Goal: Task Accomplishment & Management: Manage account settings

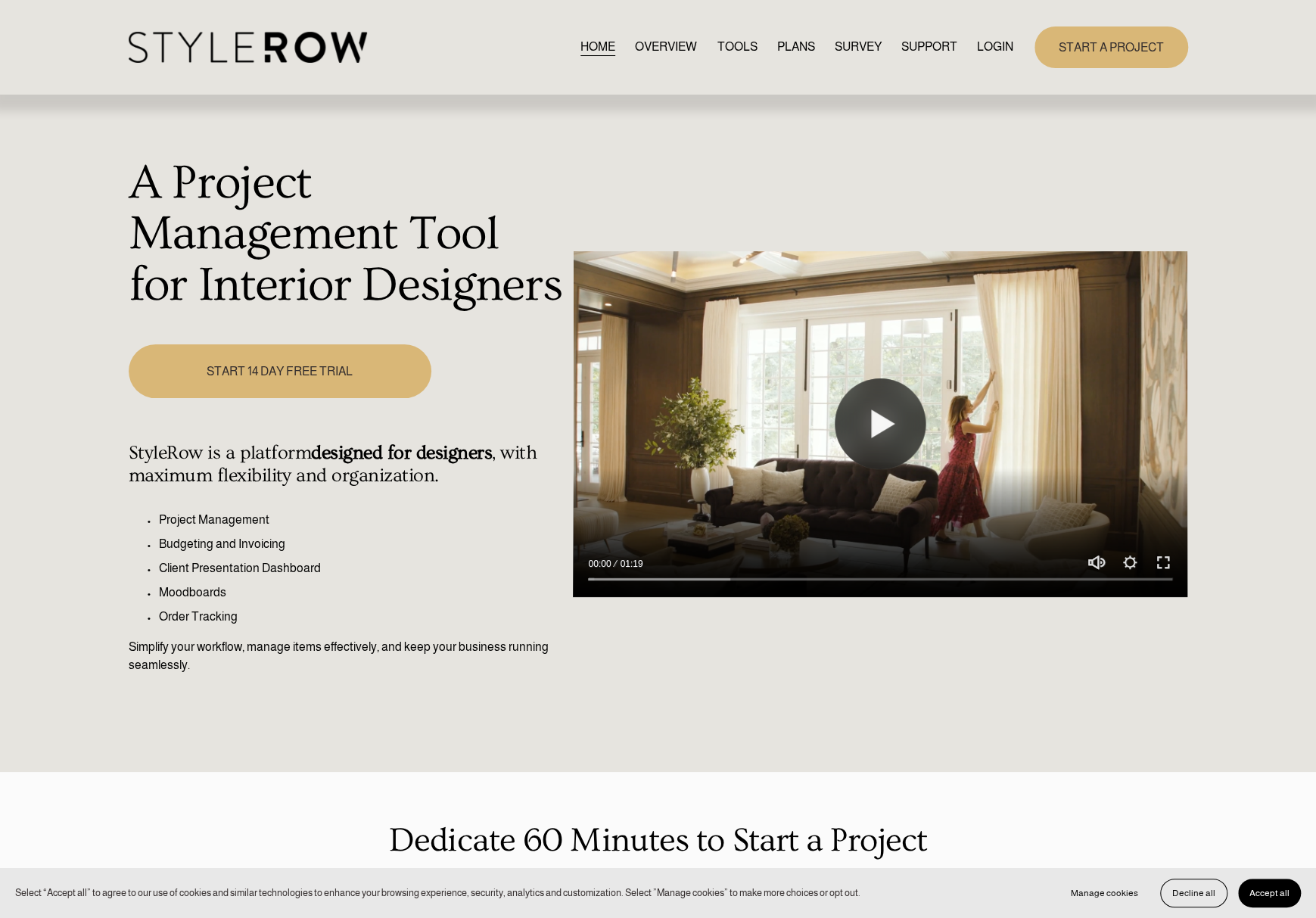
click at [1003, 47] on link "LOGIN" at bounding box center [995, 47] width 37 height 21
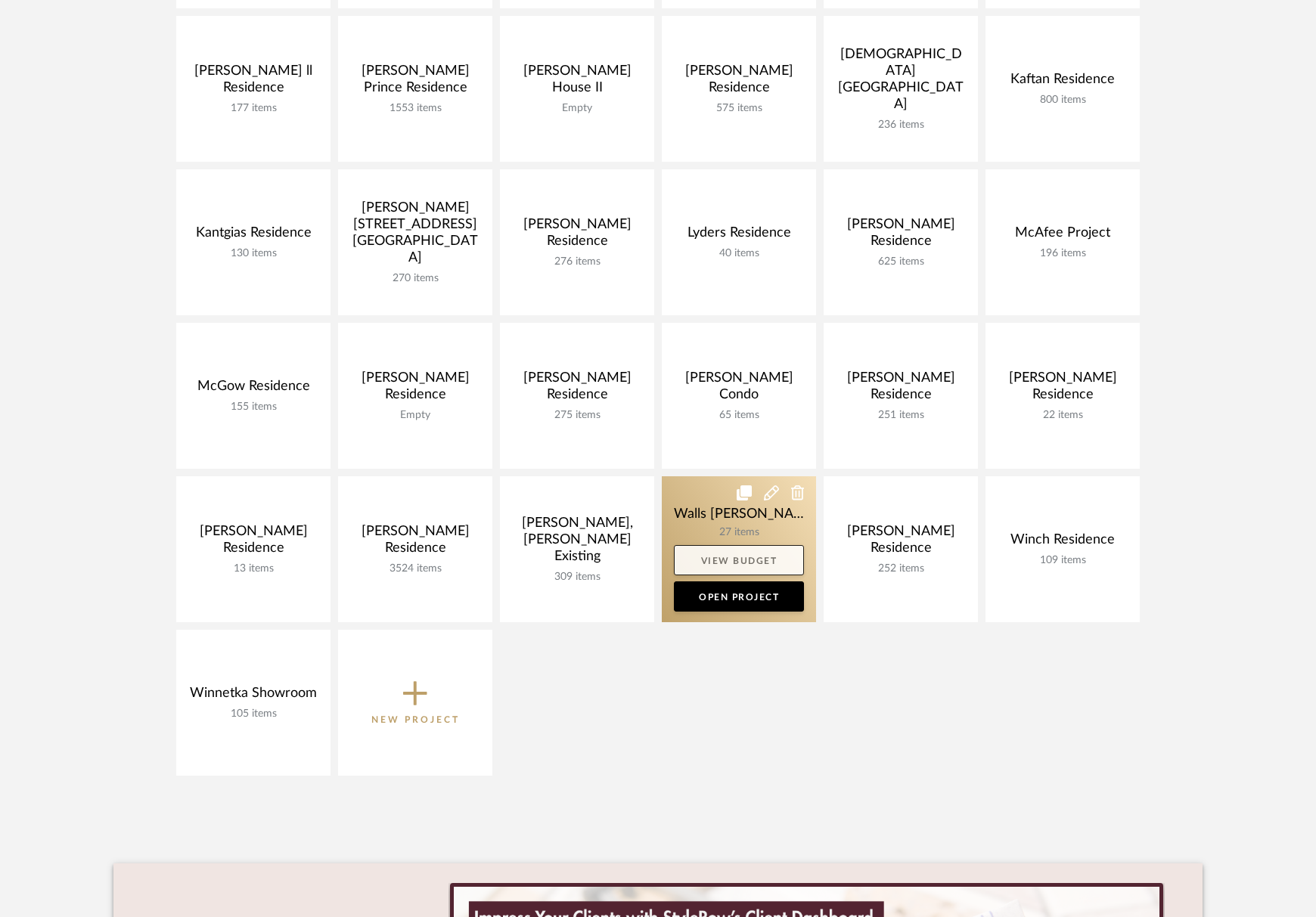
scroll to position [454, 0]
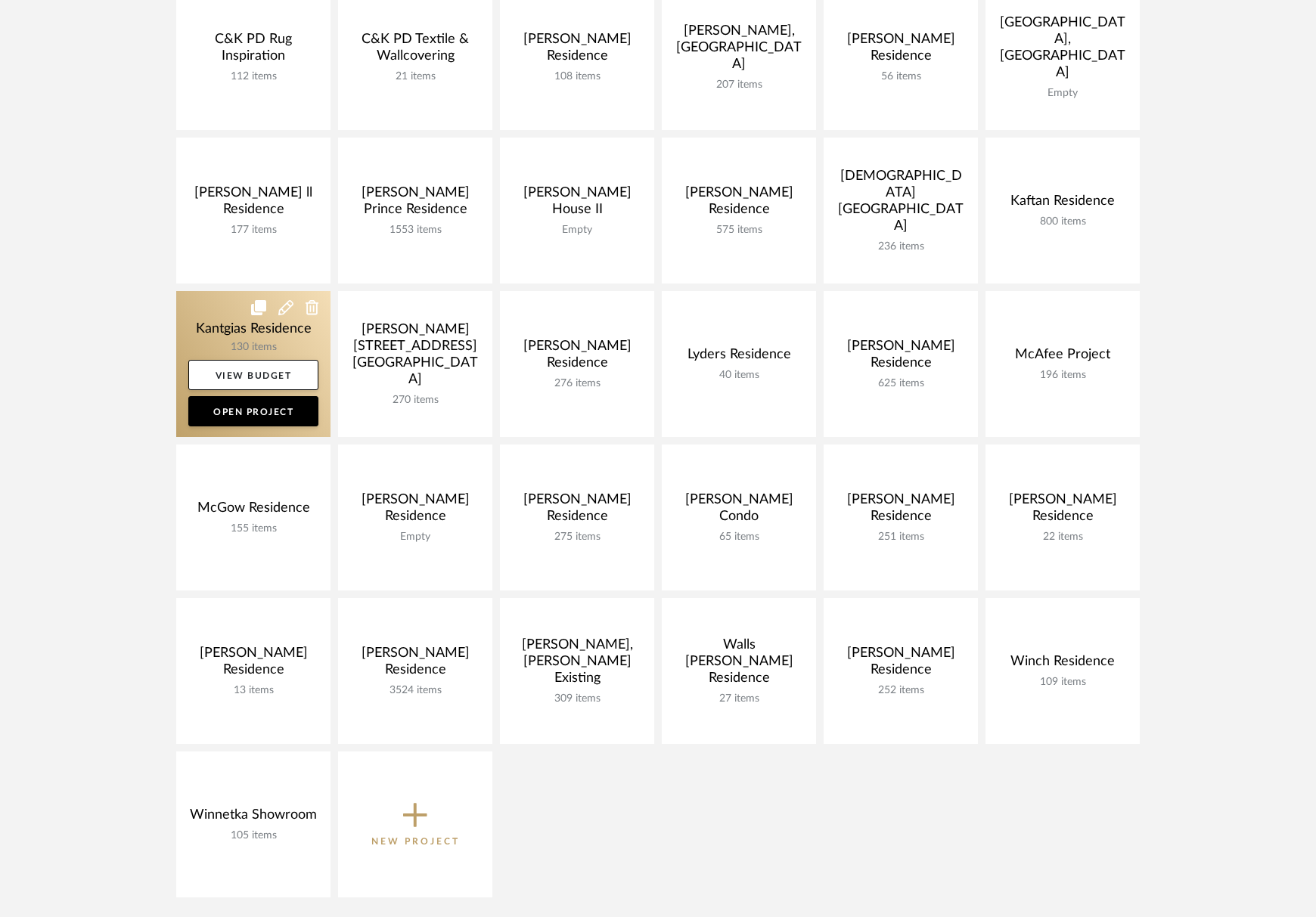
click at [260, 336] on link at bounding box center [253, 364] width 154 height 146
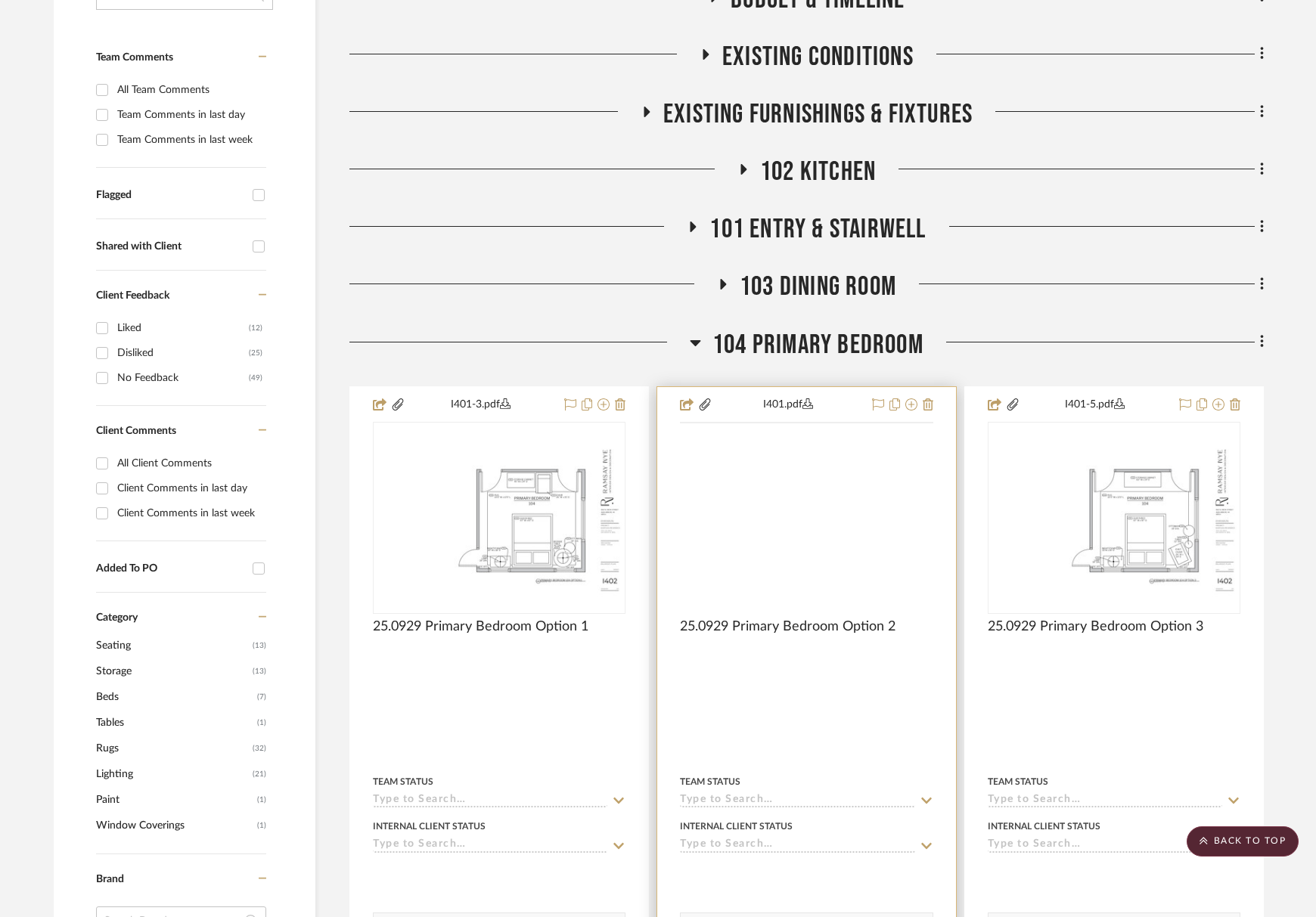
scroll to position [378, 0]
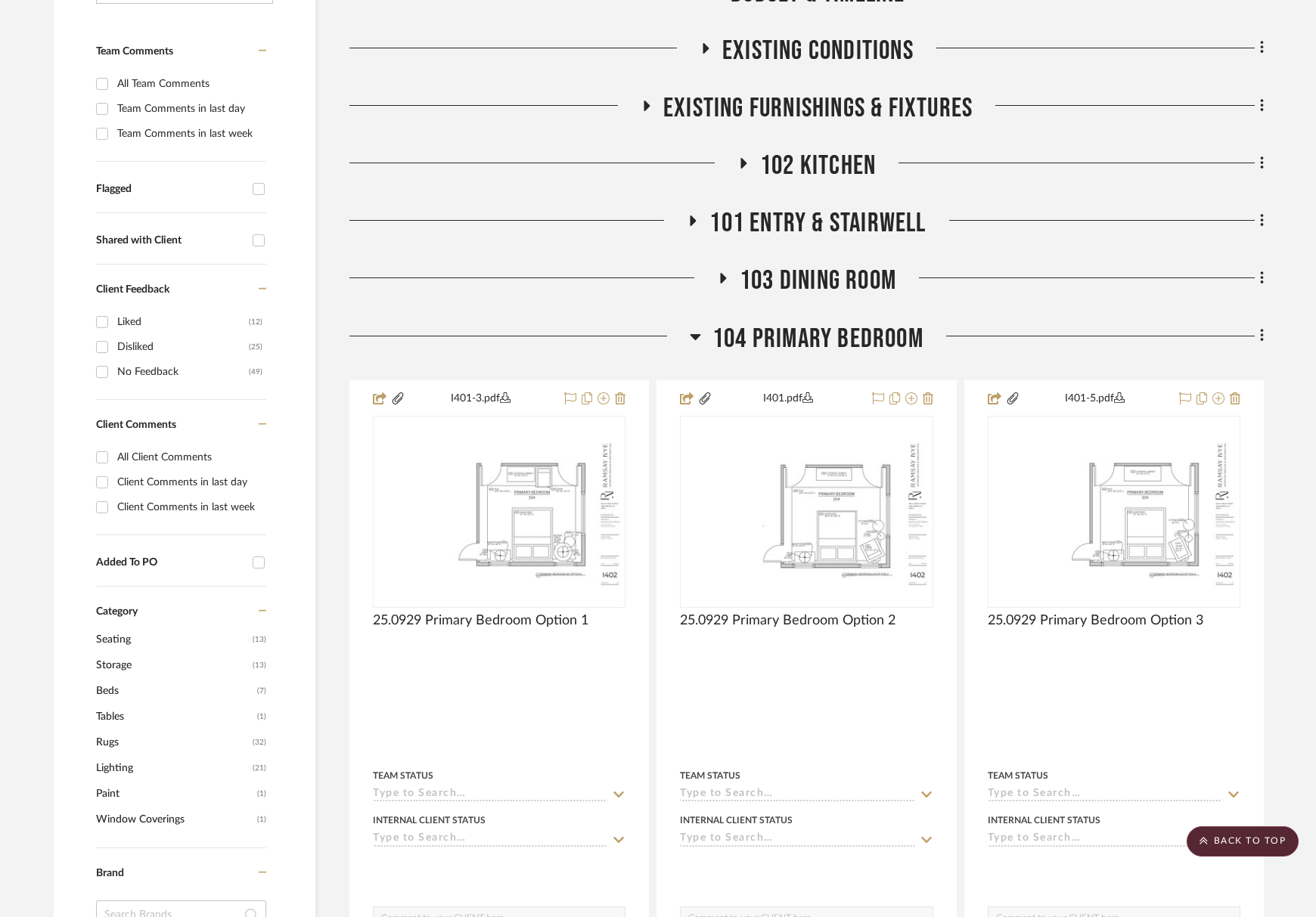
click at [797, 347] on span "104 Primary Bedroom" at bounding box center [818, 339] width 211 height 33
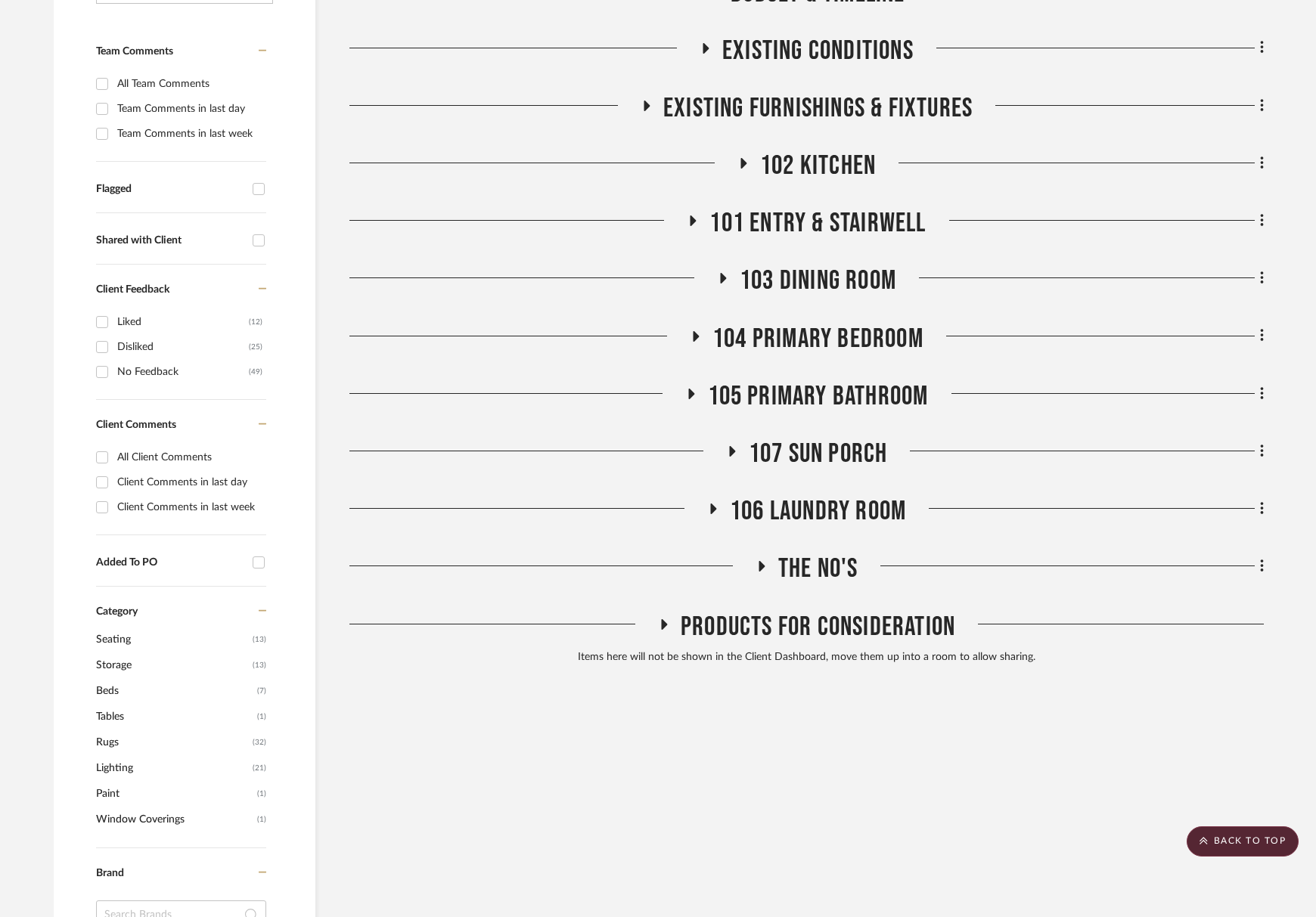
click at [786, 280] on span "103 Dining Room" at bounding box center [817, 280] width 157 height 33
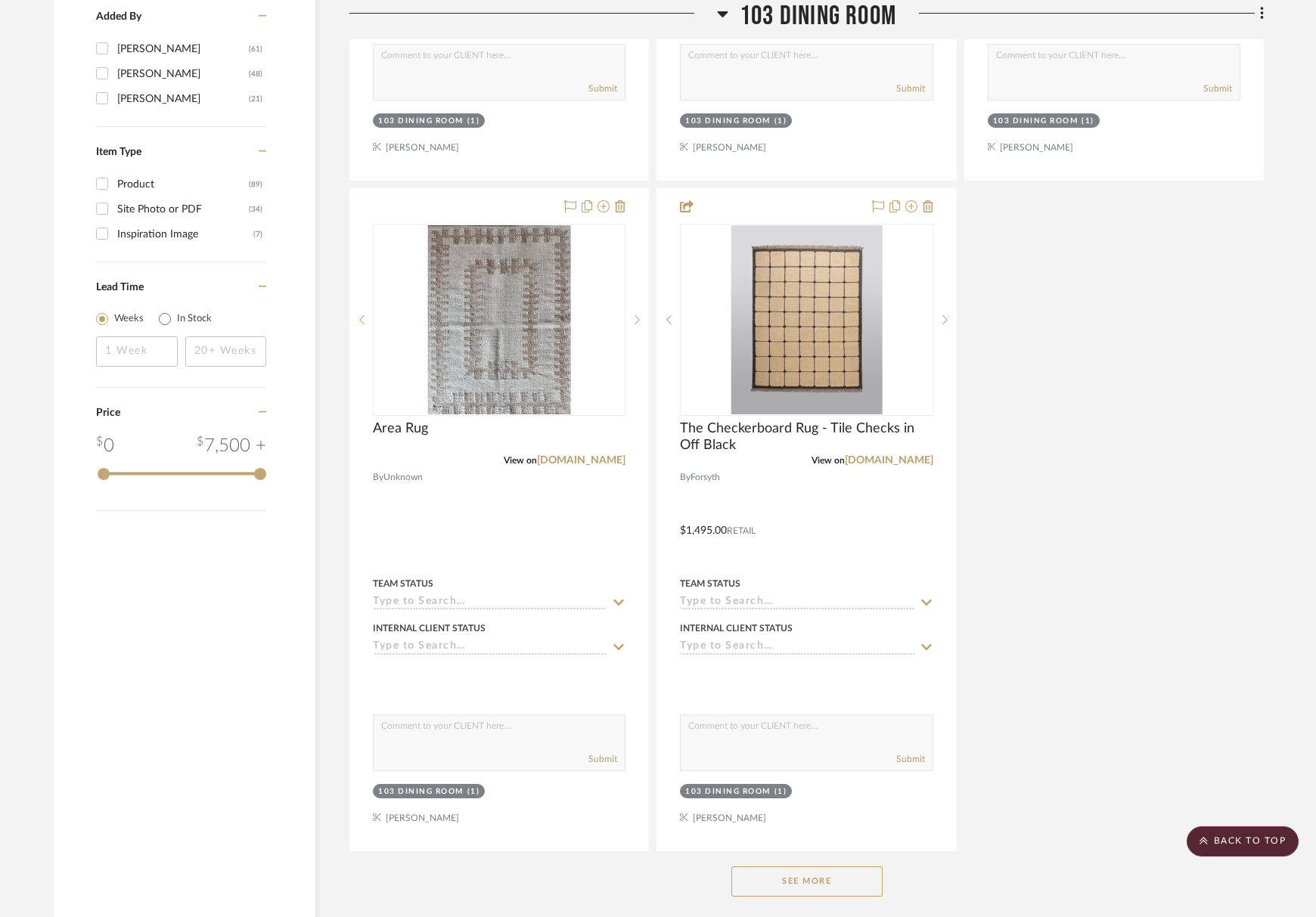
scroll to position [1965, 0]
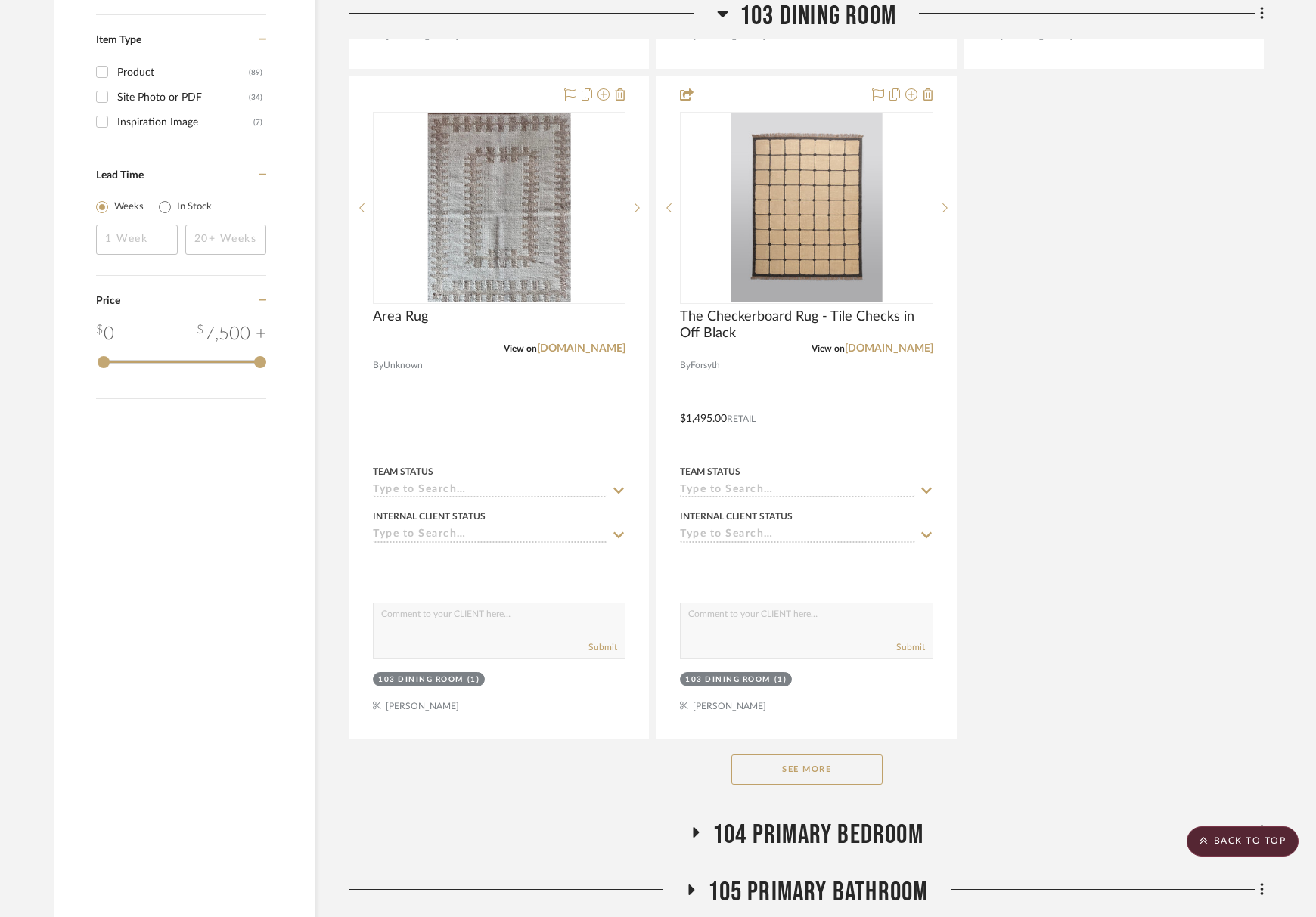
click at [822, 783] on button "See More" at bounding box center [807, 769] width 151 height 31
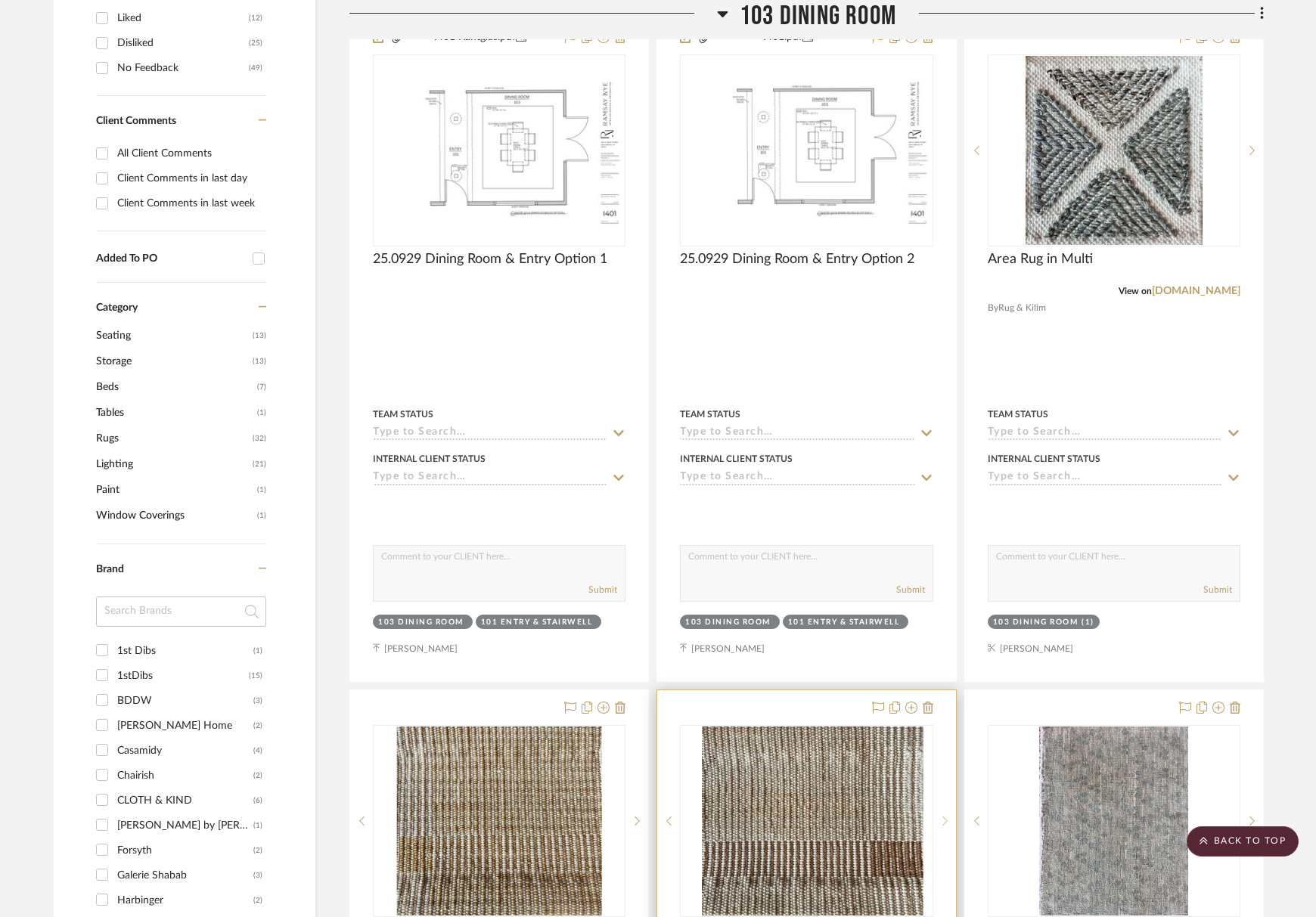
scroll to position [529, 0]
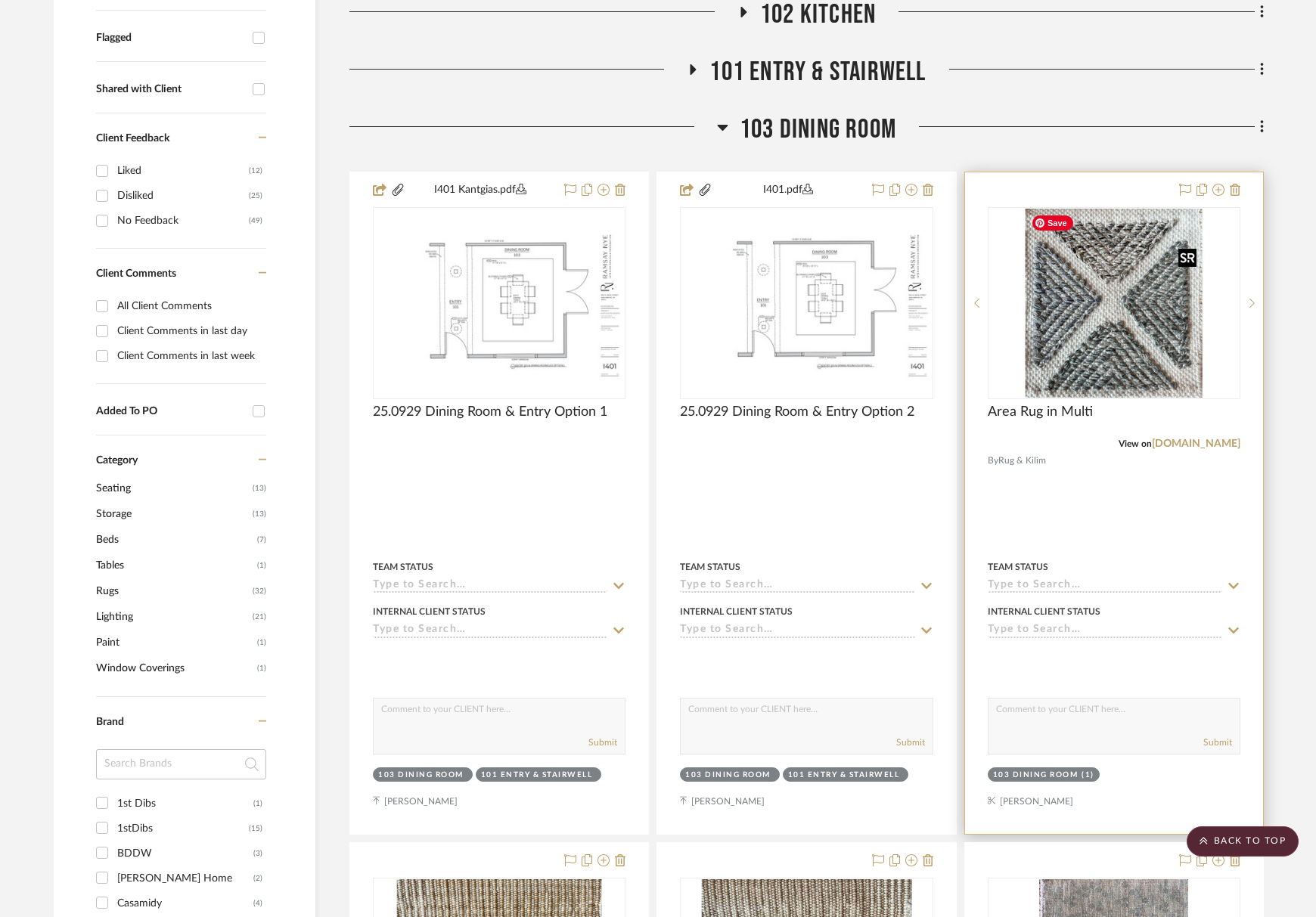
click at [0, 0] on img at bounding box center [0, 0] width 0 height 0
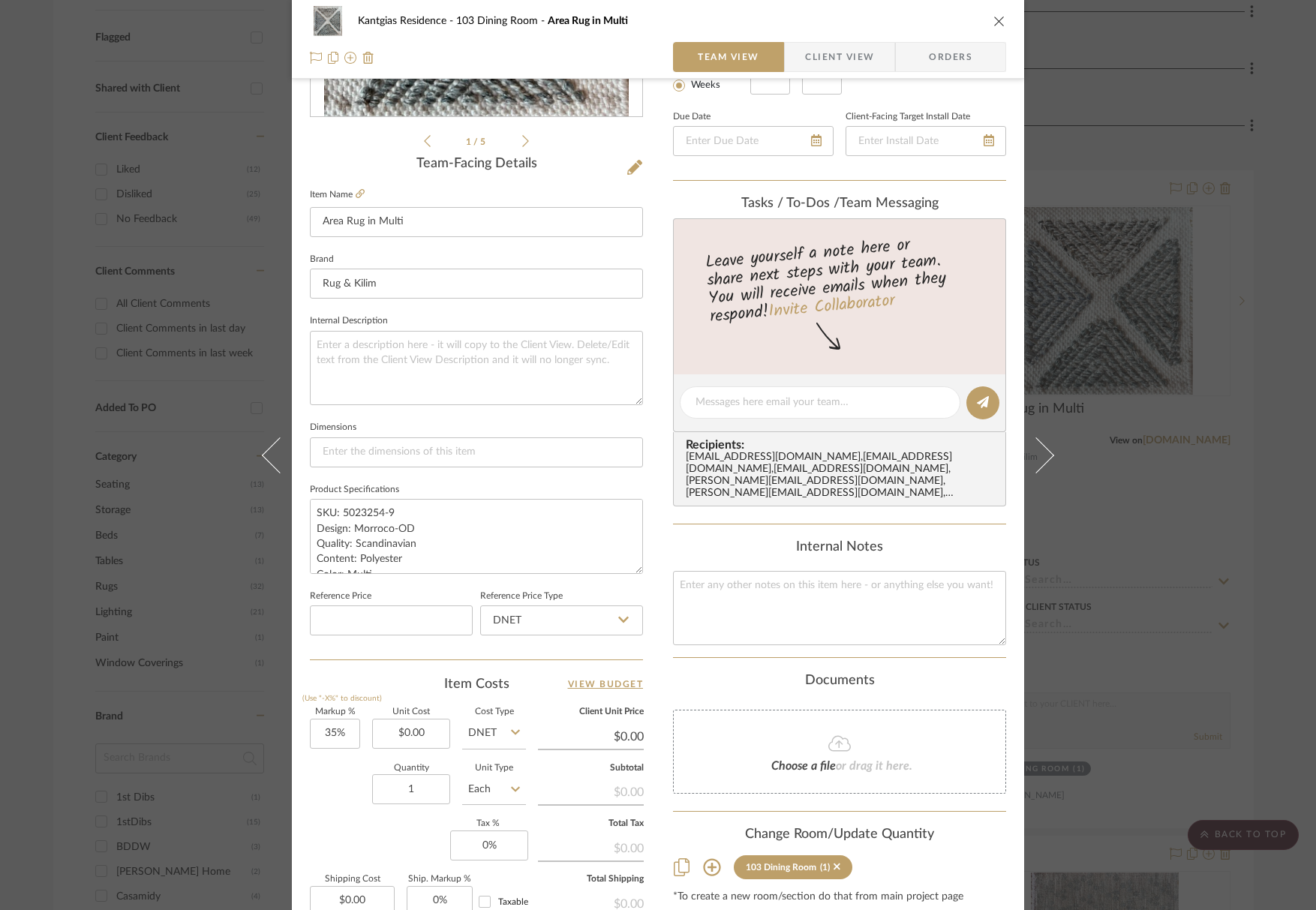
scroll to position [483, 0]
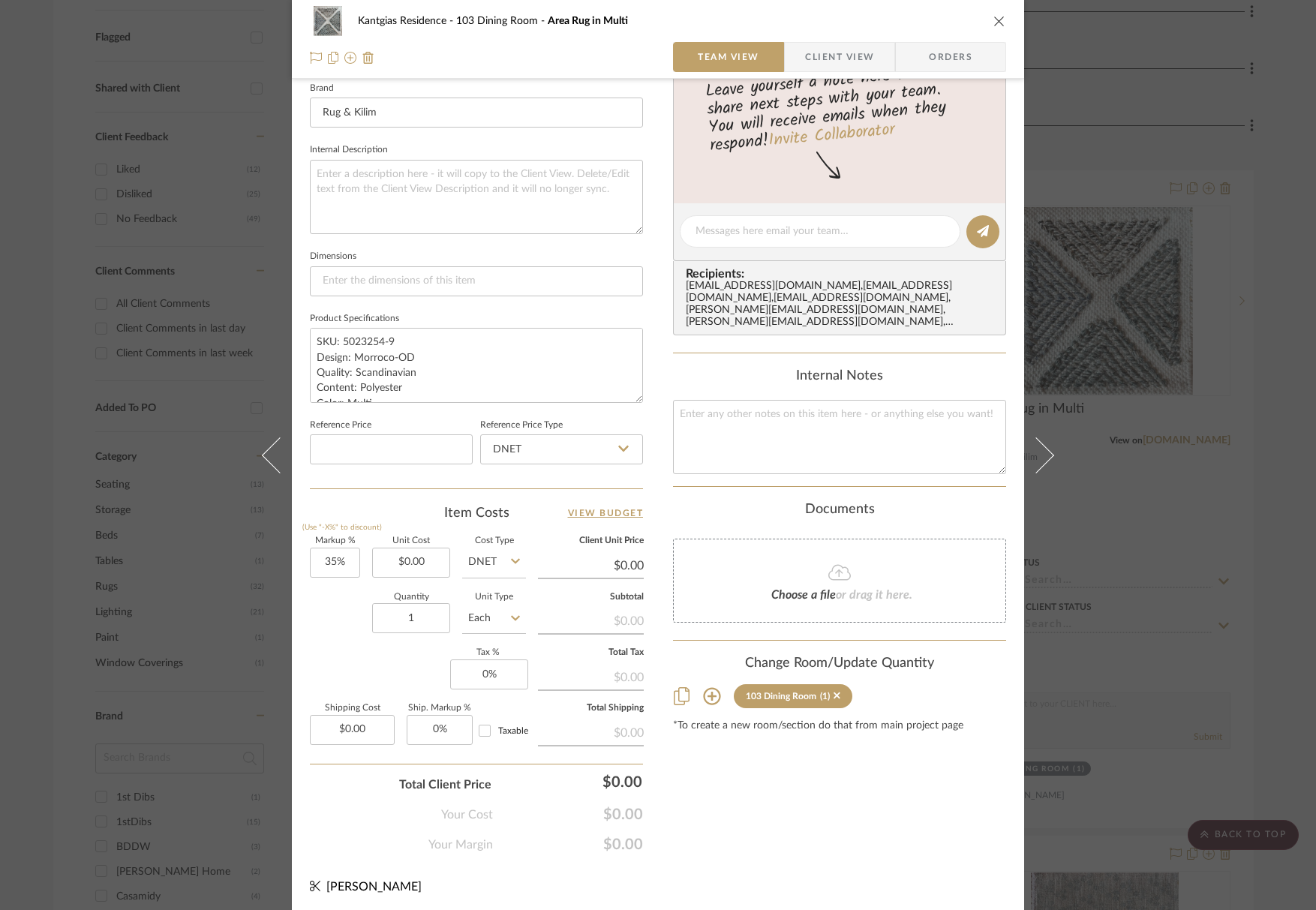
click at [704, 688] on icon at bounding box center [712, 696] width 18 height 18
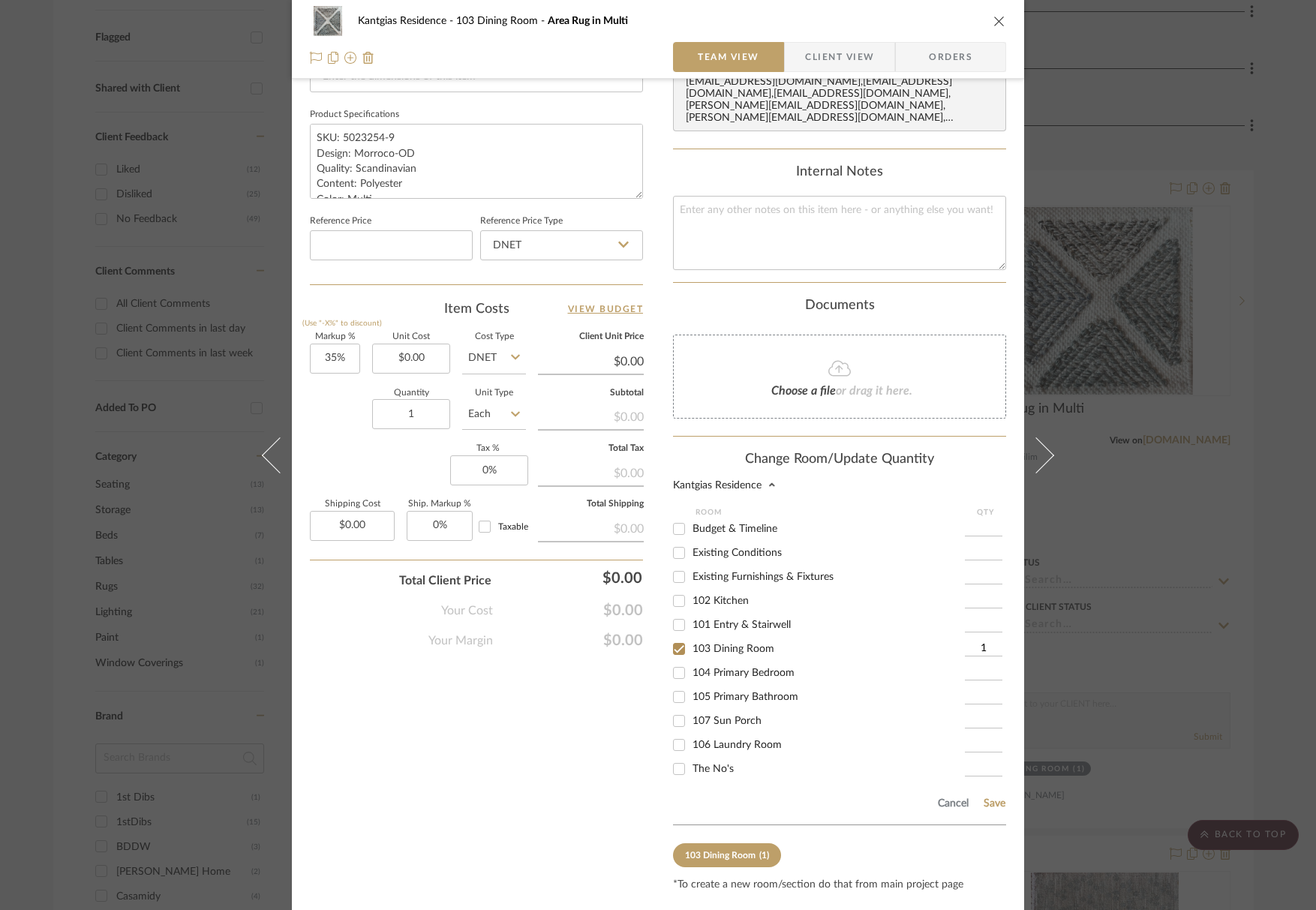
scroll to position [713, 0]
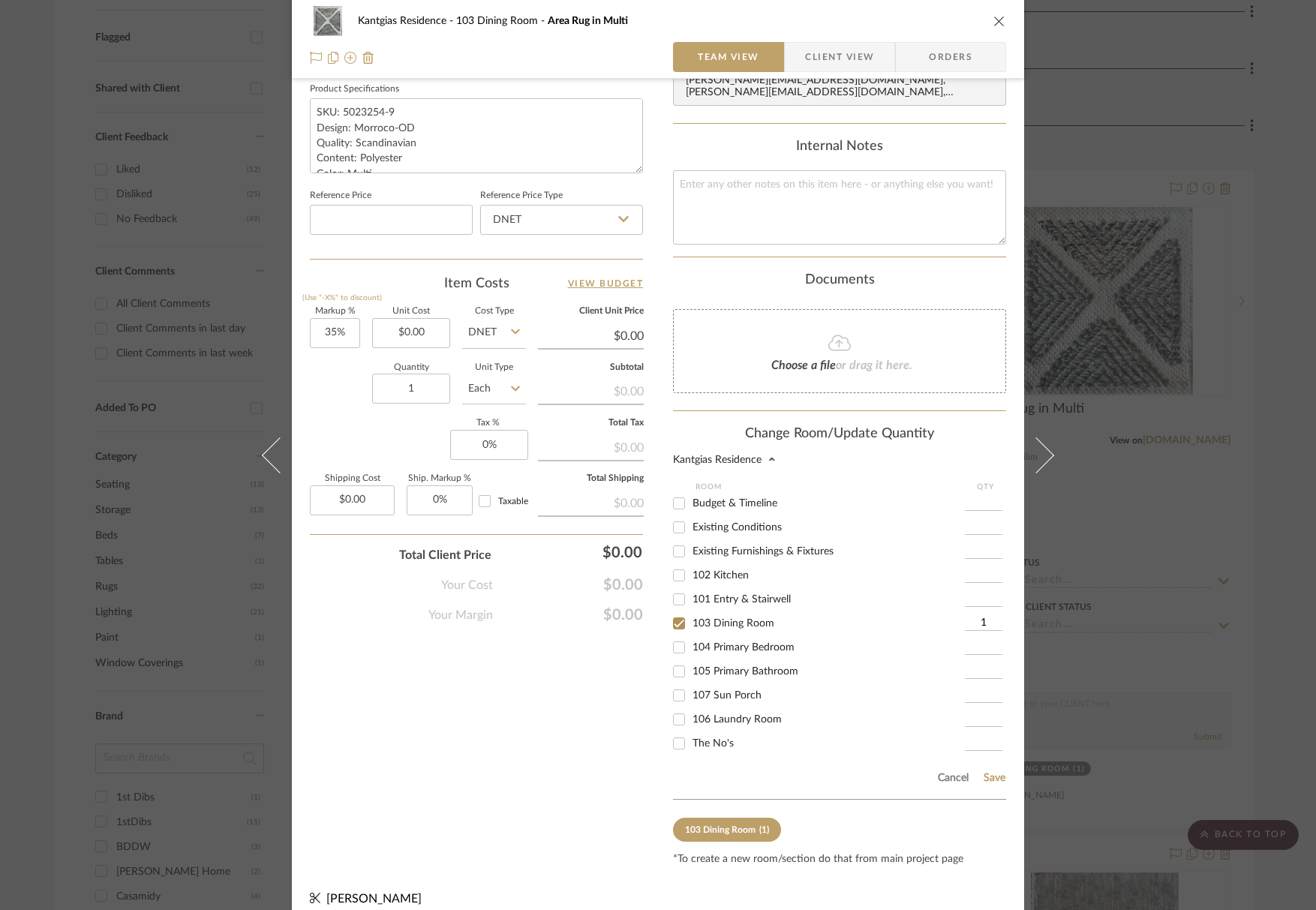
click at [732, 618] on span "103 Dining Room" at bounding box center [733, 623] width 81 height 11
click at [691, 611] on input "103 Dining Room" at bounding box center [679, 623] width 24 height 24
checkbox input "false"
click at [744, 643] on span "104 Primary Bedroom" at bounding box center [744, 647] width 102 height 11
click at [691, 636] on input "104 Primary Bedroom" at bounding box center [679, 647] width 24 height 24
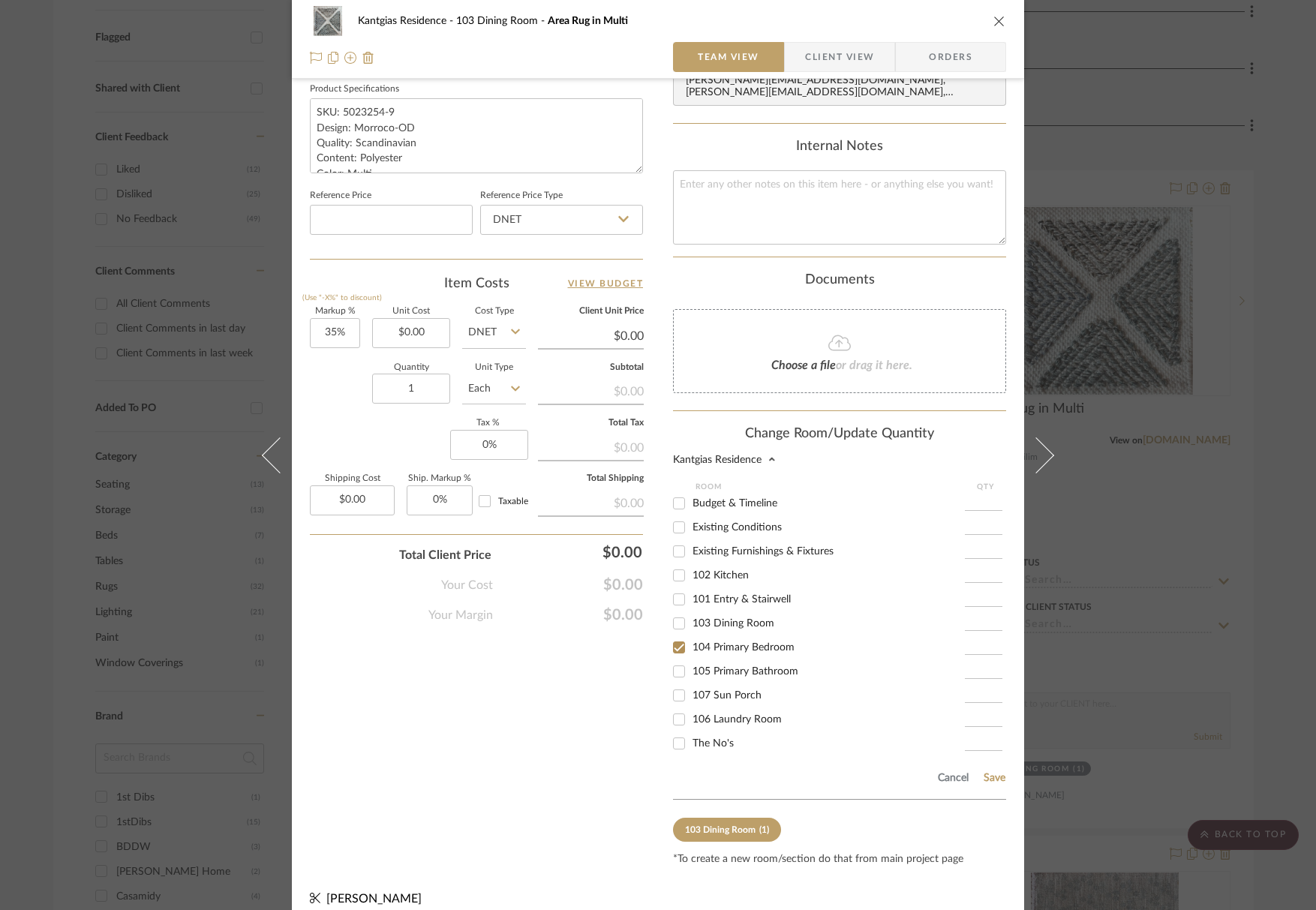
checkbox input "true"
type input "1"
click at [987, 772] on button "Save" at bounding box center [995, 778] width 24 height 12
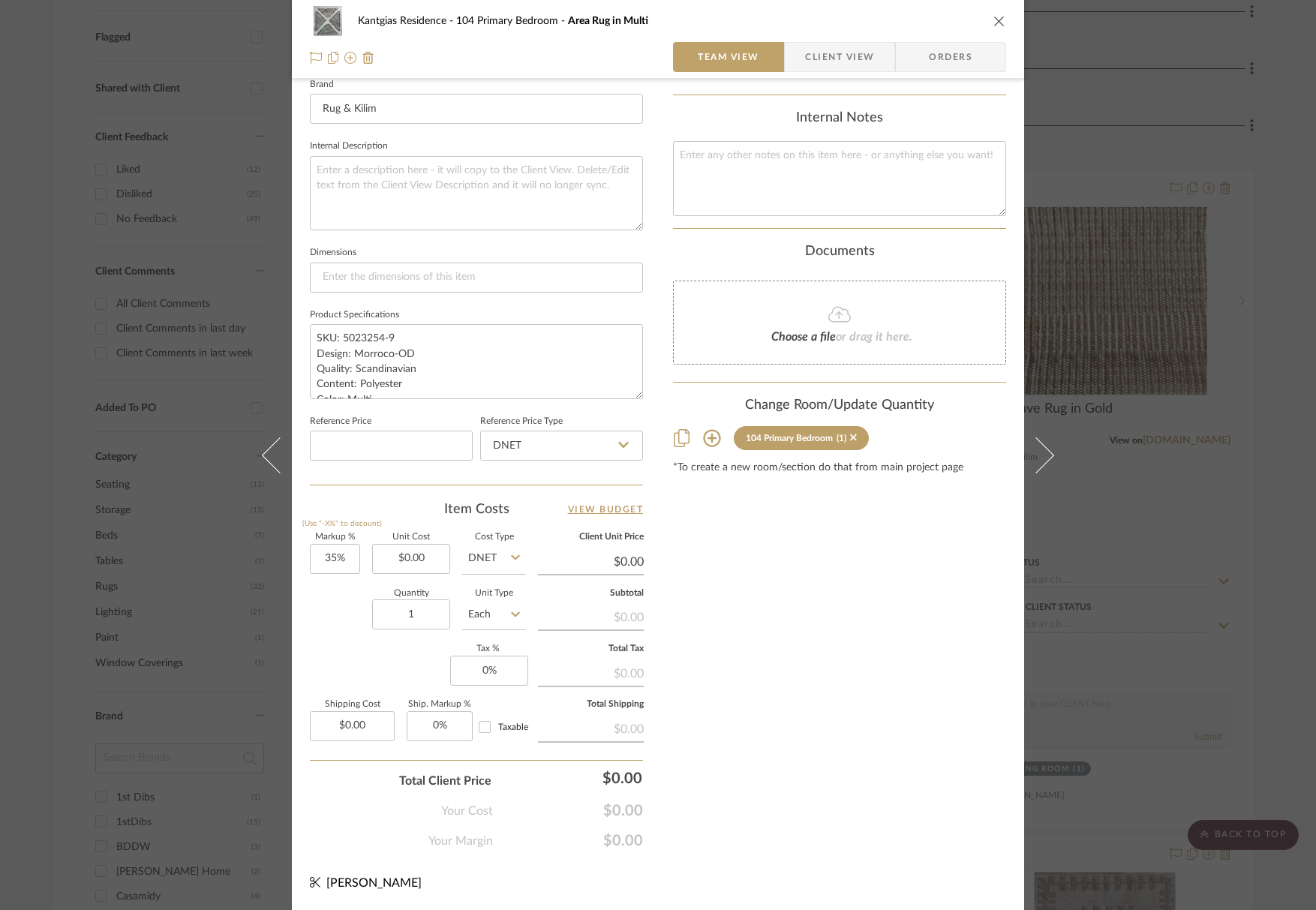
scroll to position [483, 0]
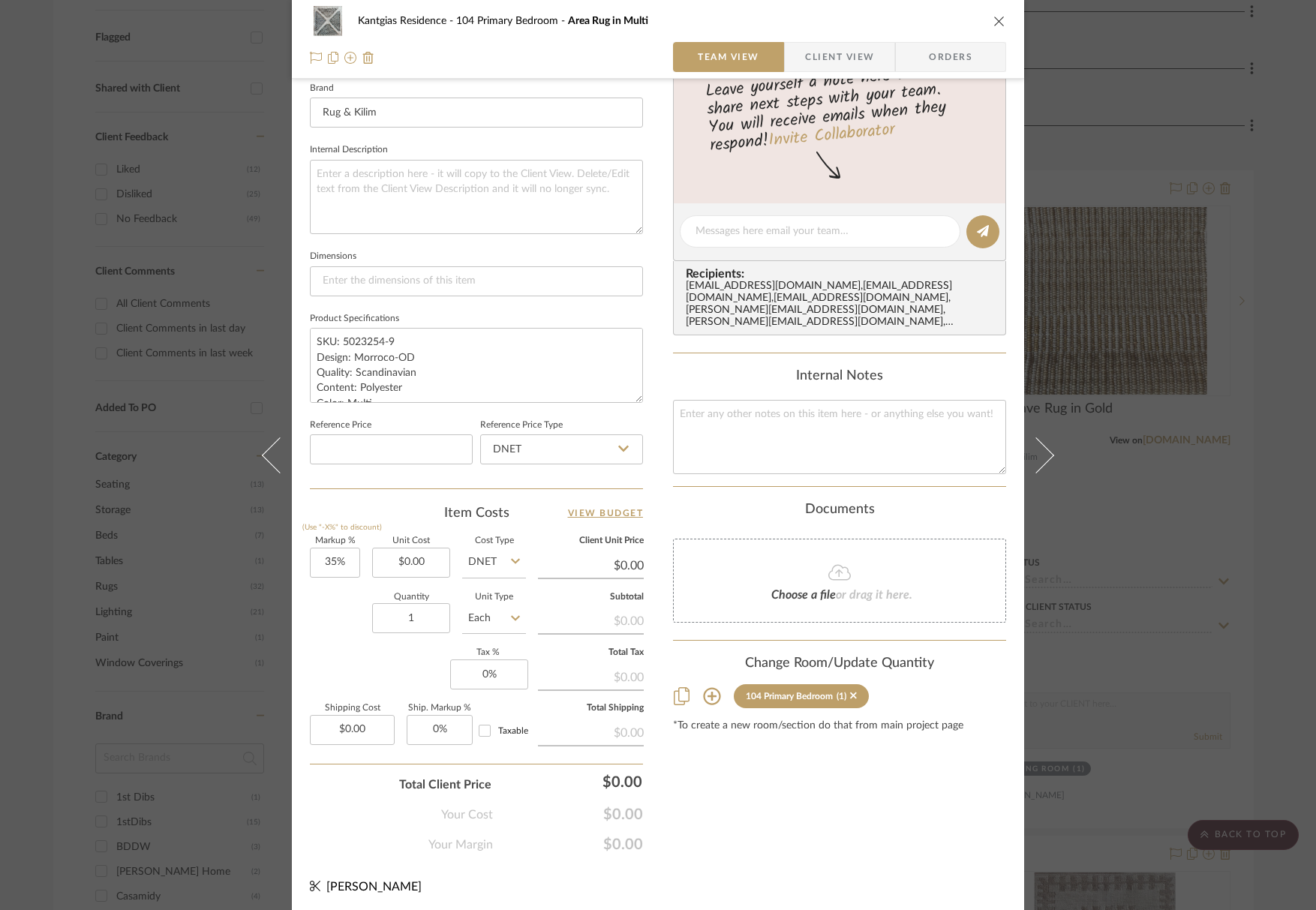
click at [996, 21] on icon "close" at bounding box center [999, 21] width 12 height 12
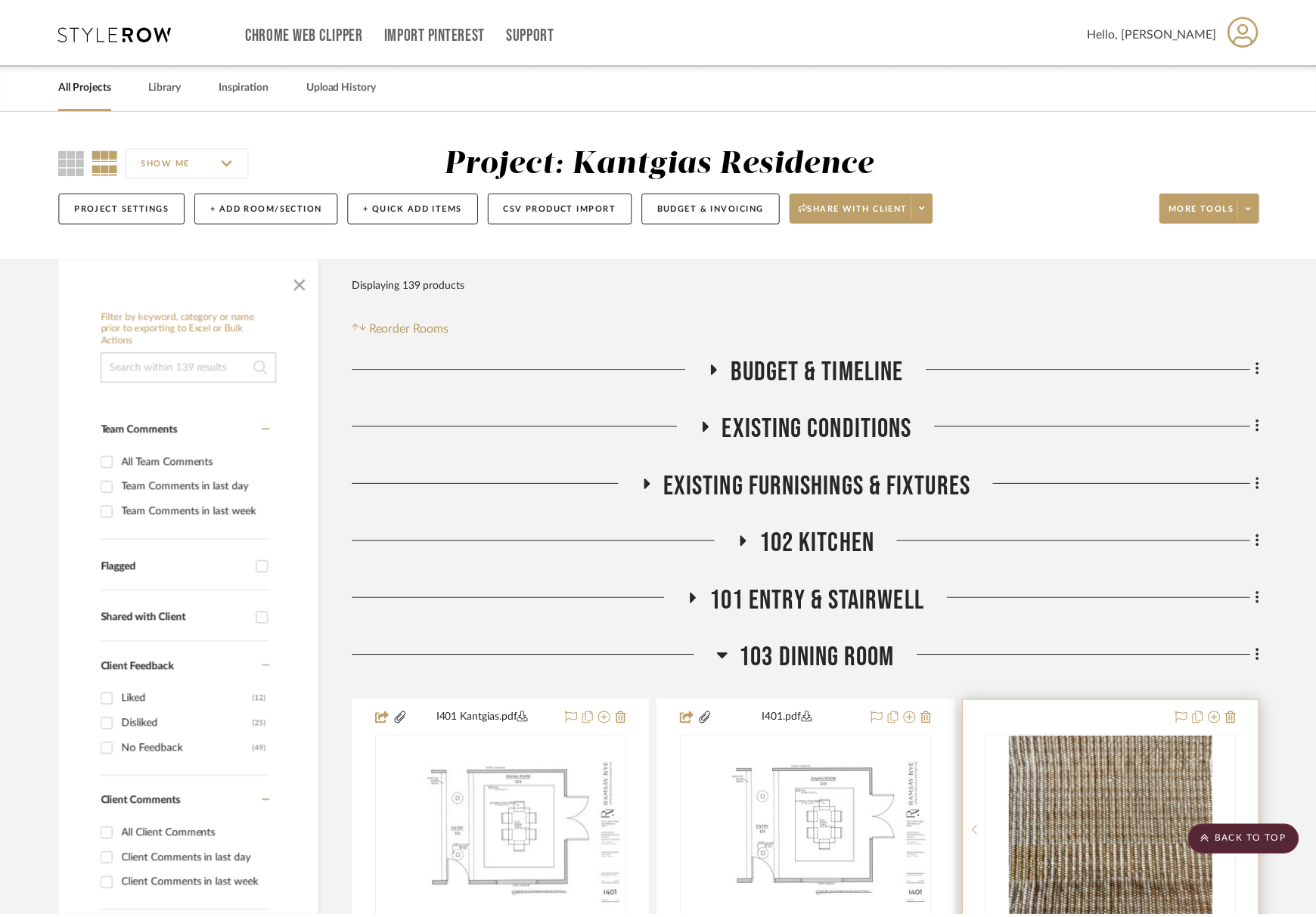
scroll to position [529, 0]
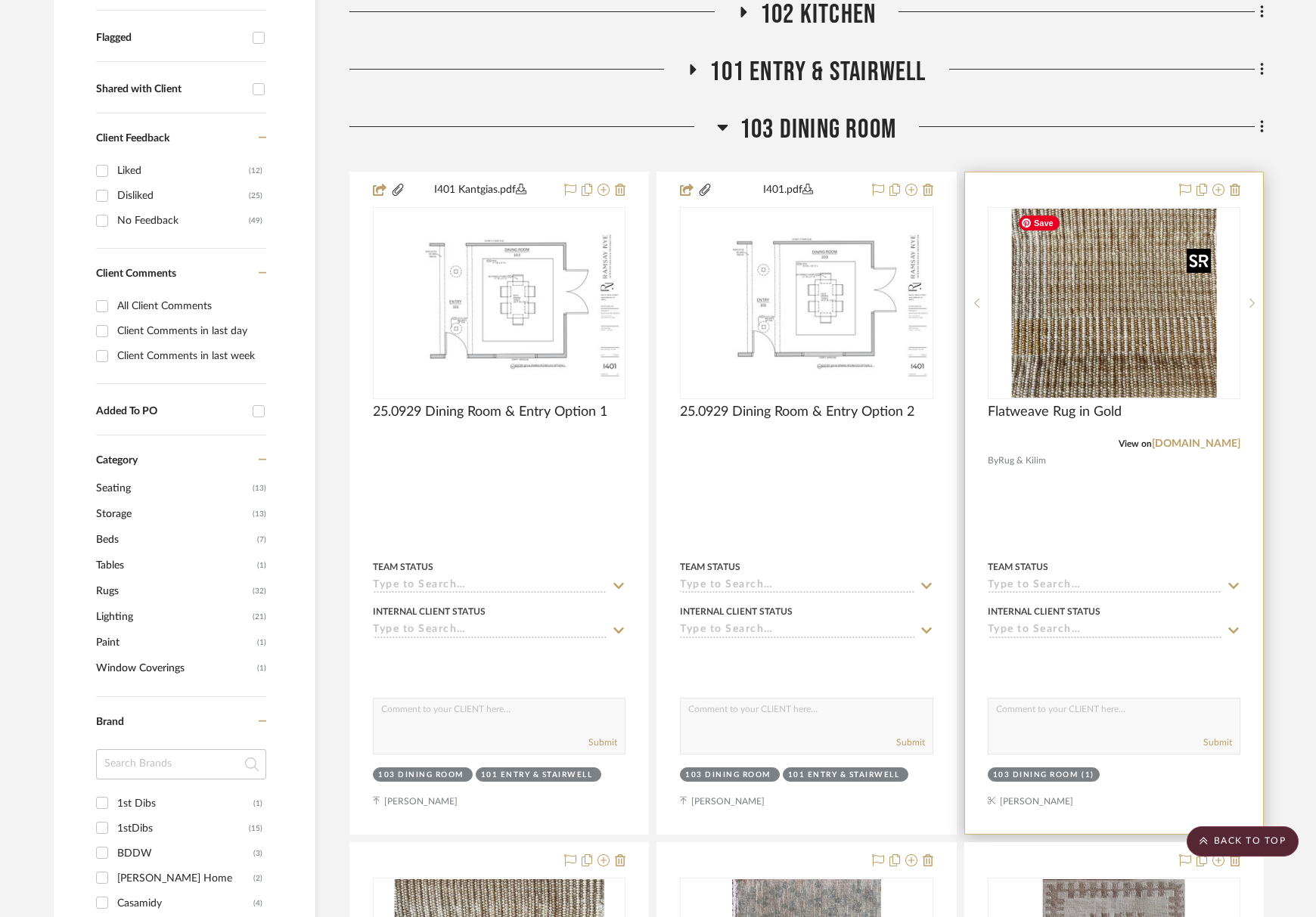
click at [1131, 350] on img "0" at bounding box center [1114, 302] width 205 height 189
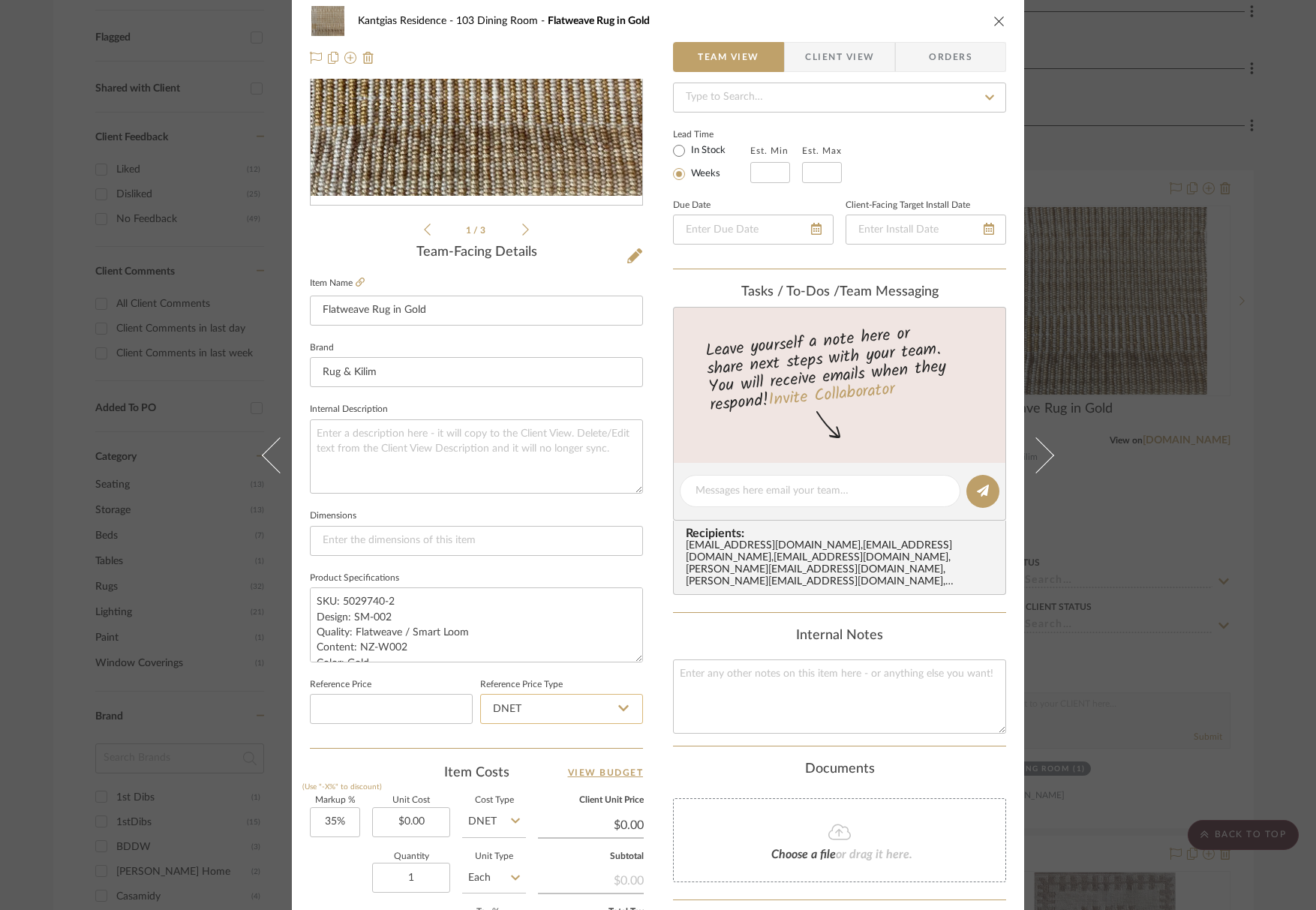
scroll to position [300, 0]
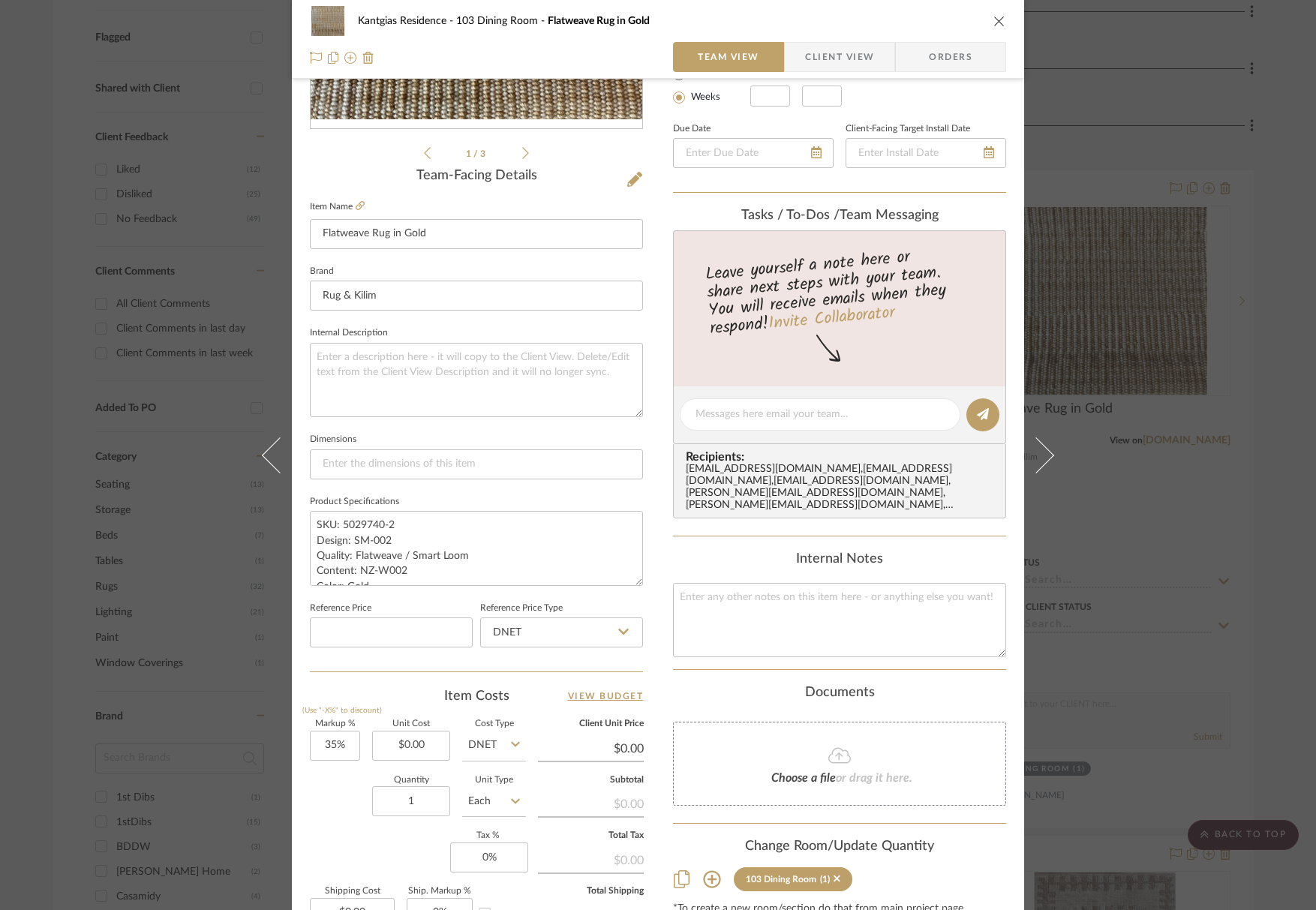
click at [704, 871] on icon at bounding box center [712, 880] width 18 height 18
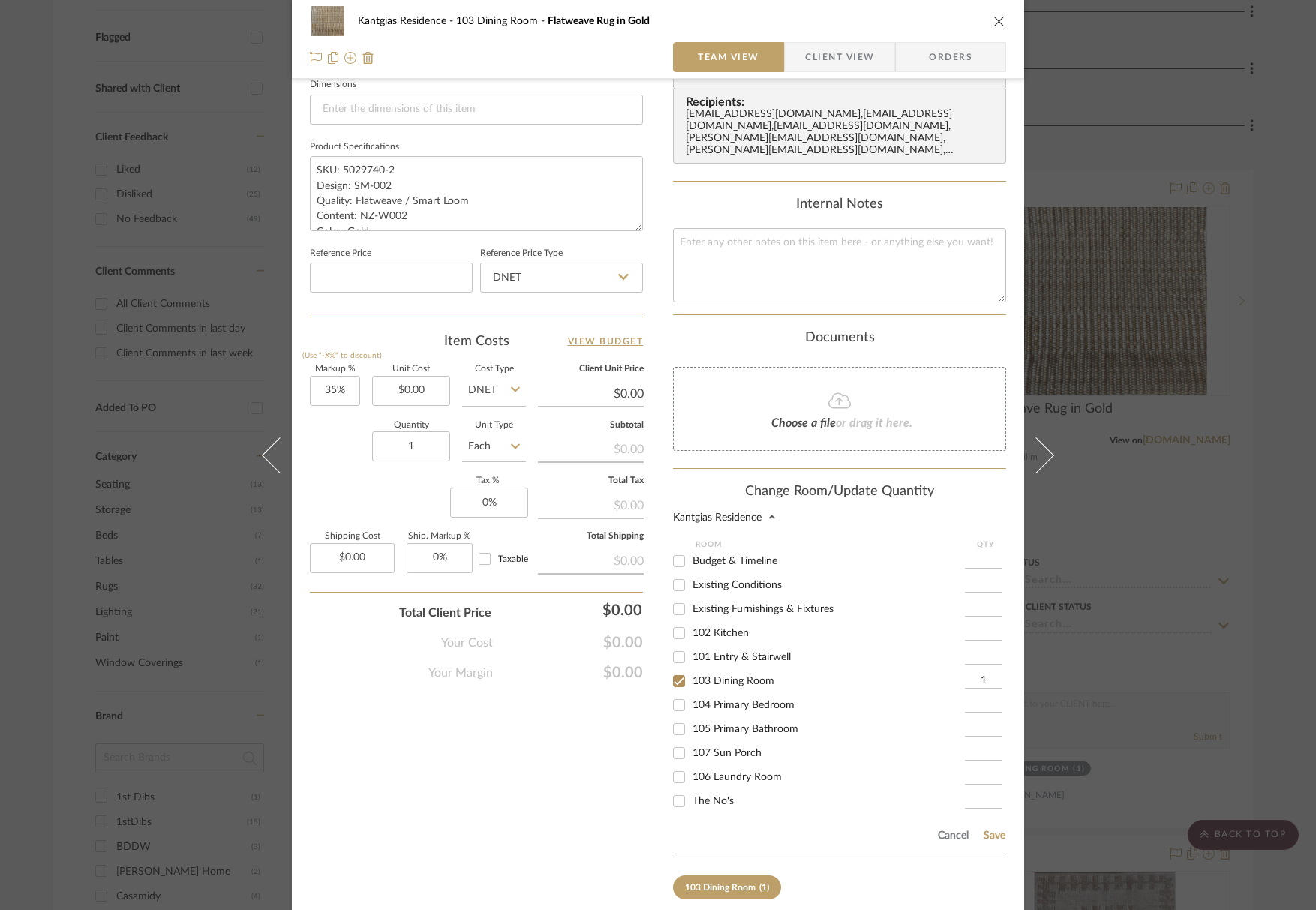
scroll to position [675, 0]
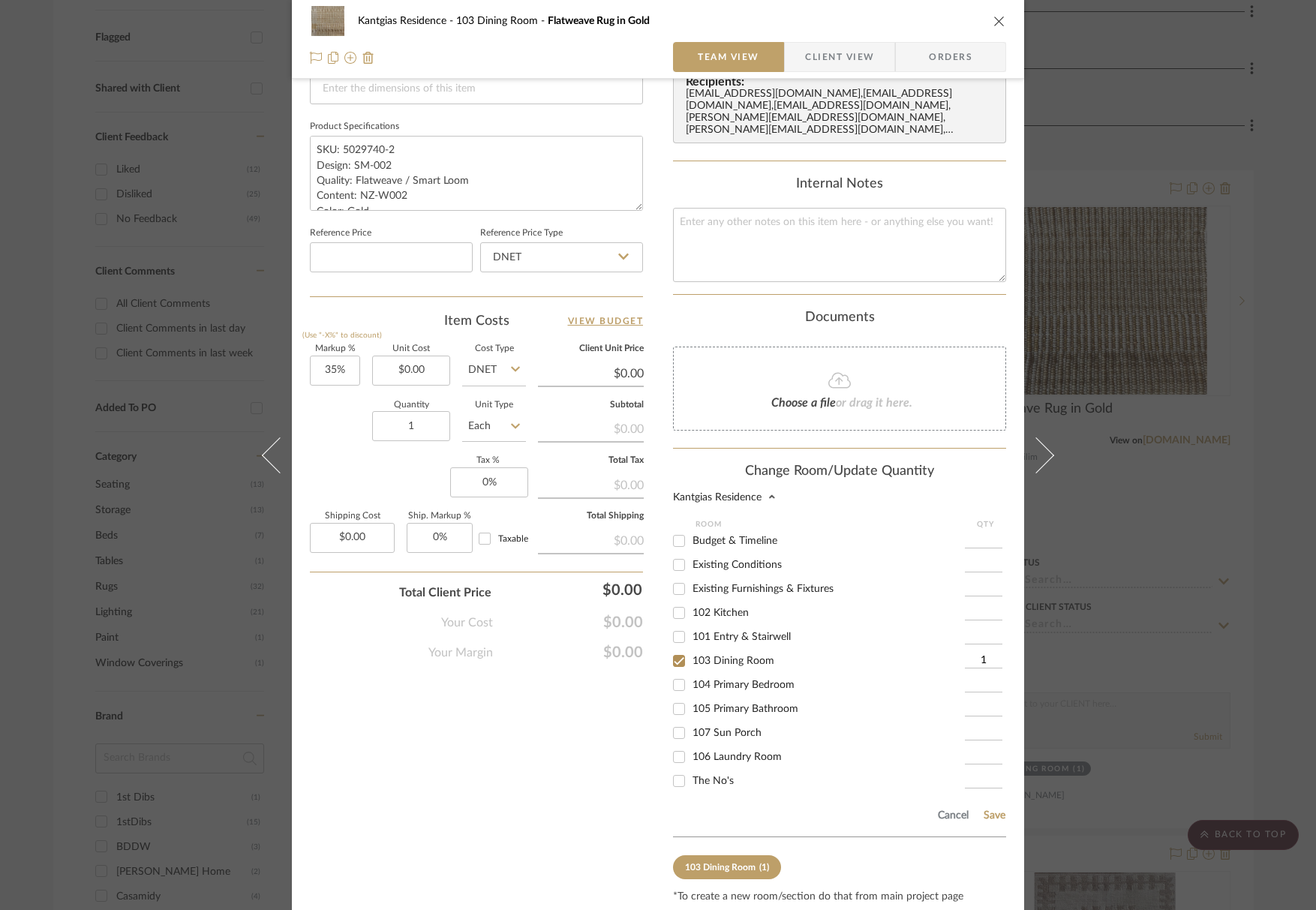
click at [712, 655] on span "103 Dining Room" at bounding box center [733, 660] width 81 height 11
click at [691, 649] on input "103 Dining Room" at bounding box center [679, 661] width 24 height 24
checkbox input "false"
click at [761, 679] on label "104 Primary Bedroom" at bounding box center [829, 685] width 272 height 13
click at [691, 676] on input "104 Primary Bedroom" at bounding box center [679, 685] width 24 height 24
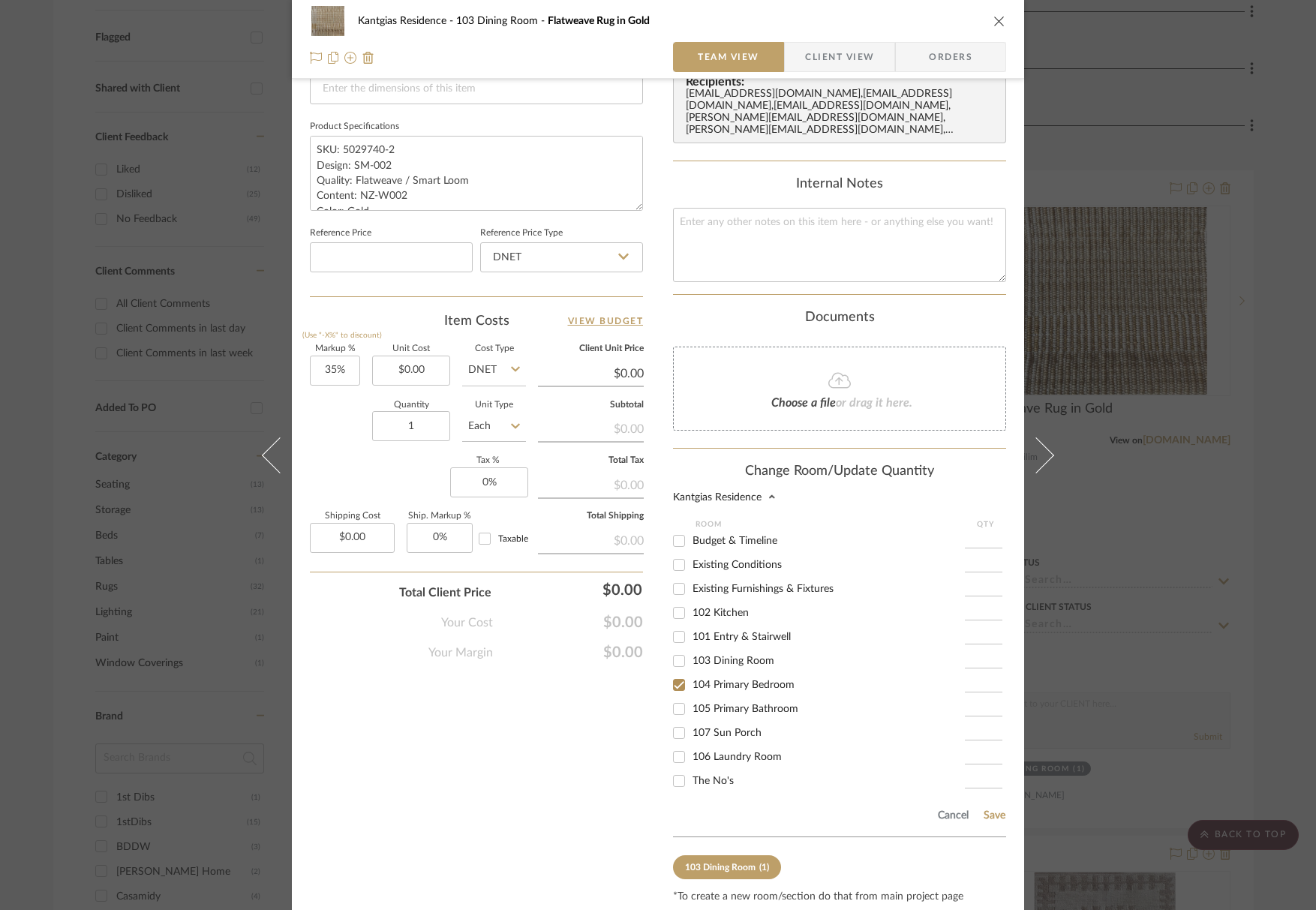
checkbox input "true"
type input "1"
click at [1005, 808] on div "Kantgias Residence 103 Dining Room Flatweave Rug in Gold Team View Client View …" at bounding box center [658, 149] width 733 height 1627
click at [990, 809] on button "Save" at bounding box center [995, 815] width 24 height 12
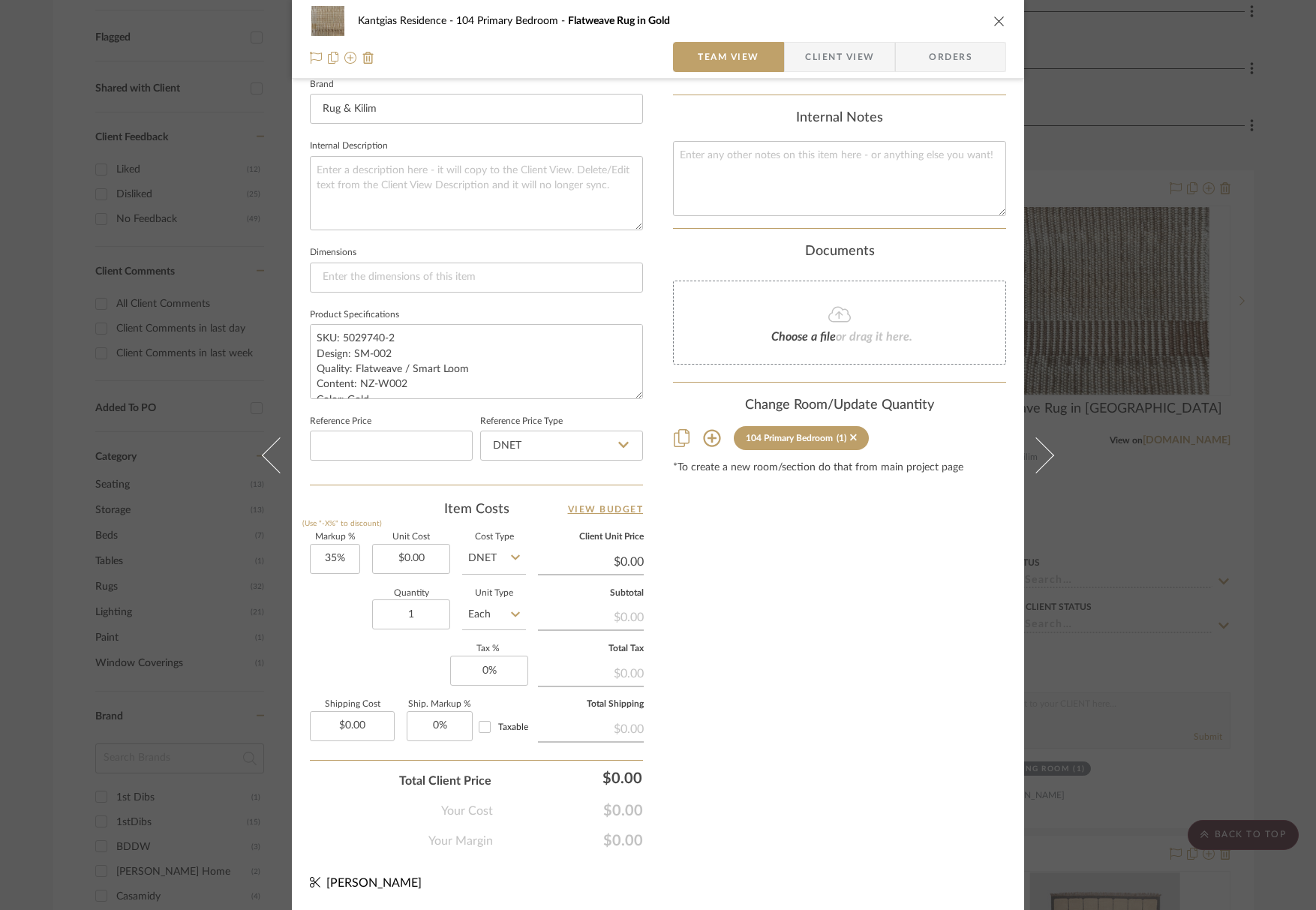
scroll to position [483, 0]
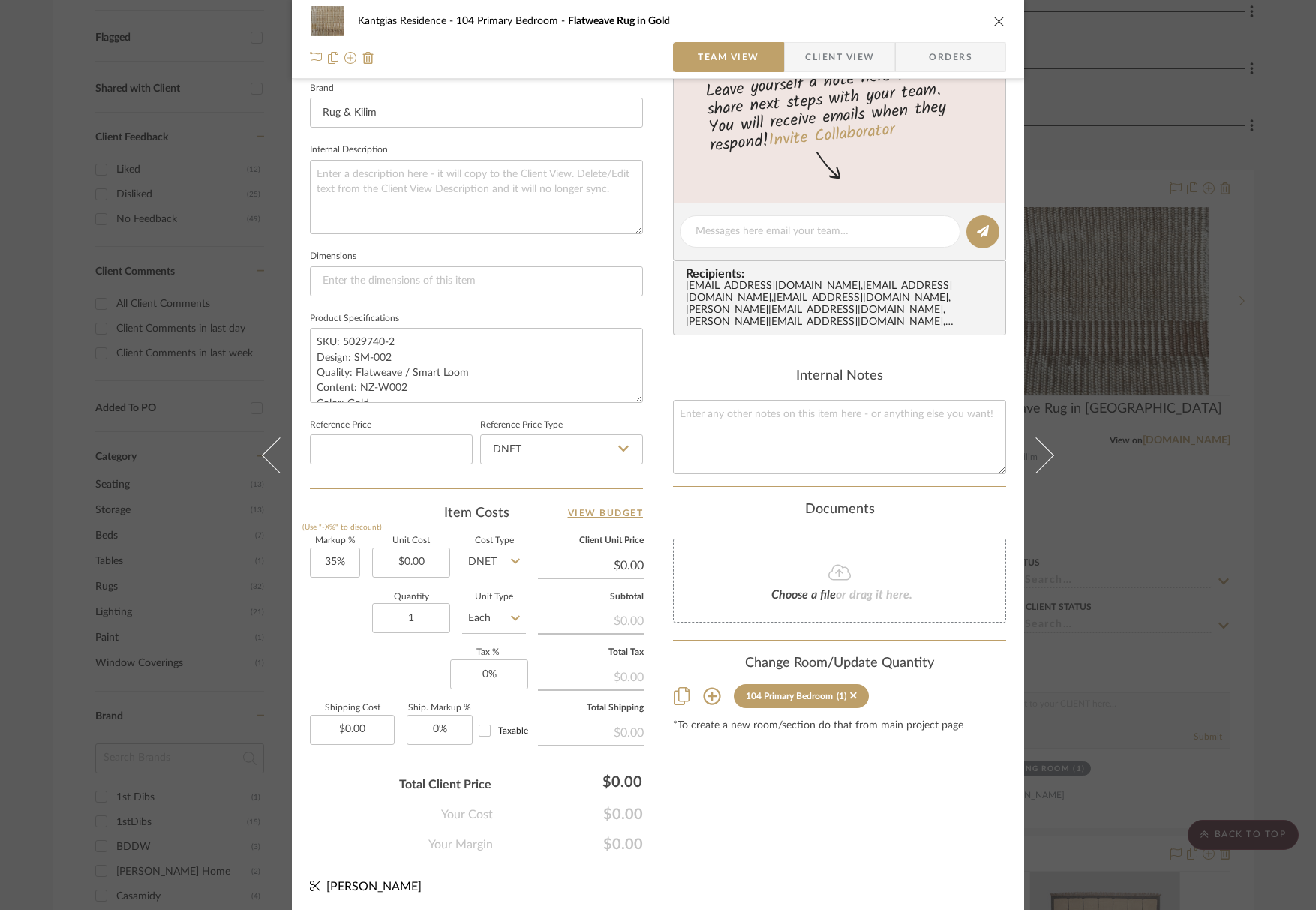
click at [994, 24] on icon "close" at bounding box center [999, 21] width 12 height 12
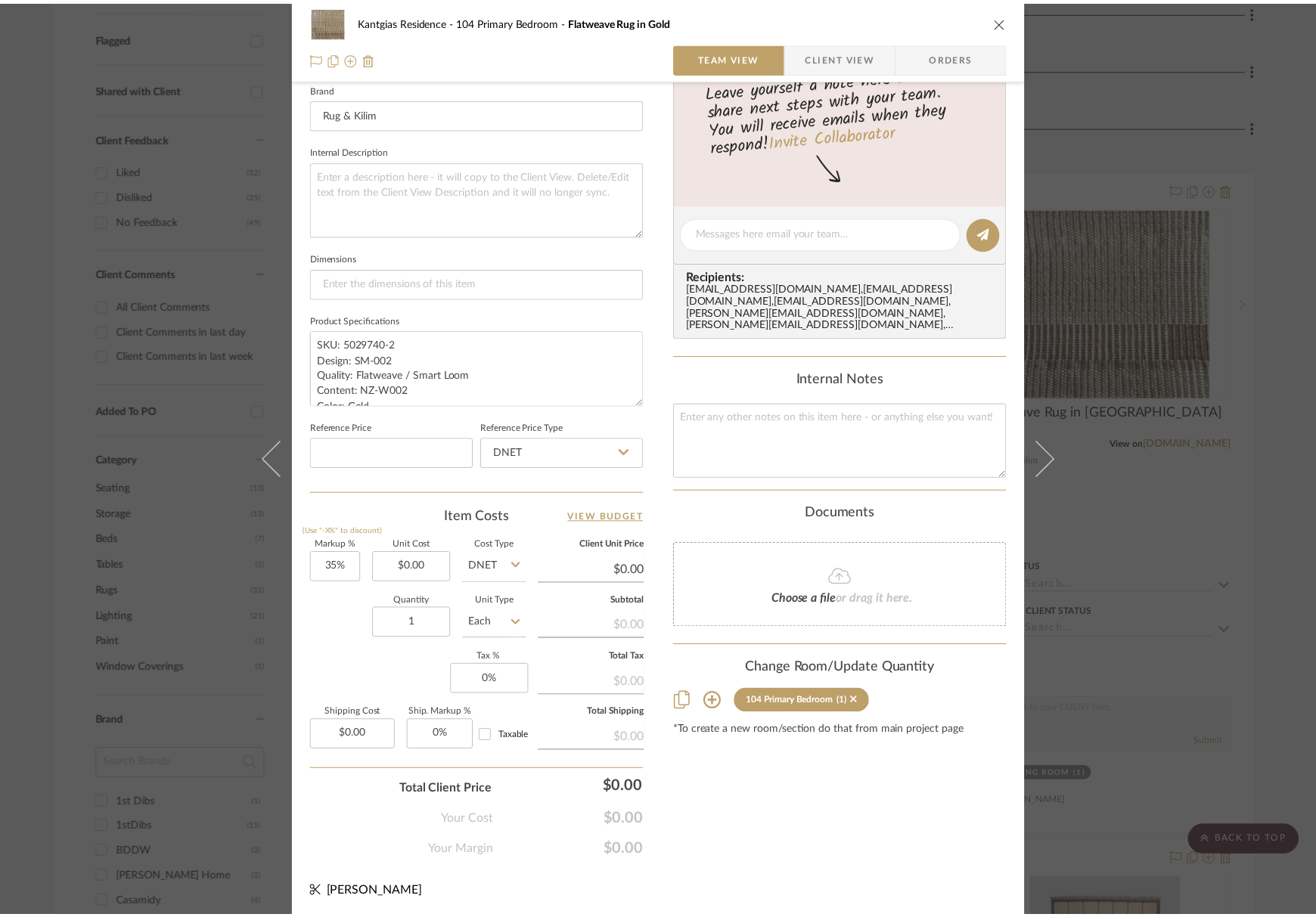
scroll to position [529, 0]
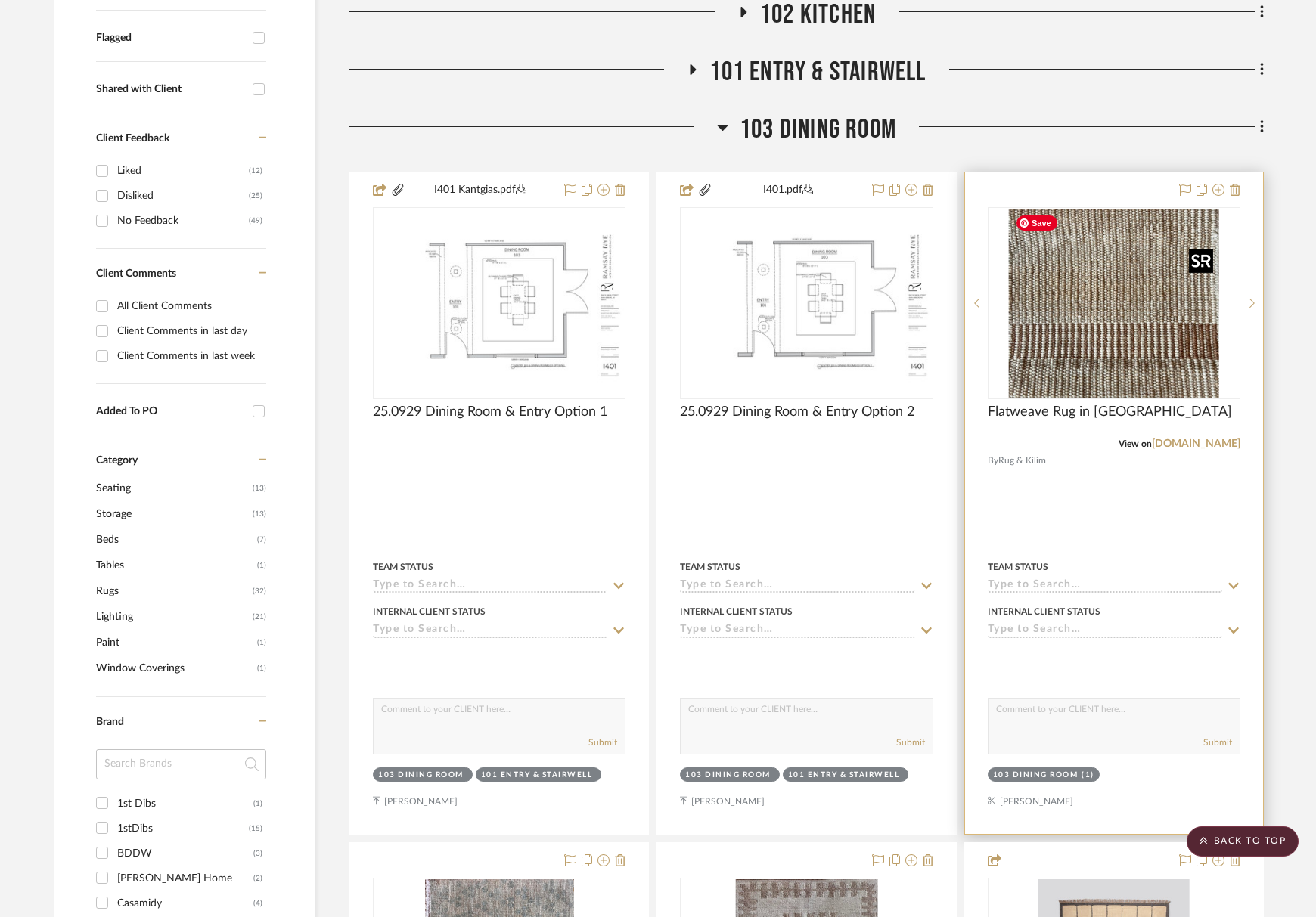
click at [1068, 260] on img "0" at bounding box center [1114, 302] width 210 height 189
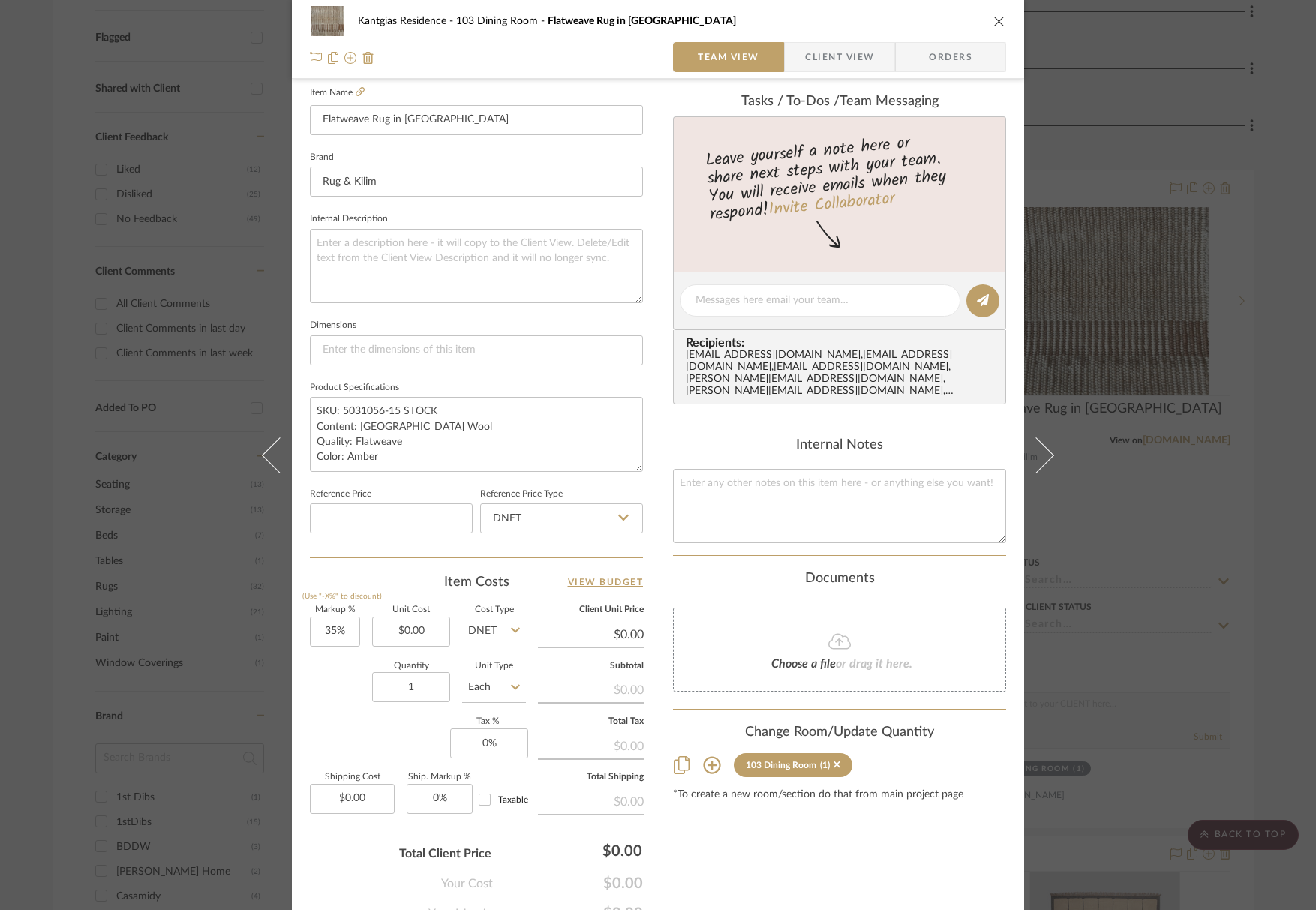
scroll to position [483, 0]
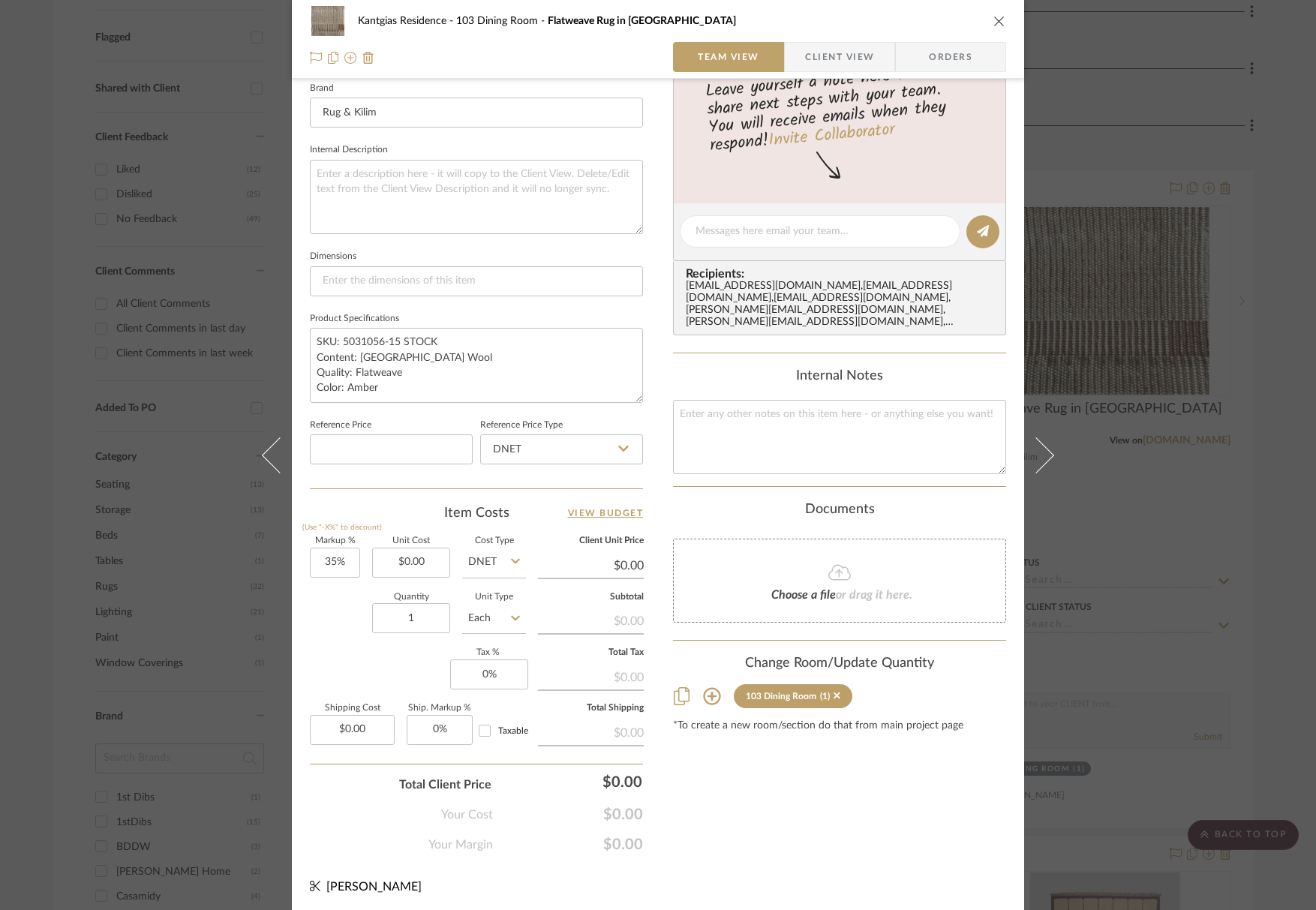
click at [706, 688] on icon at bounding box center [712, 696] width 18 height 18
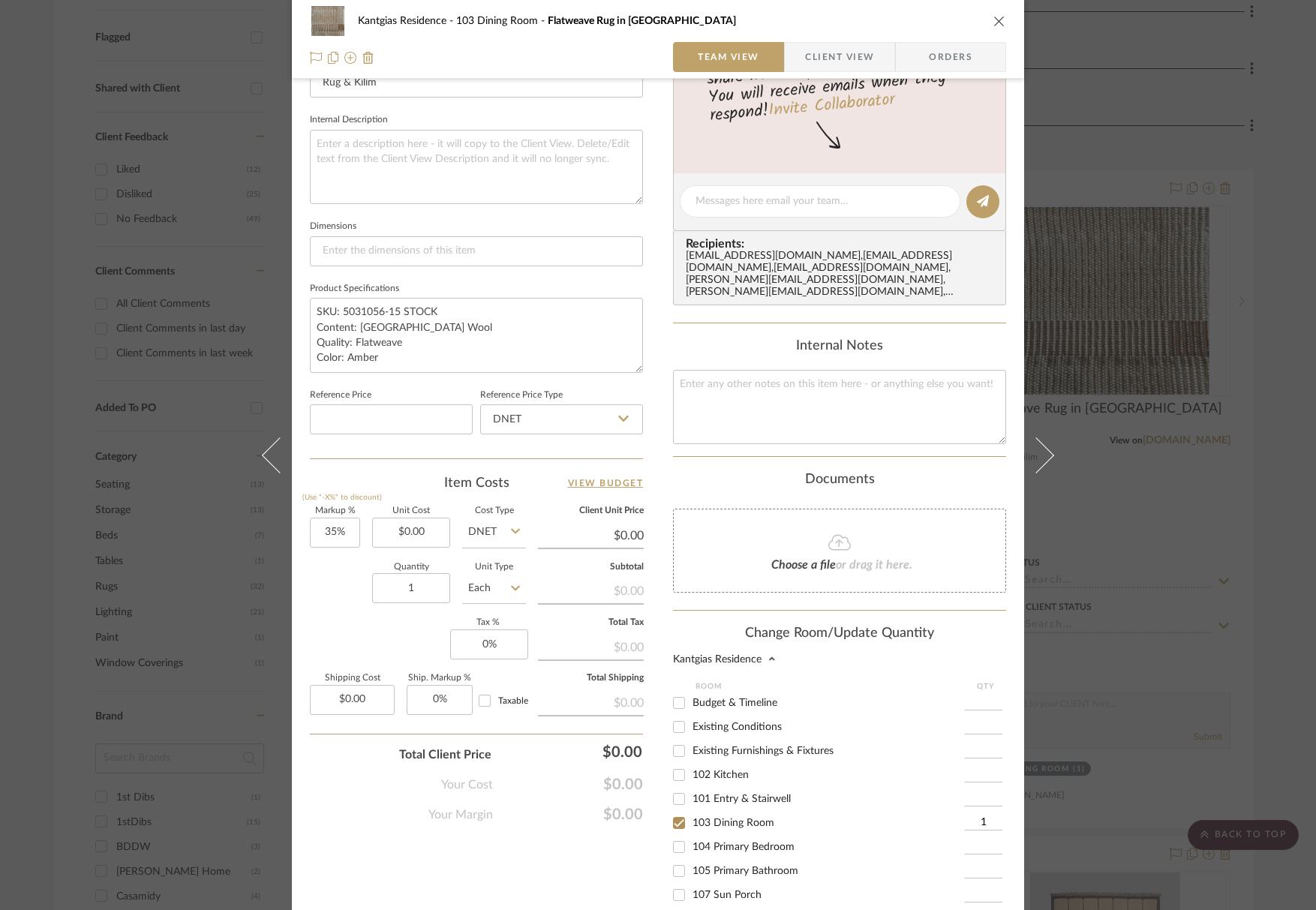
scroll to position [633, 0]
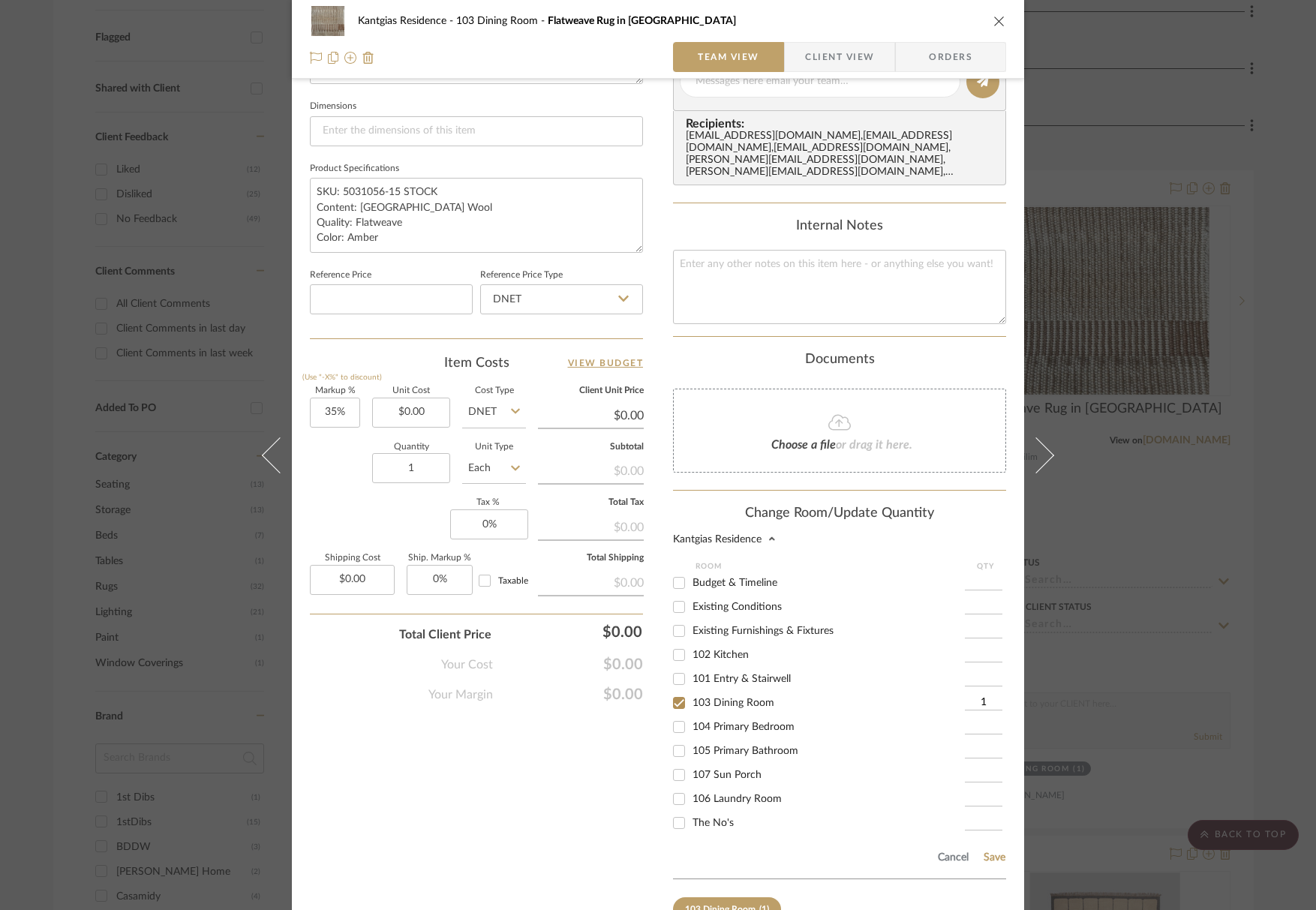
click at [700, 697] on span "103 Dining Room" at bounding box center [733, 702] width 81 height 11
click at [691, 691] on input "103 Dining Room" at bounding box center [679, 702] width 24 height 24
checkbox input "false"
click at [733, 722] on span "104 Primary Bedroom" at bounding box center [744, 727] width 102 height 11
click at [691, 715] on input "104 Primary Bedroom" at bounding box center [679, 727] width 24 height 24
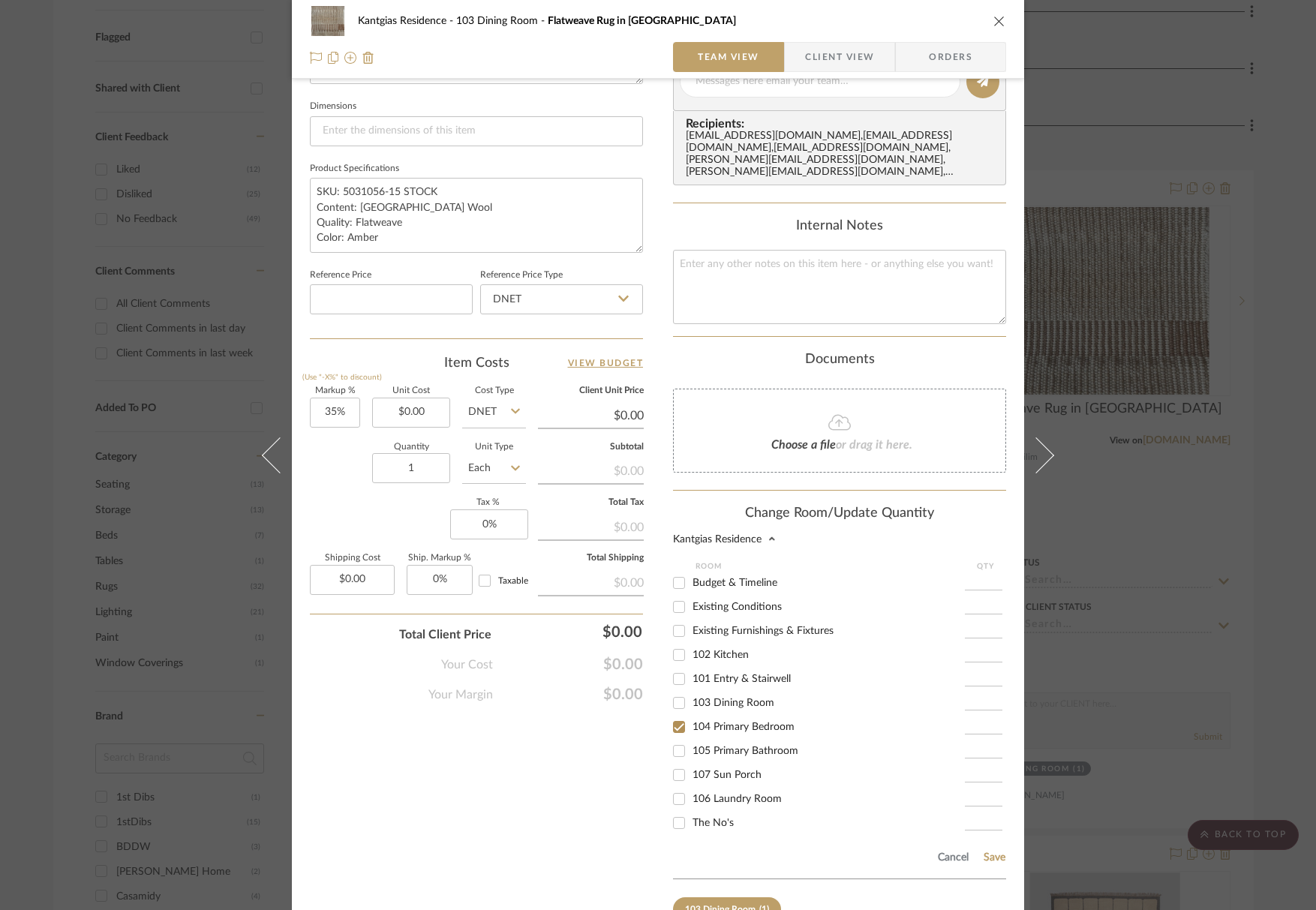
checkbox input "true"
type input "1"
click at [996, 851] on button "Save" at bounding box center [995, 857] width 24 height 12
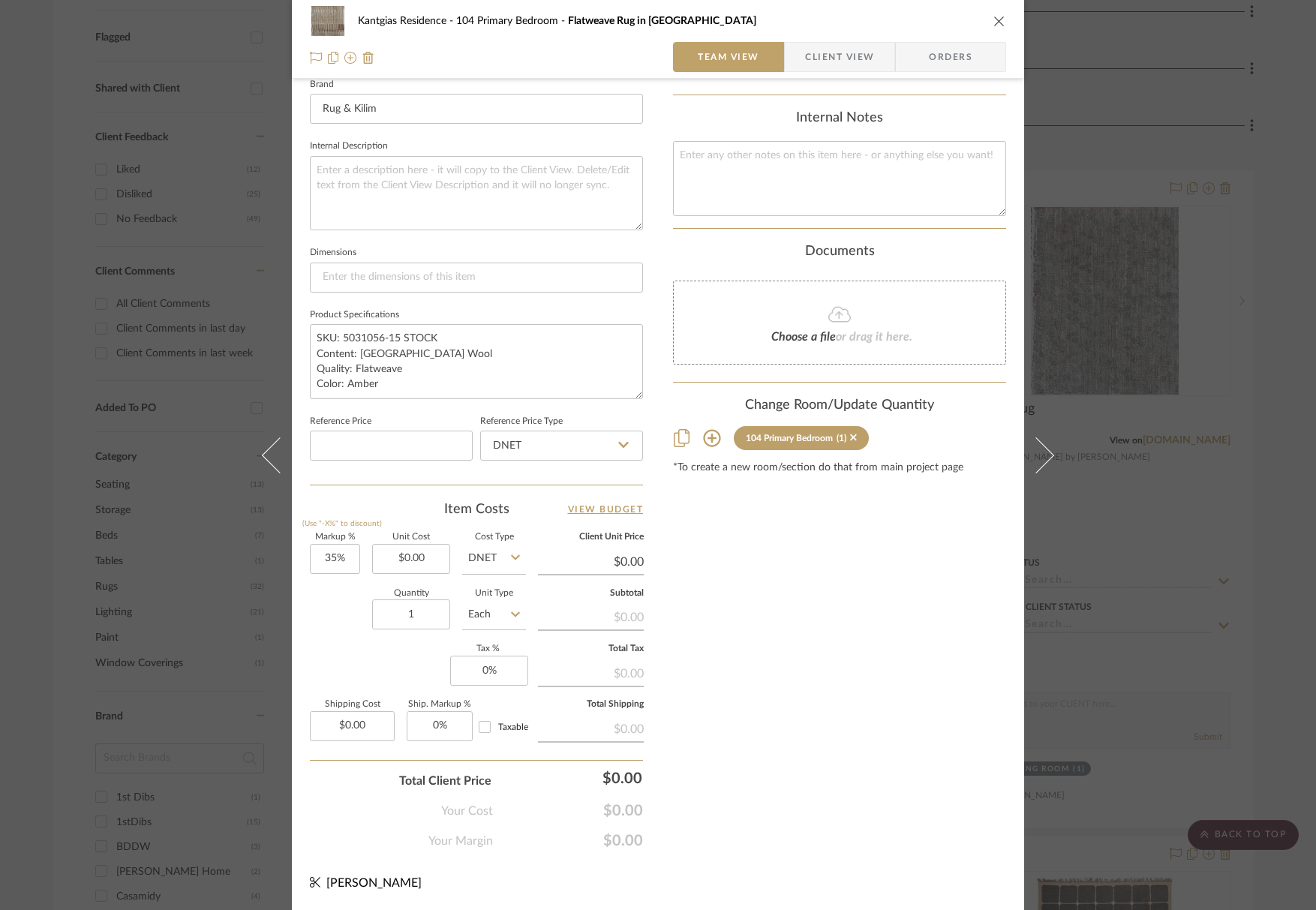
scroll to position [483, 0]
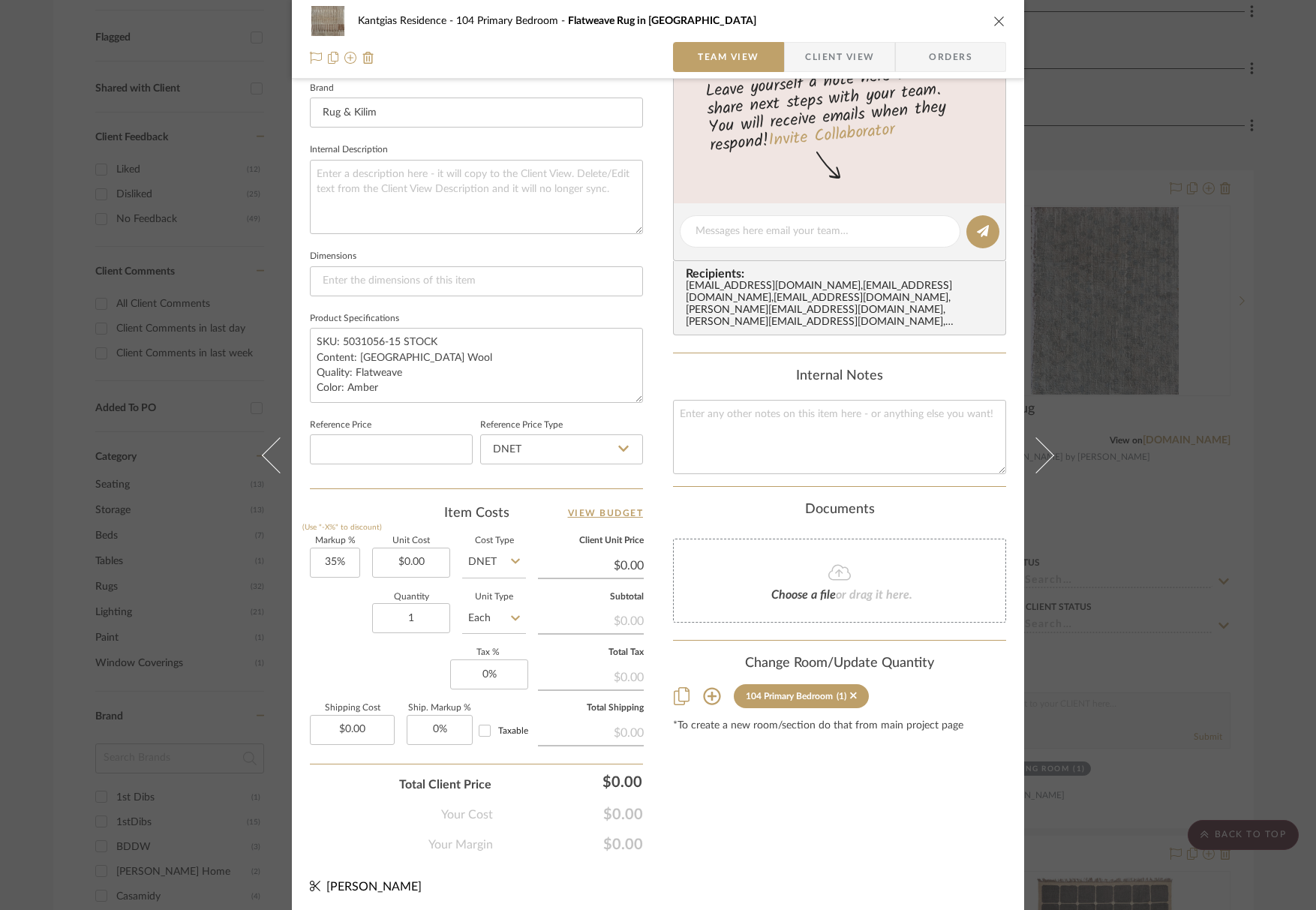
click at [996, 27] on div "Kantgias Residence 104 Primary Bedroom Flatweave Rug in [GEOGRAPHIC_DATA]" at bounding box center [658, 21] width 697 height 30
click at [996, 16] on icon "close" at bounding box center [999, 21] width 12 height 12
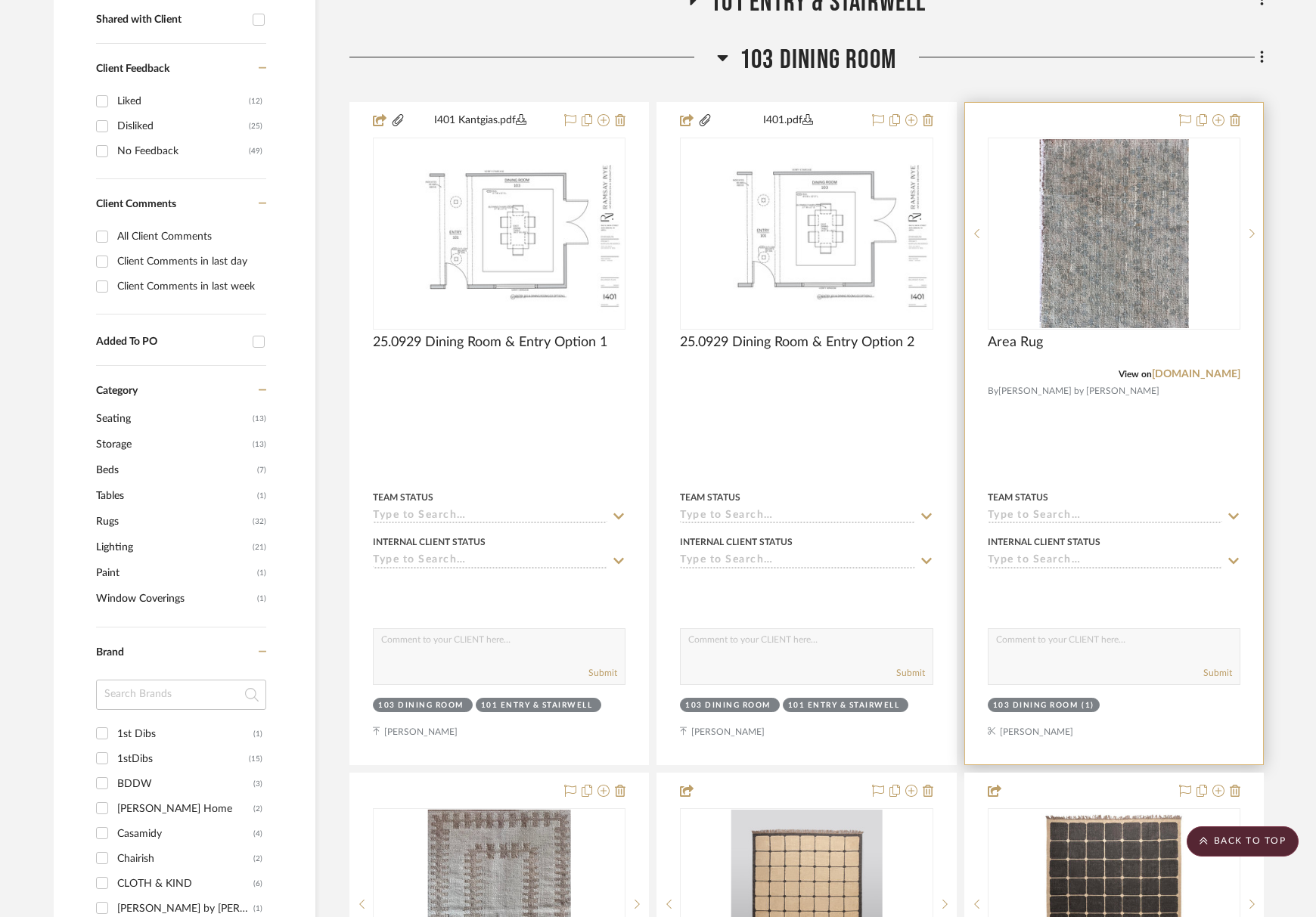
scroll to position [605, 0]
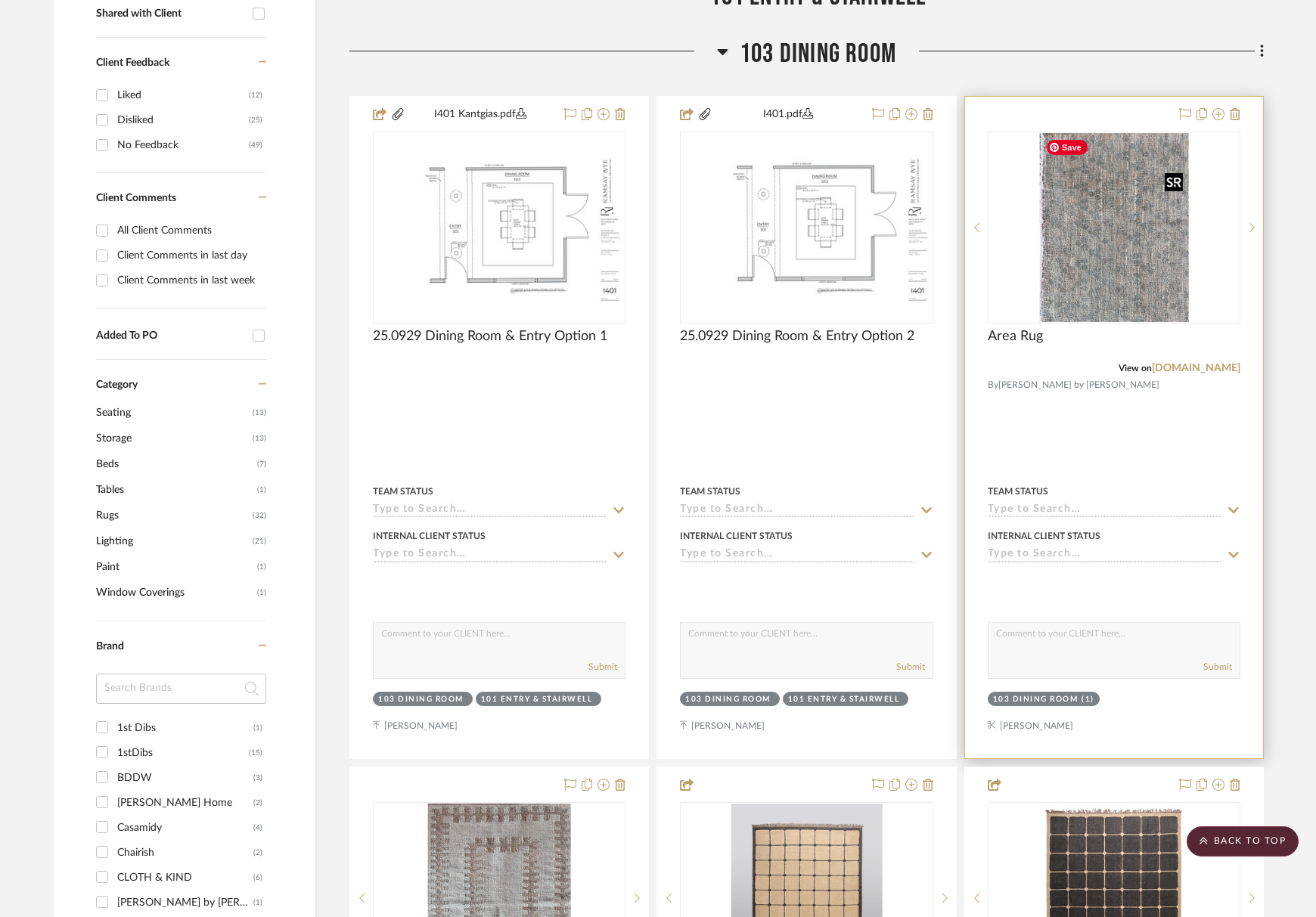
click at [1133, 276] on img "0" at bounding box center [1113, 227] width 149 height 189
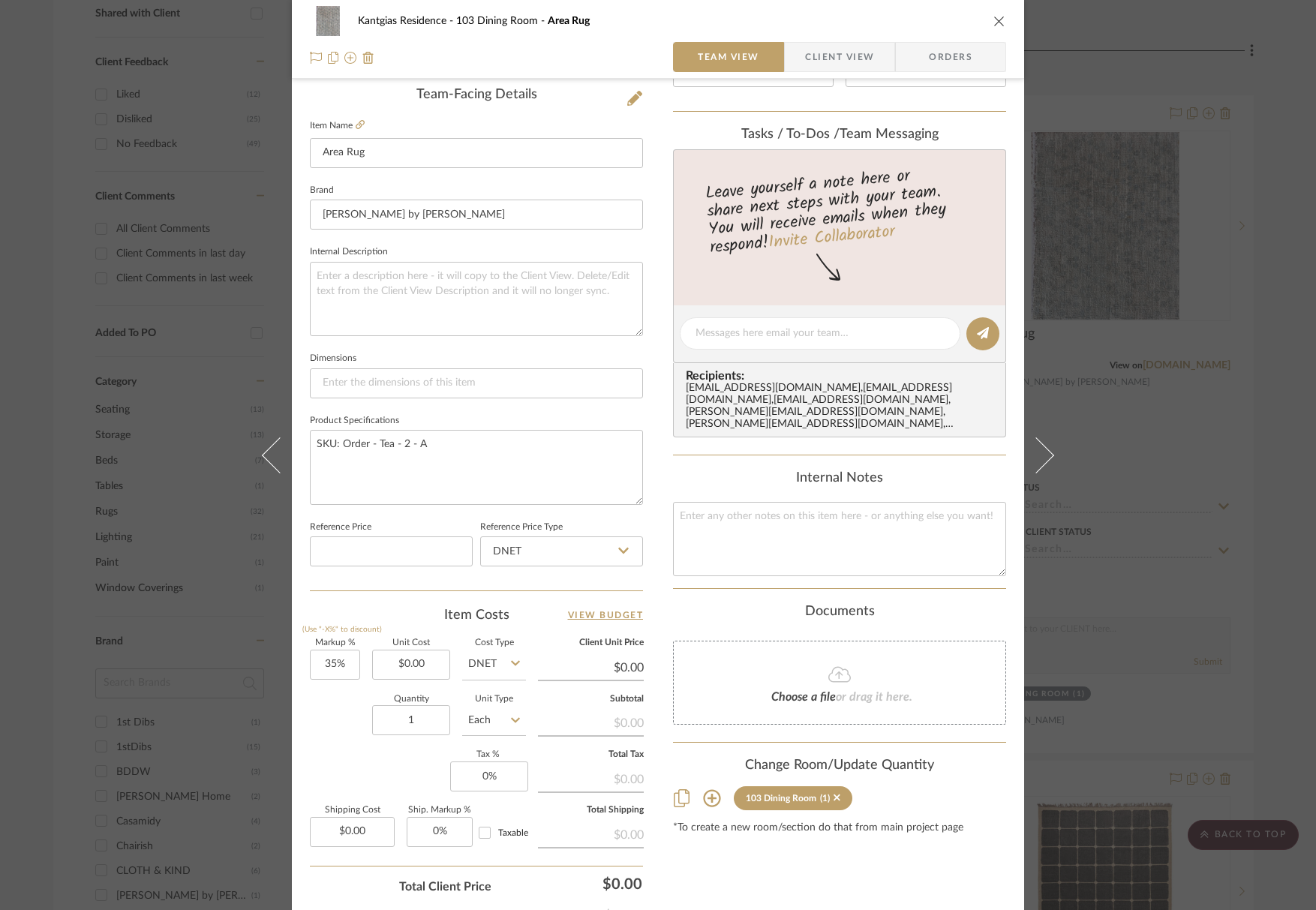
scroll to position [483, 0]
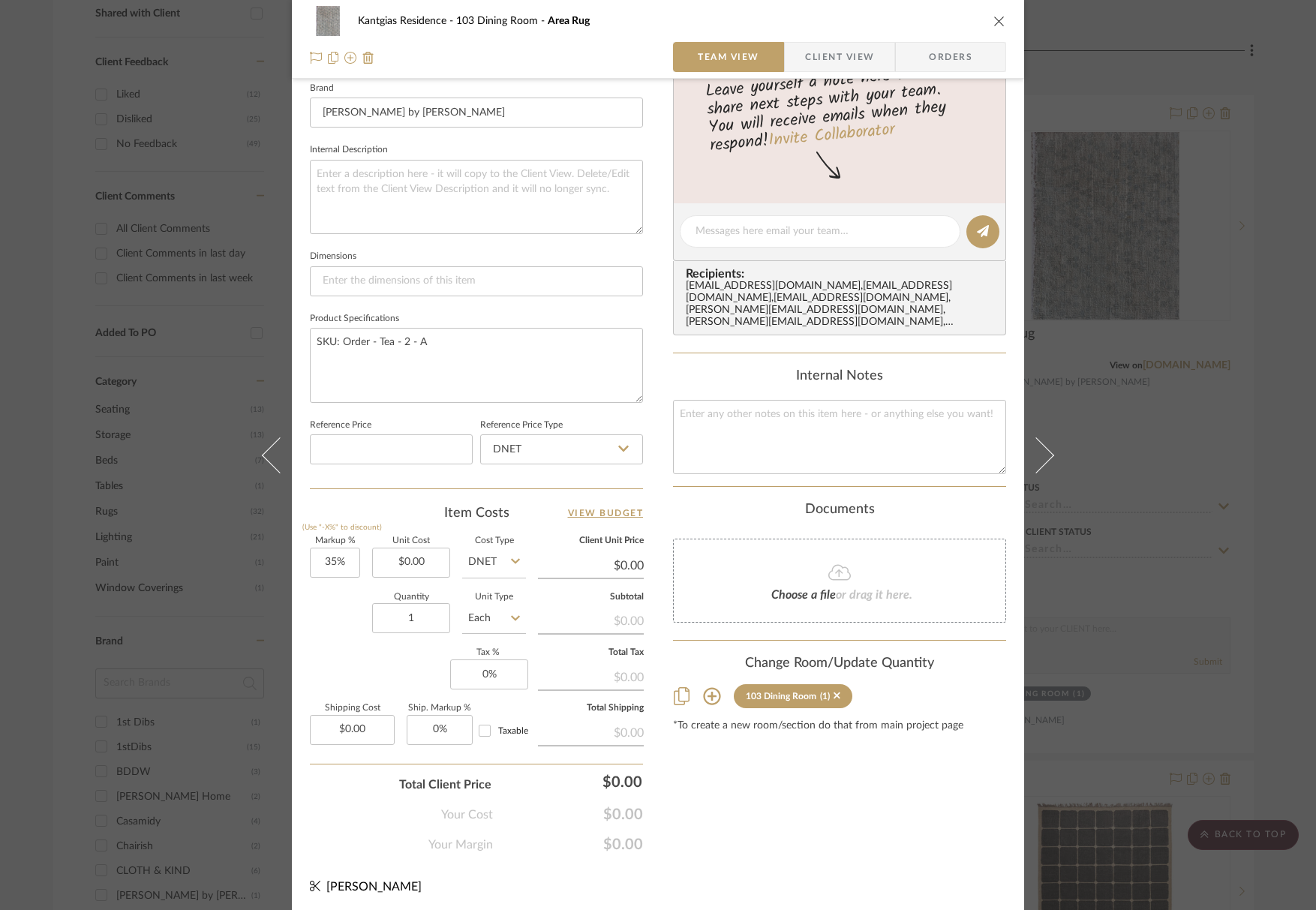
click at [704, 688] on icon at bounding box center [712, 696] width 18 height 18
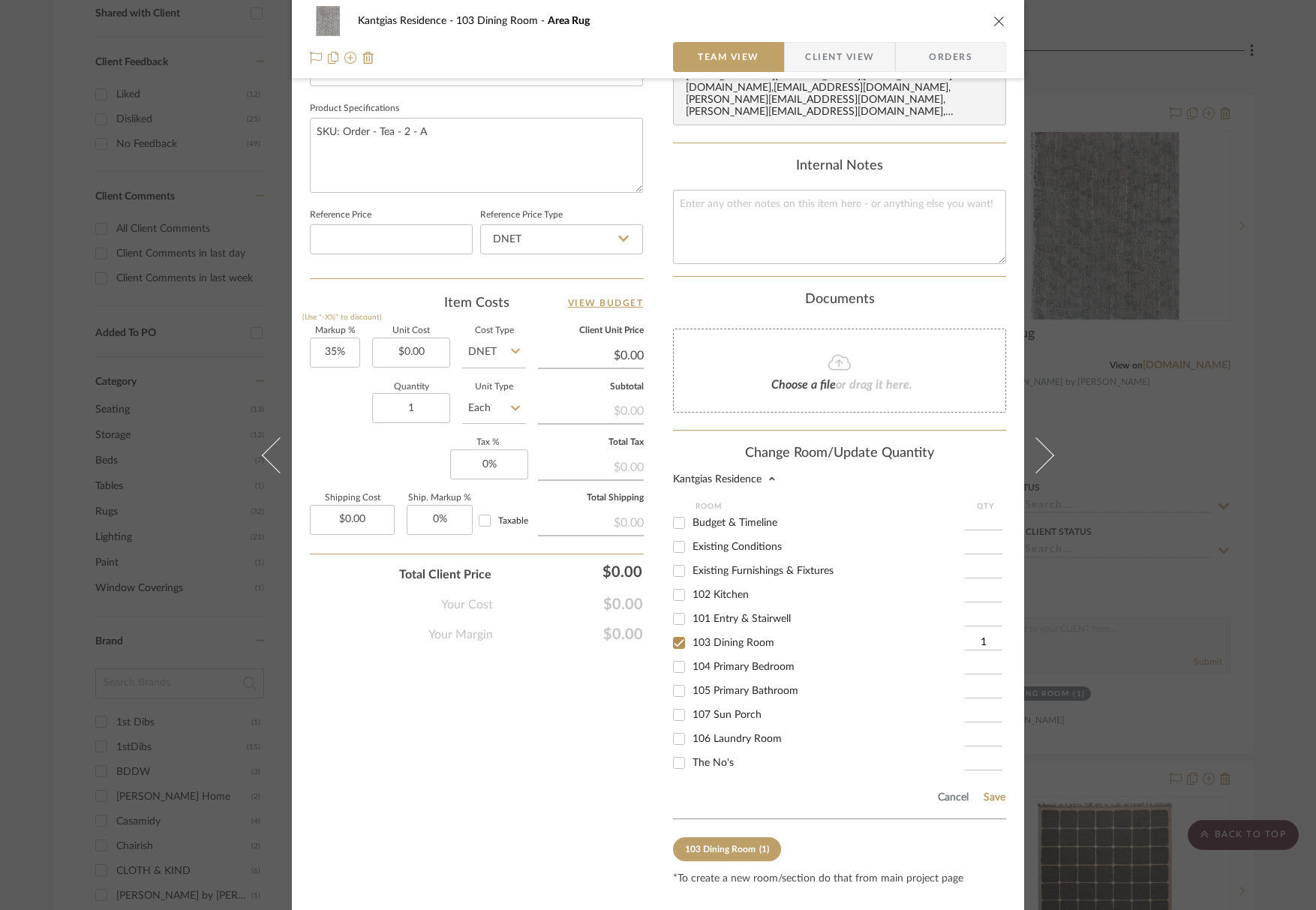
scroll to position [708, 0]
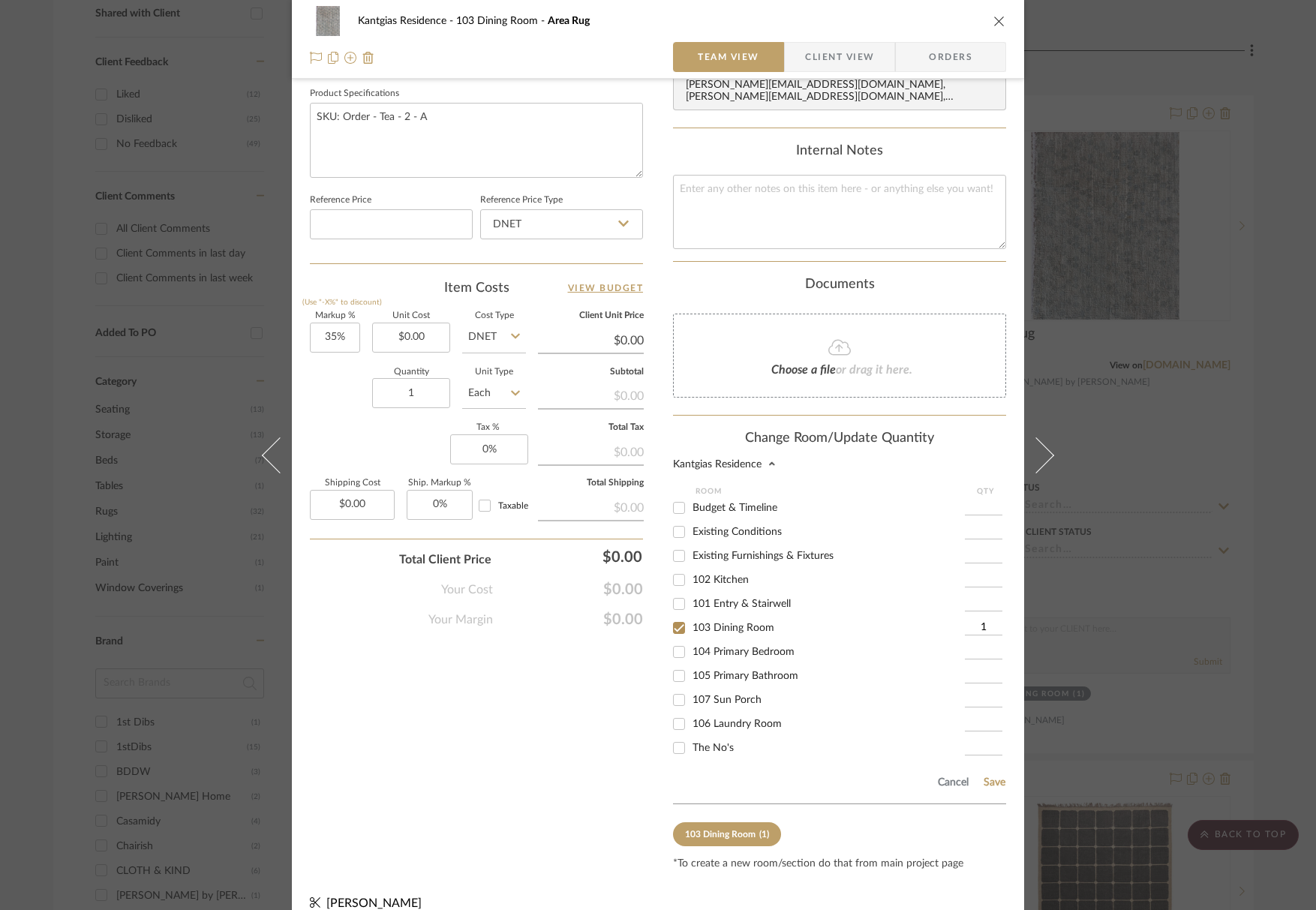
click at [737, 623] on span "103 Dining Room" at bounding box center [733, 628] width 81 height 11
click at [691, 616] on input "103 Dining Room" at bounding box center [679, 628] width 24 height 24
checkbox input "false"
click at [747, 647] on span "104 Primary Bedroom" at bounding box center [744, 651] width 102 height 11
click at [691, 640] on input "104 Primary Bedroom" at bounding box center [679, 651] width 24 height 24
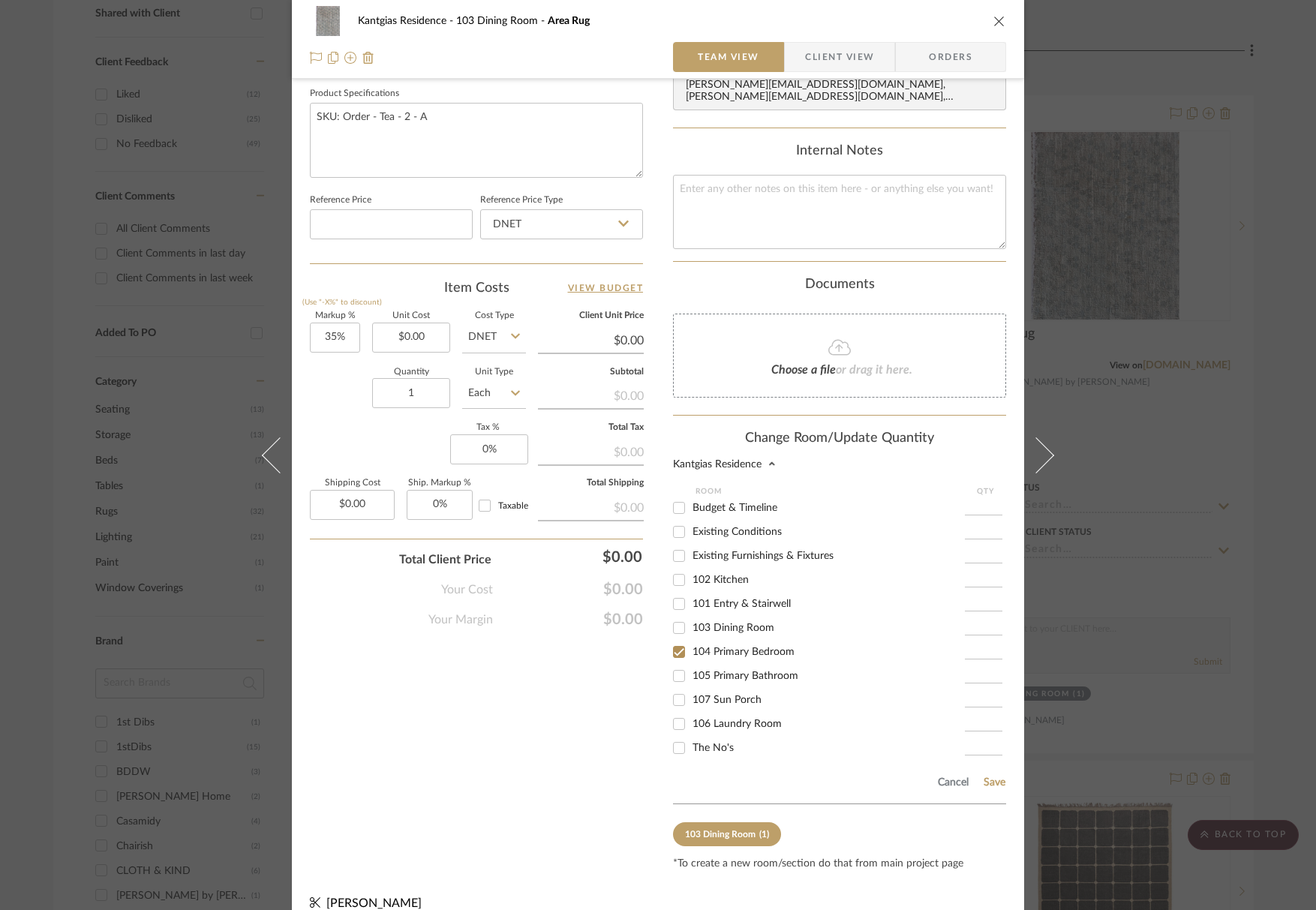
checkbox input "true"
type input "1"
click at [986, 777] on button "Save" at bounding box center [995, 783] width 24 height 12
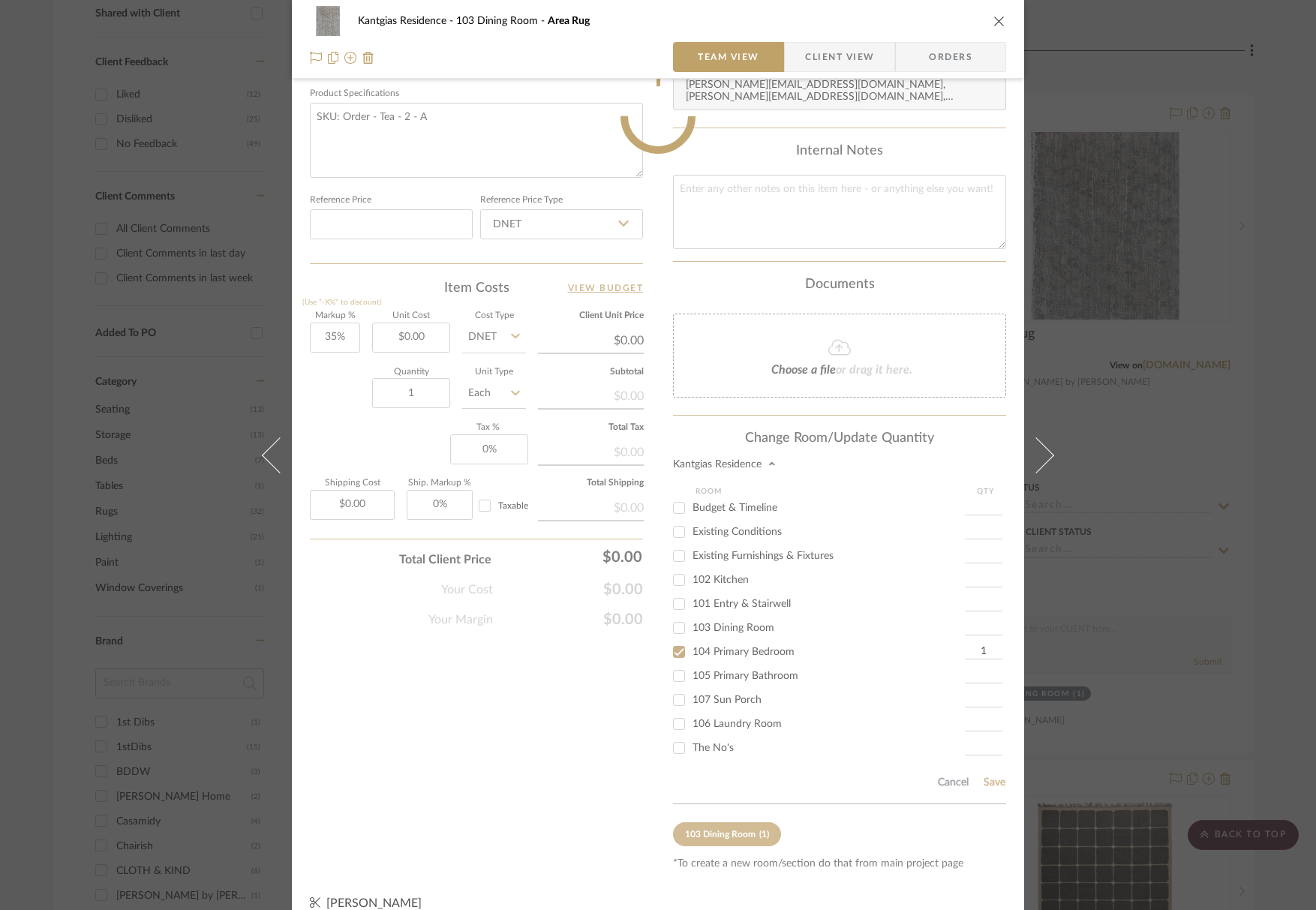
scroll to position [483, 0]
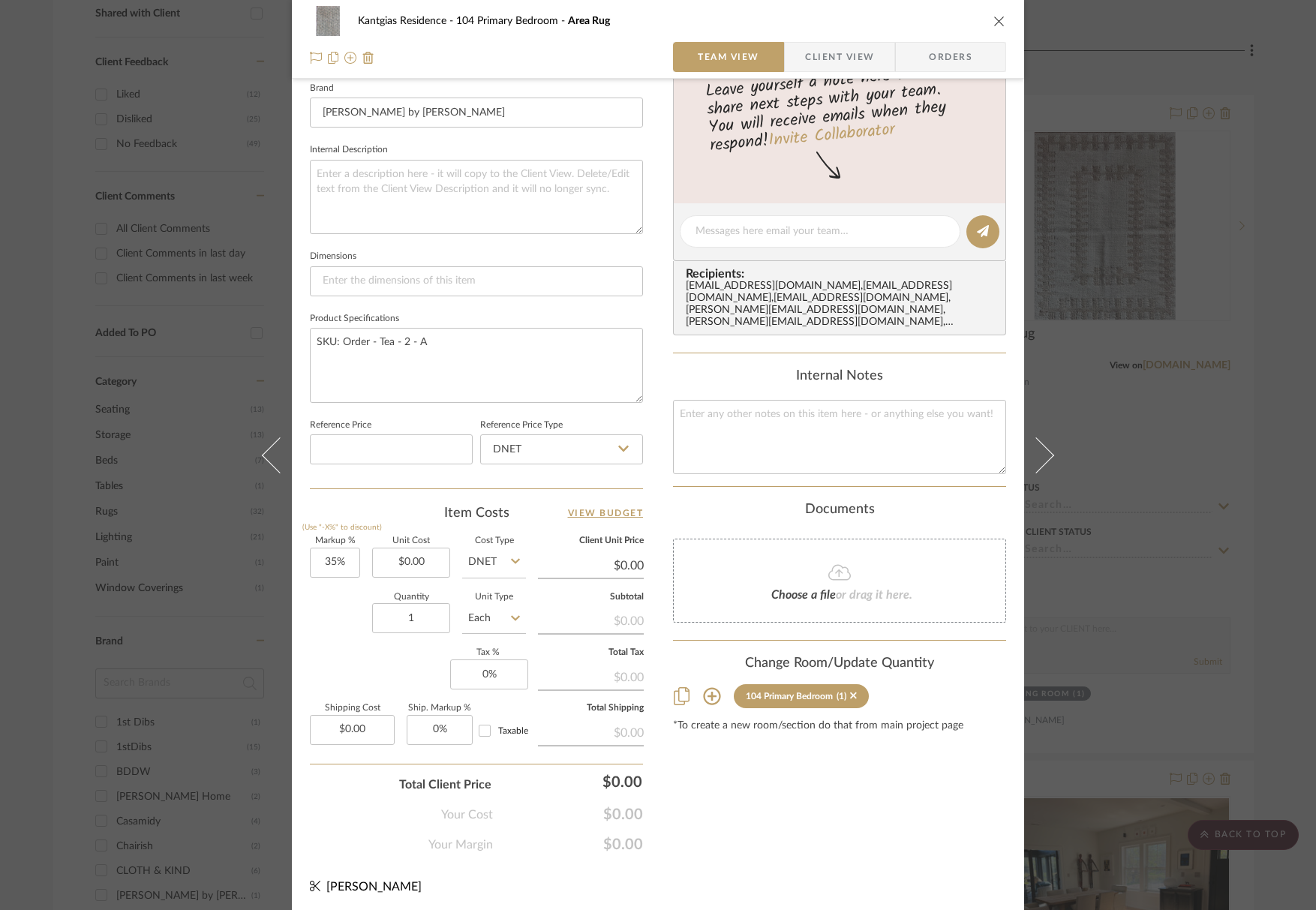
click at [997, 22] on icon "close" at bounding box center [999, 21] width 12 height 12
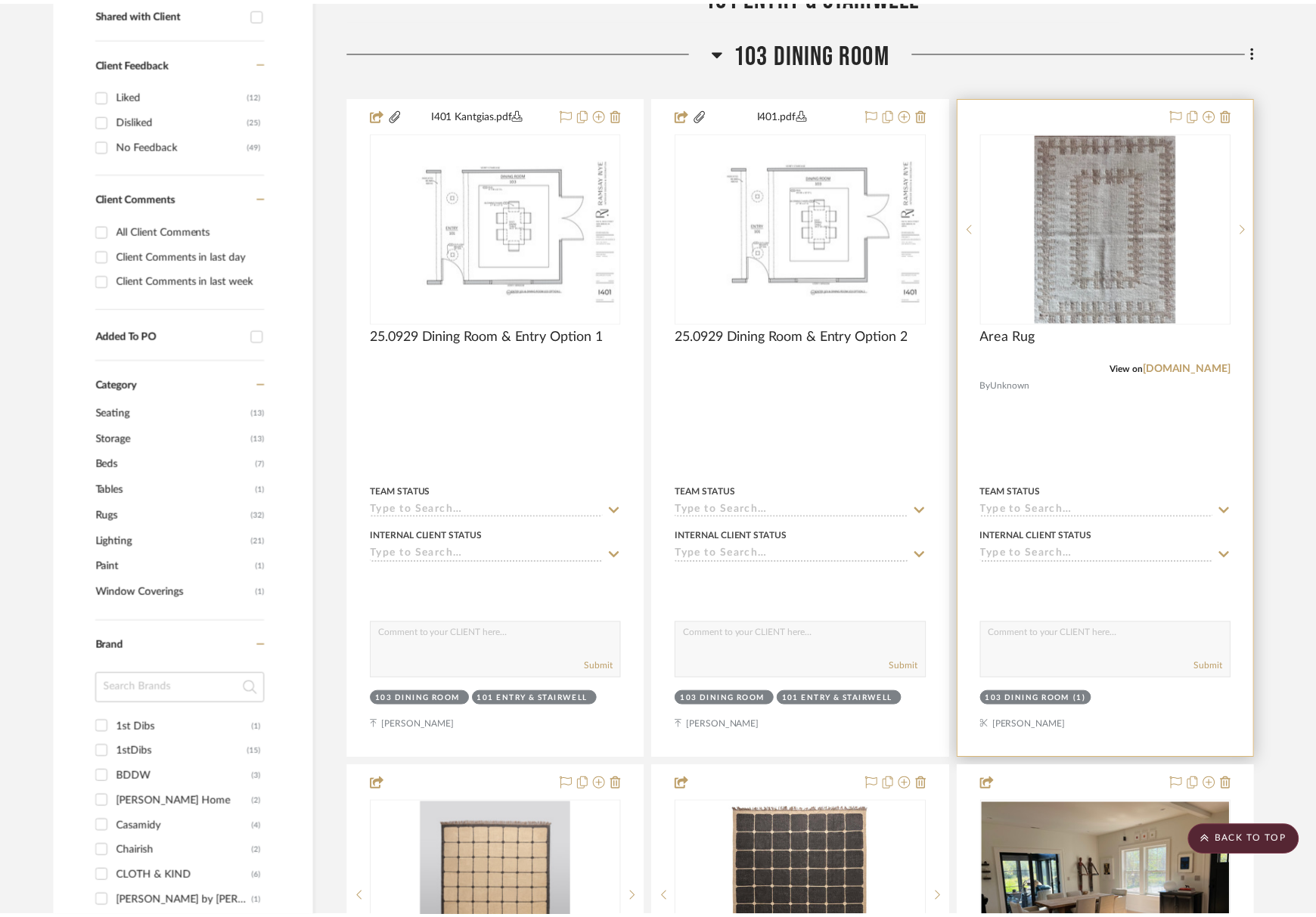
scroll to position [605, 0]
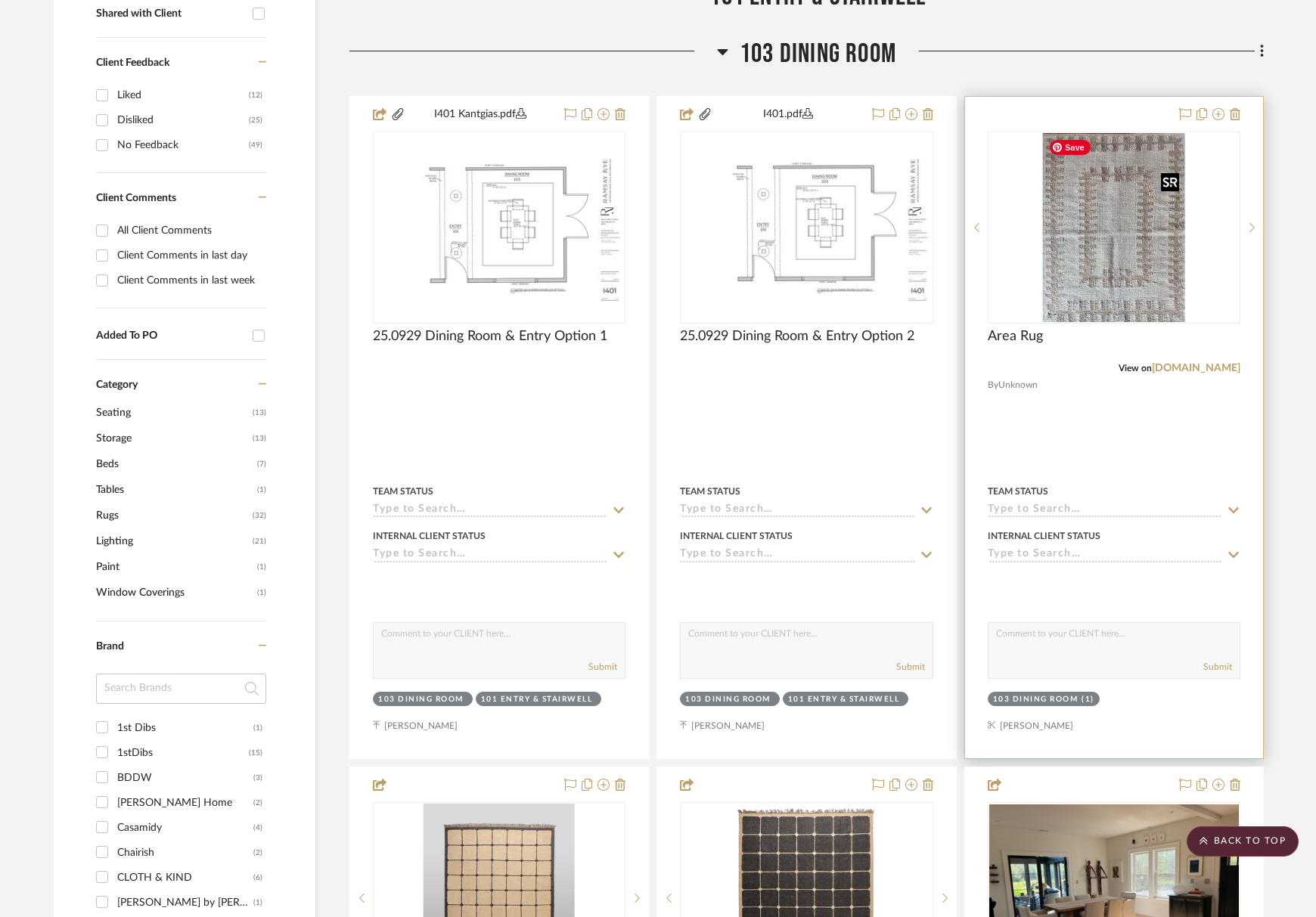
click at [1057, 285] on img "0" at bounding box center [1114, 227] width 143 height 189
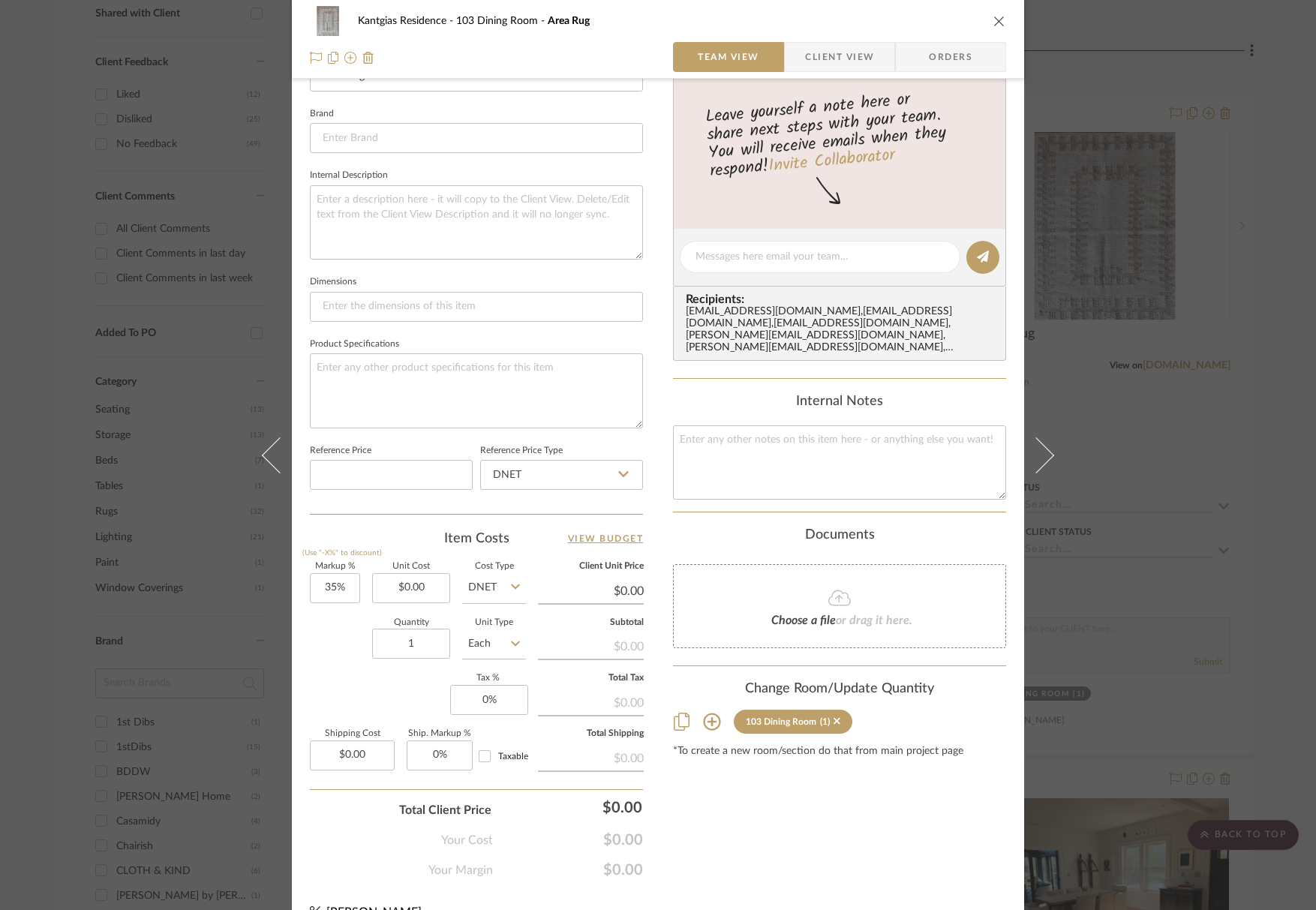
scroll to position [483, 0]
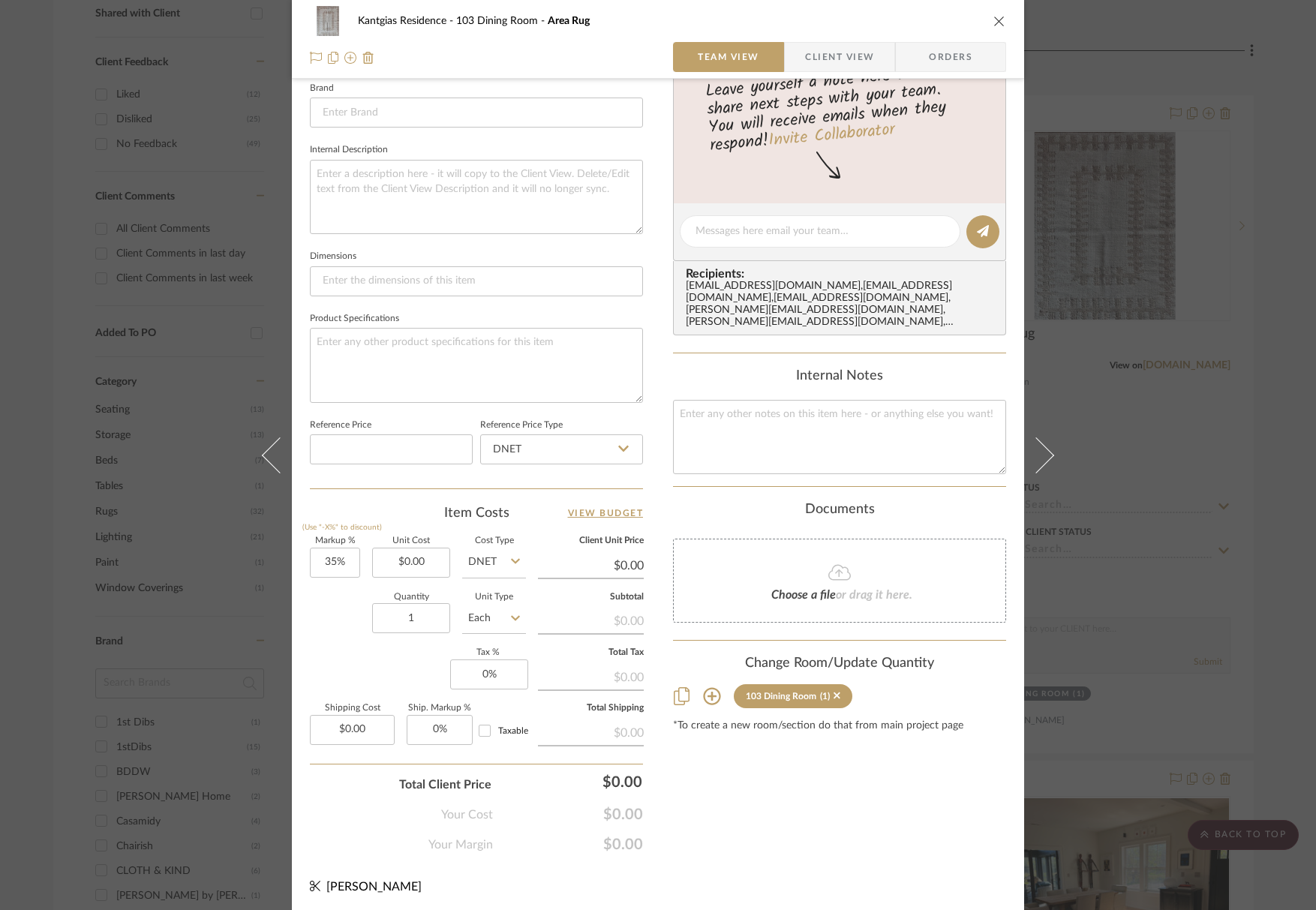
click at [704, 688] on icon at bounding box center [712, 696] width 18 height 18
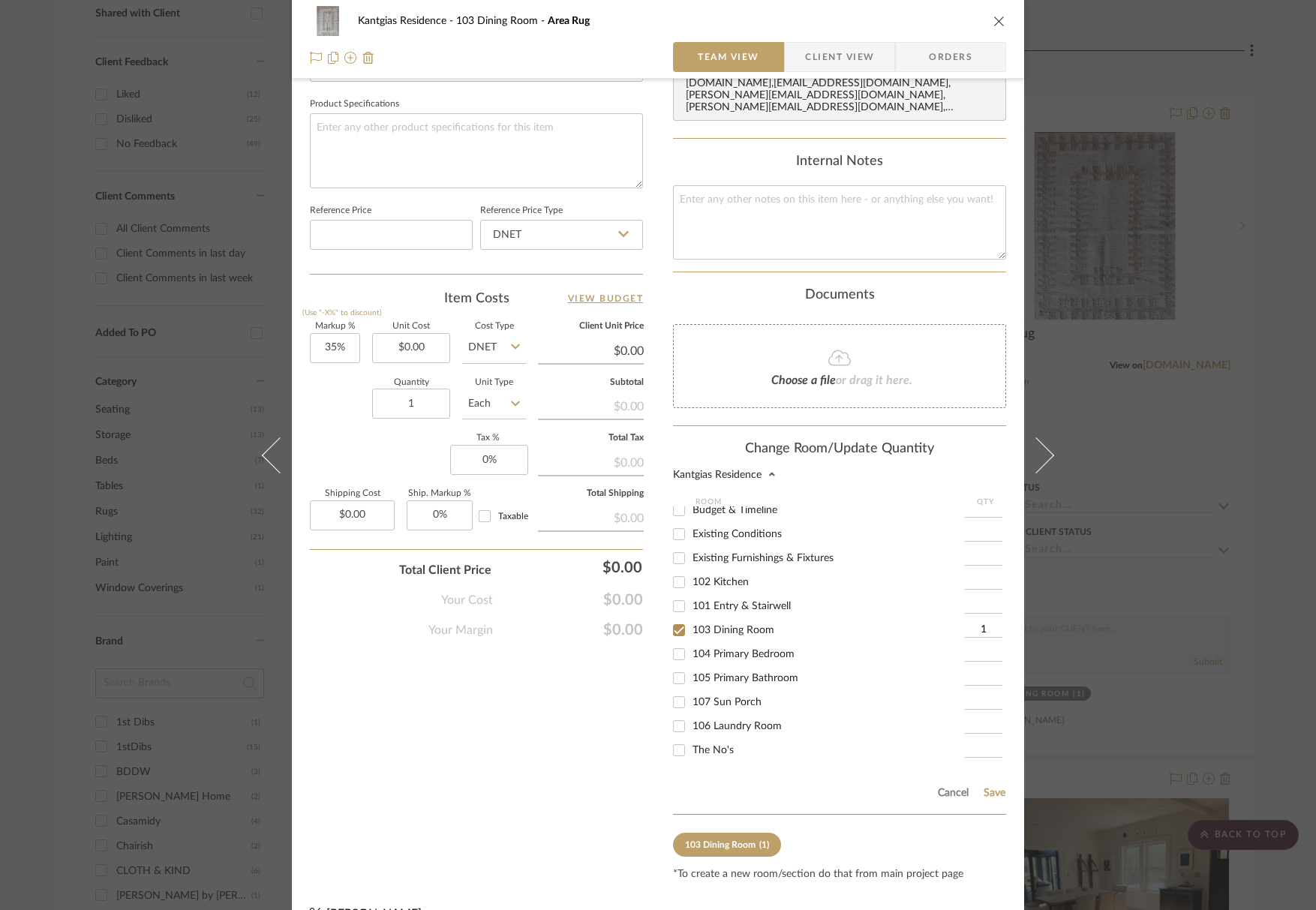
scroll to position [708, 0]
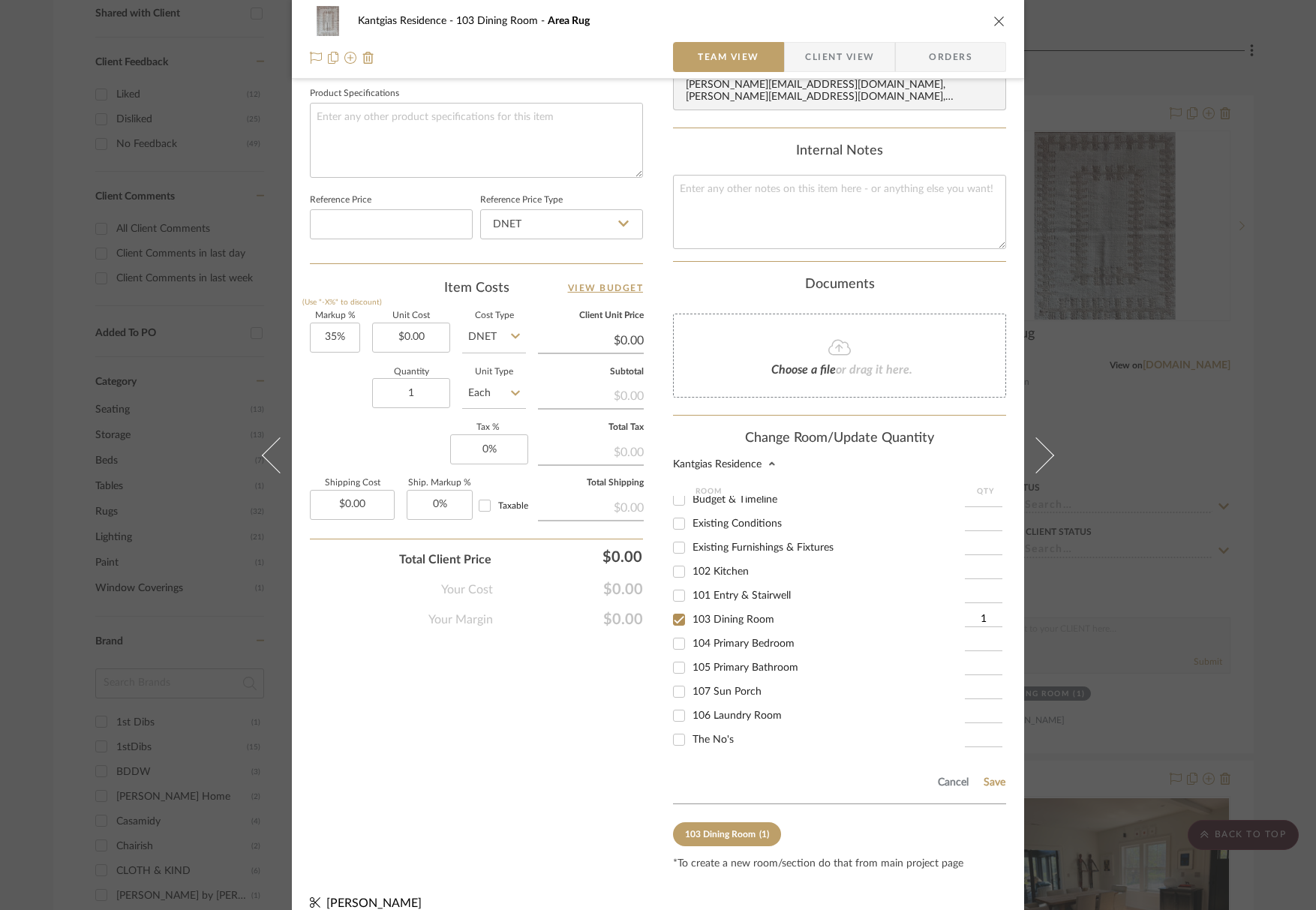
click at [736, 614] on span "103 Dining Room" at bounding box center [733, 619] width 81 height 11
click at [691, 607] on input "103 Dining Room" at bounding box center [679, 619] width 24 height 24
checkbox input "false"
click at [756, 639] on span "104 Primary Bedroom" at bounding box center [744, 644] width 102 height 11
click at [691, 632] on input "104 Primary Bedroom" at bounding box center [679, 644] width 24 height 24
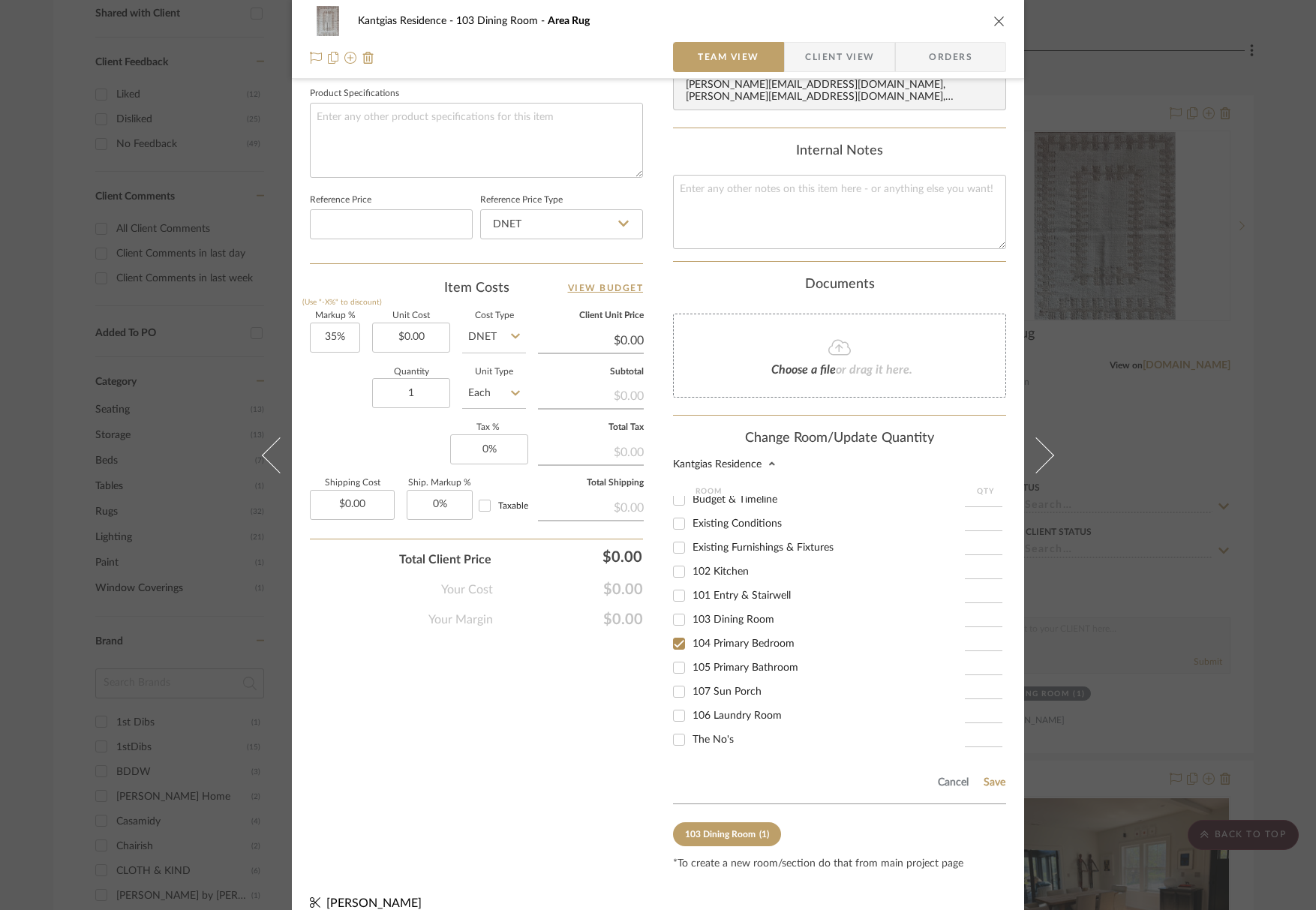
checkbox input "true"
type input "1"
click at [991, 760] on div "Cancel Save" at bounding box center [840, 780] width 333 height 49
click at [991, 777] on button "Save" at bounding box center [995, 783] width 24 height 12
click at [994, 19] on icon "close" at bounding box center [999, 21] width 12 height 12
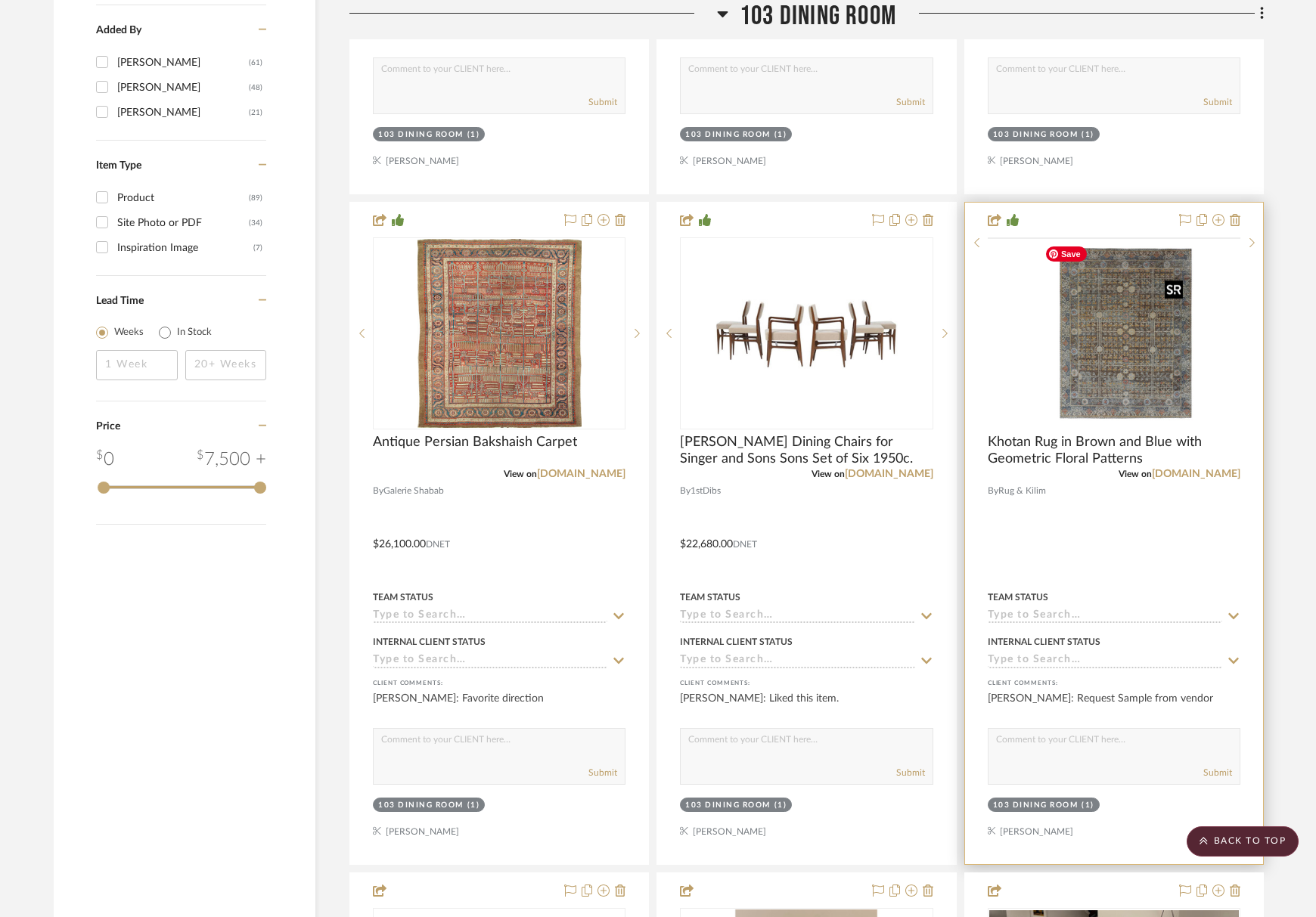
scroll to position [1822, 0]
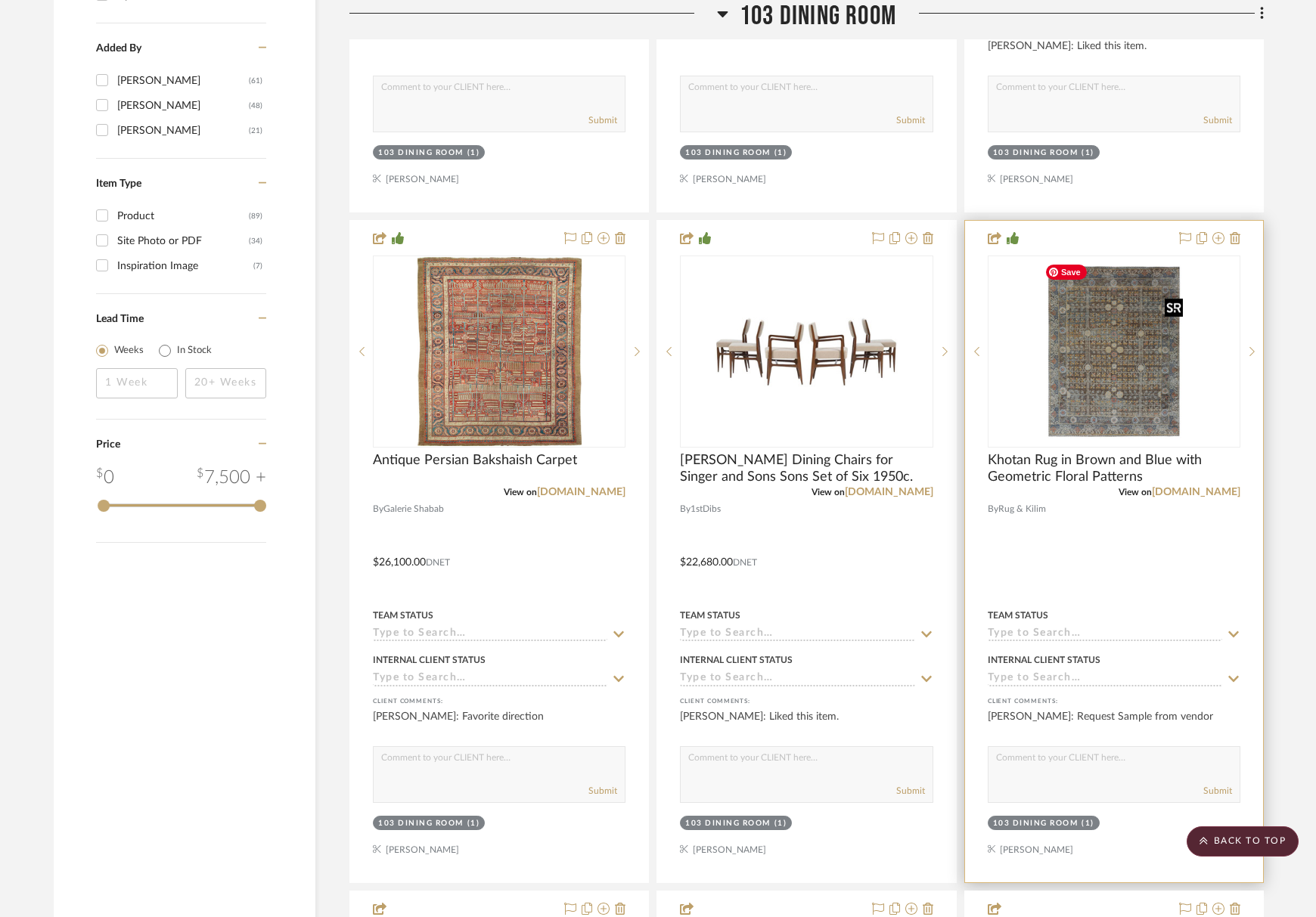
click at [0, 0] on img at bounding box center [0, 0] width 0 height 0
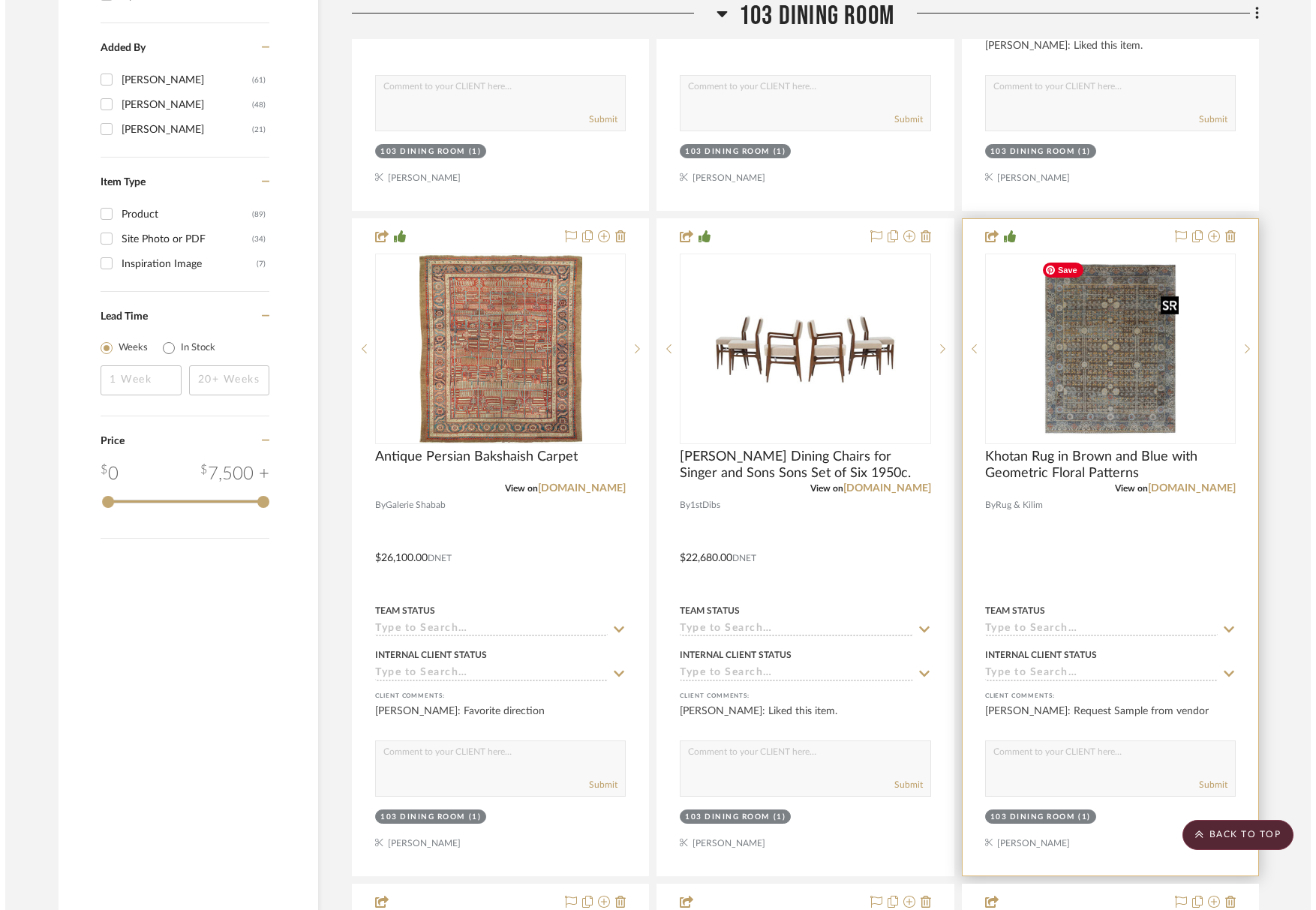
scroll to position [0, 0]
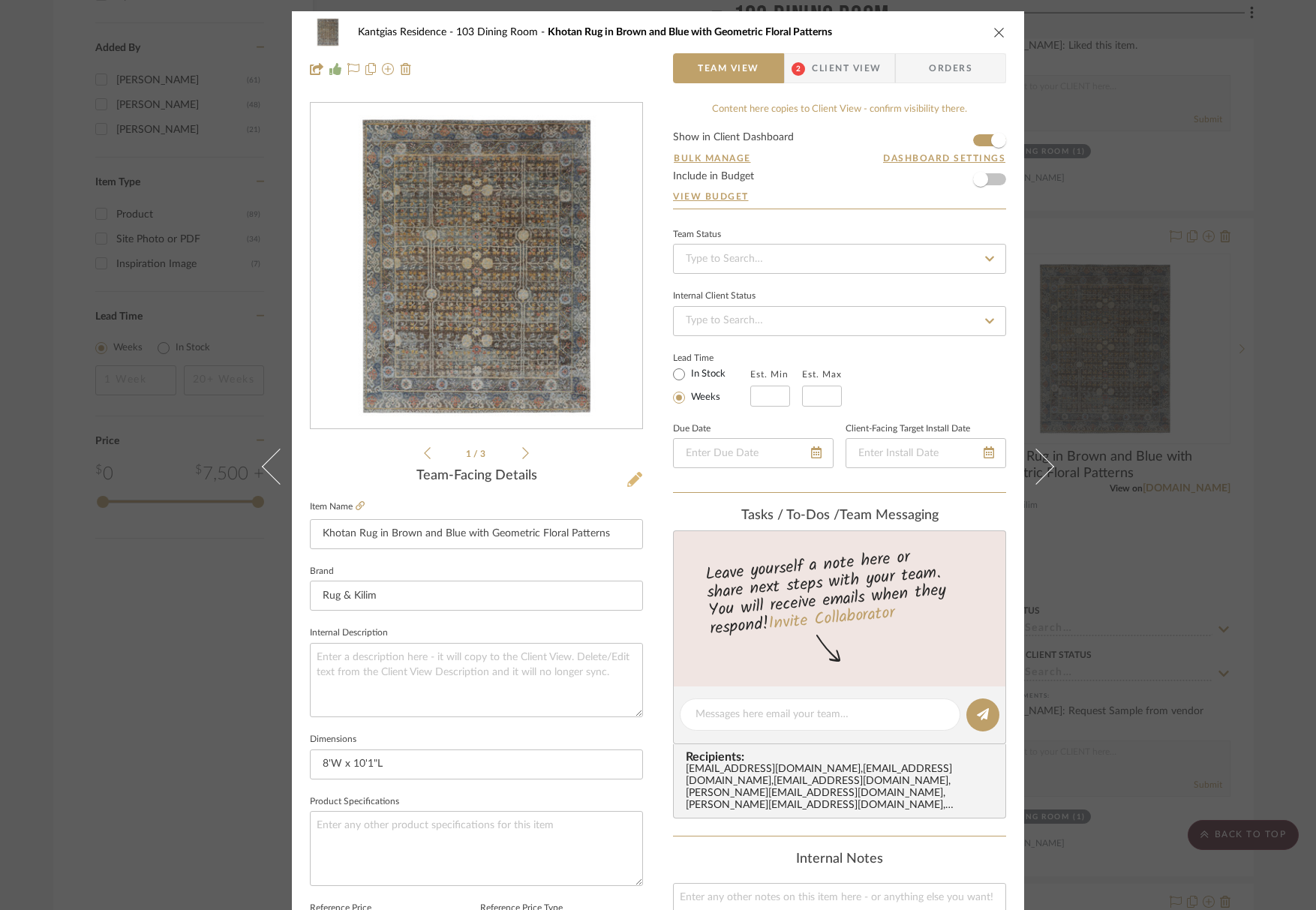
click at [632, 476] on icon at bounding box center [634, 479] width 15 height 15
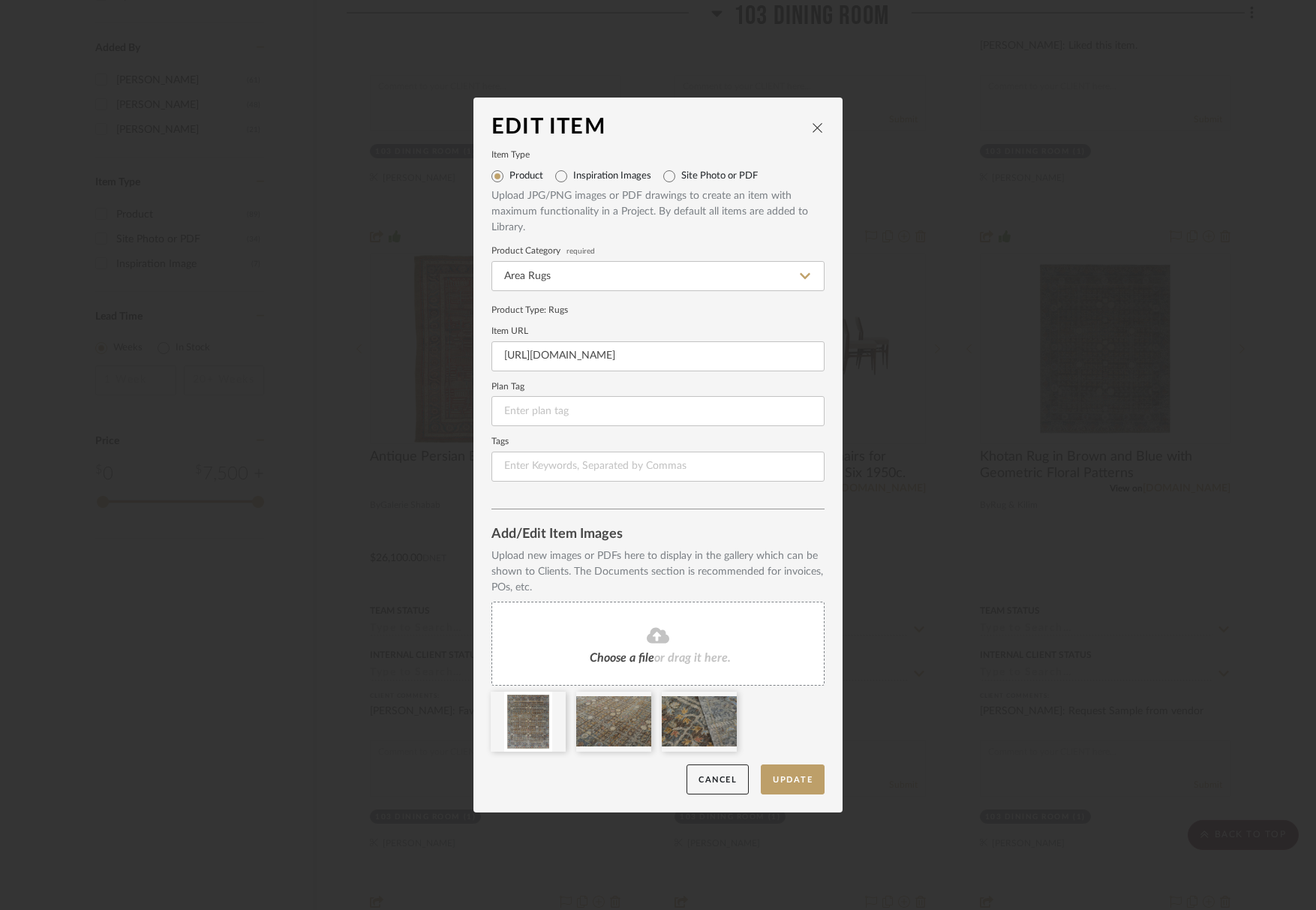
click at [675, 640] on fa-icon at bounding box center [658, 637] width 136 height 20
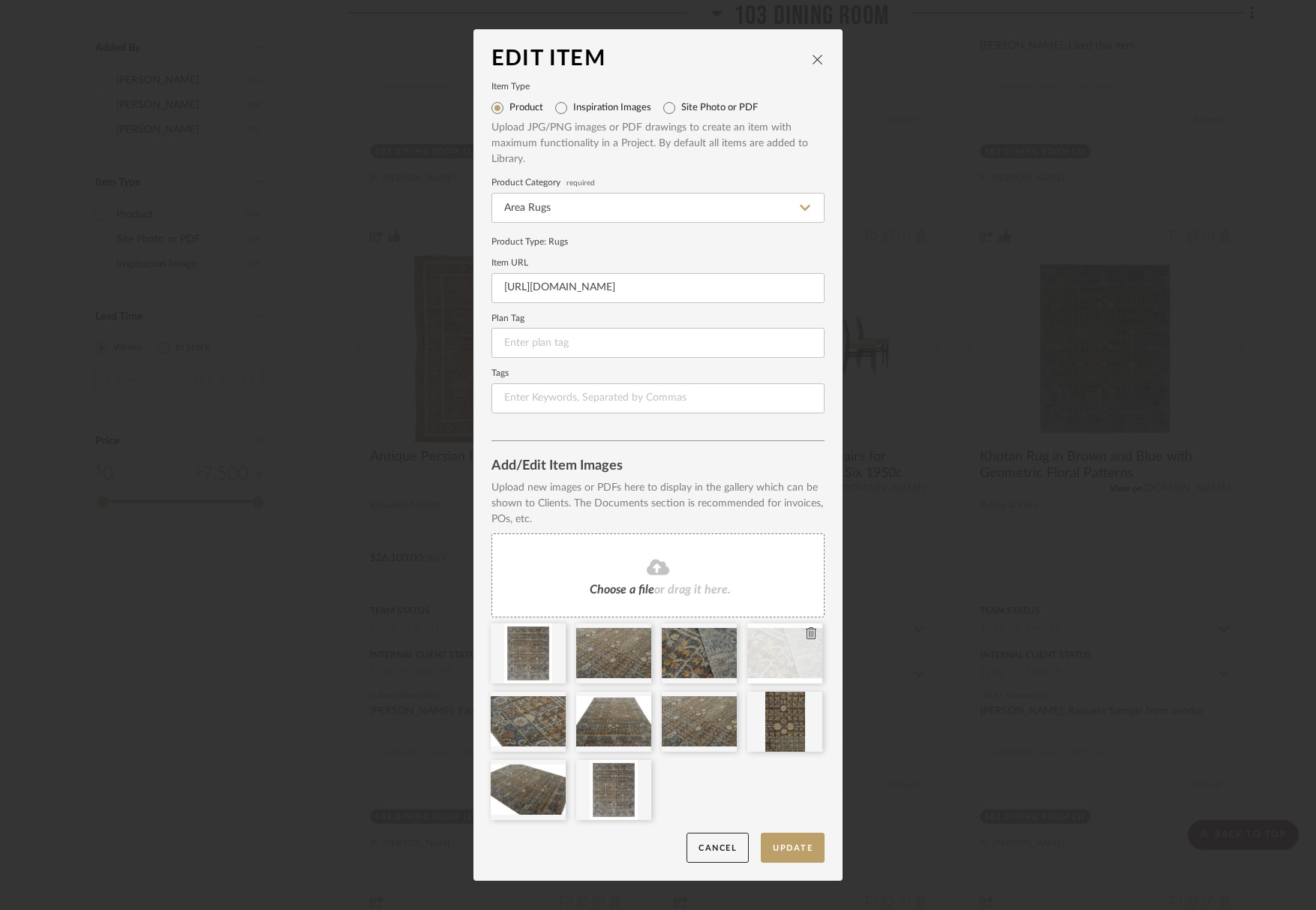
click at [806, 632] on icon at bounding box center [811, 633] width 11 height 12
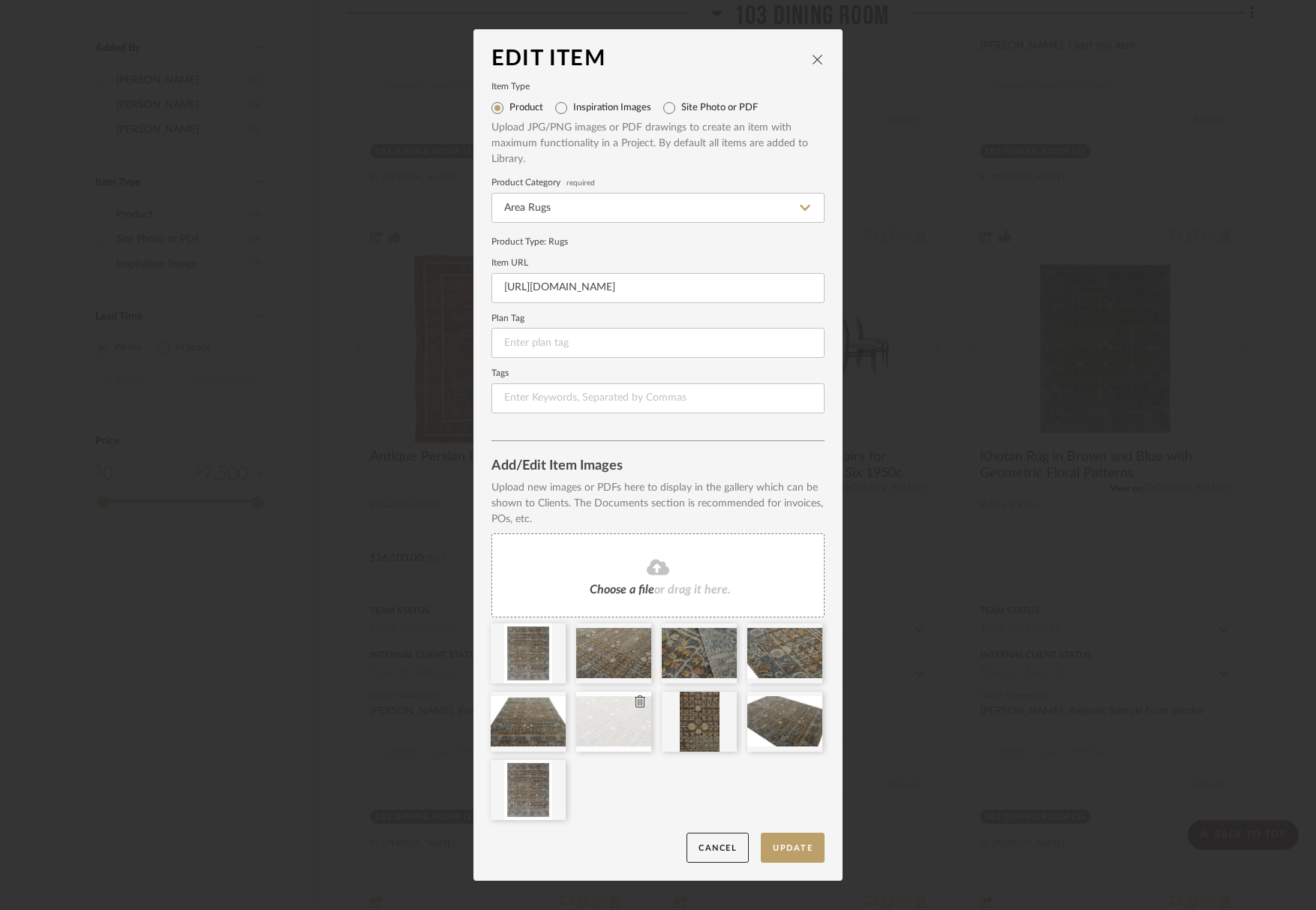
click at [635, 702] on icon at bounding box center [640, 701] width 11 height 12
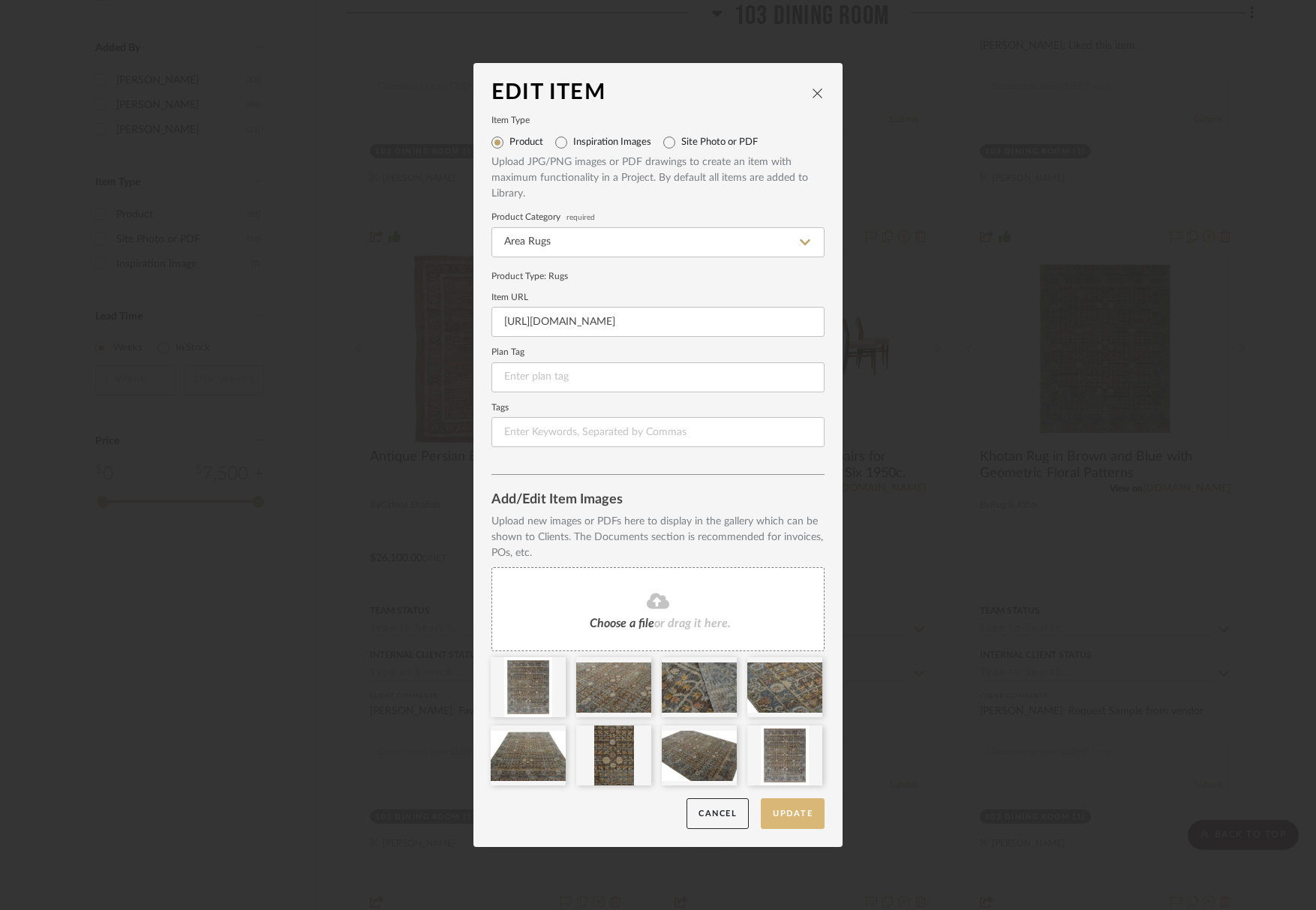
click at [800, 816] on button "Update" at bounding box center [793, 813] width 64 height 30
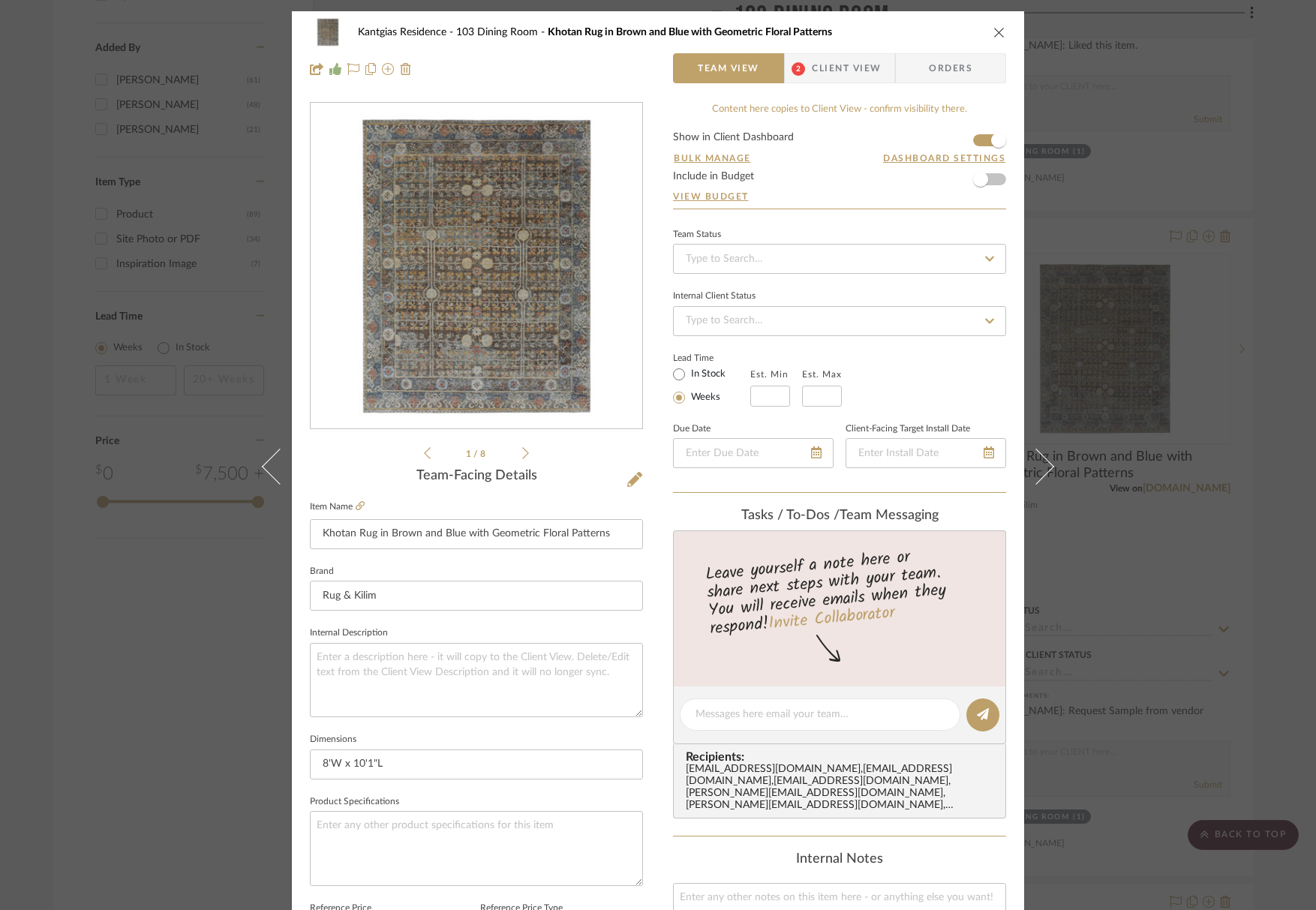
drag, startPoint x: 996, startPoint y: 35, endPoint x: 988, endPoint y: 34, distance: 8.1
click at [996, 35] on icon "close" at bounding box center [999, 32] width 12 height 12
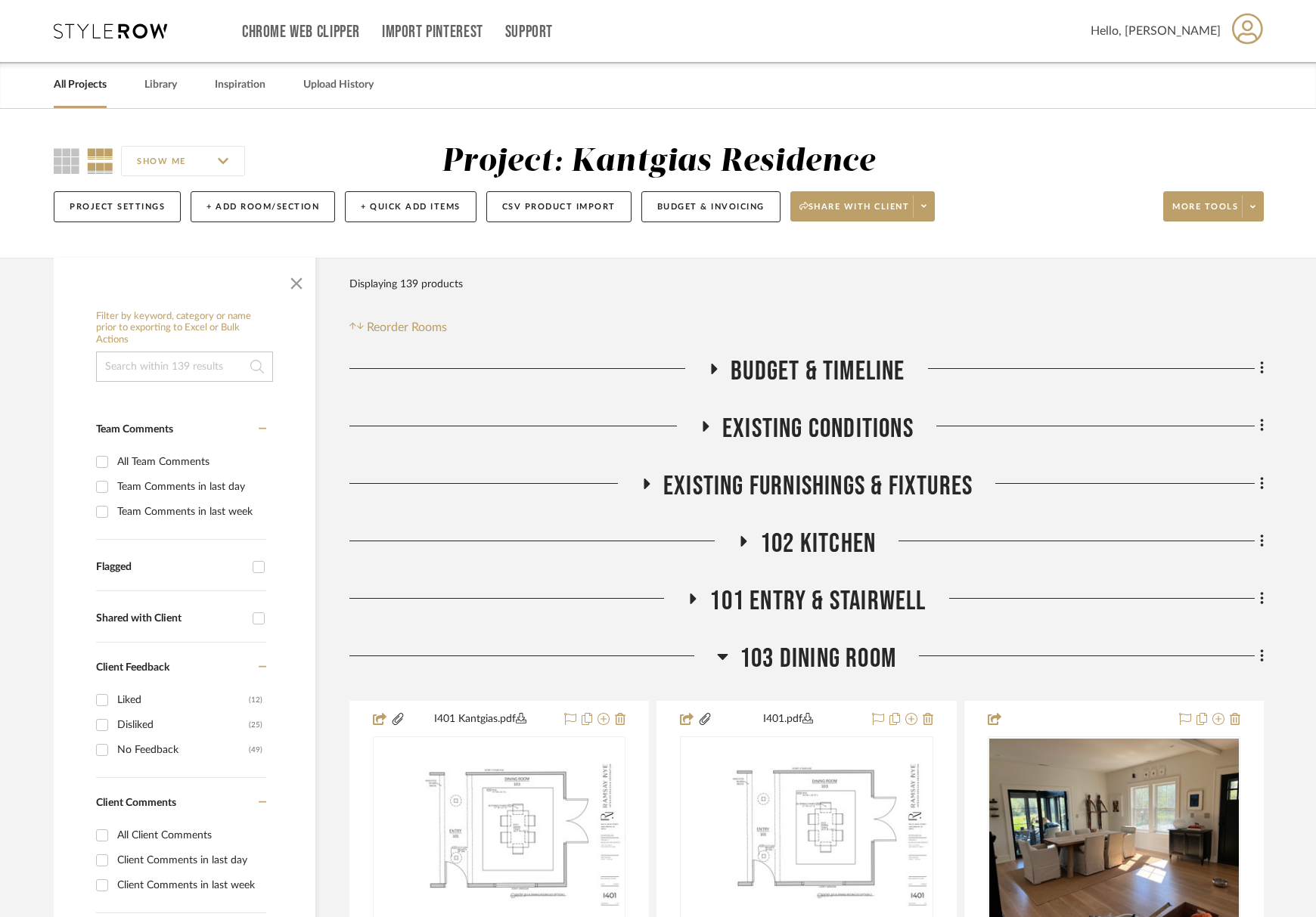
click at [86, 91] on link "All Projects" at bounding box center [80, 85] width 53 height 21
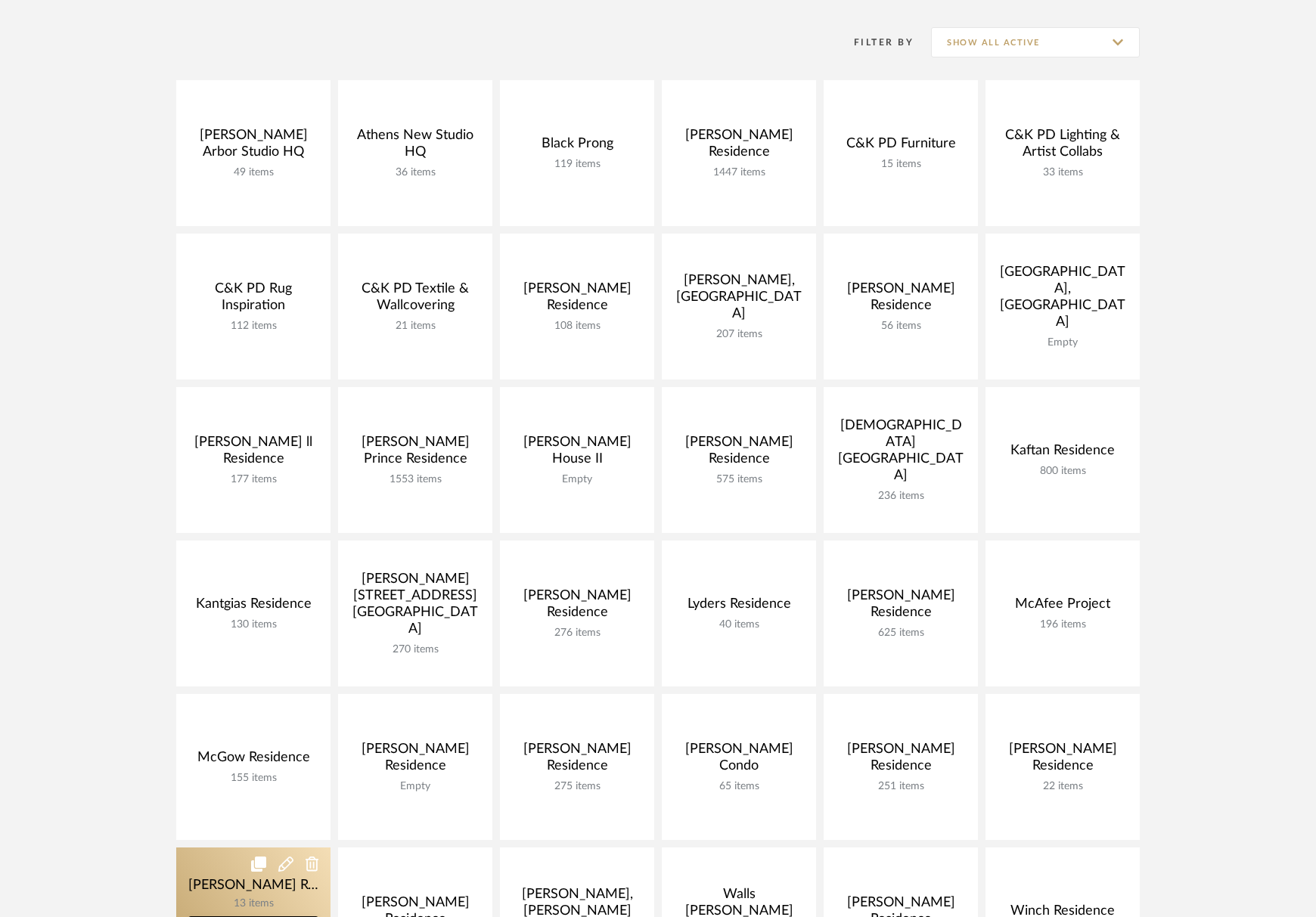
scroll to position [227, 0]
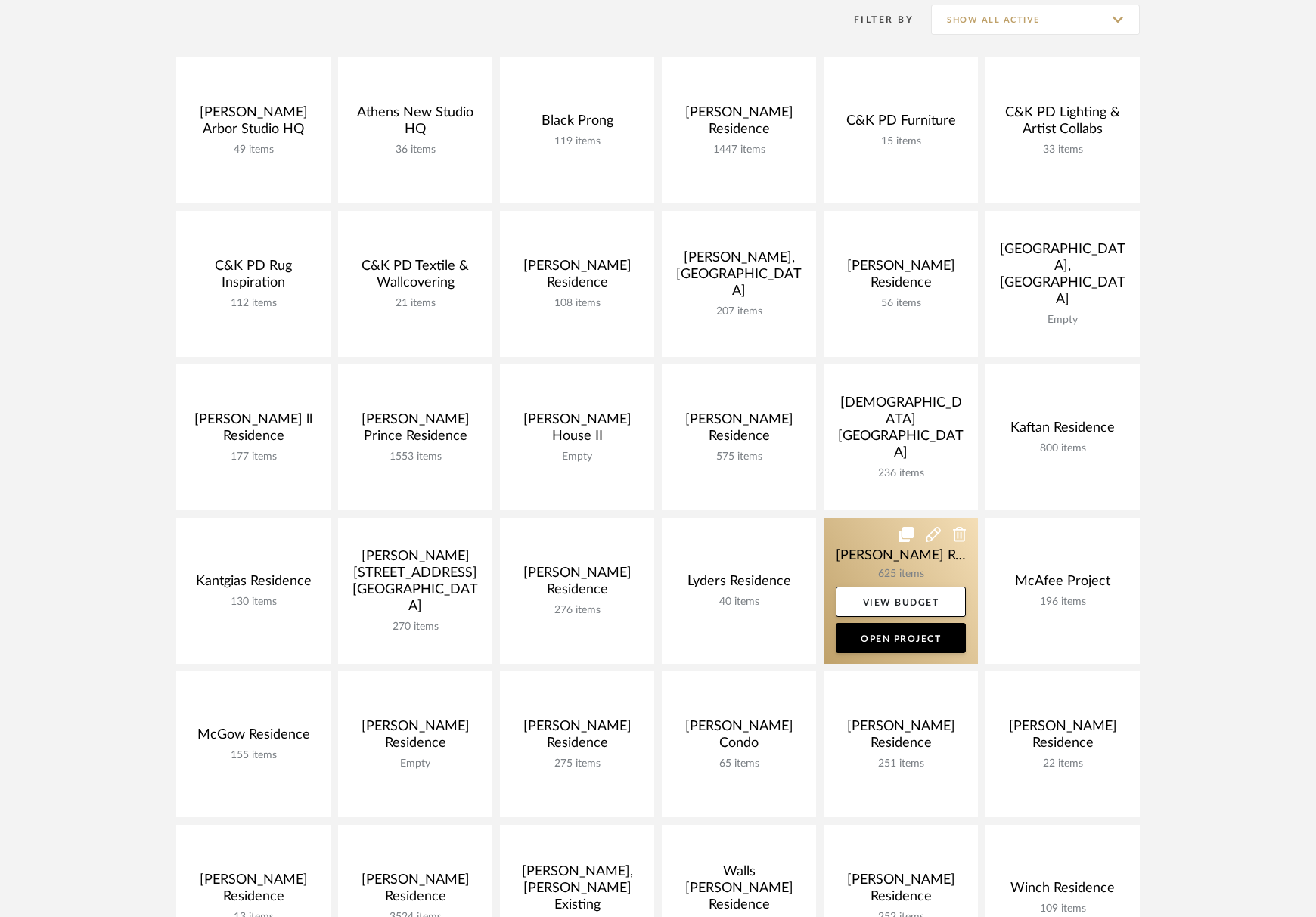
click at [847, 567] on link at bounding box center [900, 591] width 154 height 146
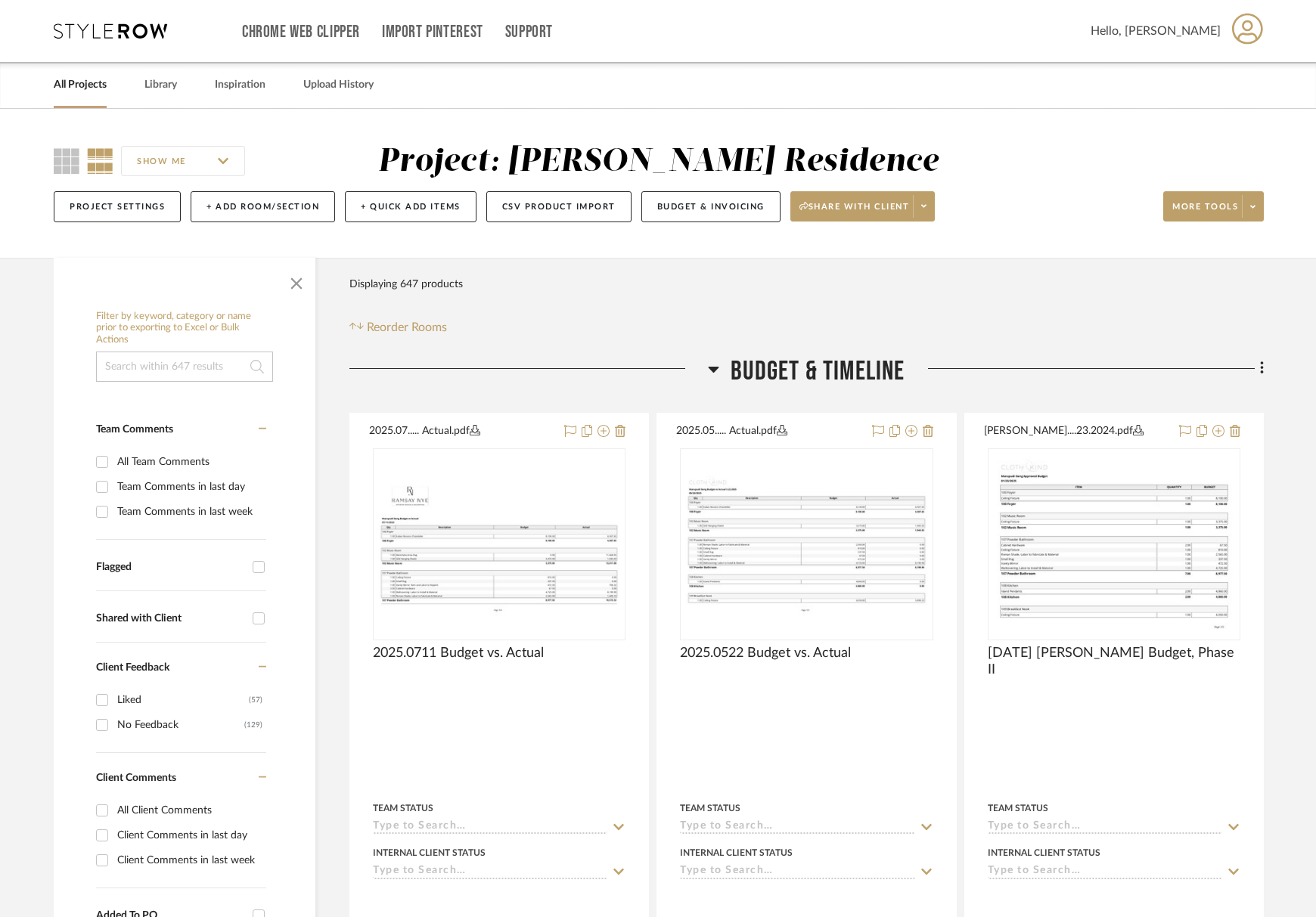
click at [828, 357] on span "Budget & Timeline" at bounding box center [817, 371] width 174 height 33
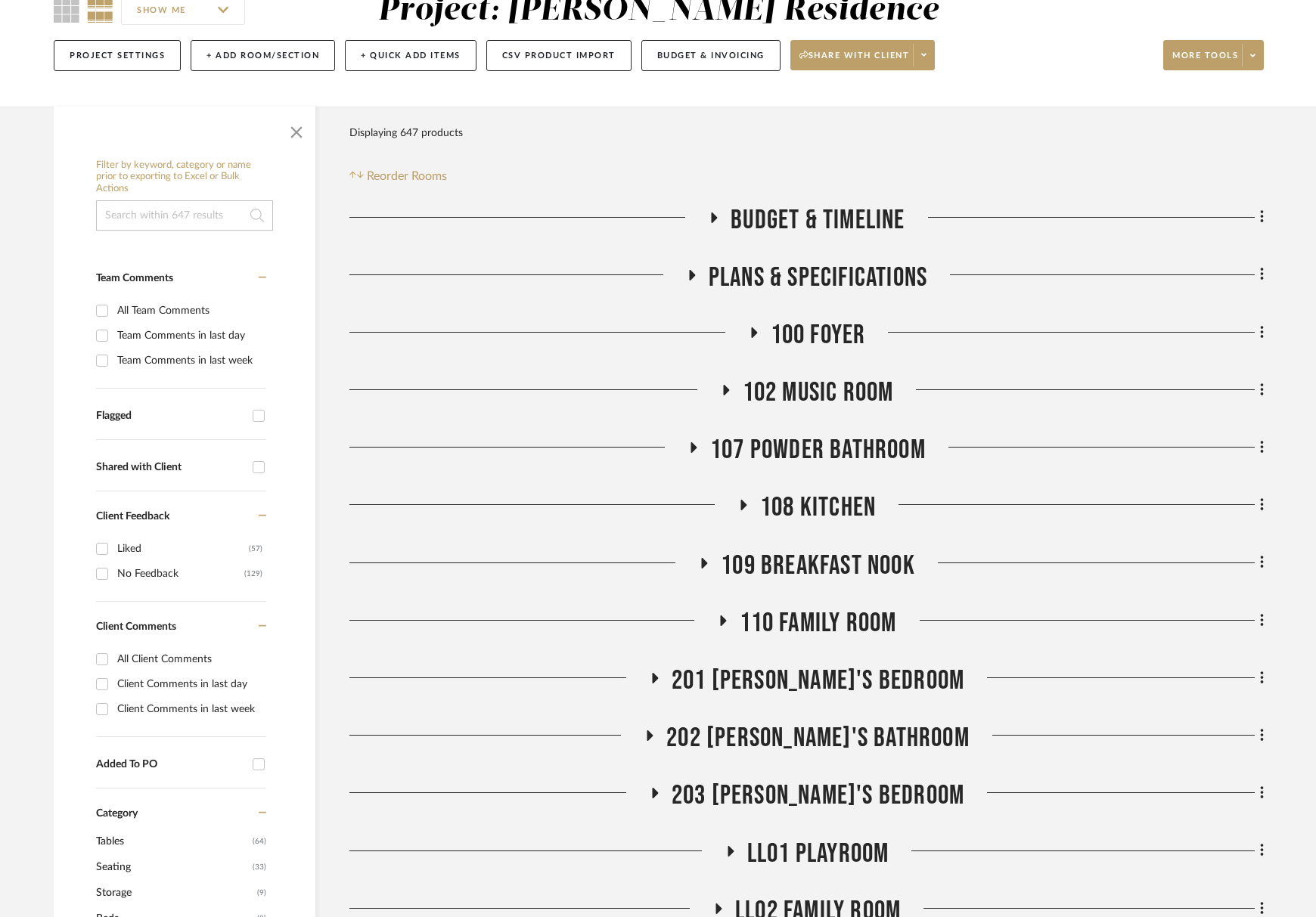
scroll to position [227, 0]
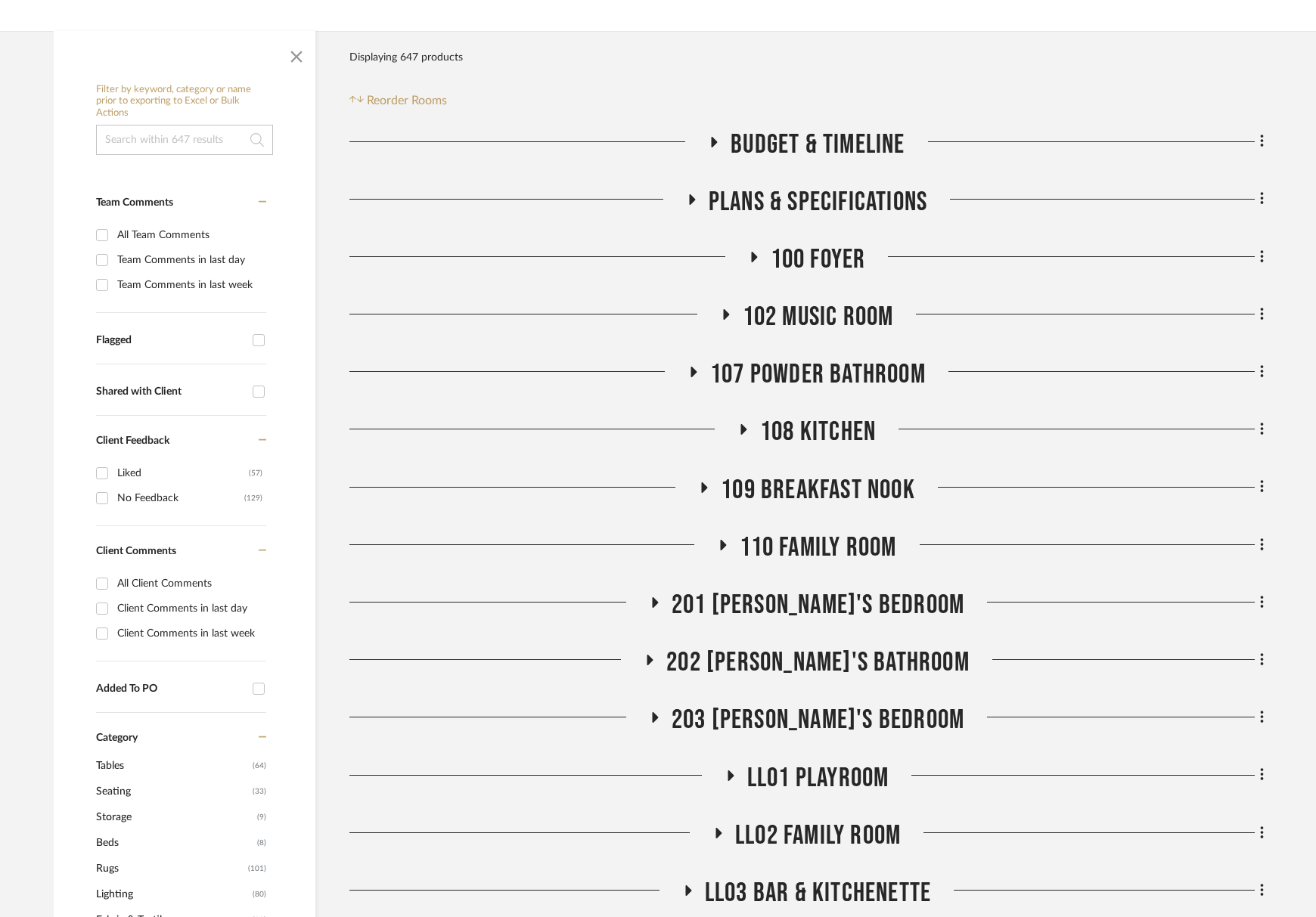
click at [791, 545] on span "110 Family Room" at bounding box center [817, 547] width 157 height 33
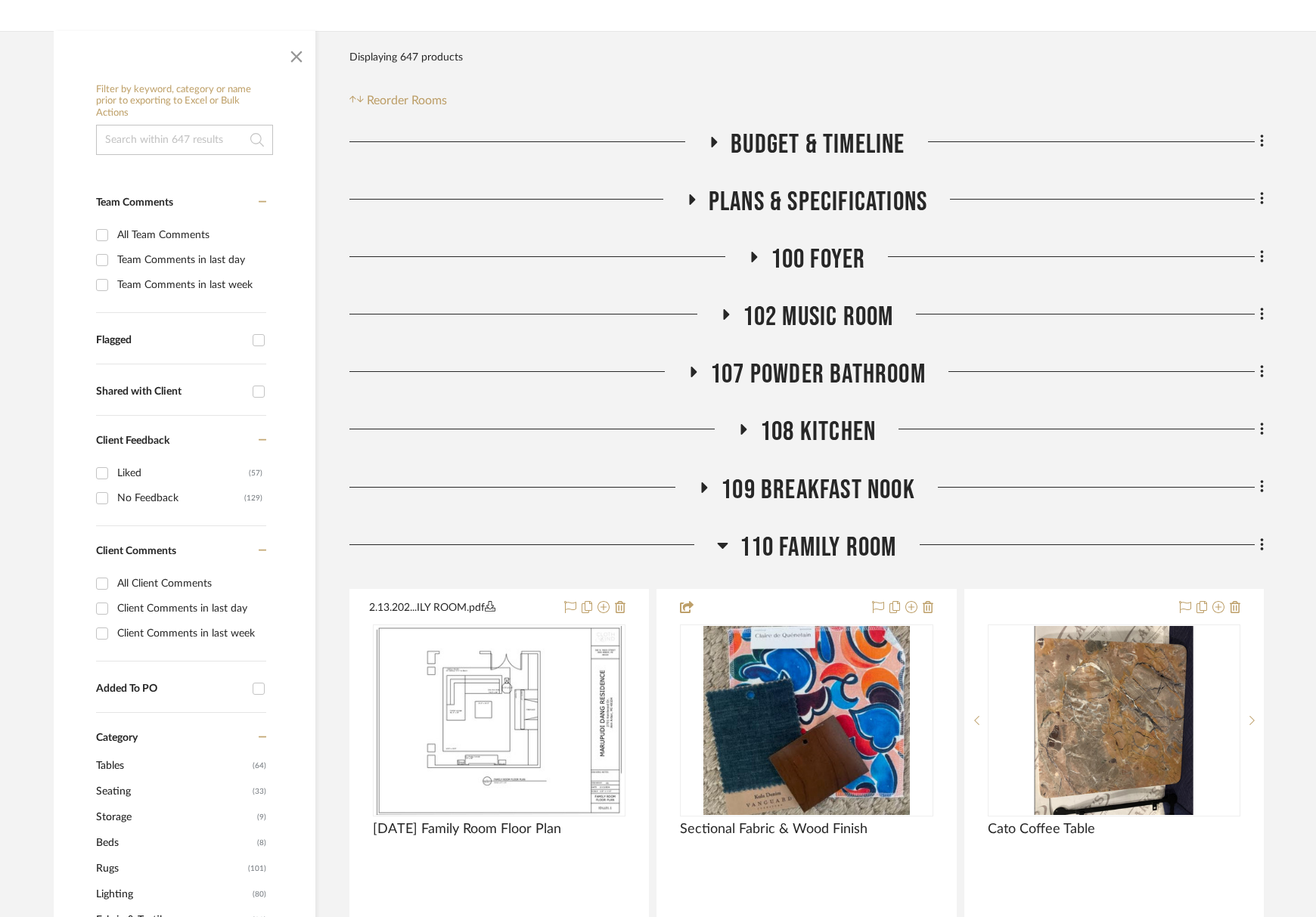
click at [819, 544] on span "110 Family Room" at bounding box center [817, 547] width 157 height 33
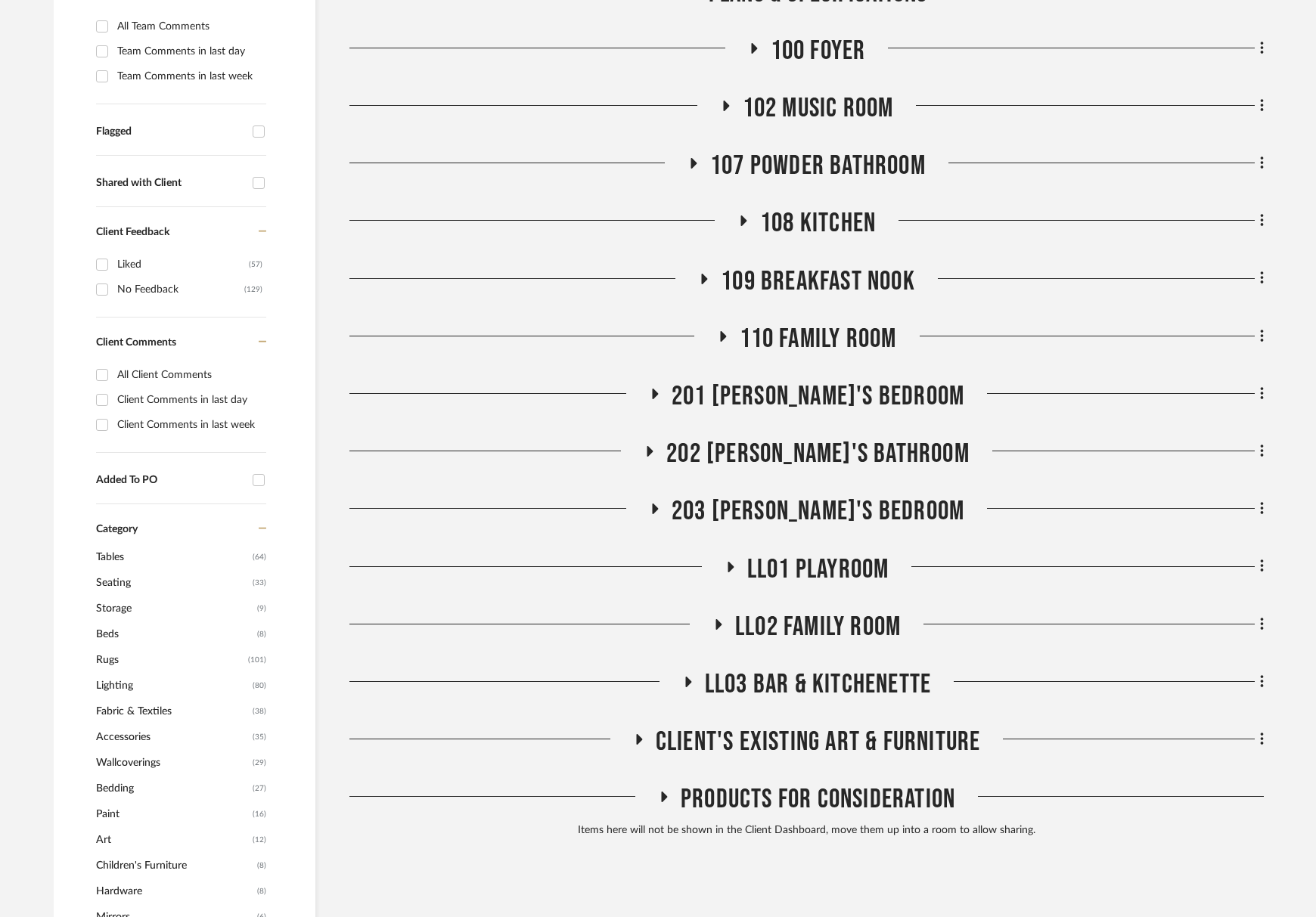
scroll to position [454, 0]
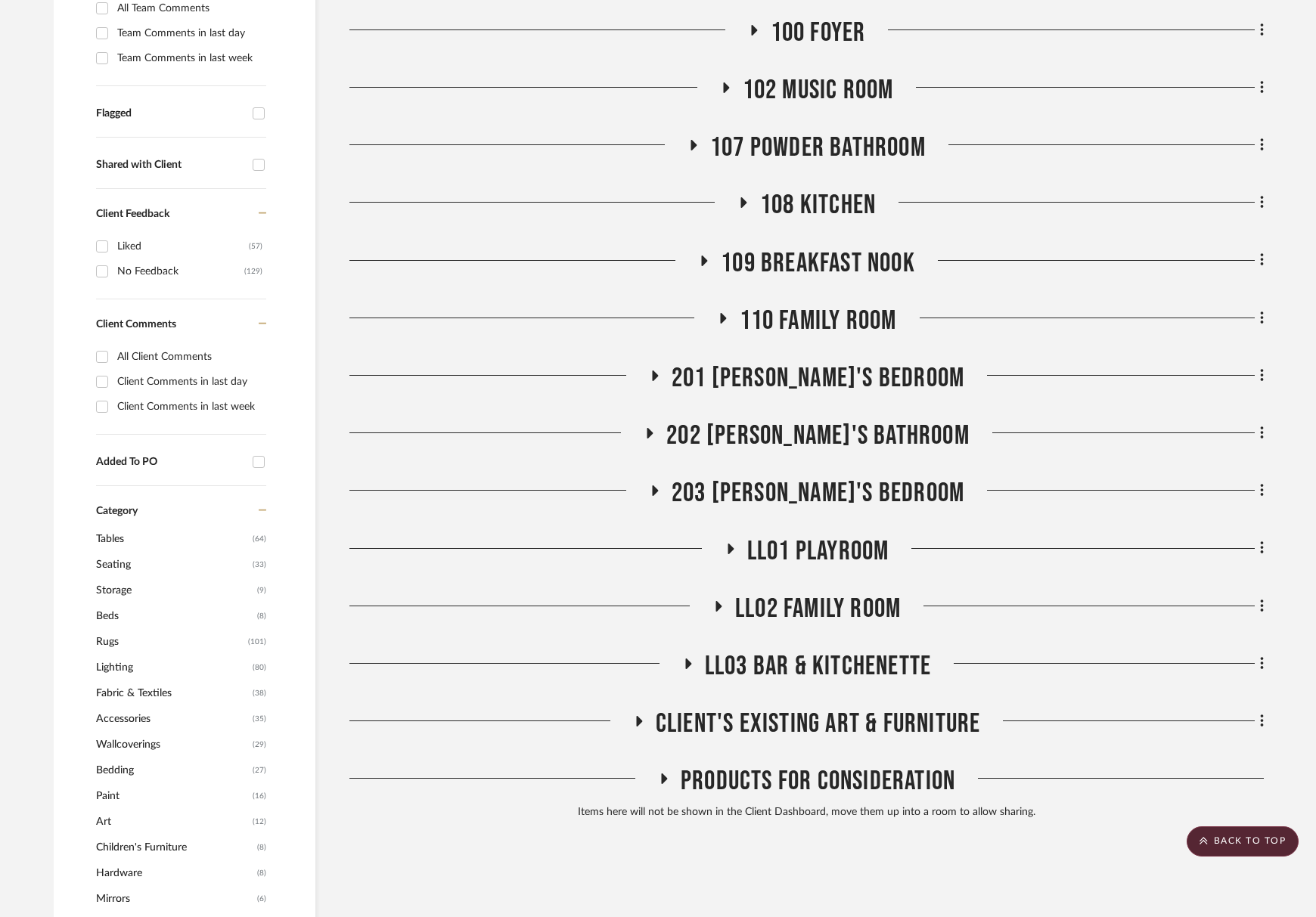
click at [827, 605] on span "LL02 Family Room" at bounding box center [817, 609] width 166 height 33
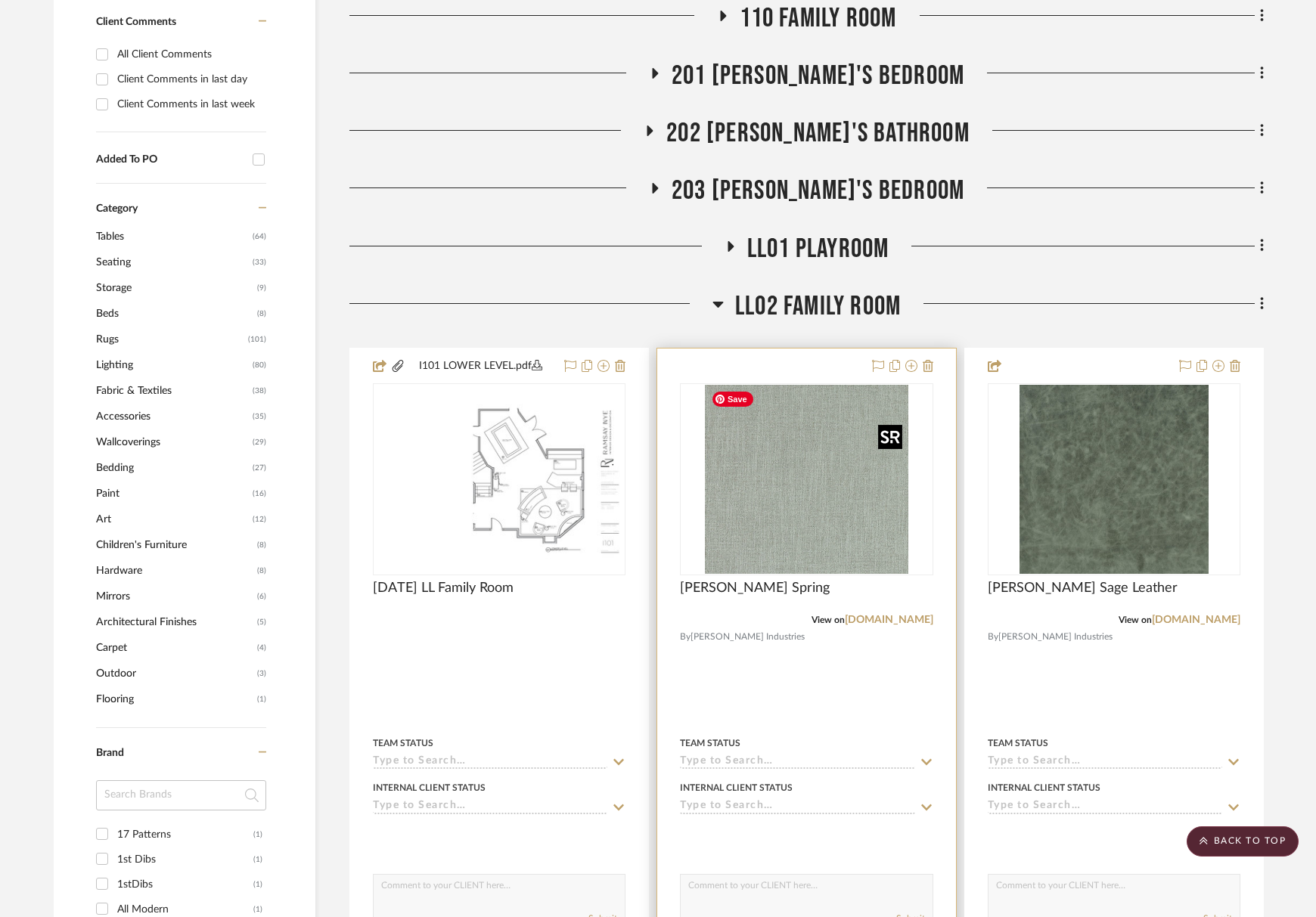
click at [815, 530] on img "0" at bounding box center [806, 479] width 202 height 189
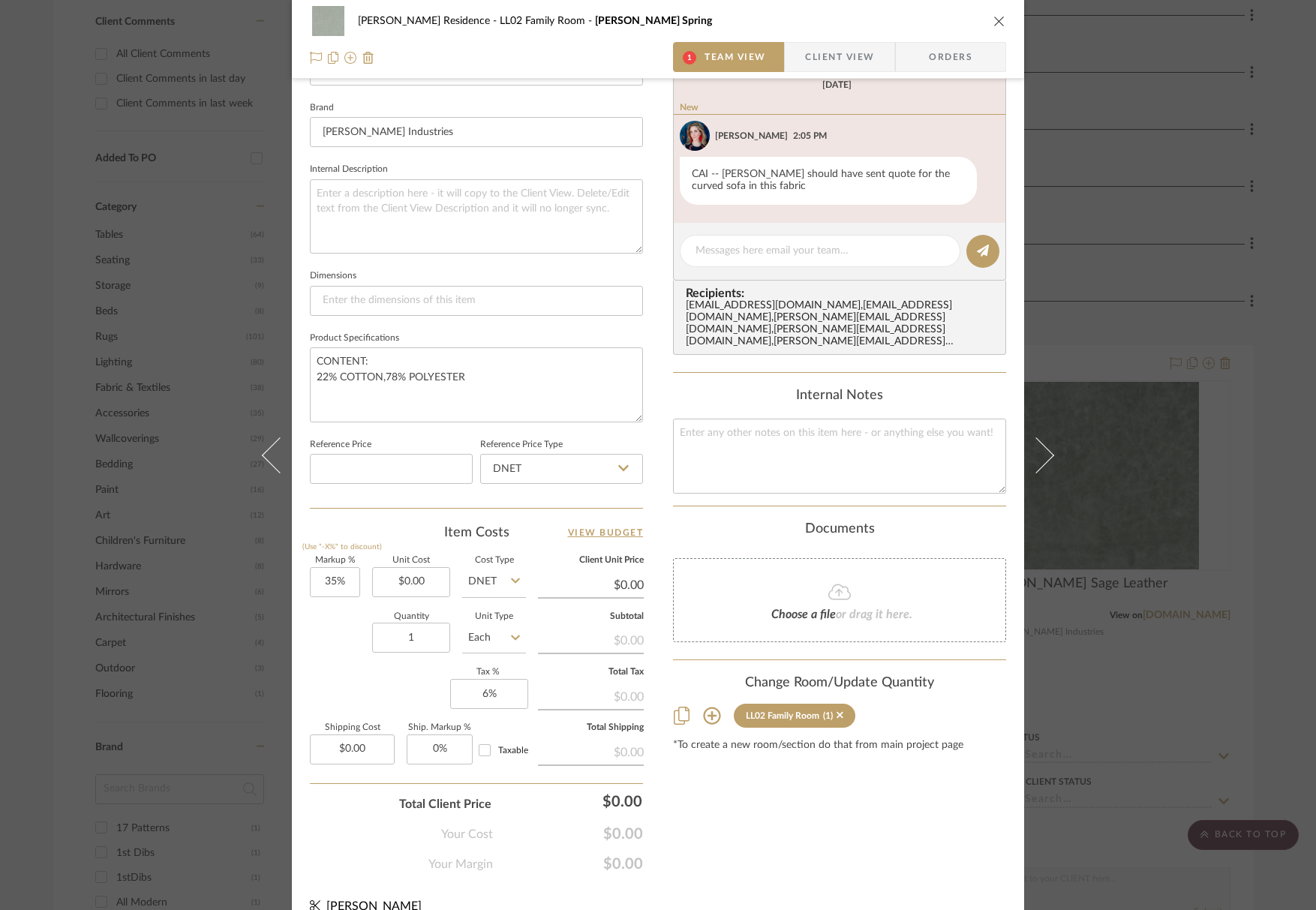
scroll to position [483, 0]
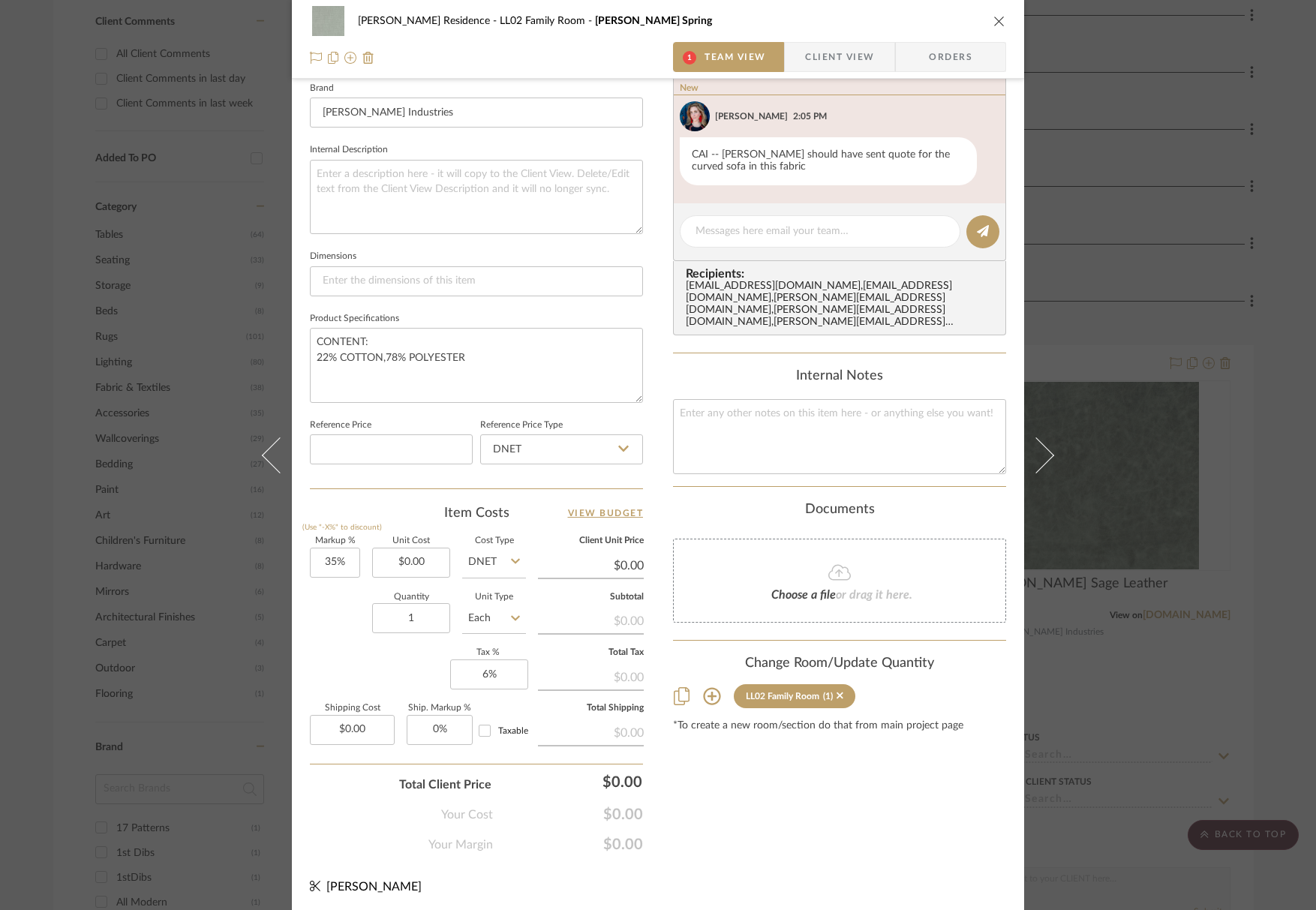
click at [829, 691] on div "(1)" at bounding box center [833, 695] width 21 height 11
click at [837, 691] on icon at bounding box center [840, 695] width 7 height 11
click at [994, 15] on icon "close" at bounding box center [999, 21] width 12 height 12
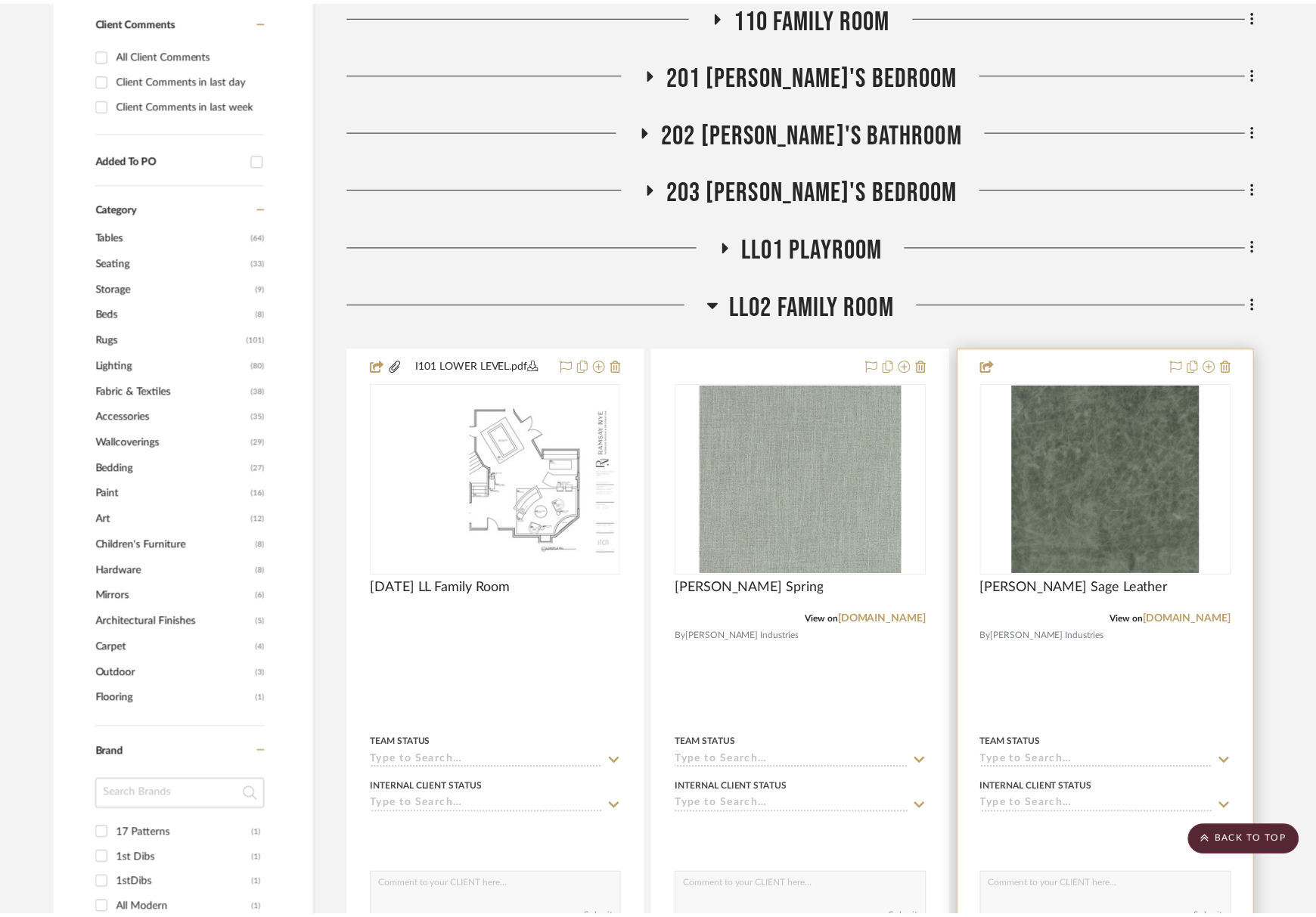
scroll to position [756, 0]
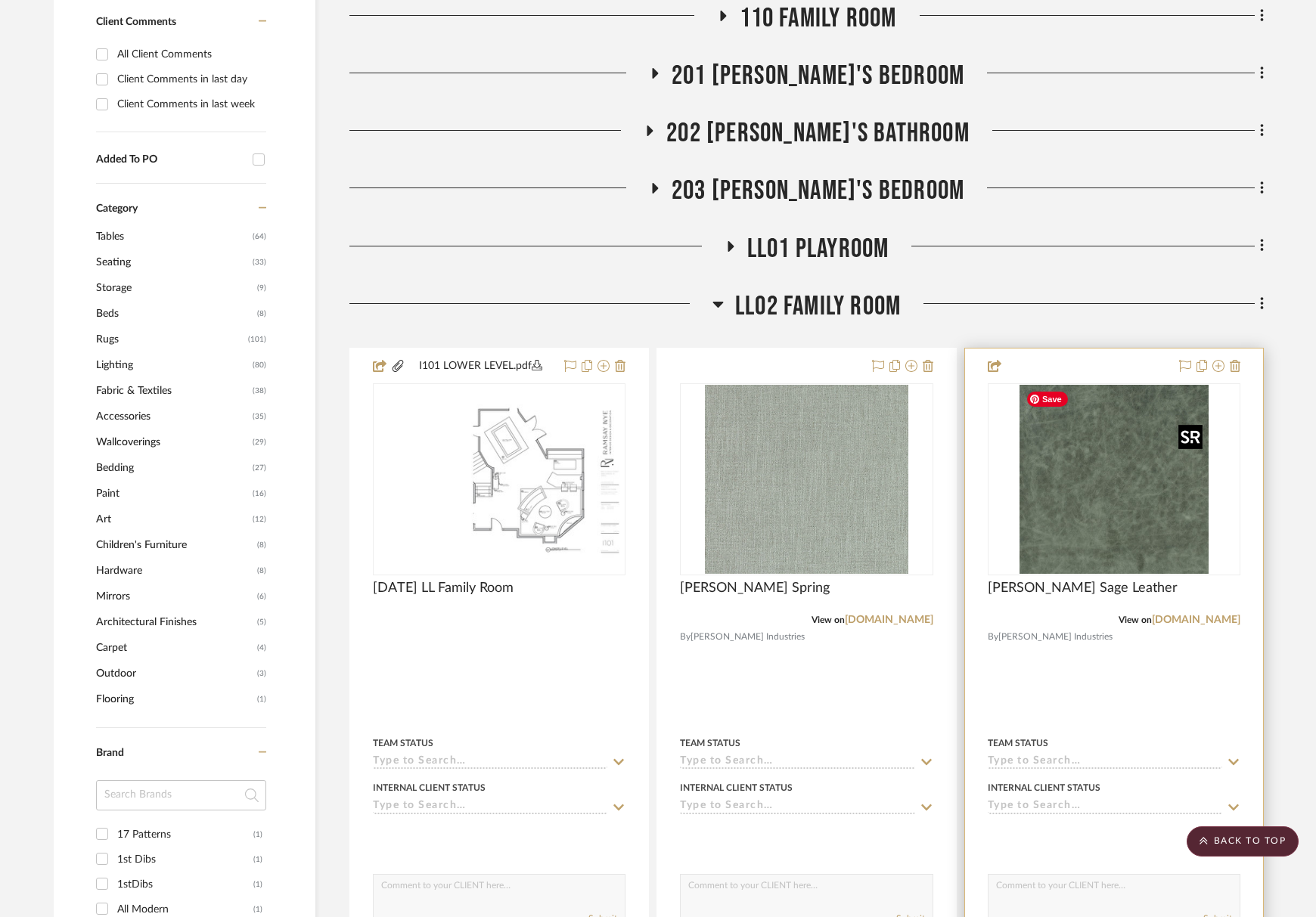
click at [0, 0] on img at bounding box center [0, 0] width 0 height 0
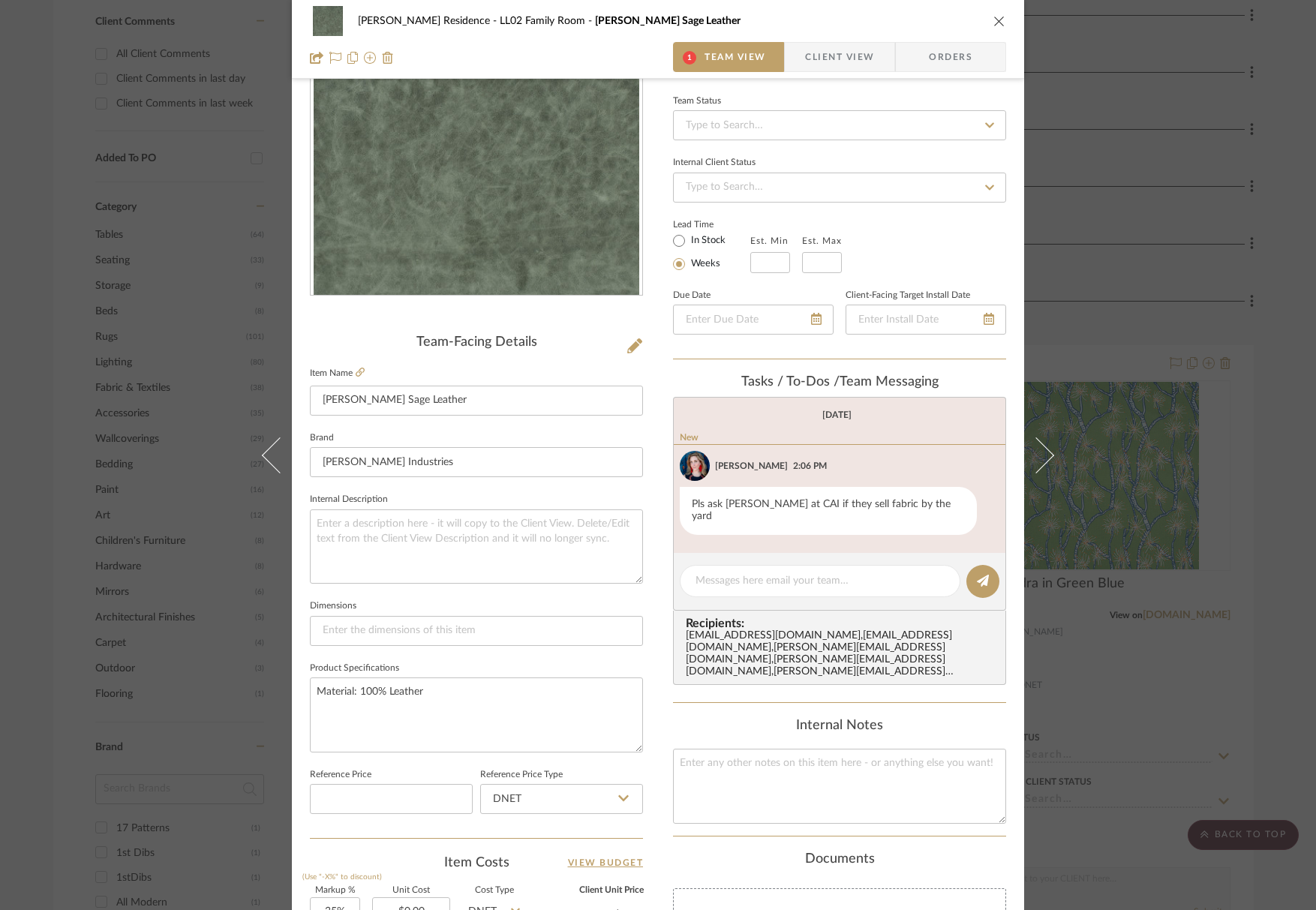
scroll to position [300, 0]
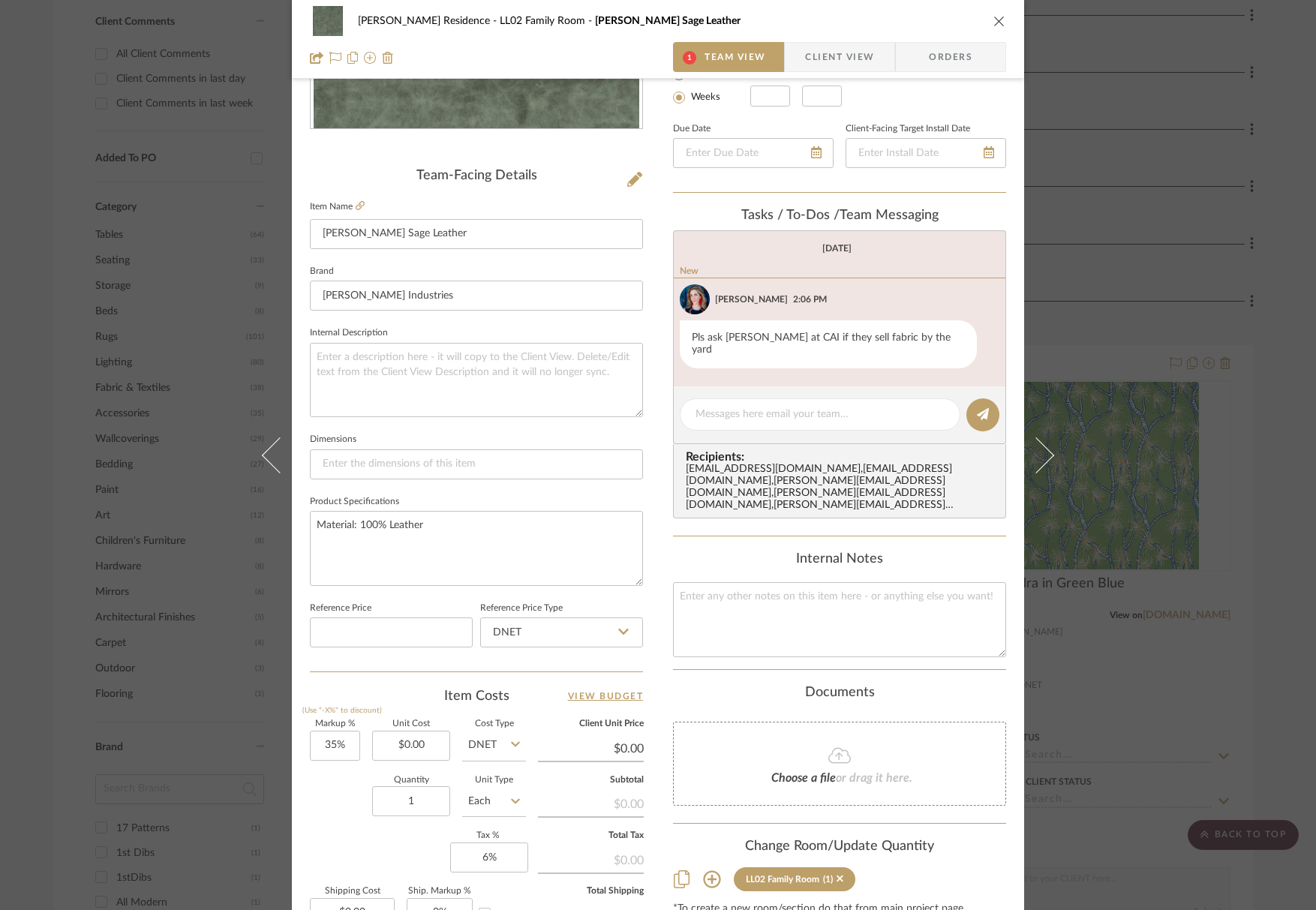
click at [838, 867] on sr-tag "LL02 Family Room (1)" at bounding box center [795, 879] width 122 height 24
click at [837, 875] on icon at bounding box center [840, 878] width 7 height 7
click at [994, 21] on icon "close" at bounding box center [999, 21] width 12 height 12
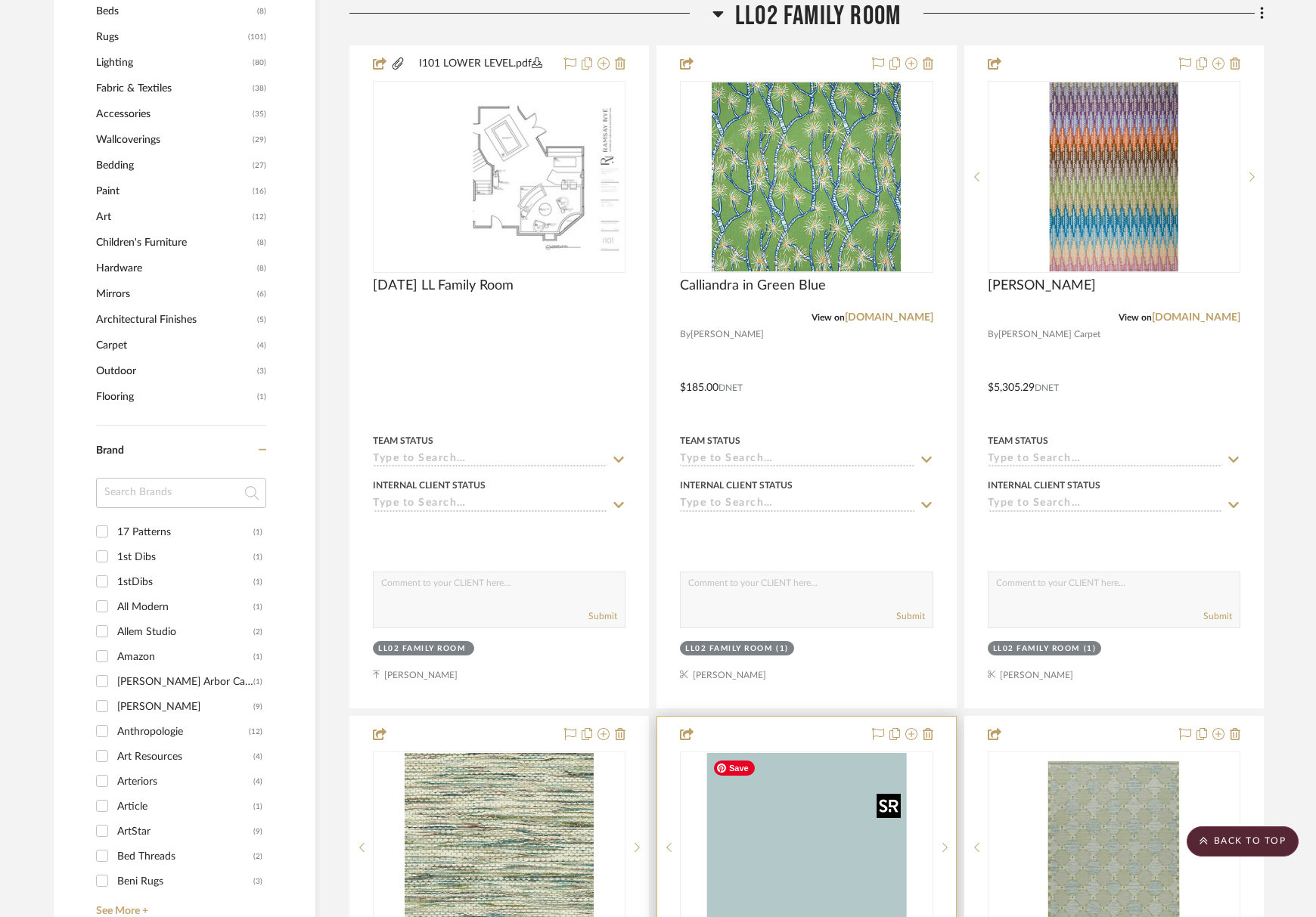
scroll to position [1210, 0]
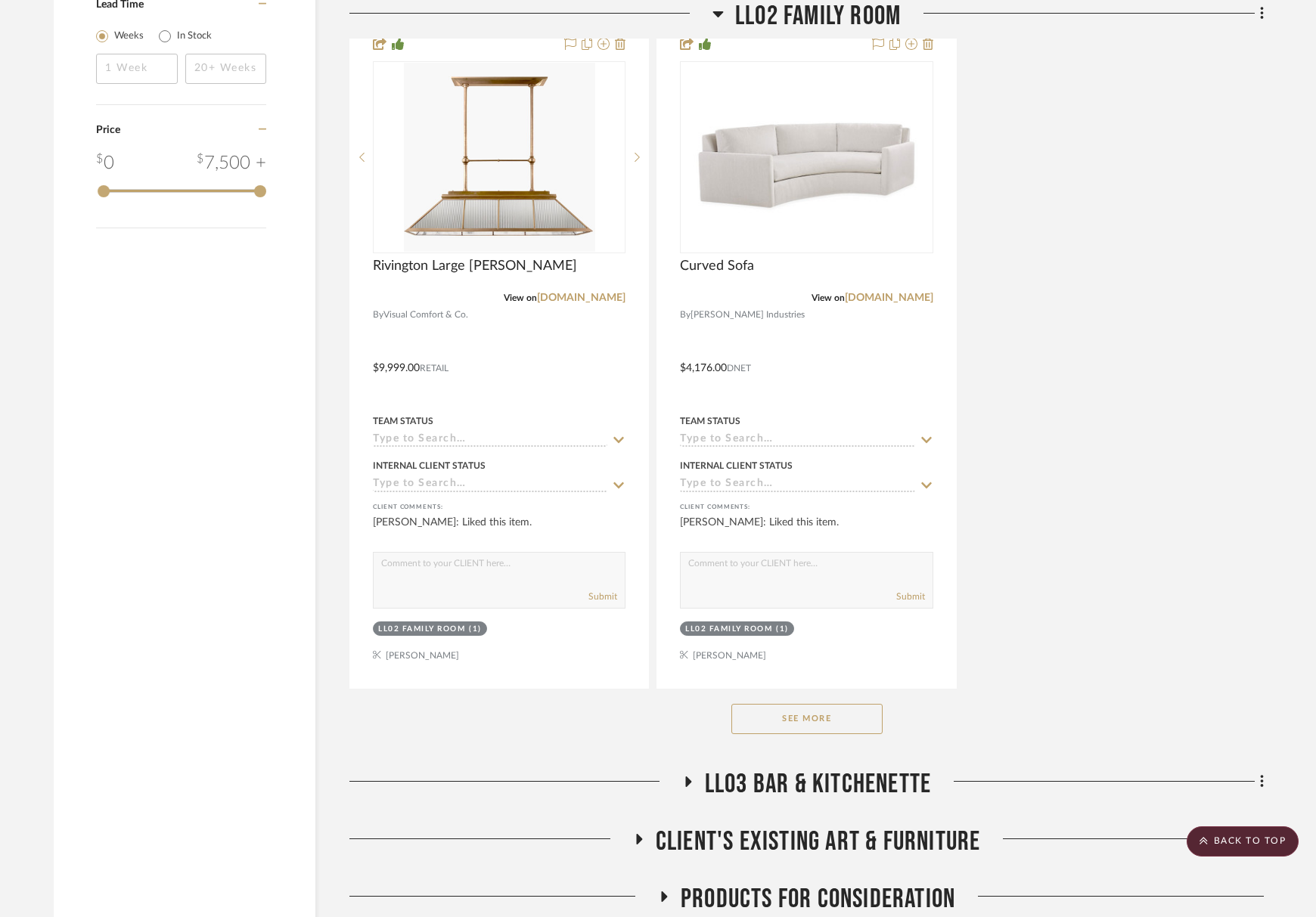
click at [824, 734] on button "See More" at bounding box center [807, 719] width 151 height 31
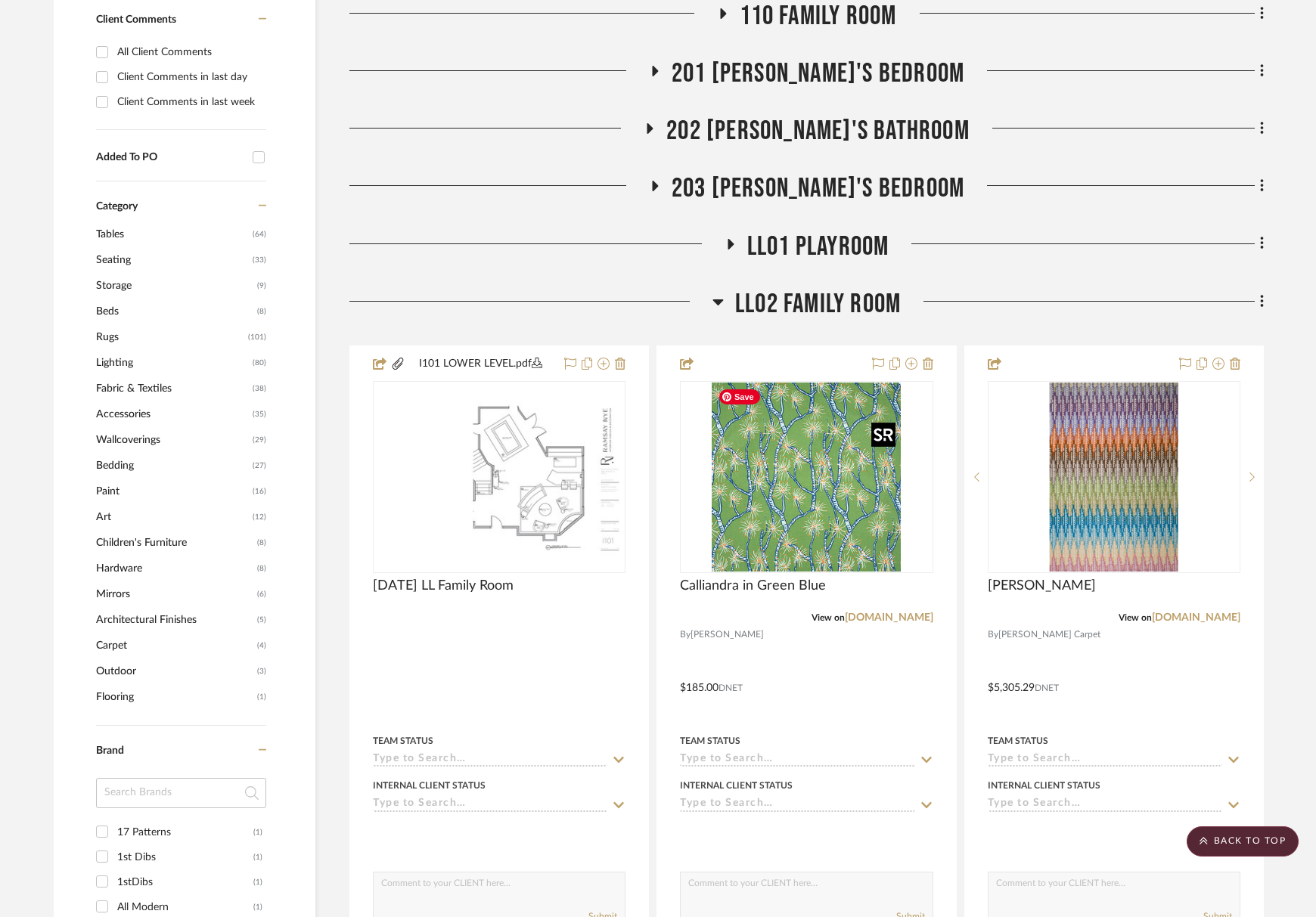
scroll to position [756, 0]
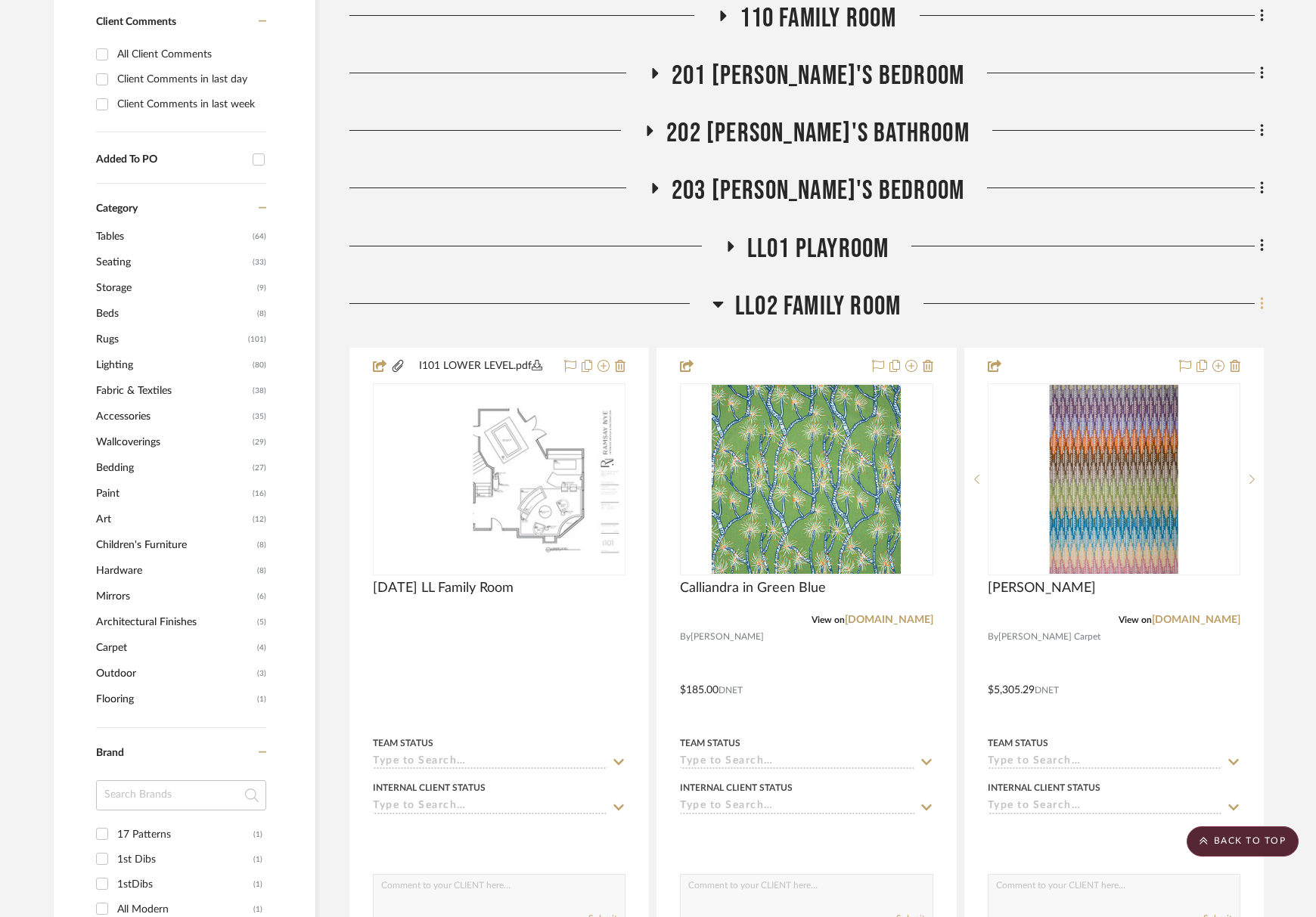
click at [1255, 302] on fa-icon at bounding box center [1260, 304] width 10 height 25
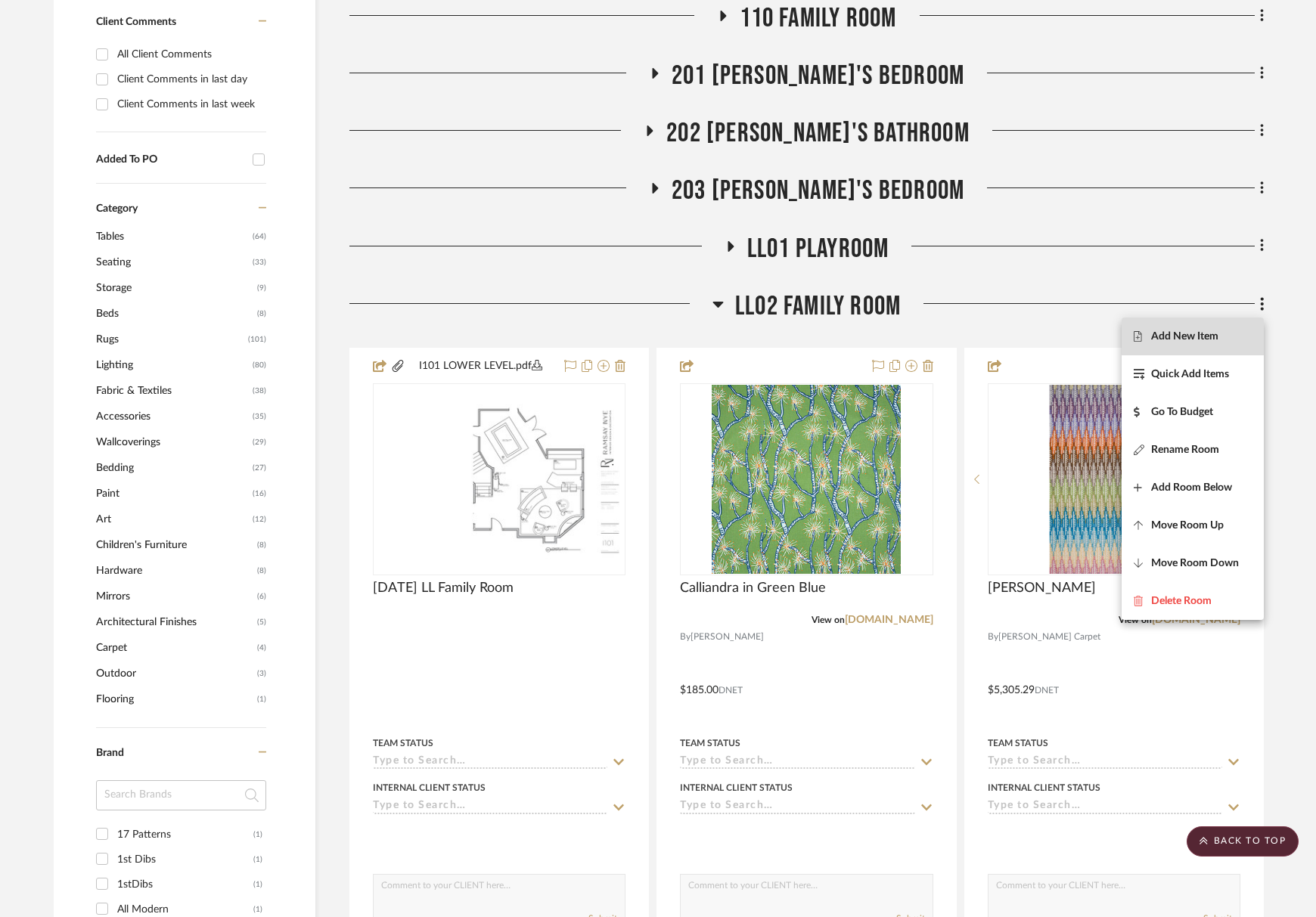
click at [1220, 331] on span "Add New Item" at bounding box center [1192, 336] width 117 height 13
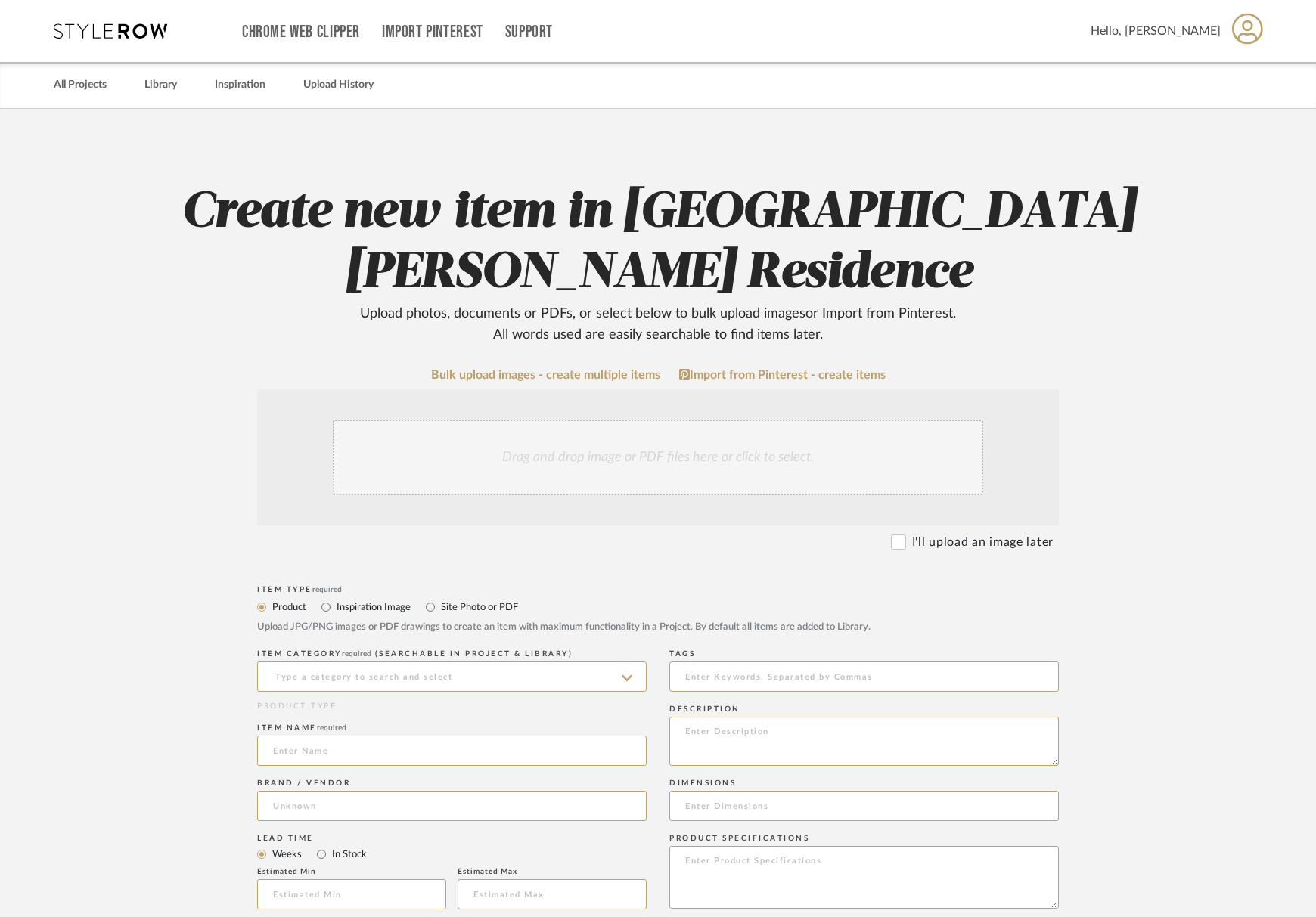
click at [457, 599] on label "Site Photo or PDF" at bounding box center [479, 607] width 79 height 17
click at [439, 599] on input "Site Photo or PDF" at bounding box center [430, 607] width 18 height 18
radio input "true"
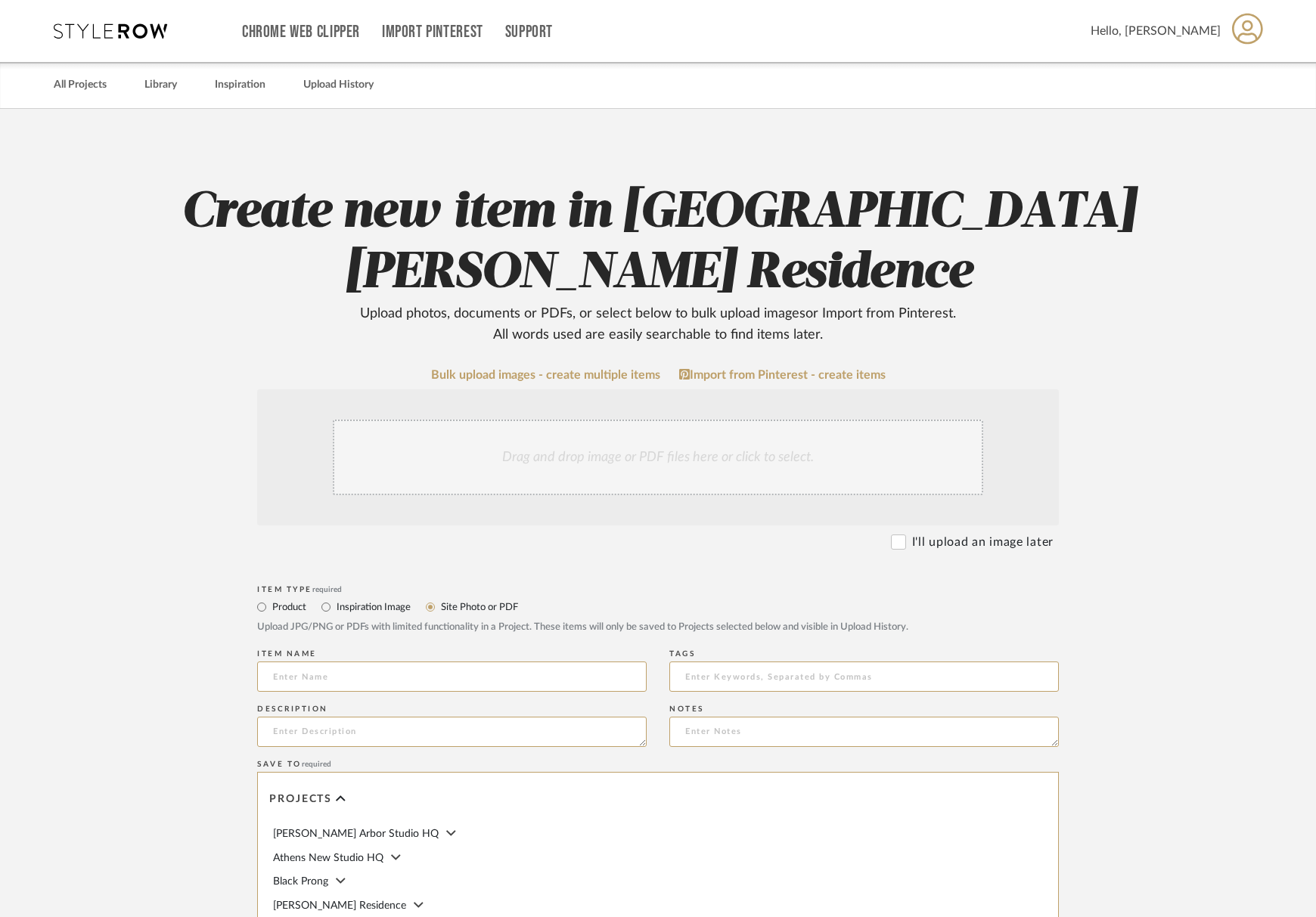
click at [543, 480] on div "Drag and drop image or PDF files here or click to select." at bounding box center [658, 457] width 651 height 76
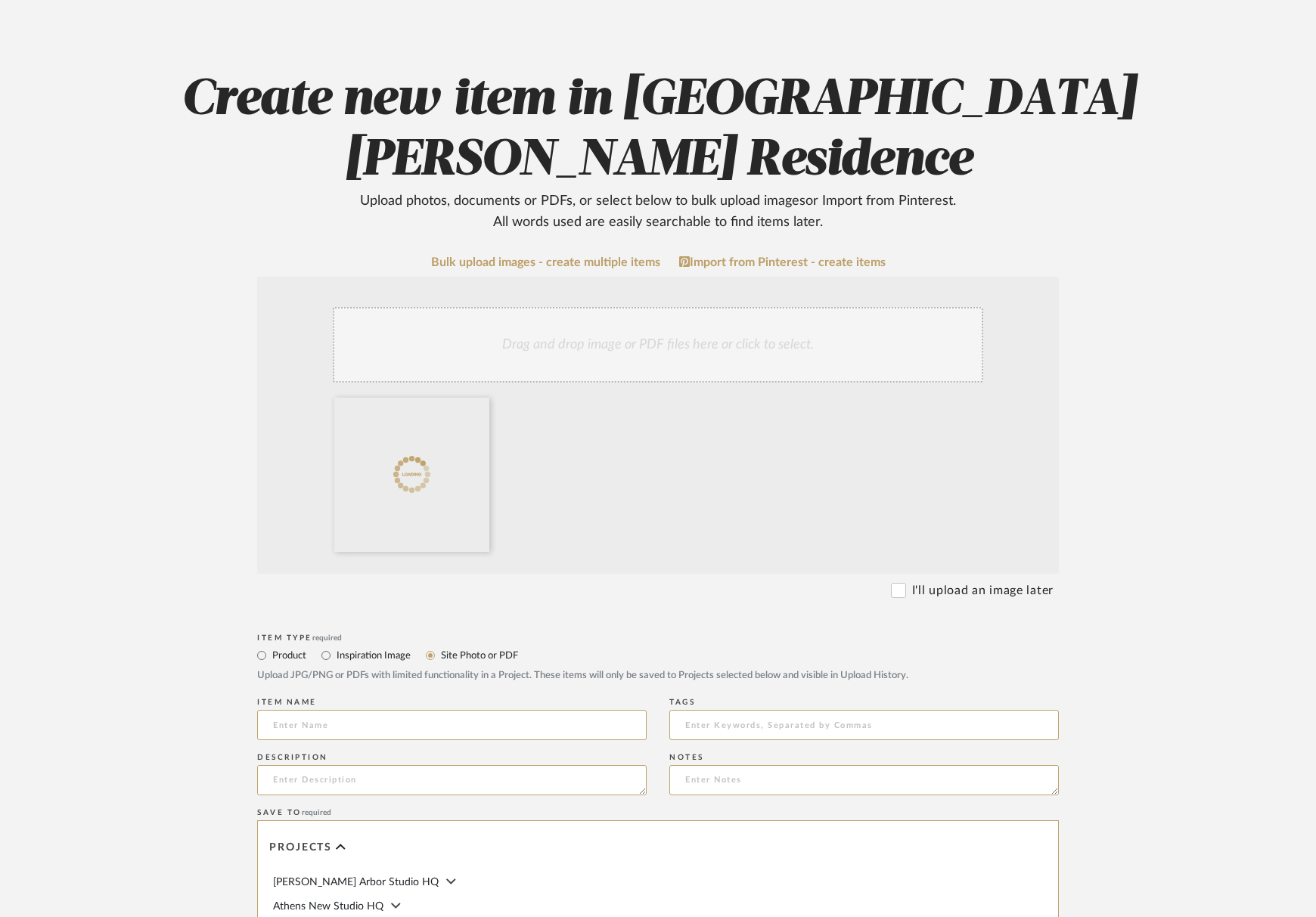
scroll to position [151, 0]
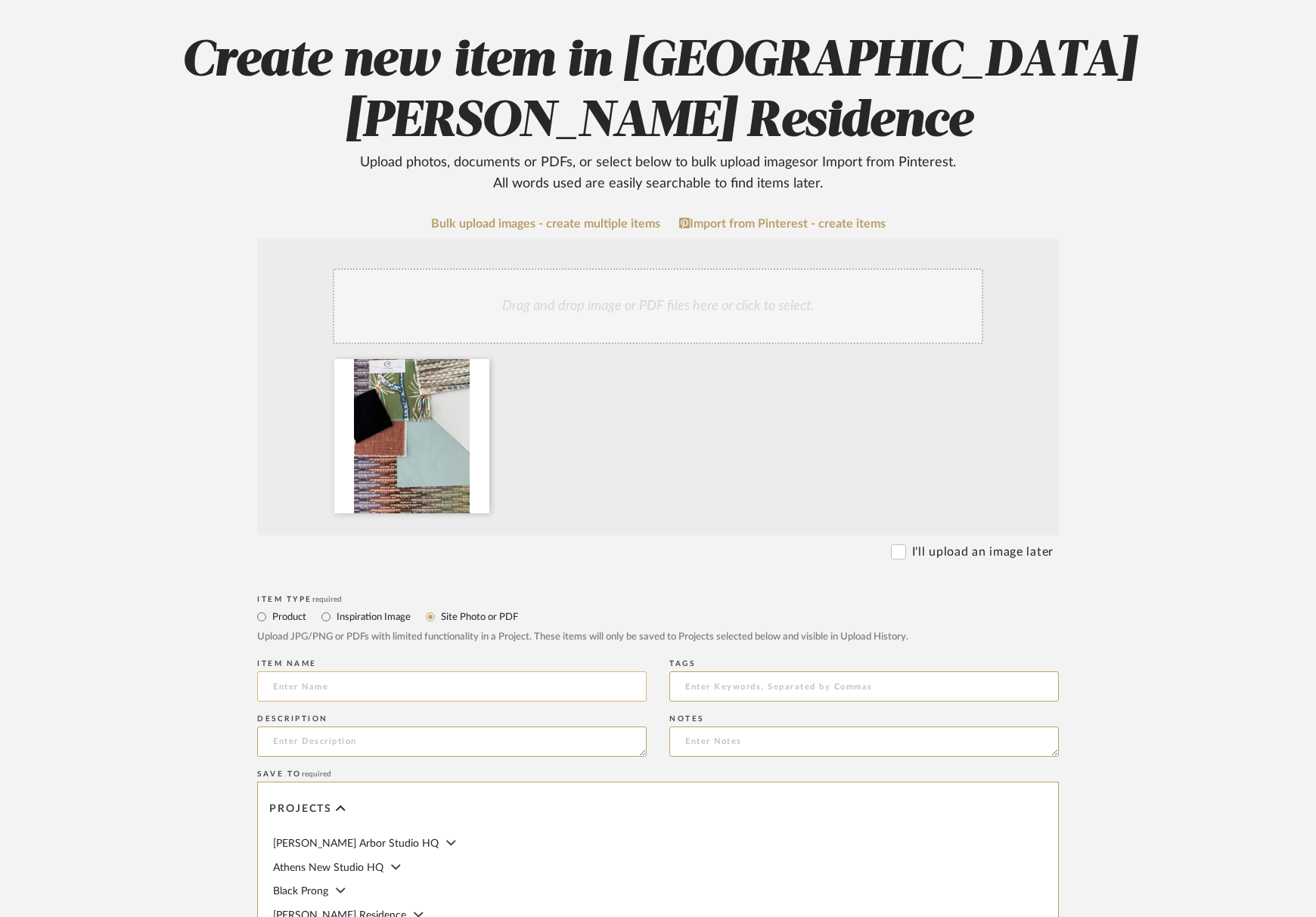
click at [390, 687] on input at bounding box center [451, 686] width 389 height 31
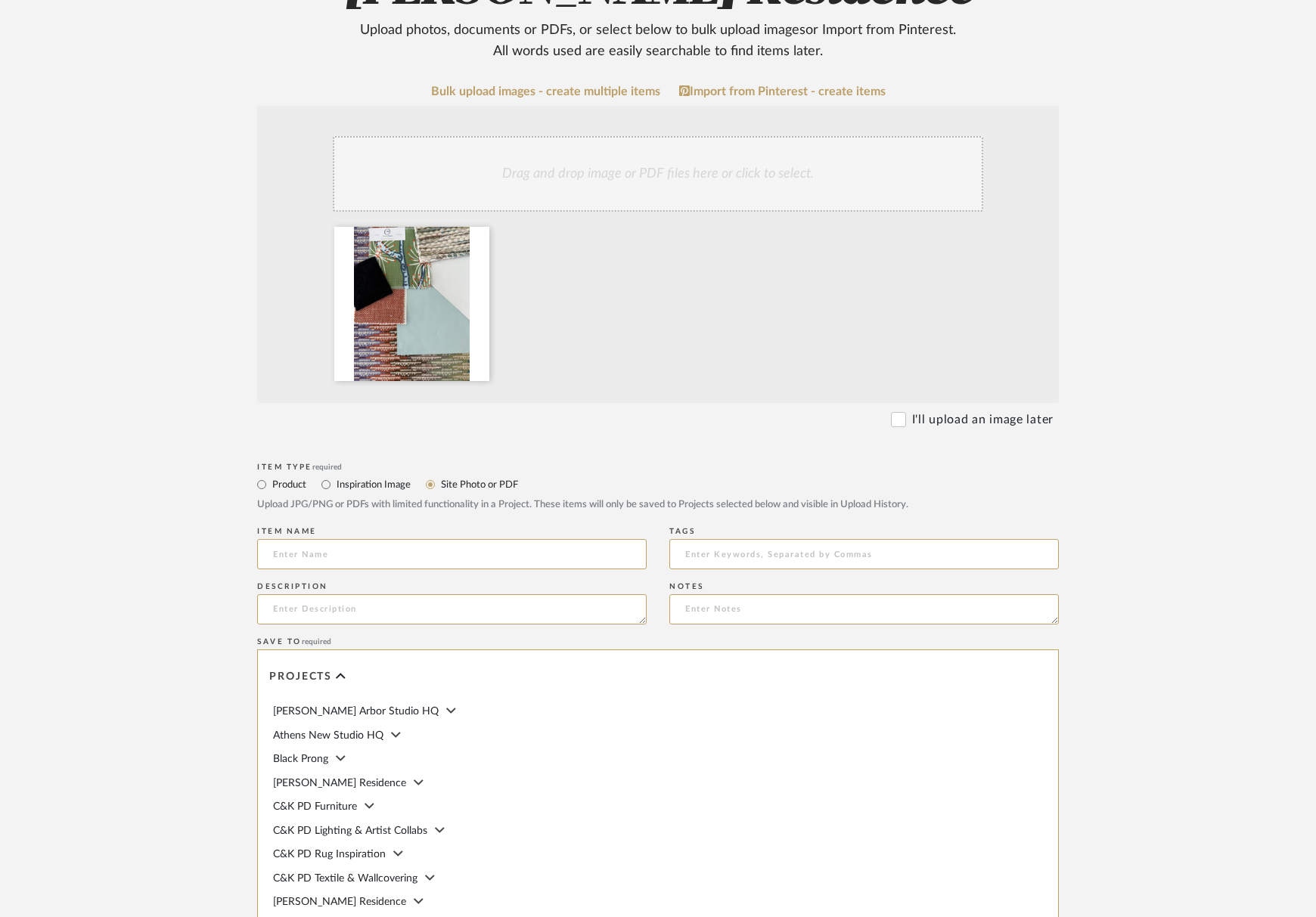
scroll to position [541, 0]
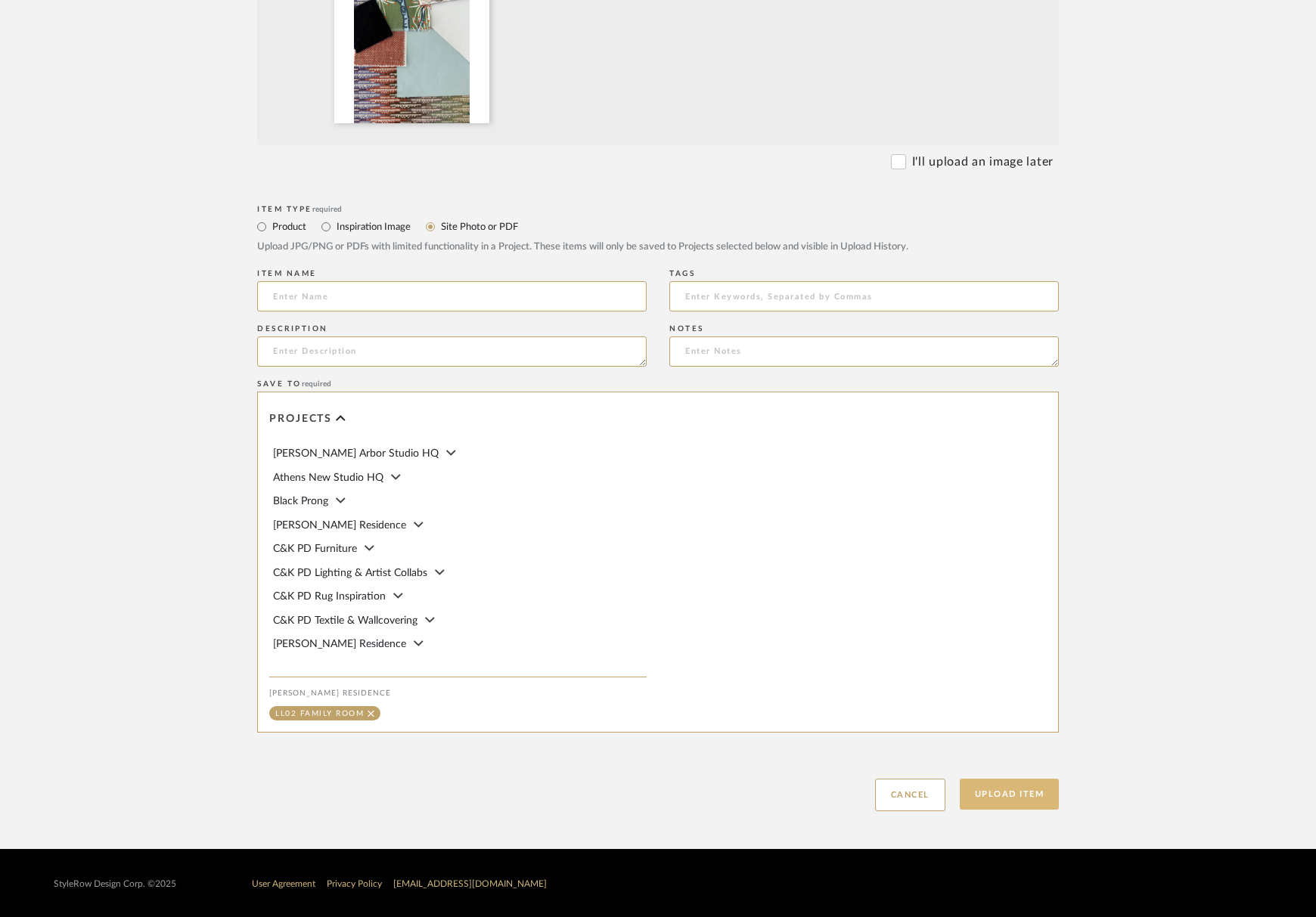
click at [1021, 787] on button "Upload Item" at bounding box center [1009, 794] width 100 height 31
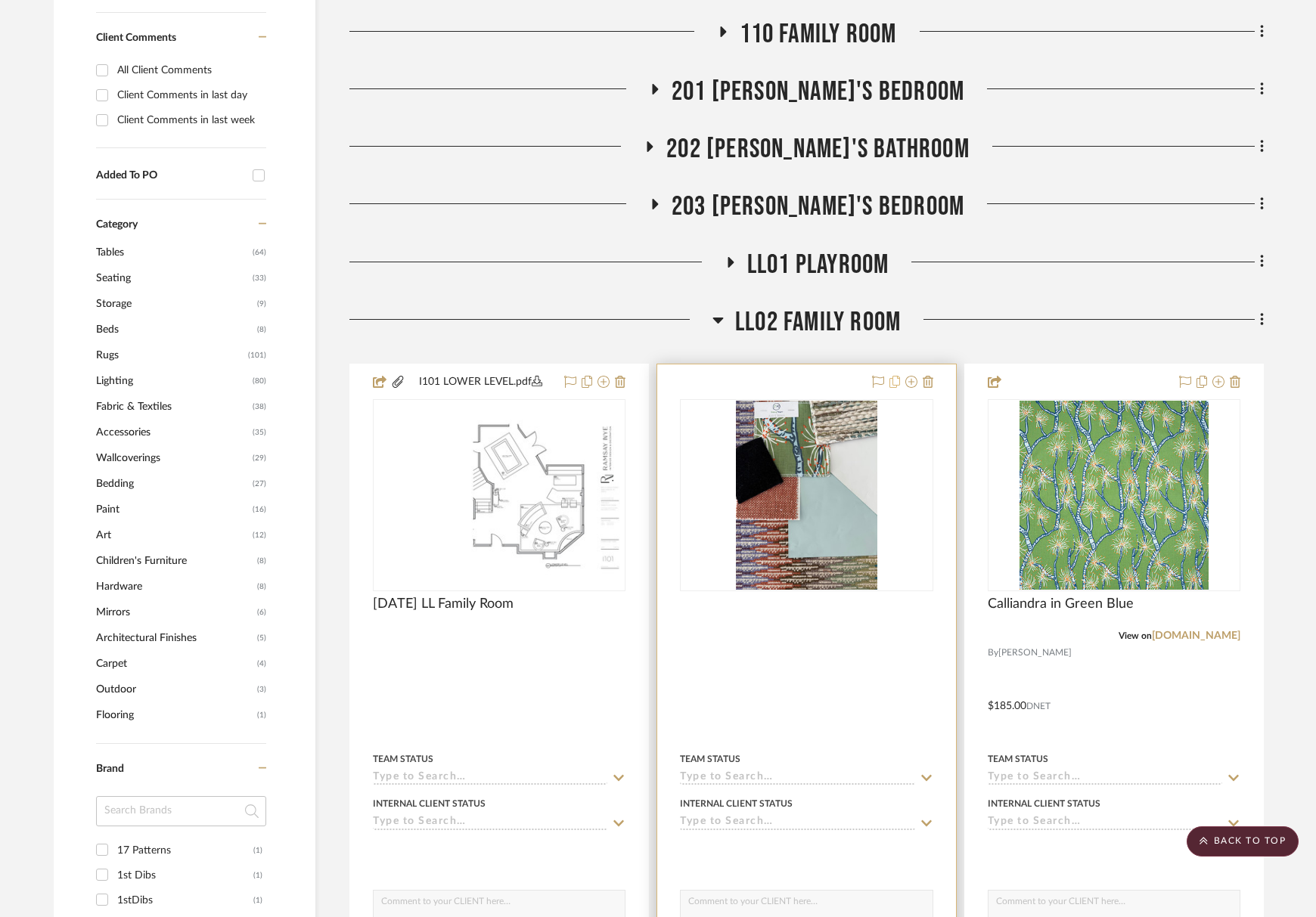
scroll to position [730, 0]
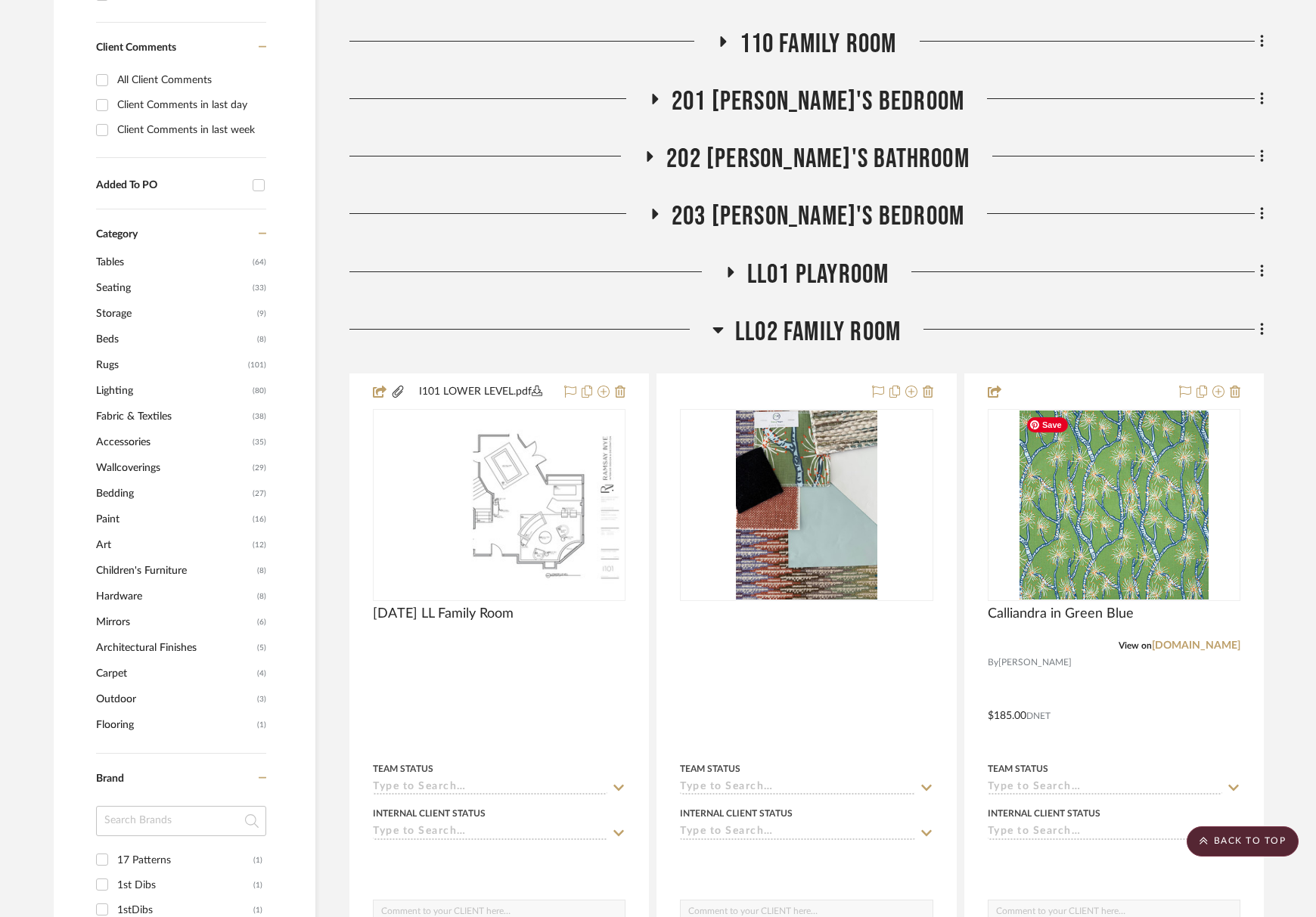
click at [775, 332] on span "LL02 Family Room" at bounding box center [817, 332] width 166 height 33
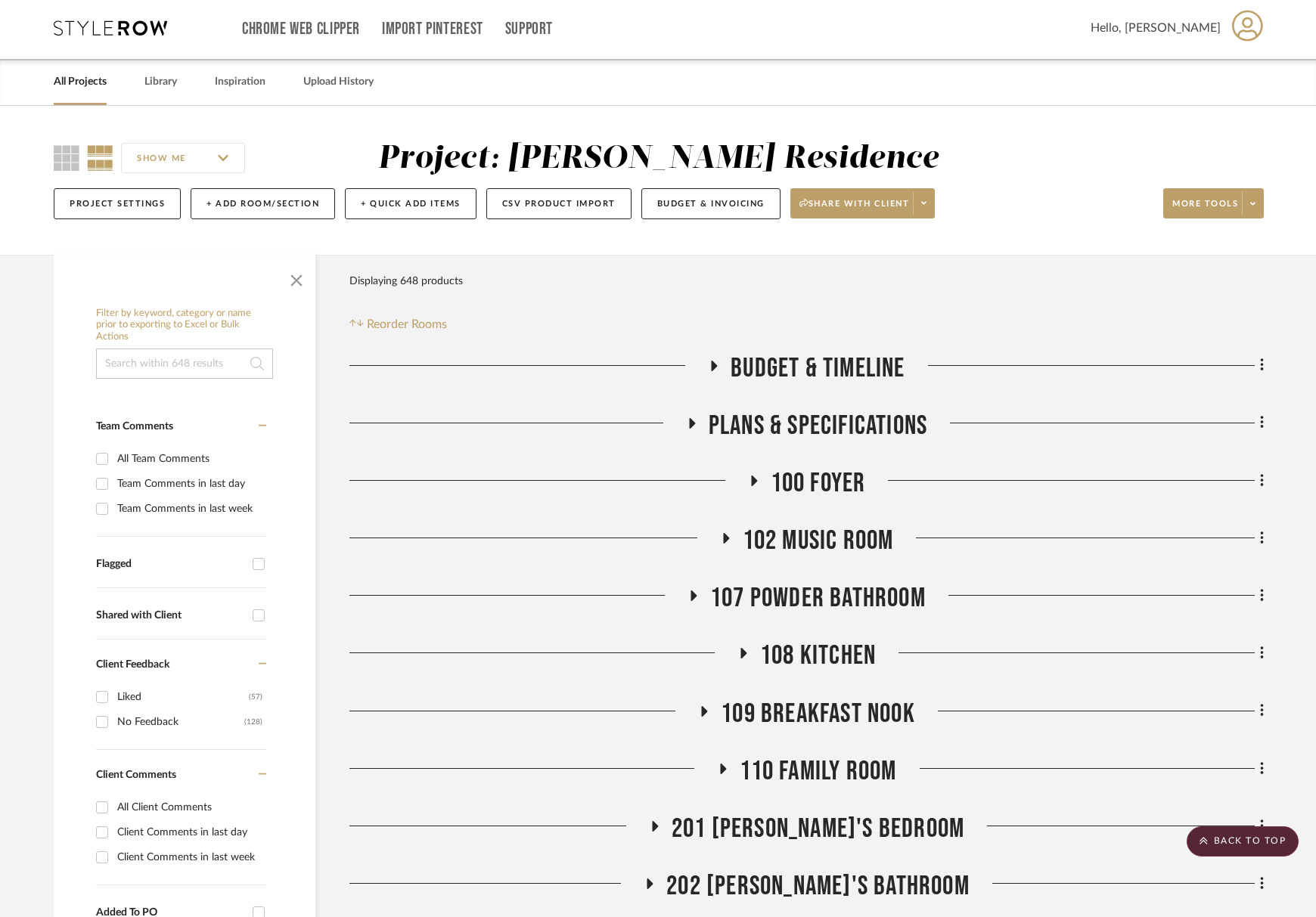
scroll to position [0, 0]
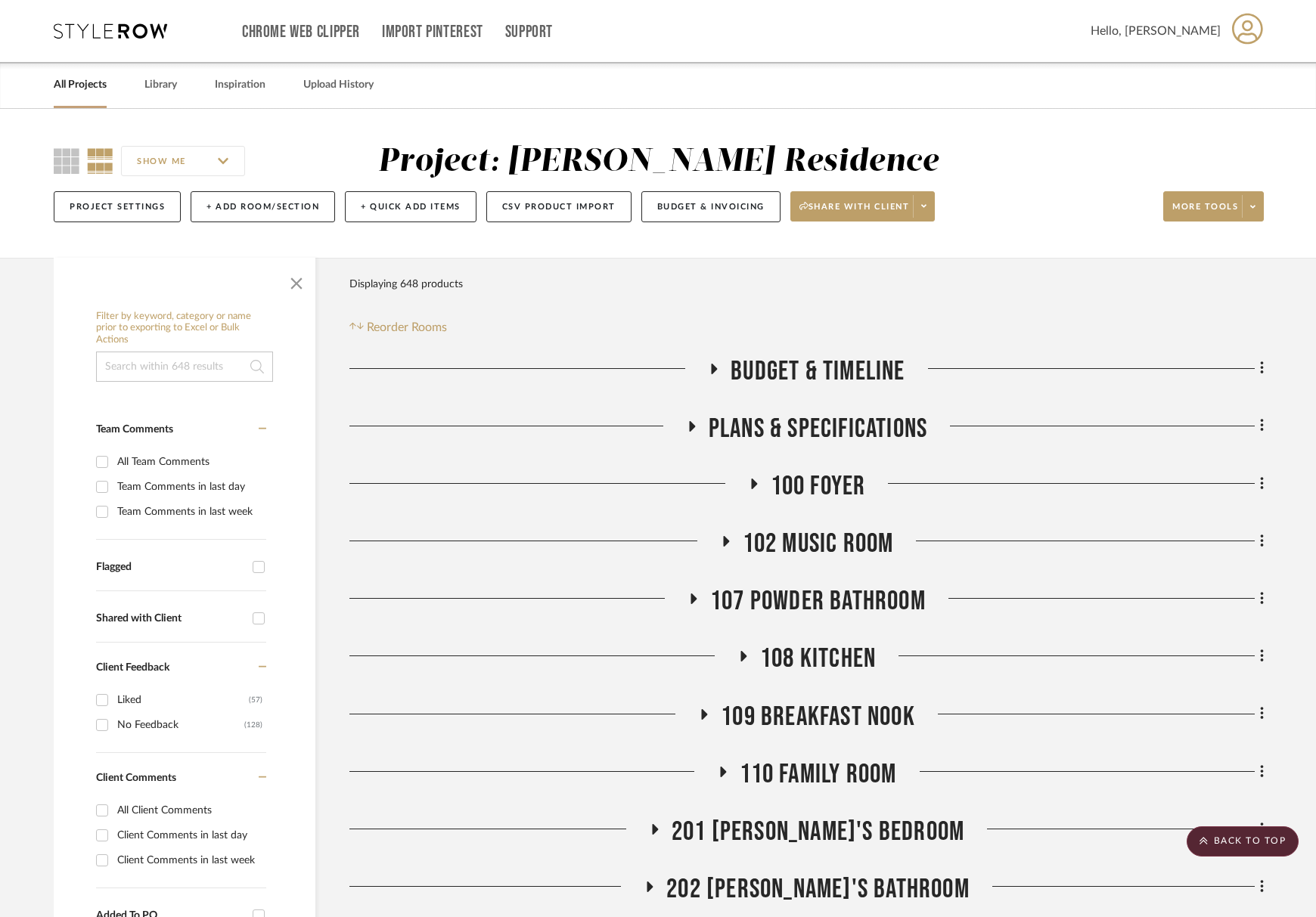
click at [84, 89] on link "All Projects" at bounding box center [80, 85] width 53 height 21
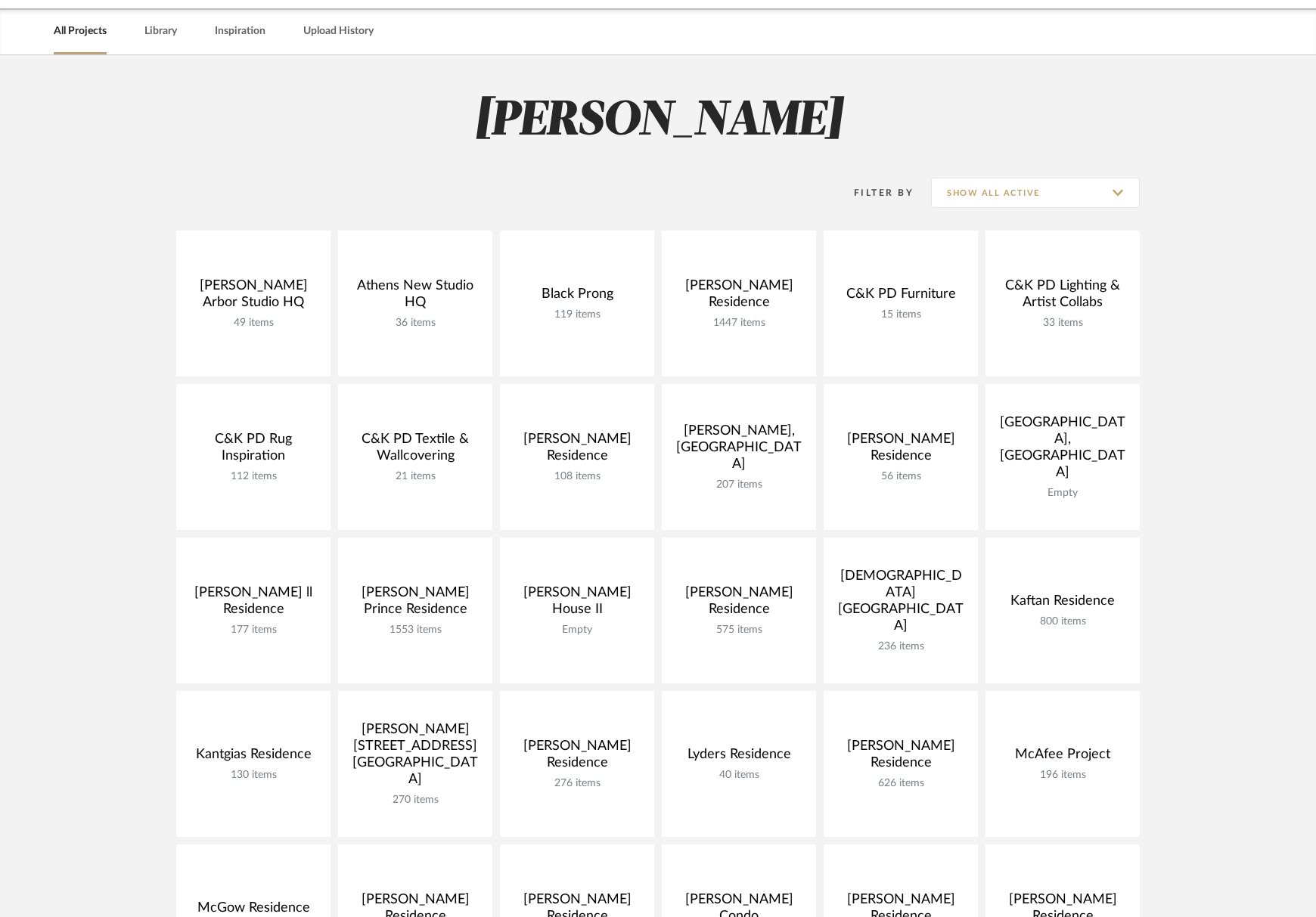
scroll to position [76, 0]
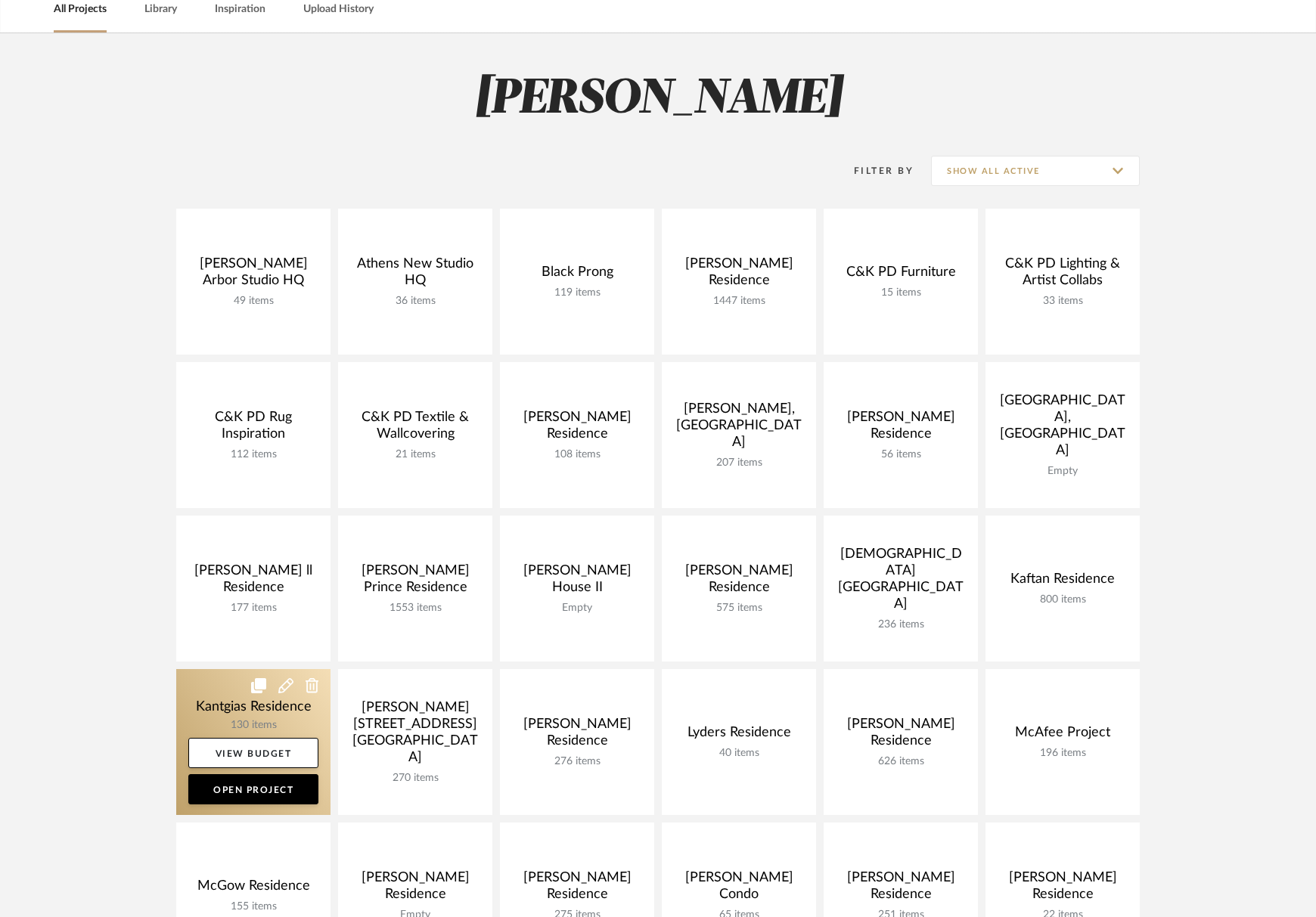
click at [256, 725] on link at bounding box center [253, 742] width 154 height 146
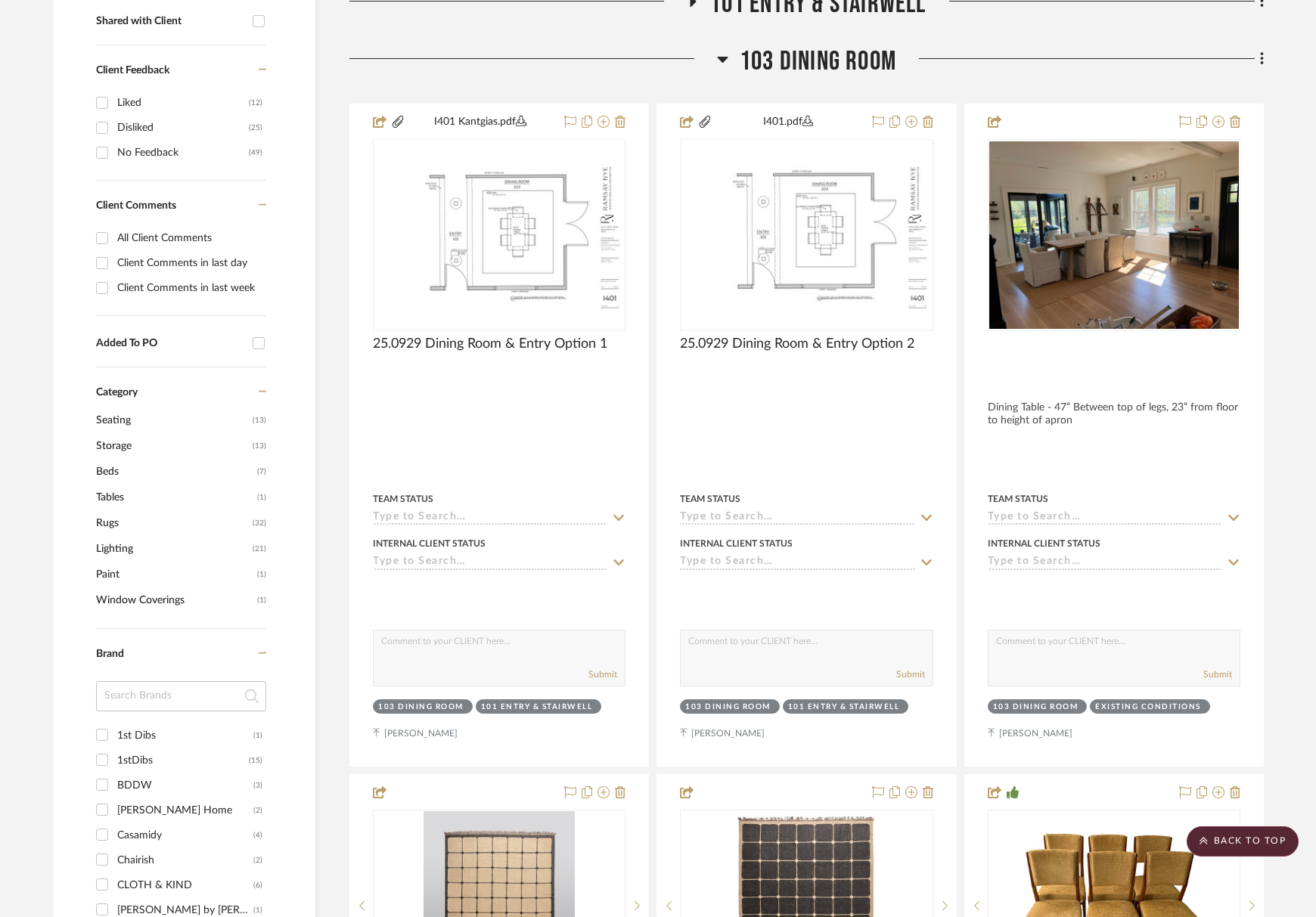
scroll to position [295, 0]
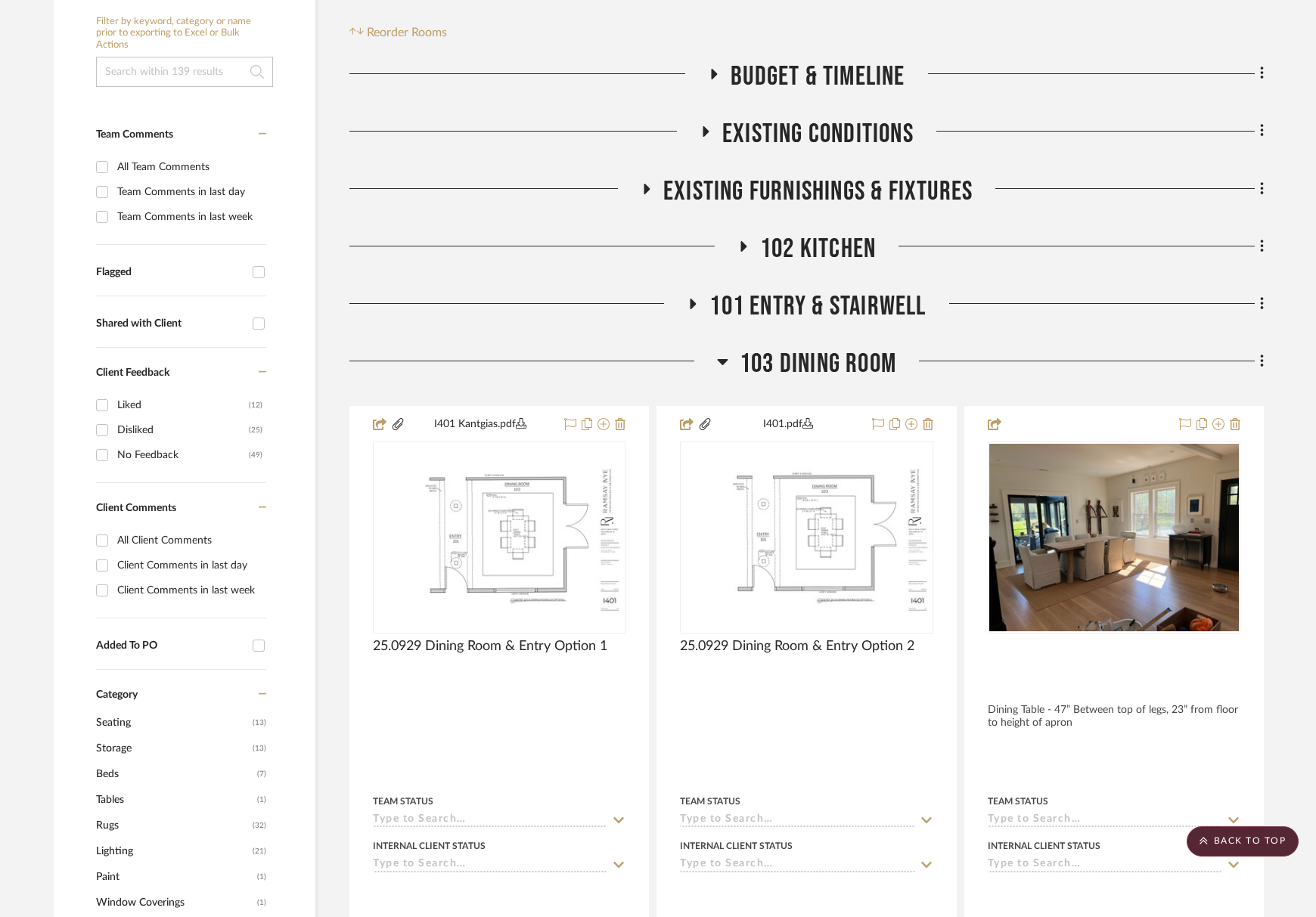
click at [790, 366] on span "103 Dining Room" at bounding box center [817, 363] width 157 height 33
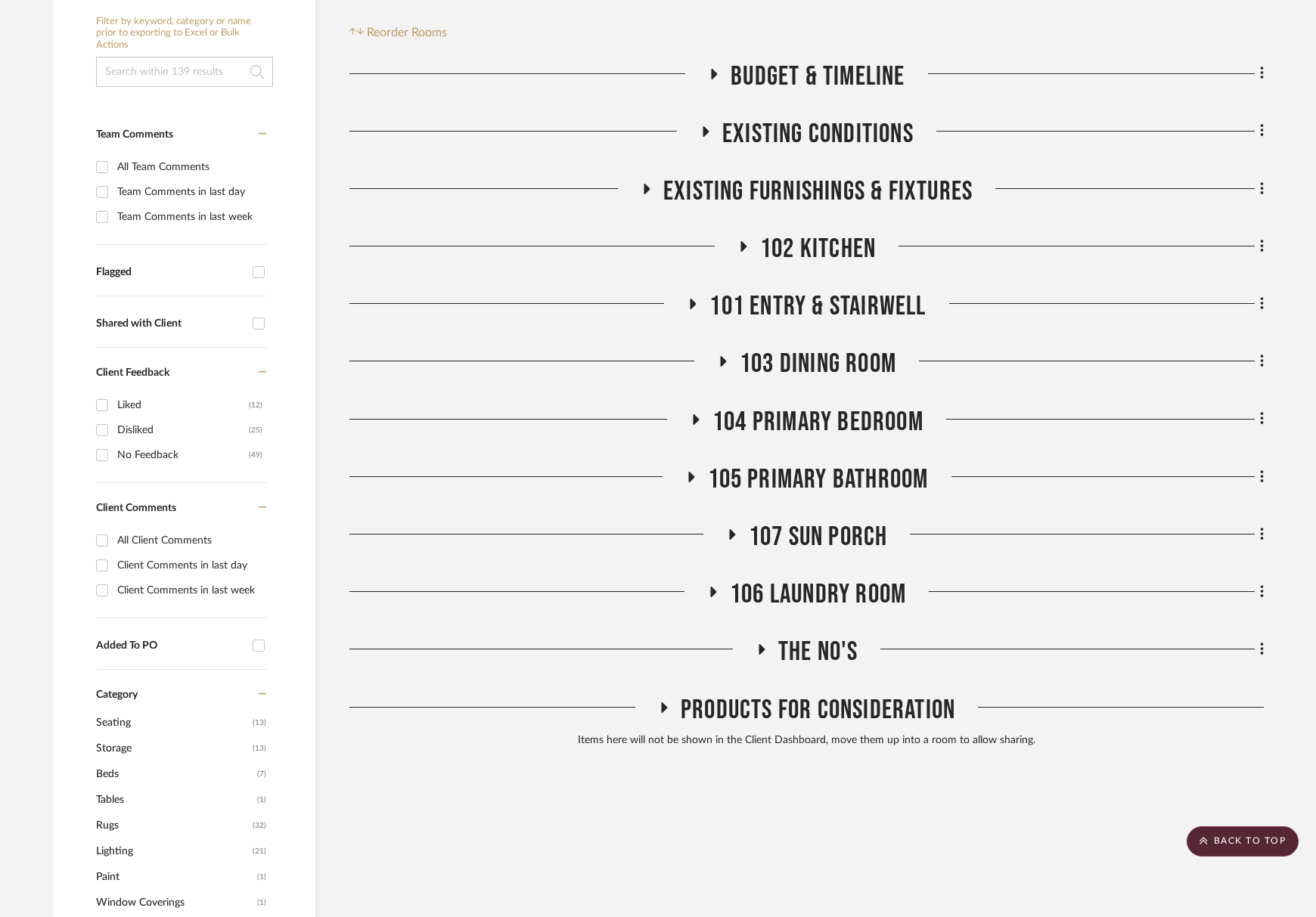
click at [792, 374] on span "103 Dining Room" at bounding box center [817, 363] width 157 height 33
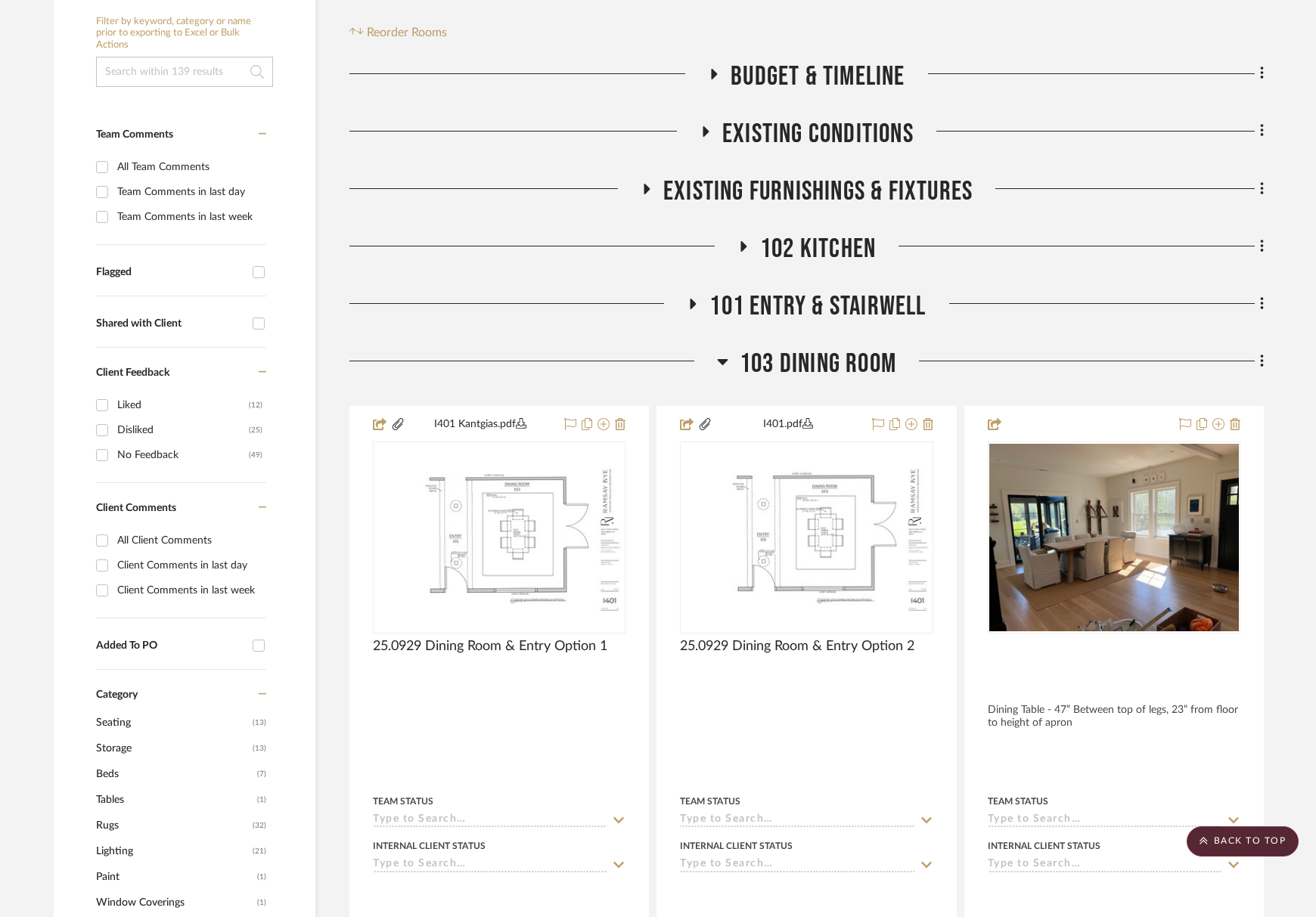
click at [793, 376] on span "103 Dining Room" at bounding box center [817, 363] width 157 height 33
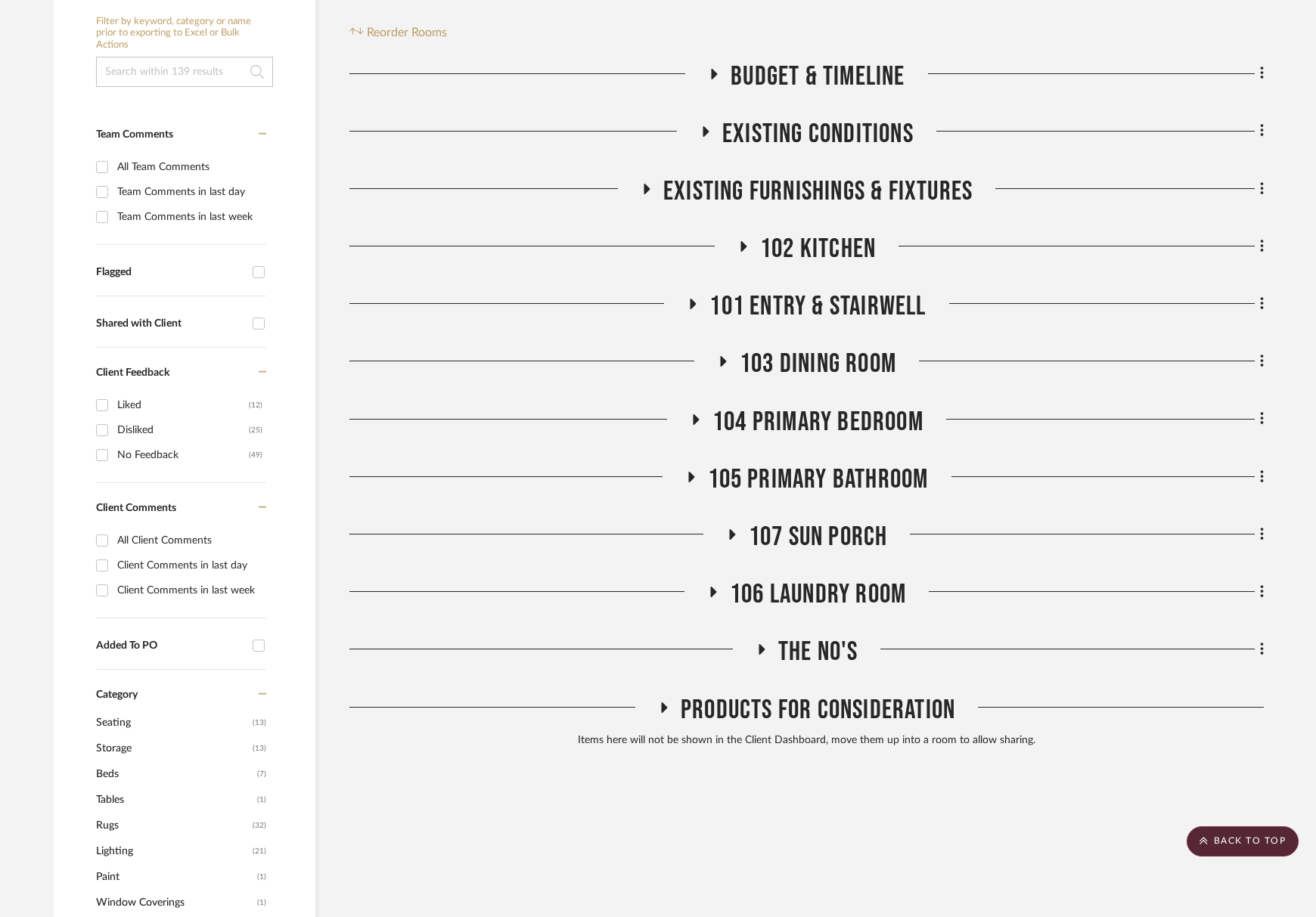
click at [803, 427] on span "104 Primary Bedroom" at bounding box center [818, 421] width 211 height 33
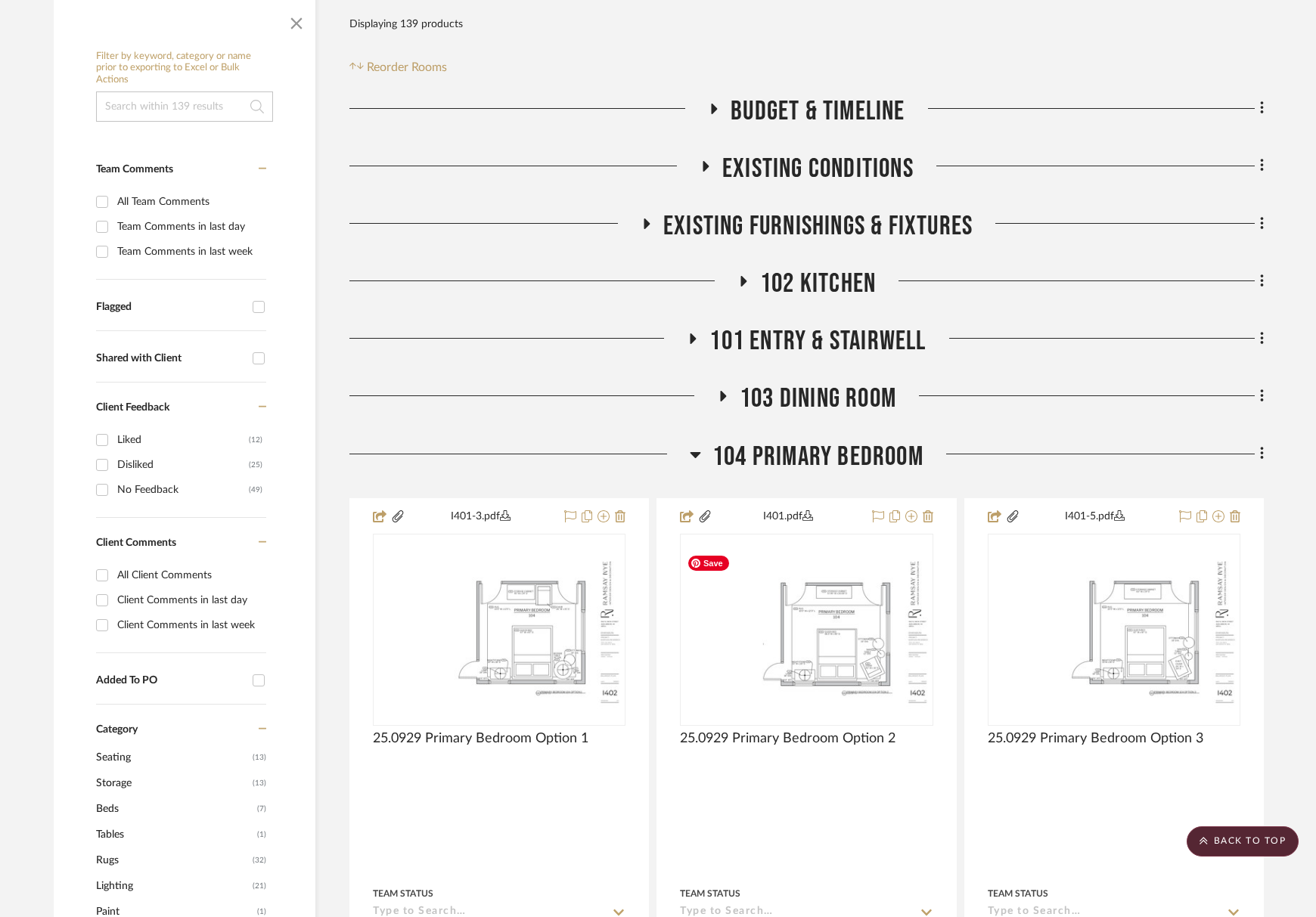
scroll to position [219, 0]
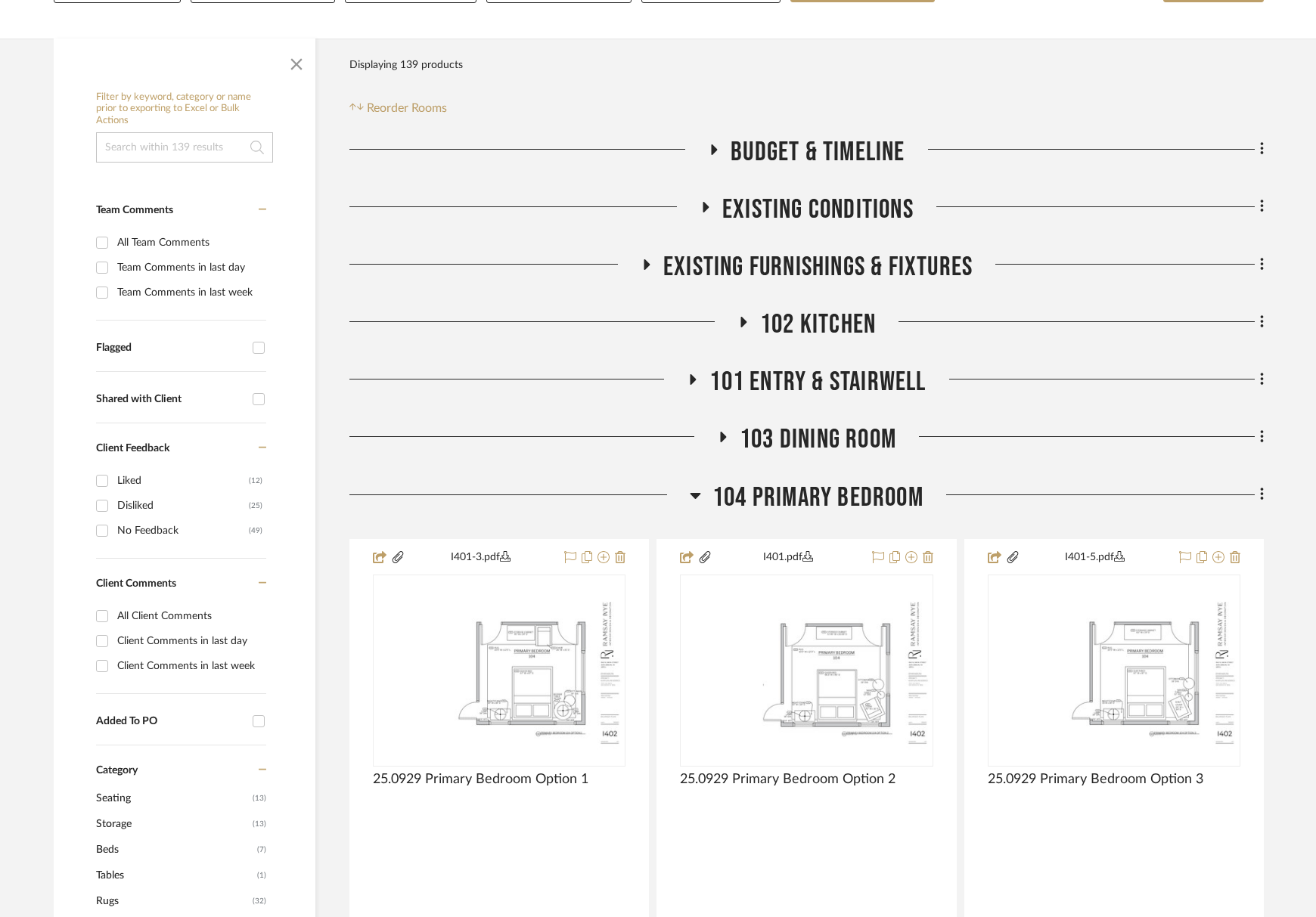
click at [797, 435] on span "103 Dining Room" at bounding box center [817, 439] width 157 height 33
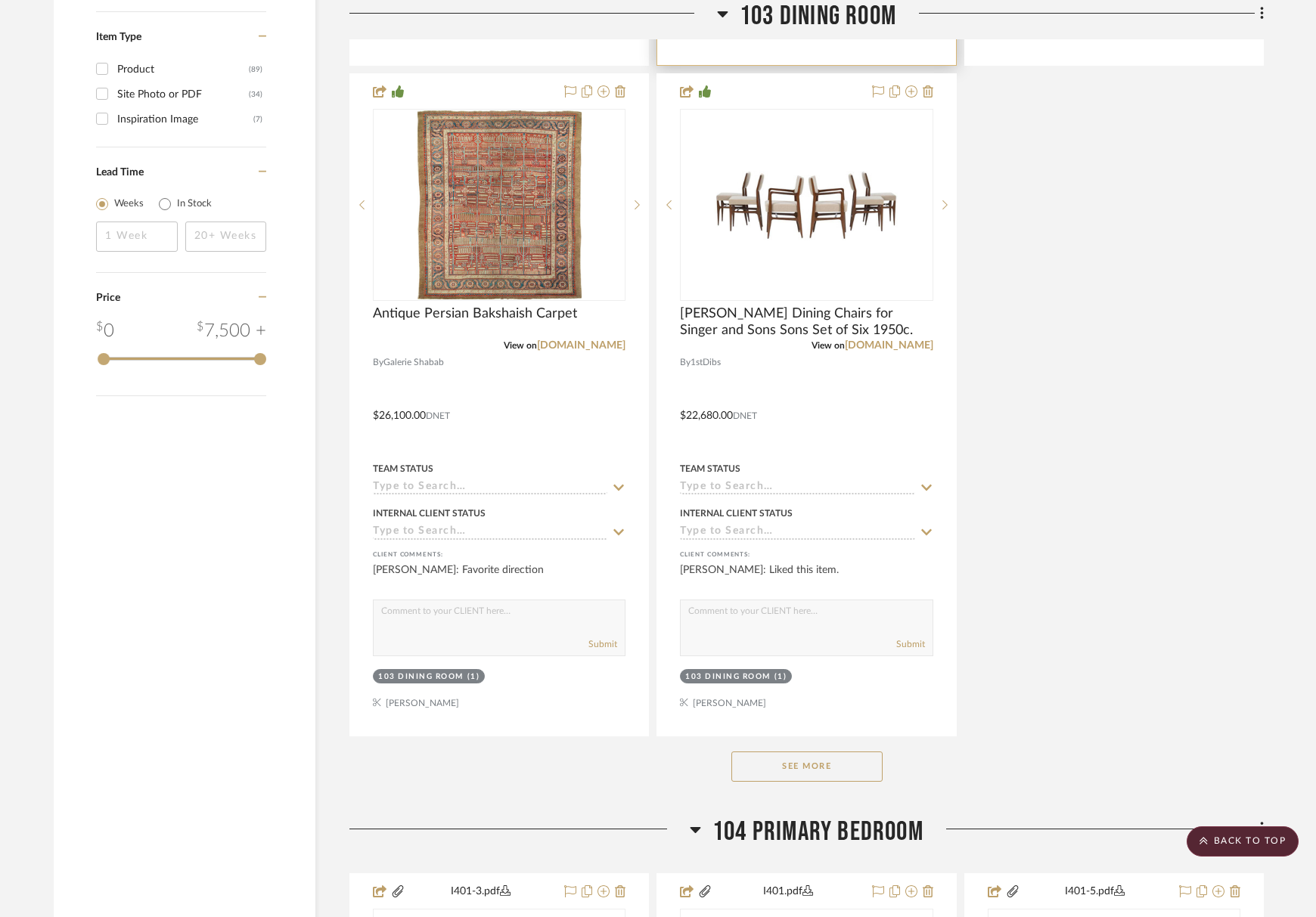
scroll to position [2033, 0]
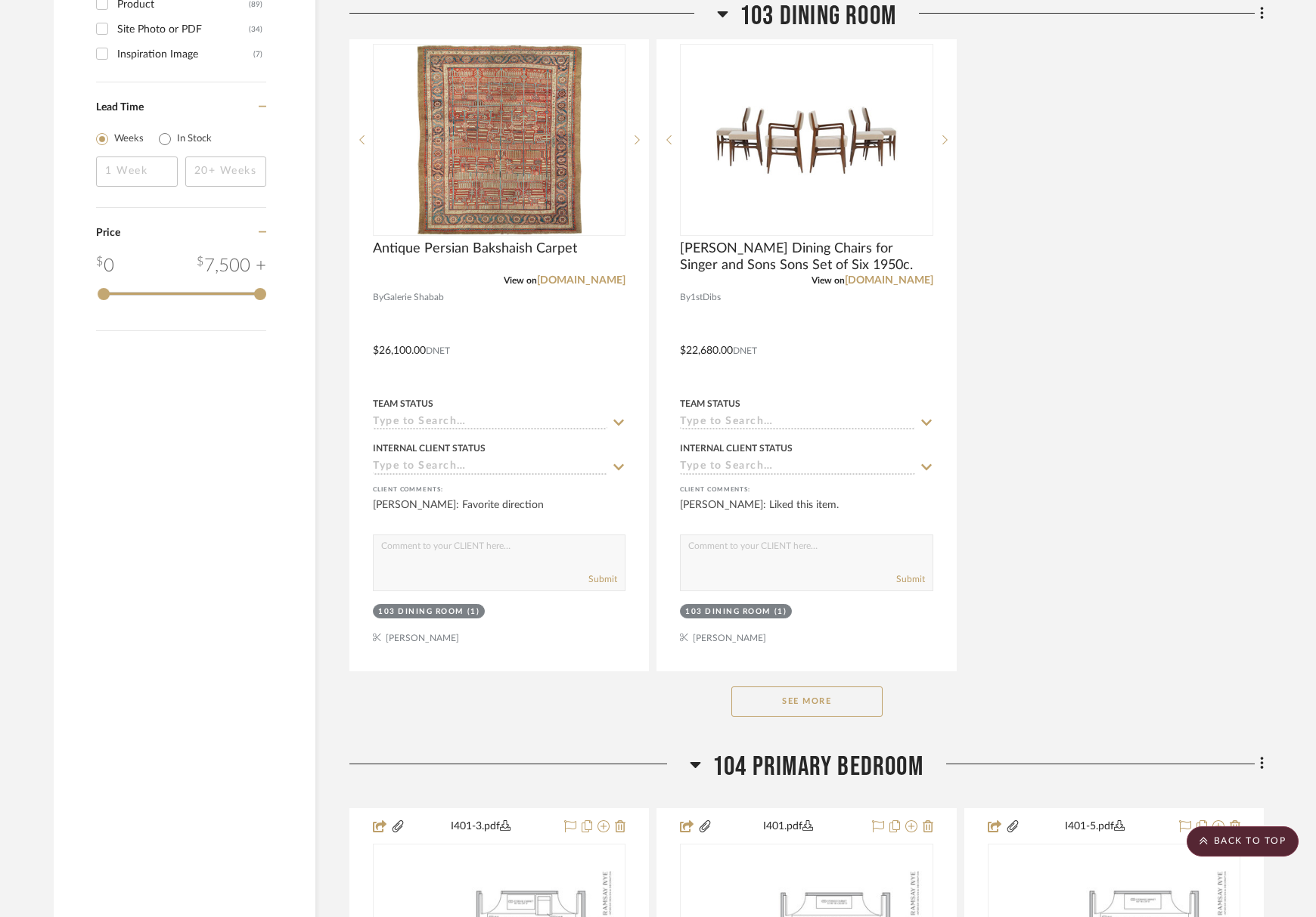
click at [854, 700] on button "See More" at bounding box center [807, 701] width 151 height 31
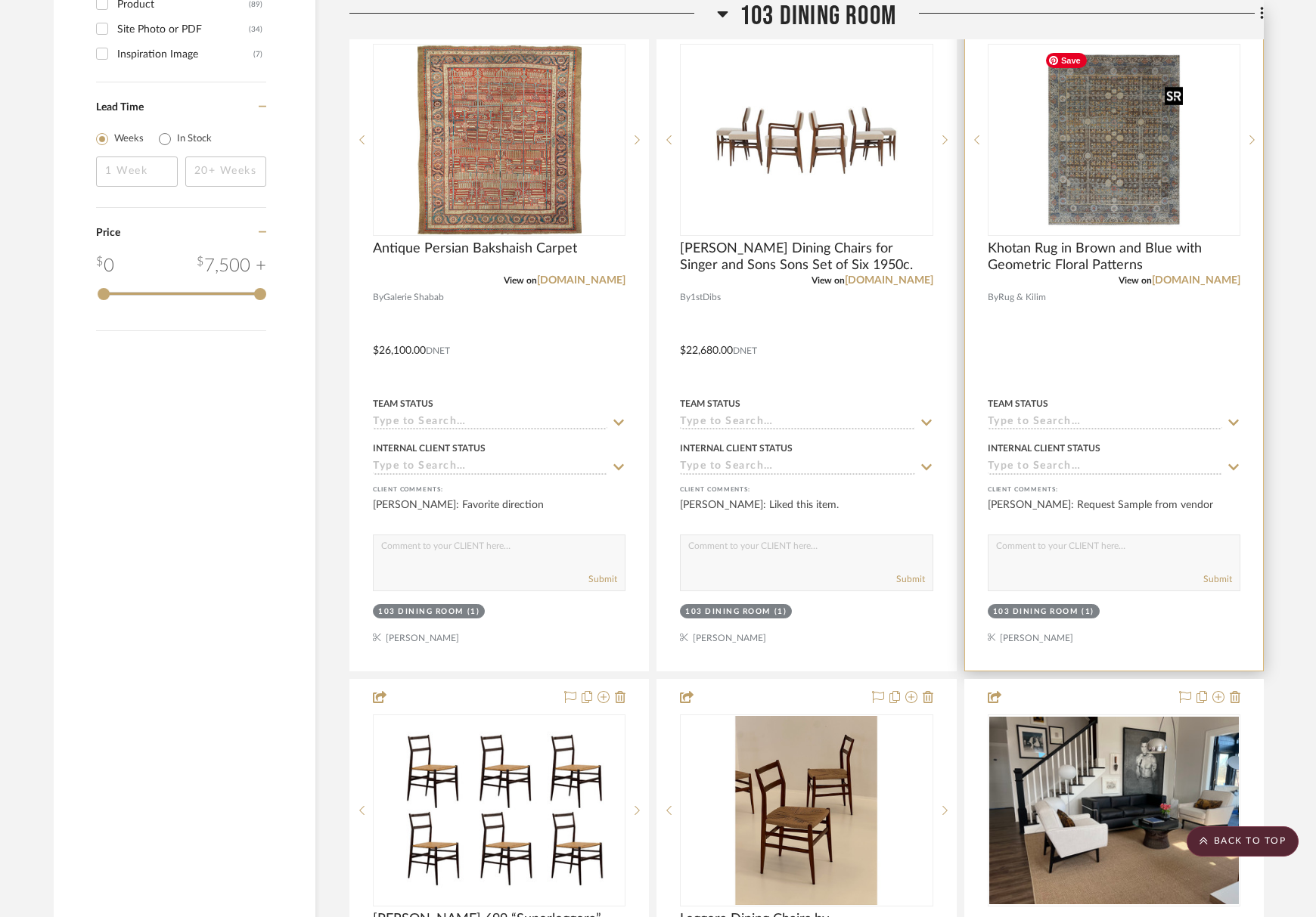
click at [0, 0] on img at bounding box center [0, 0] width 0 height 0
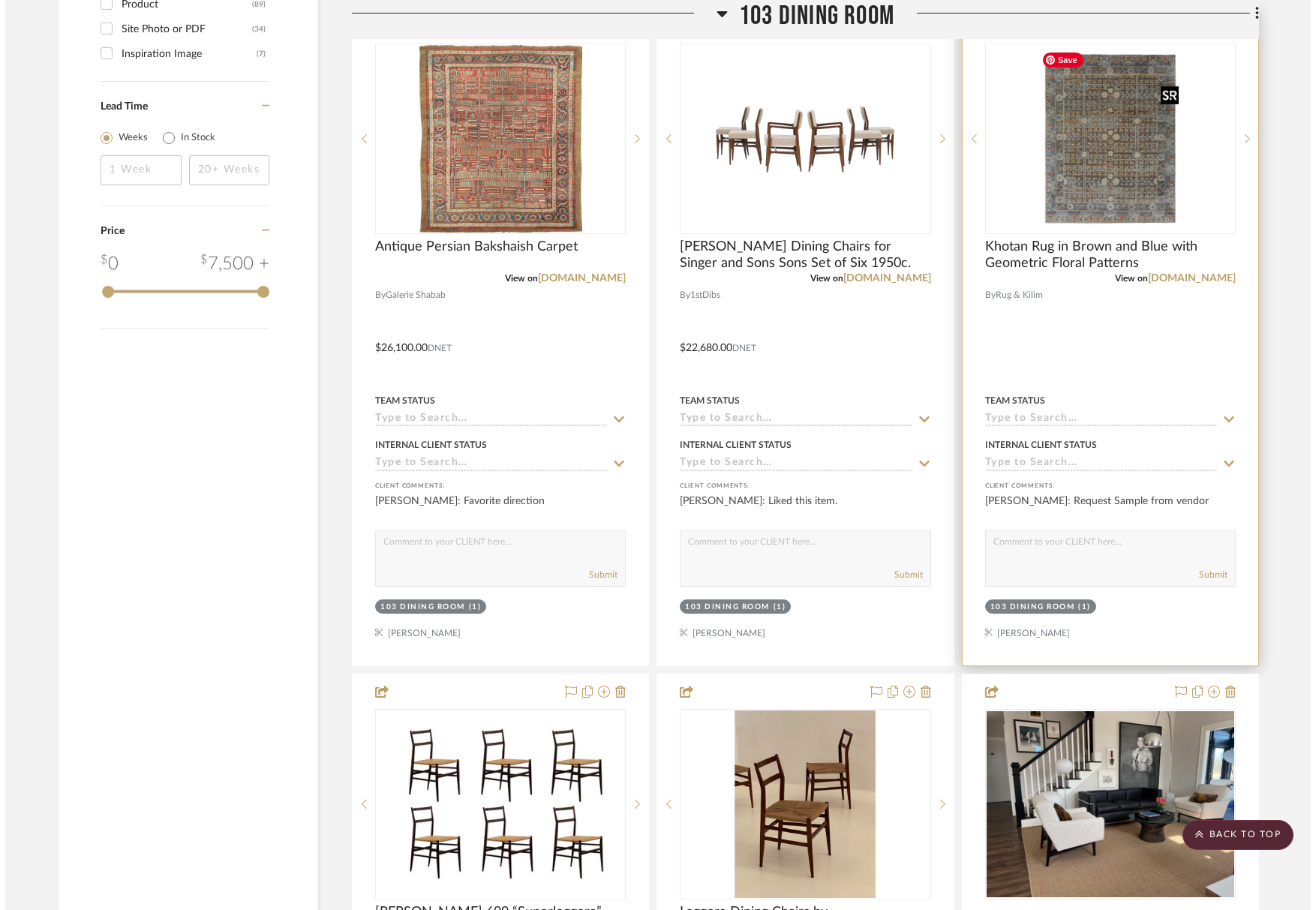
scroll to position [0, 0]
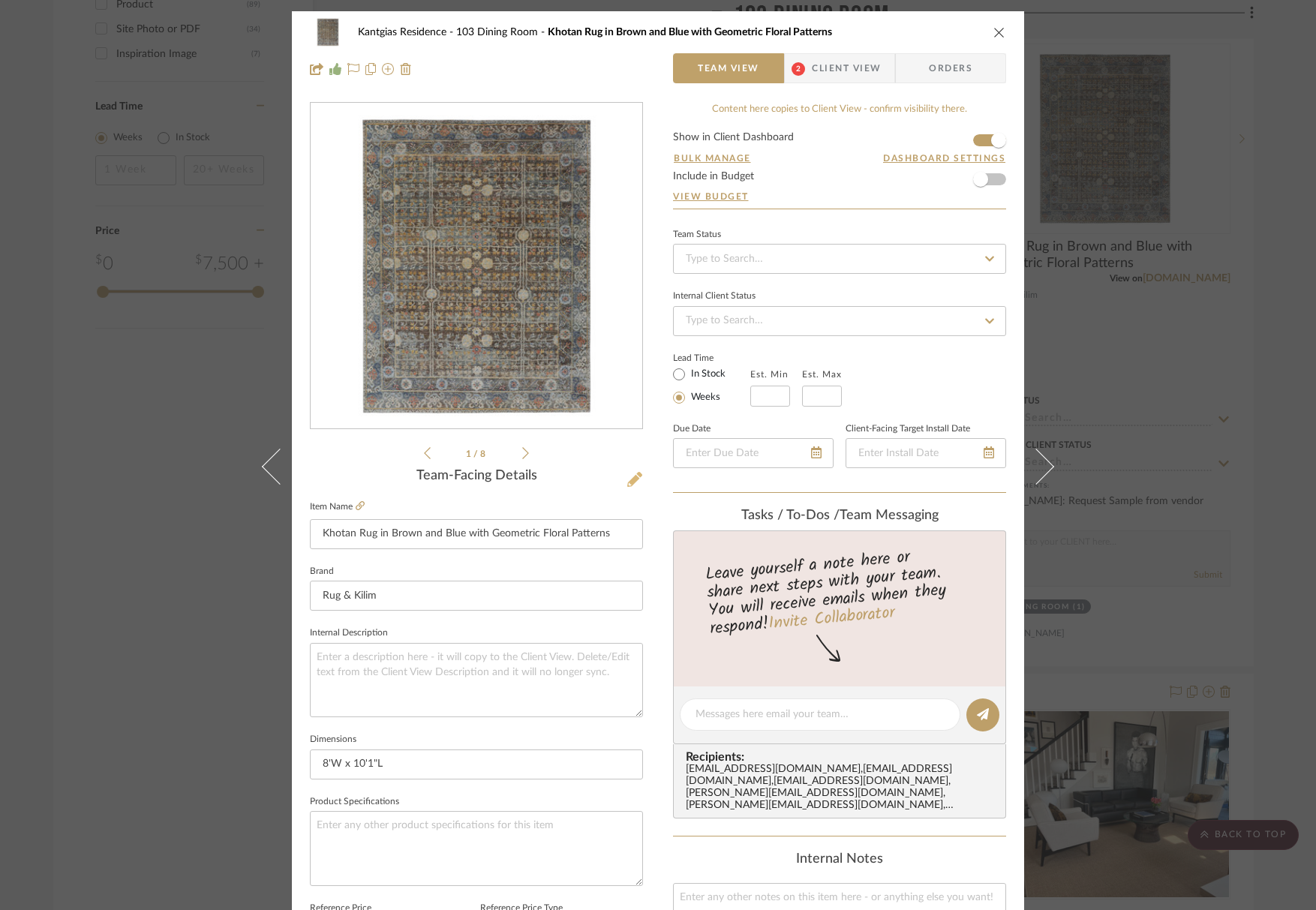
click at [634, 476] on icon at bounding box center [634, 479] width 15 height 15
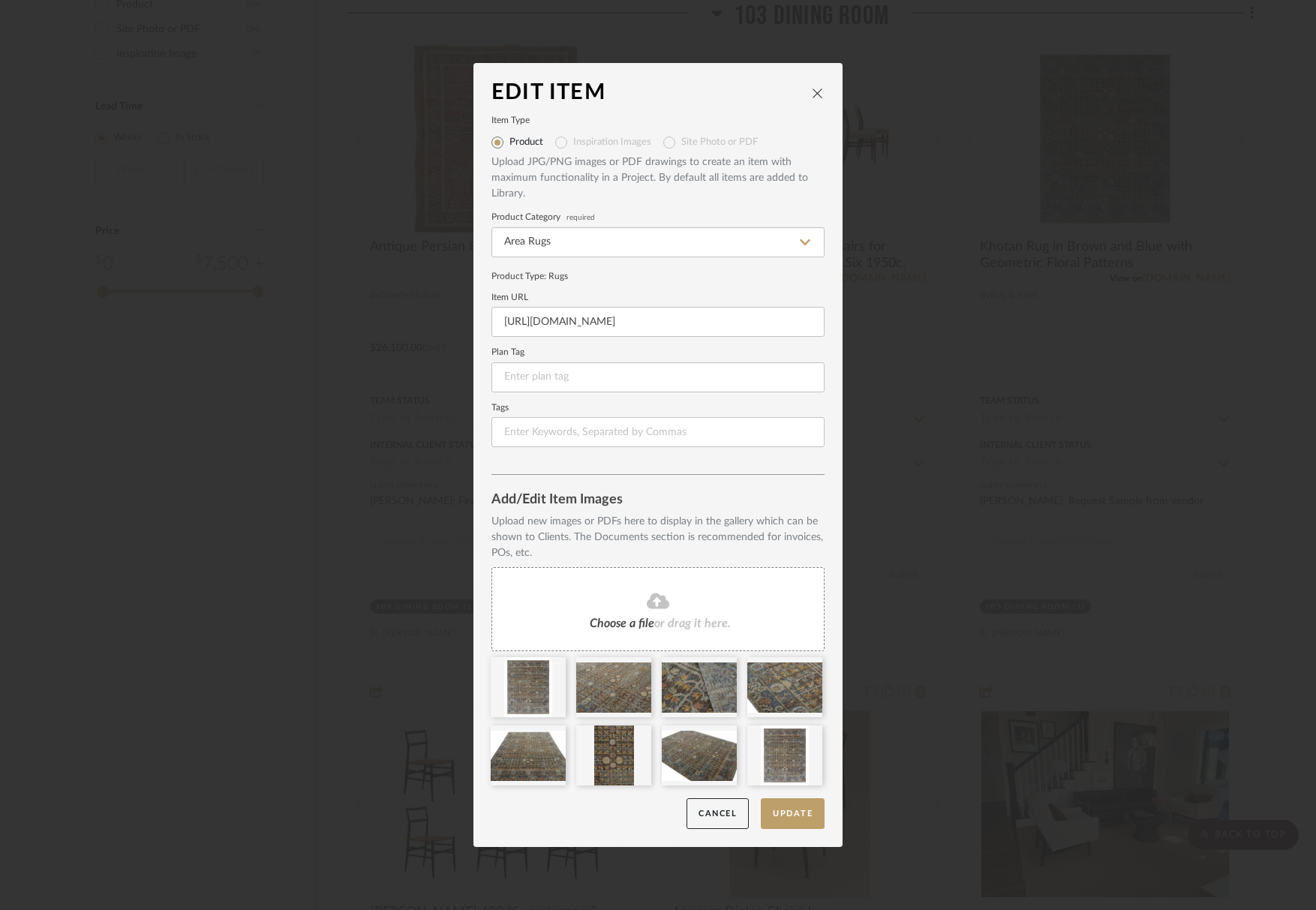
click at [672, 604] on fa-icon at bounding box center [658, 601] width 136 height 20
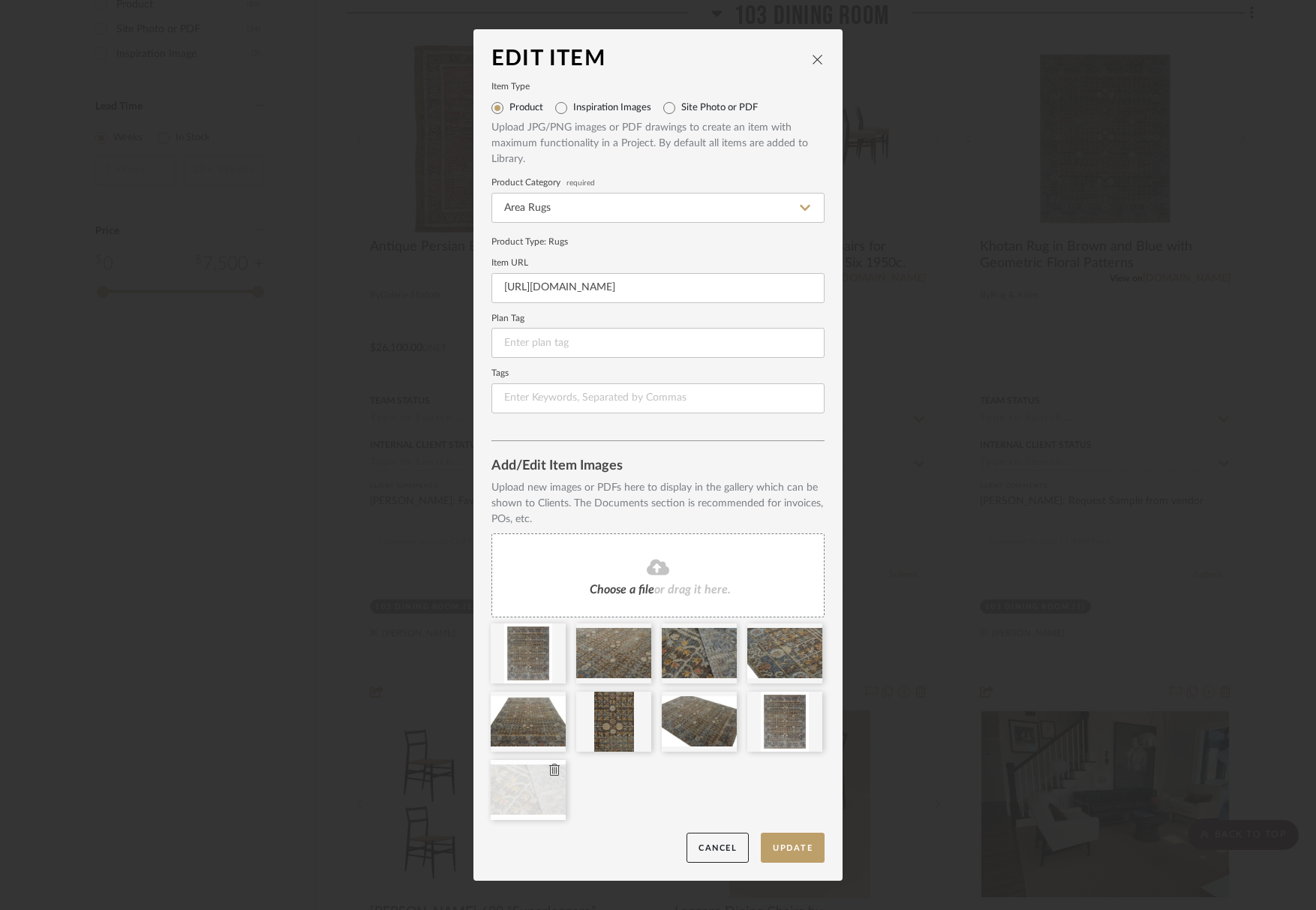
click at [551, 774] on icon at bounding box center [555, 770] width 11 height 12
click at [551, 767] on icon at bounding box center [555, 770] width 11 height 12
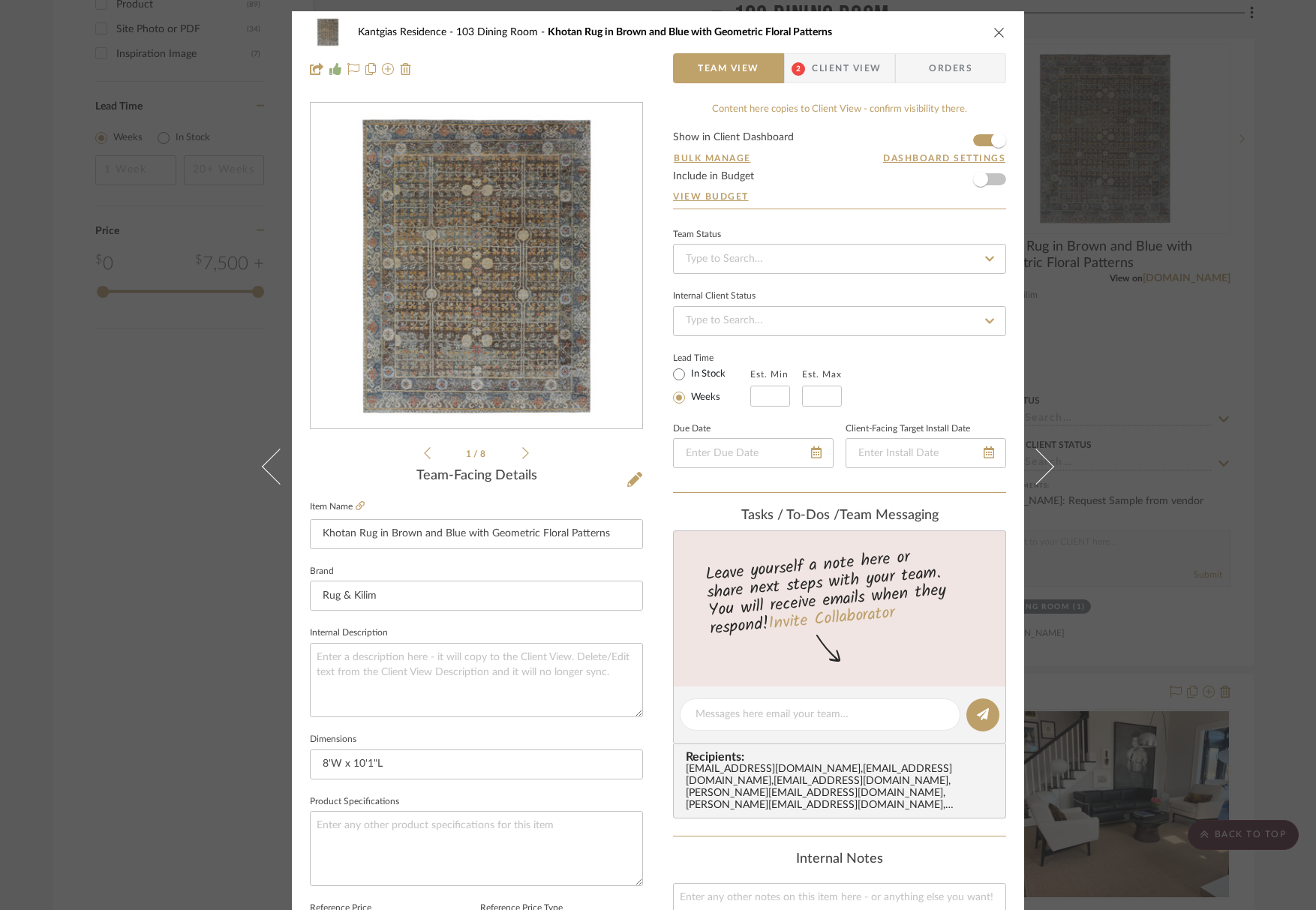
click at [994, 30] on icon "close" at bounding box center [999, 32] width 12 height 12
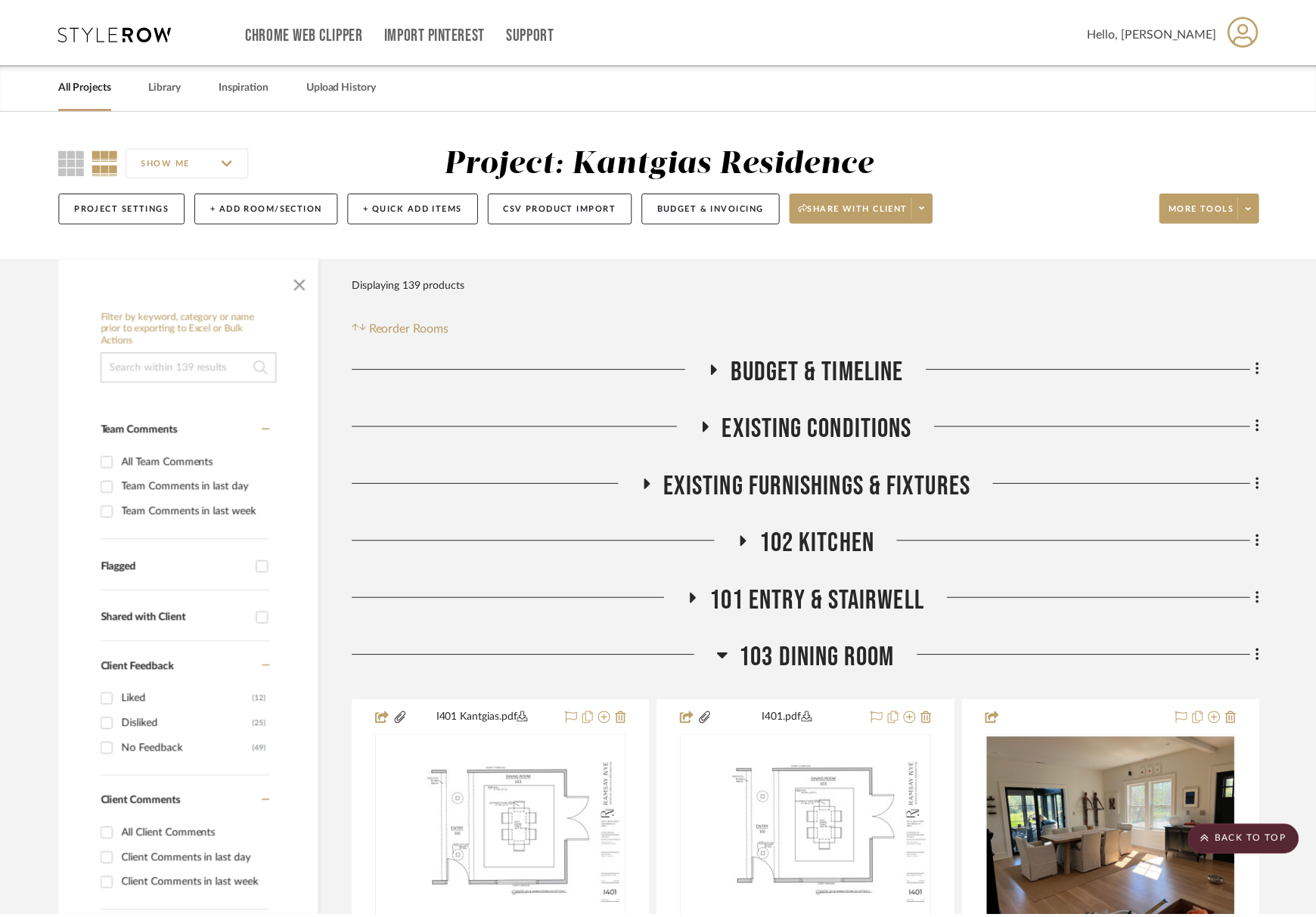
scroll to position [2033, 0]
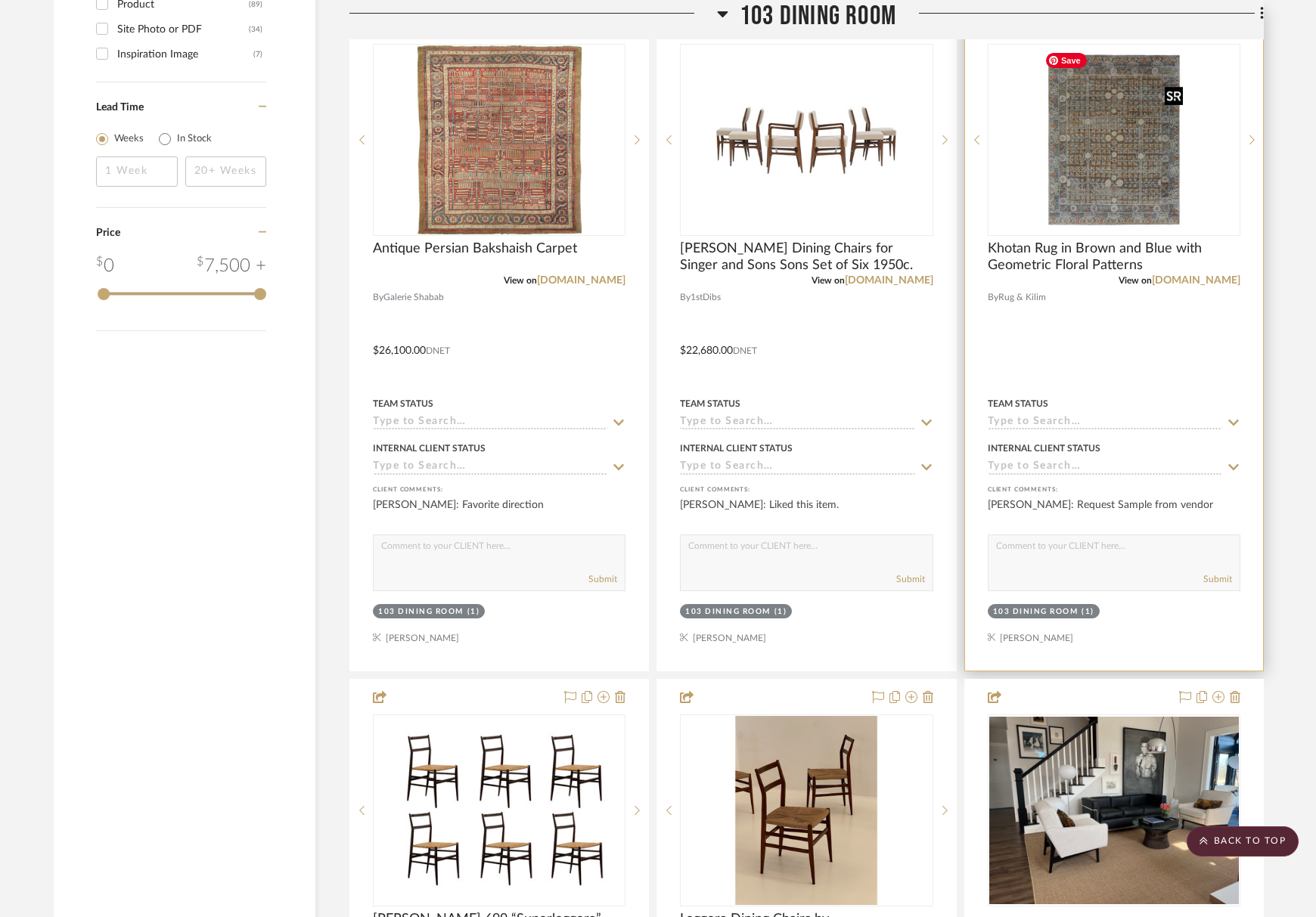
click at [1104, 111] on img "0" at bounding box center [1114, 139] width 150 height 189
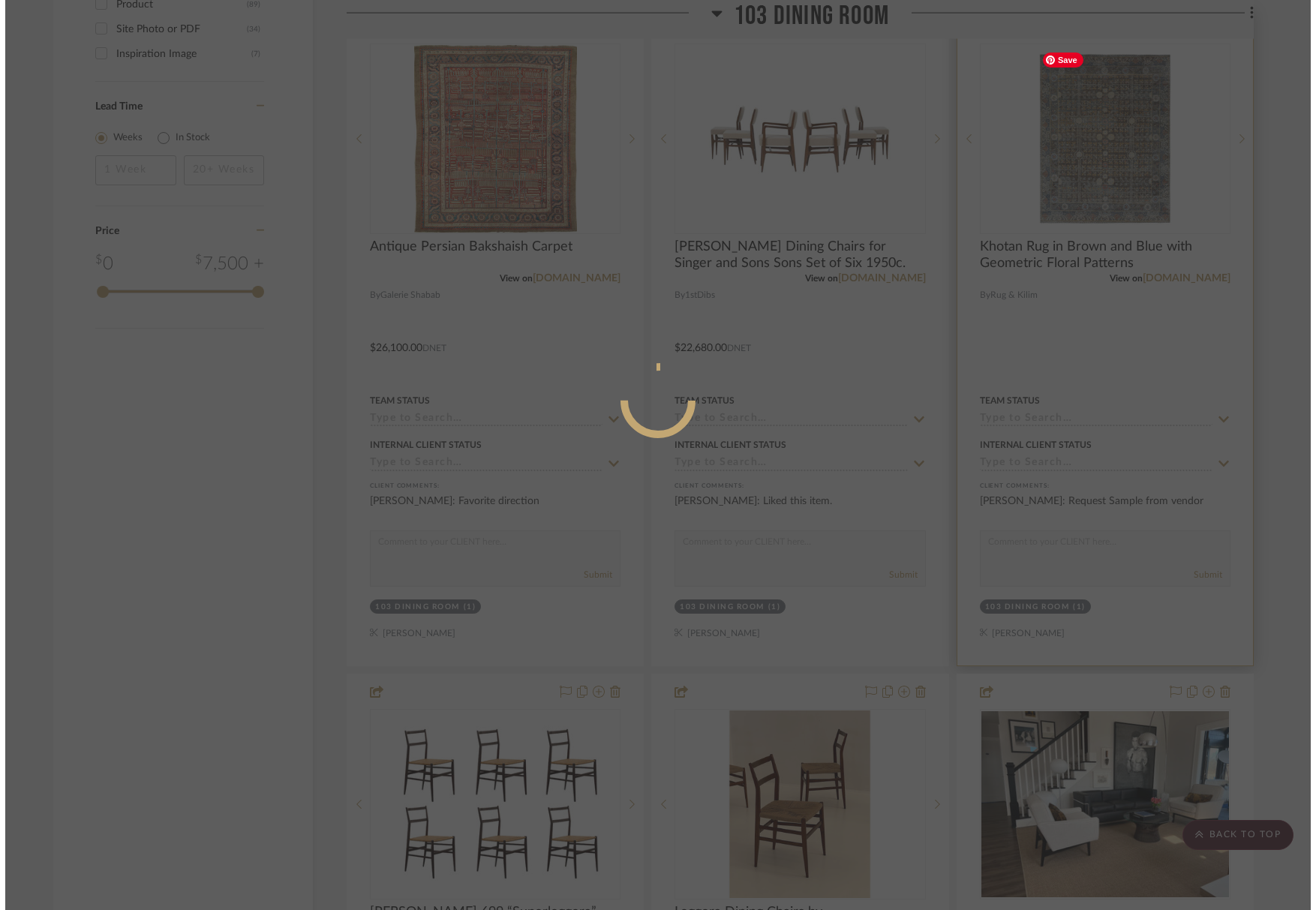
scroll to position [0, 0]
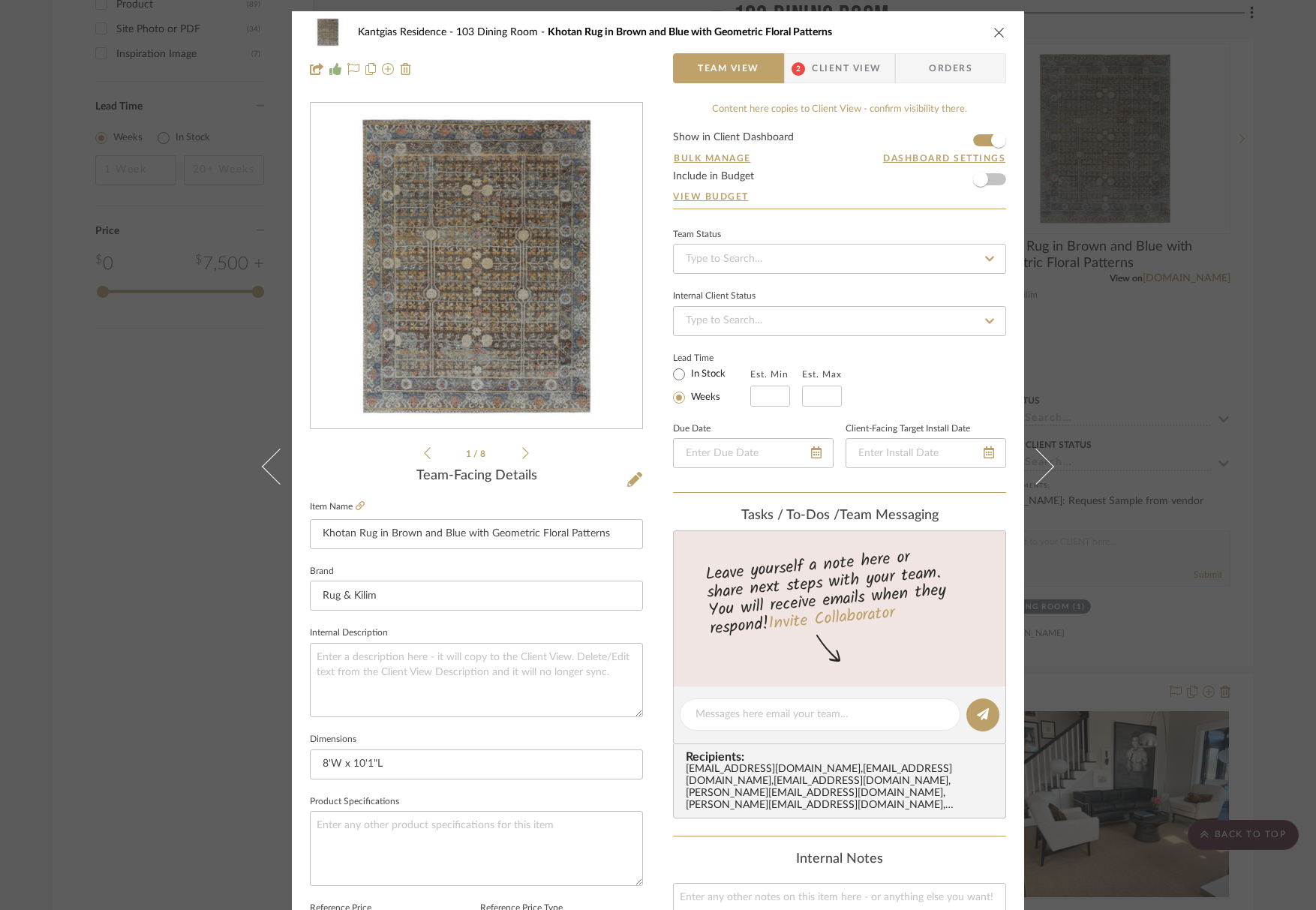
click at [638, 479] on div "Kantgias Residence 103 Dining Room Khotan Rug in Brown and Blue with Geometric …" at bounding box center [658, 703] width 733 height 1386
click at [627, 473] on icon at bounding box center [634, 479] width 15 height 15
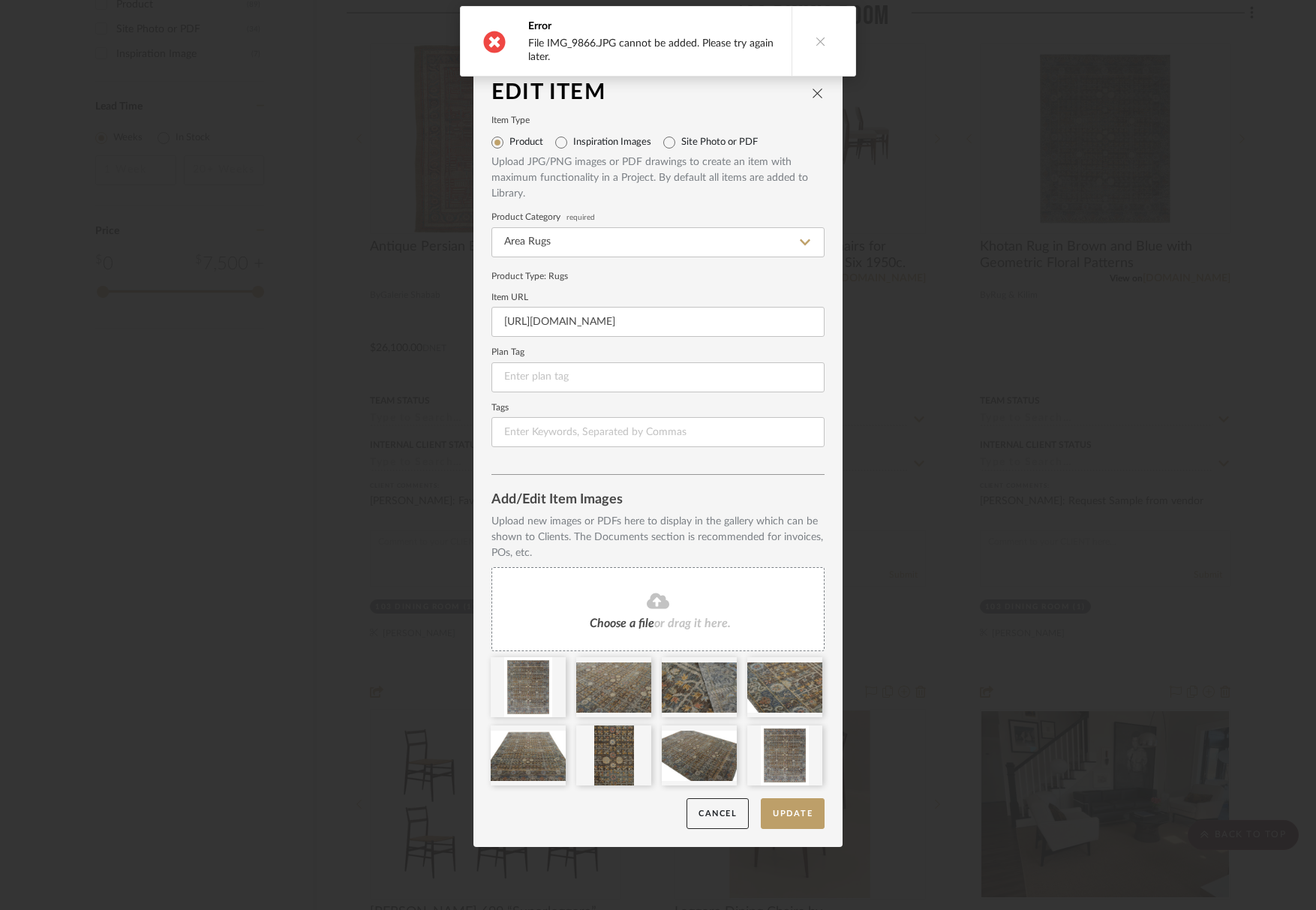
click at [824, 43] on button at bounding box center [820, 41] width 58 height 69
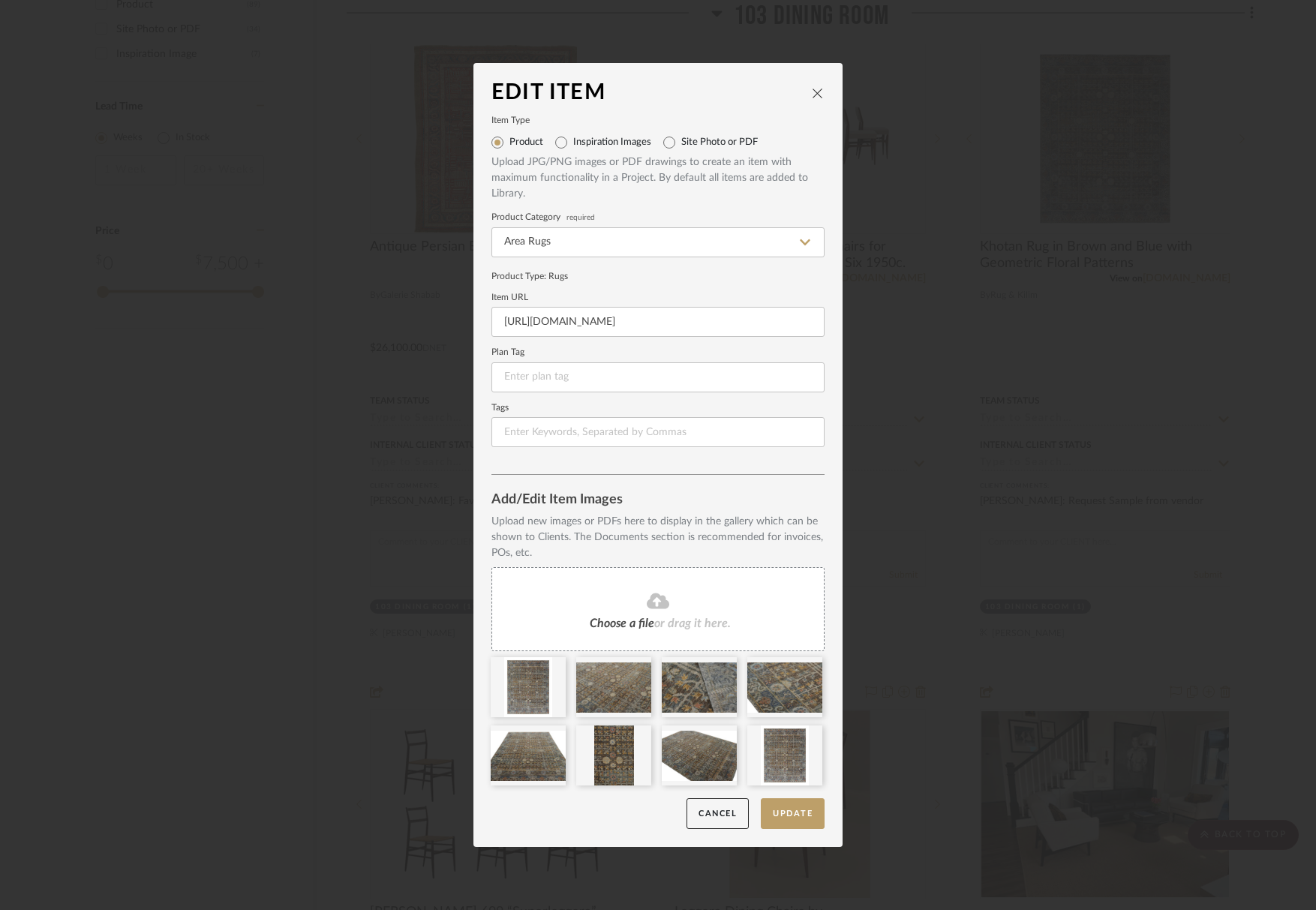
click at [813, 96] on icon "close" at bounding box center [818, 93] width 12 height 12
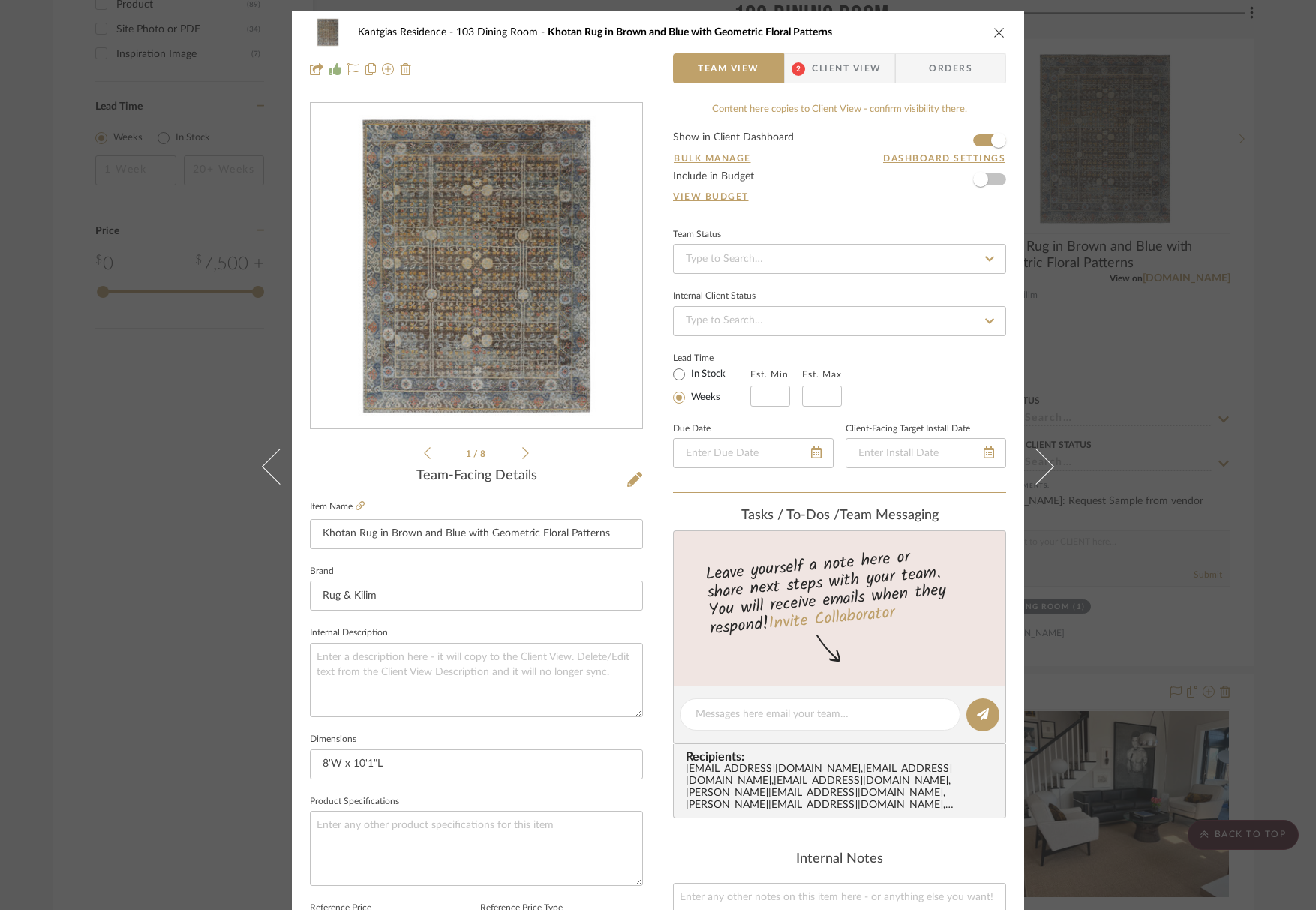
click at [1004, 32] on div "Kantgias Residence 103 Dining Room Khotan Rug in Brown and Blue with Geometric …" at bounding box center [658, 50] width 733 height 78
click at [994, 32] on icon "close" at bounding box center [999, 32] width 12 height 12
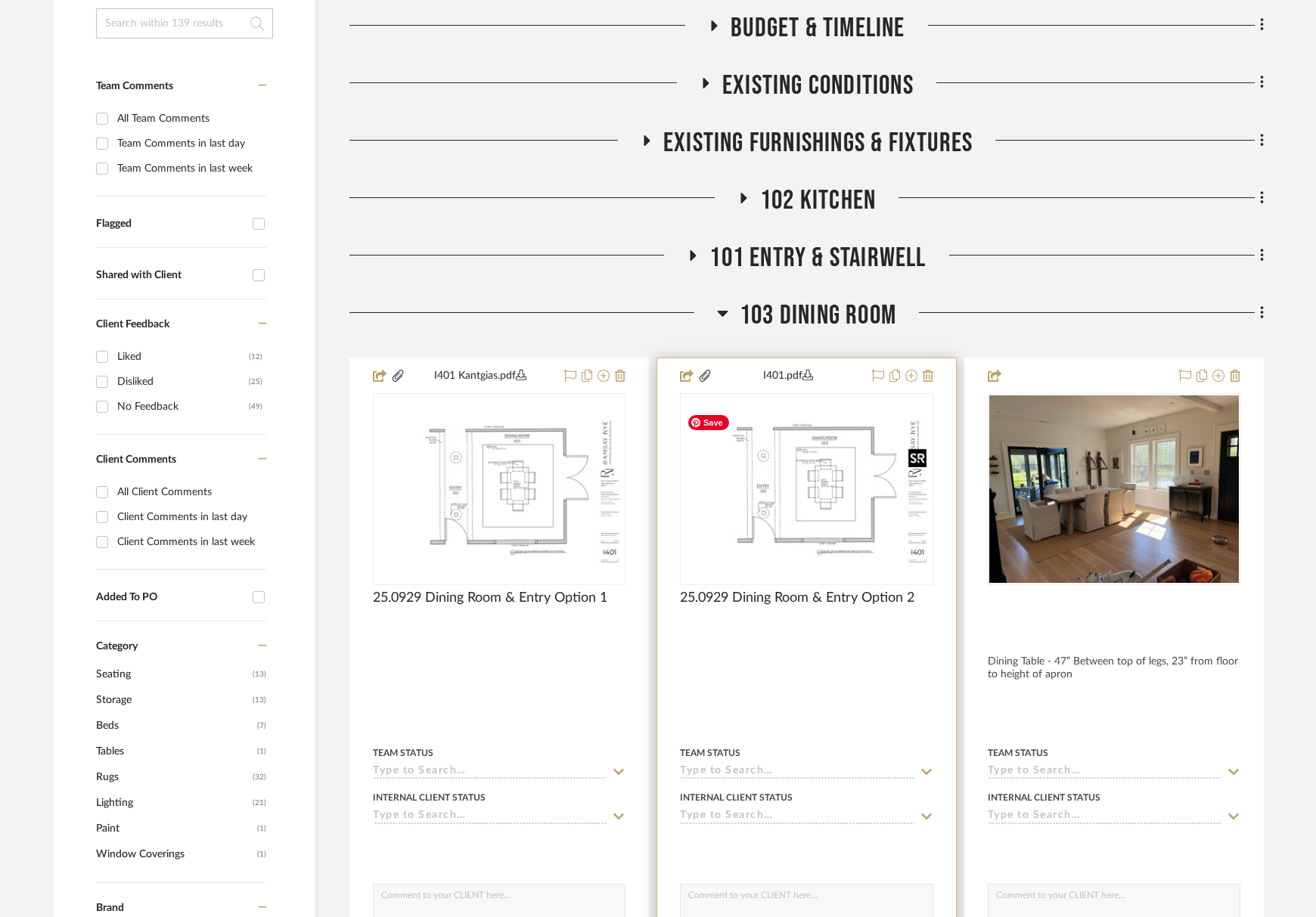
scroll to position [378, 0]
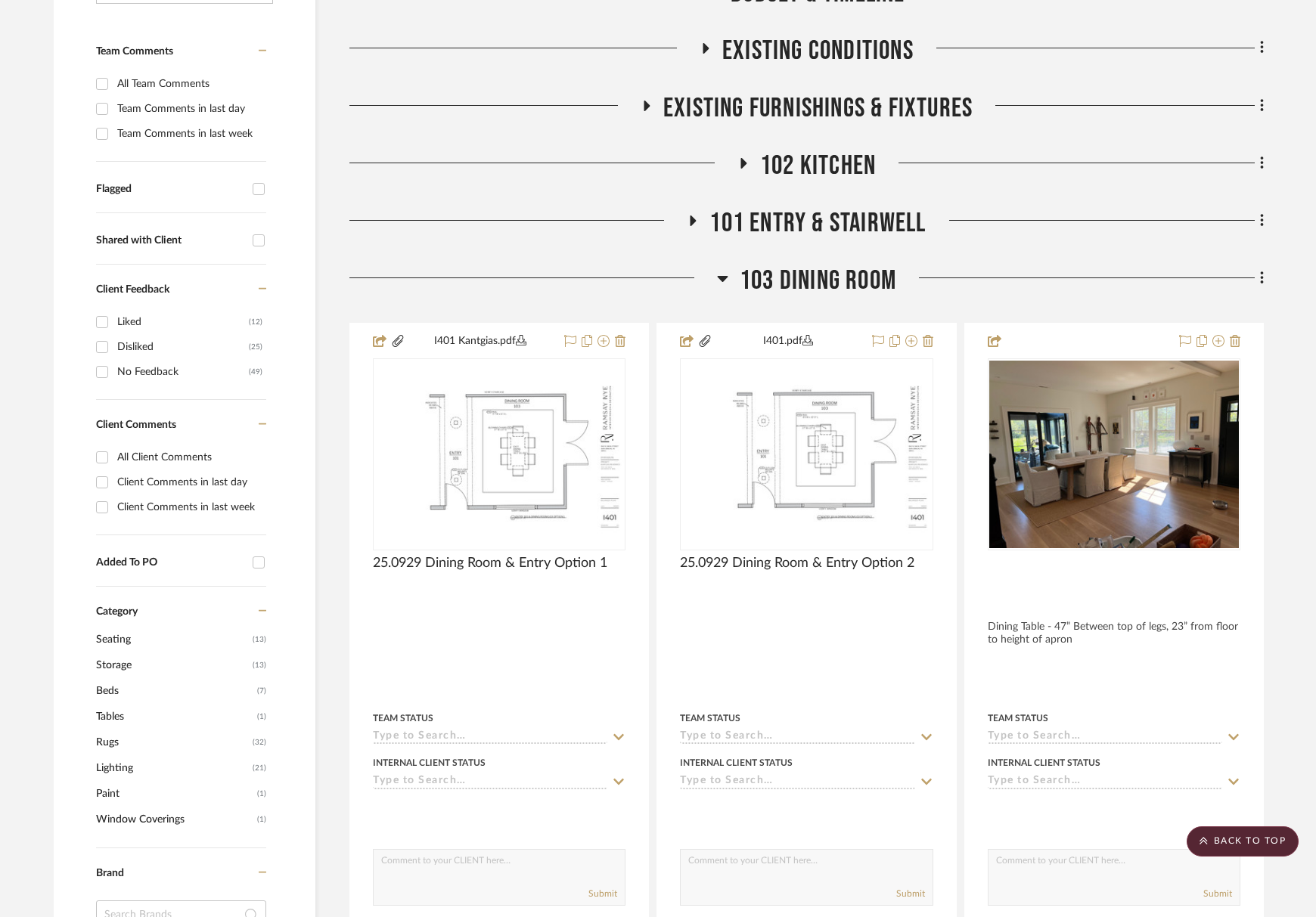
click at [789, 281] on span "103 Dining Room" at bounding box center [817, 280] width 157 height 33
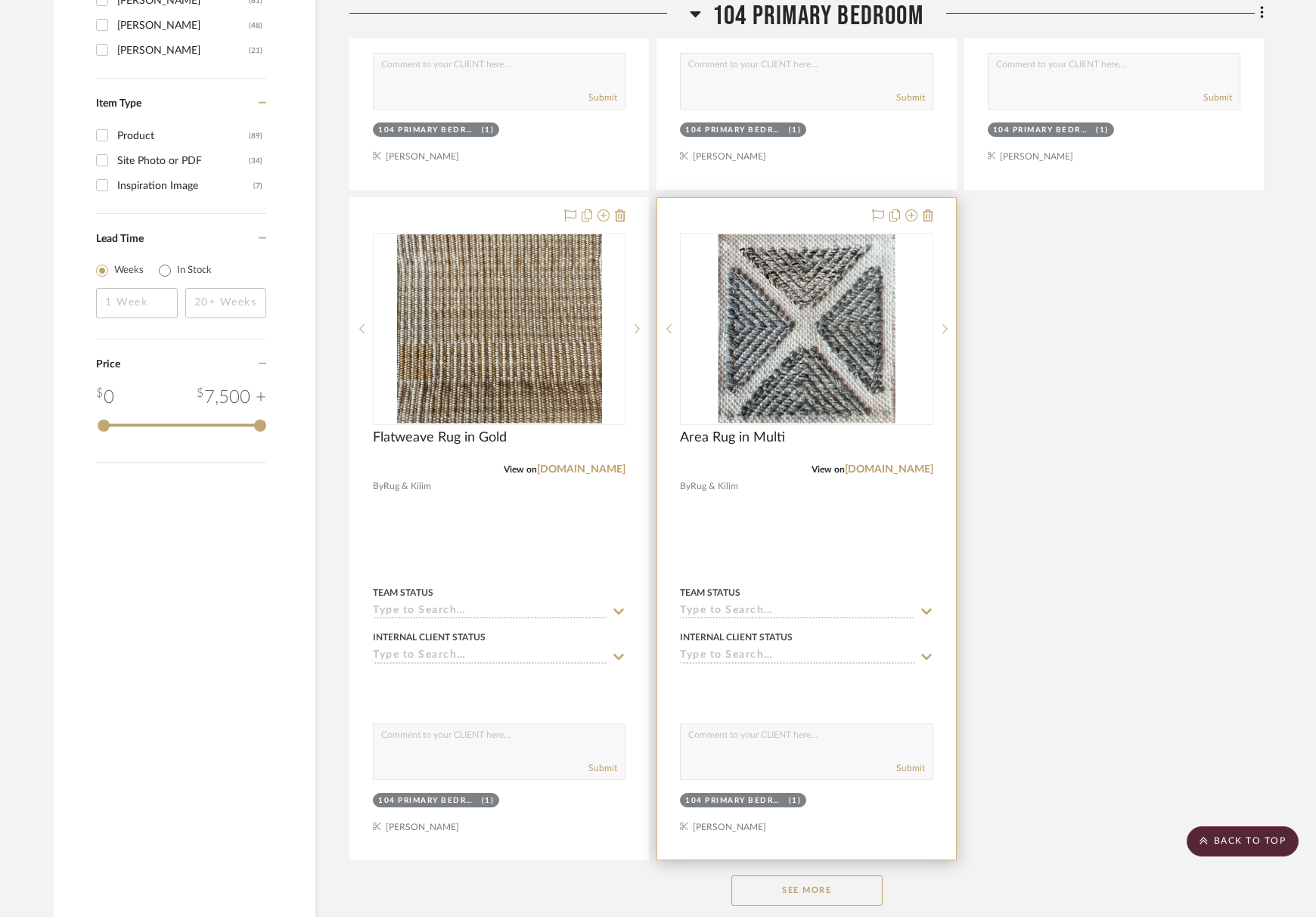
scroll to position [2117, 0]
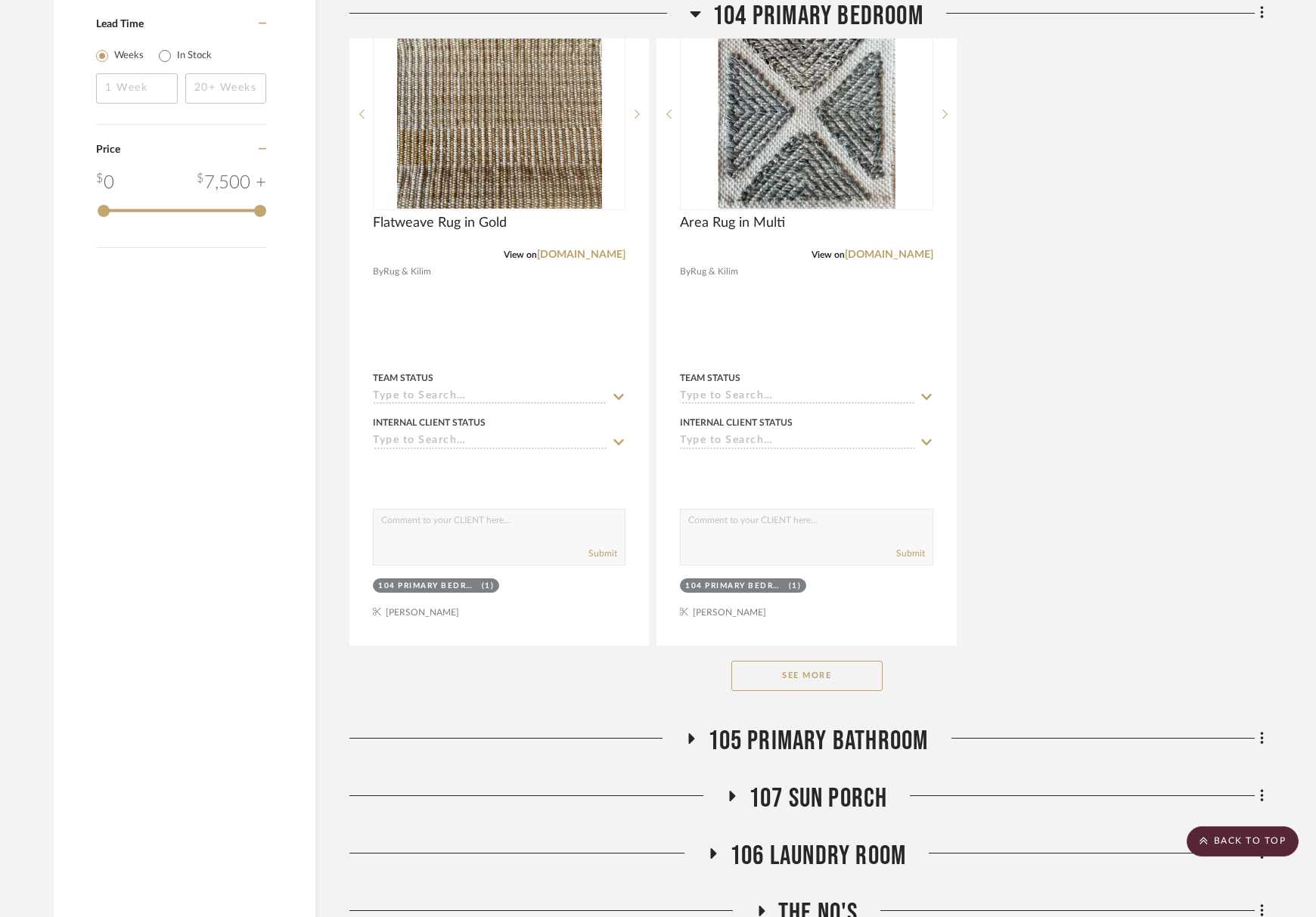
click at [848, 673] on button "See More" at bounding box center [807, 675] width 151 height 31
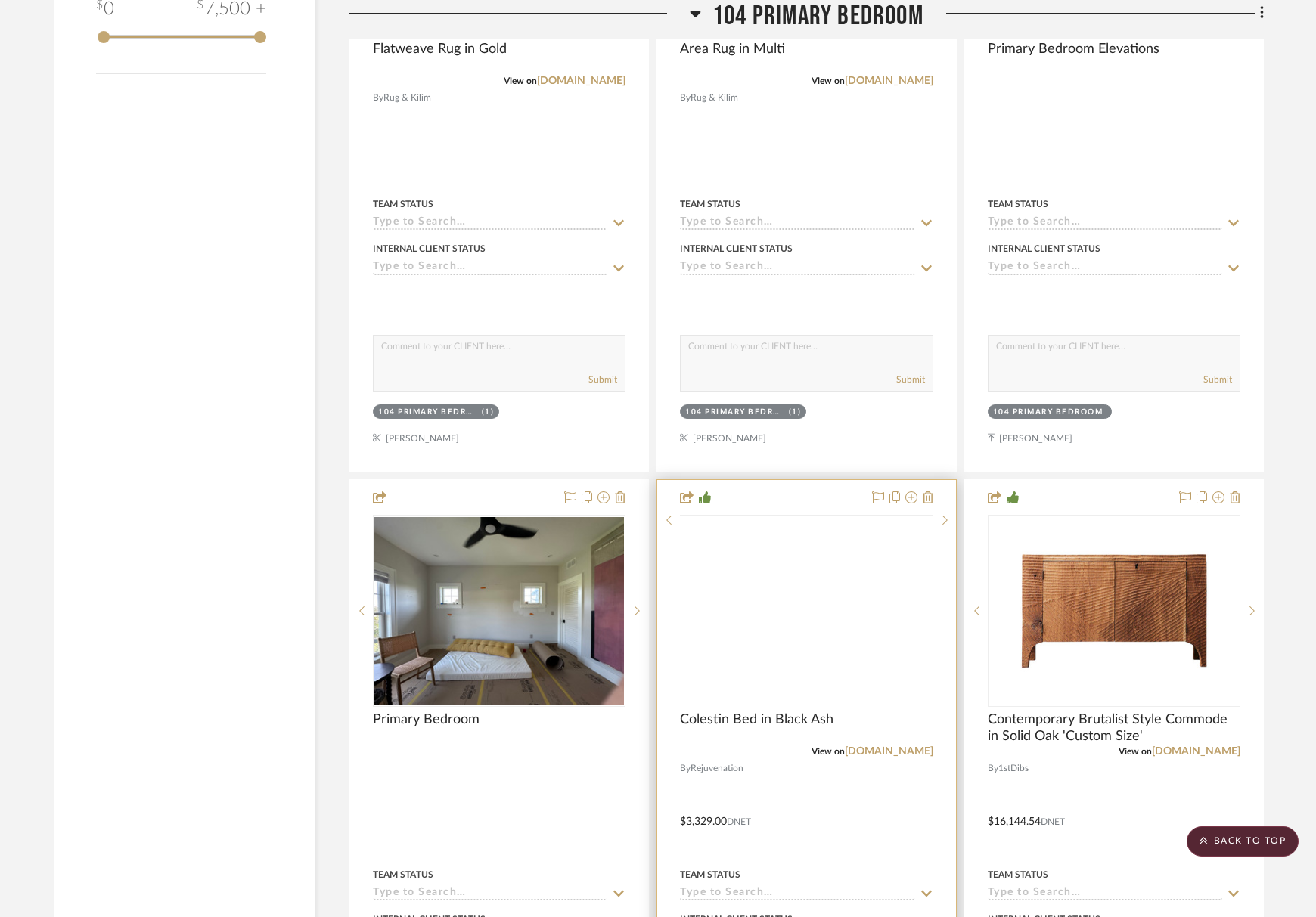
scroll to position [2419, 0]
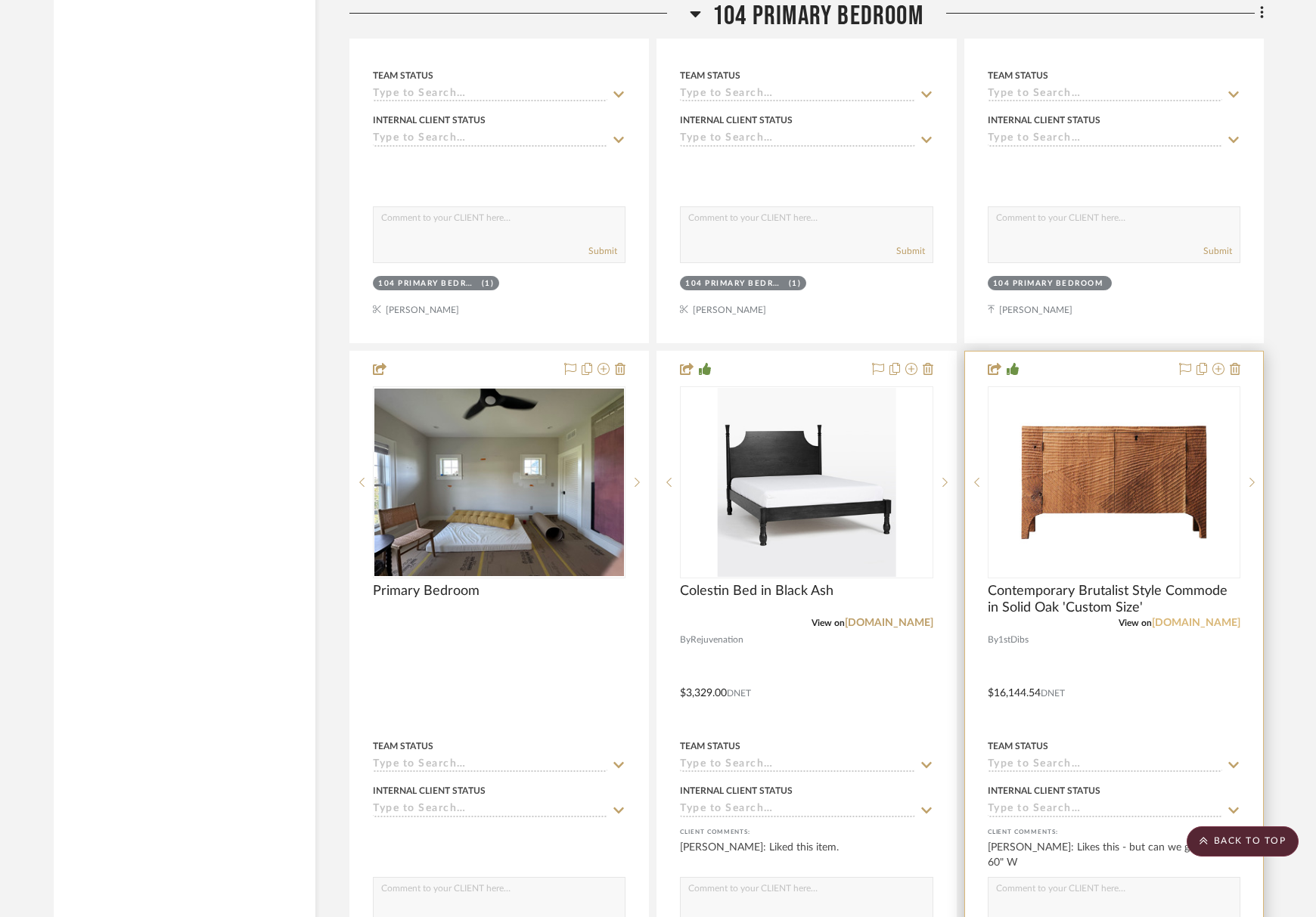
click at [1212, 624] on link "[DOMAIN_NAME]" at bounding box center [1197, 623] width 89 height 11
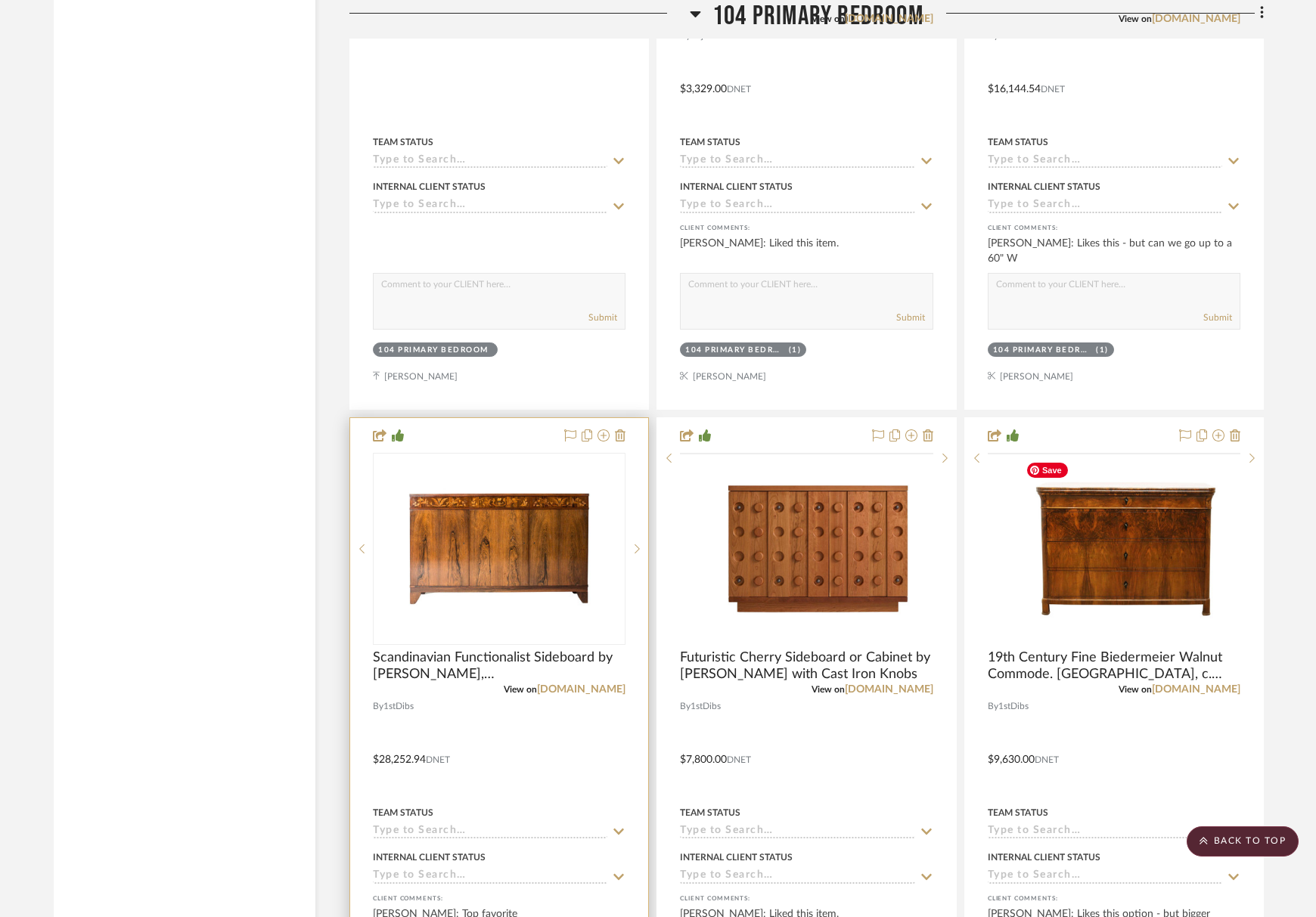
scroll to position [3024, 0]
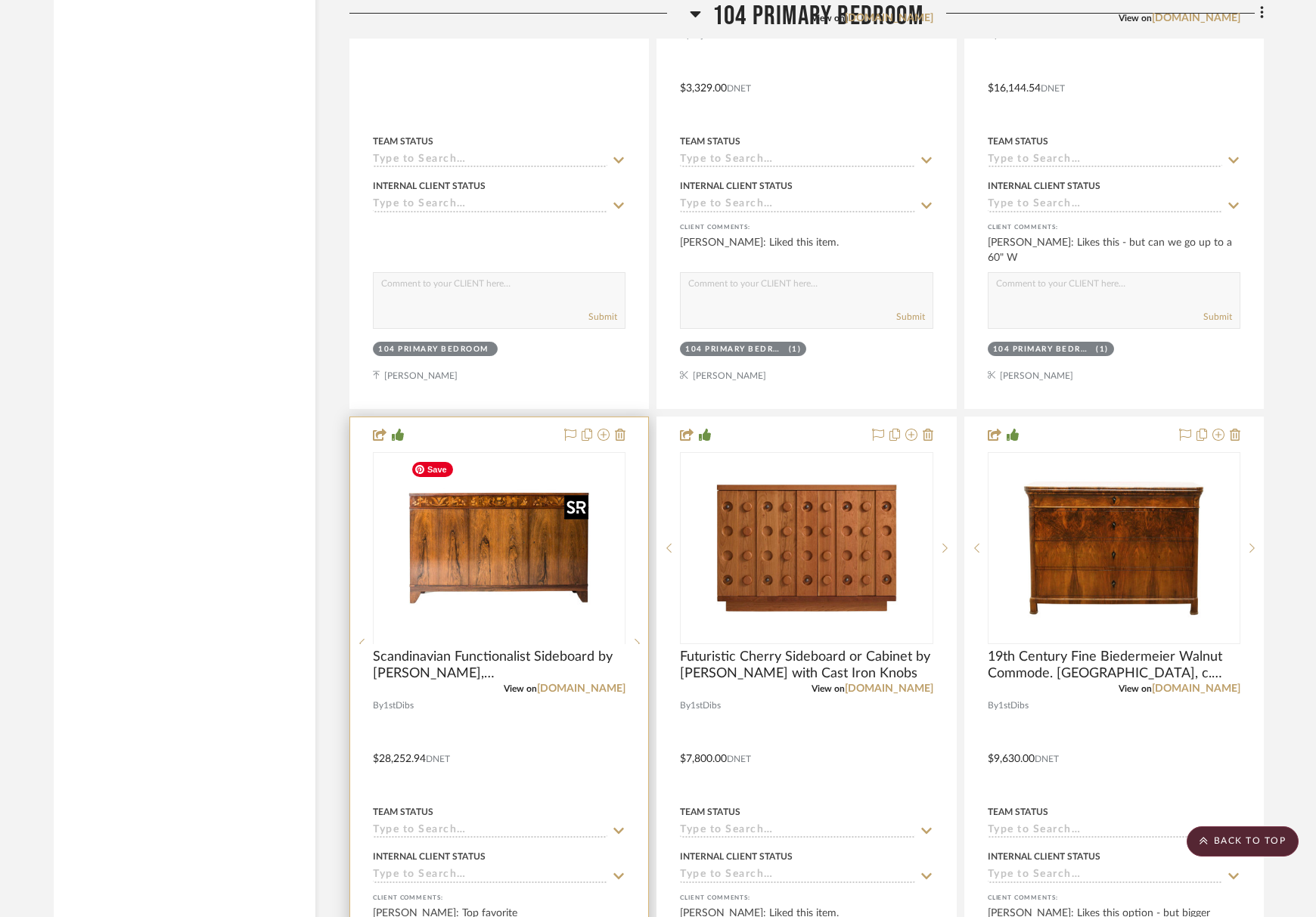
click at [489, 588] on div at bounding box center [500, 644] width 253 height 383
click at [509, 556] on img "0" at bounding box center [499, 548] width 189 height 189
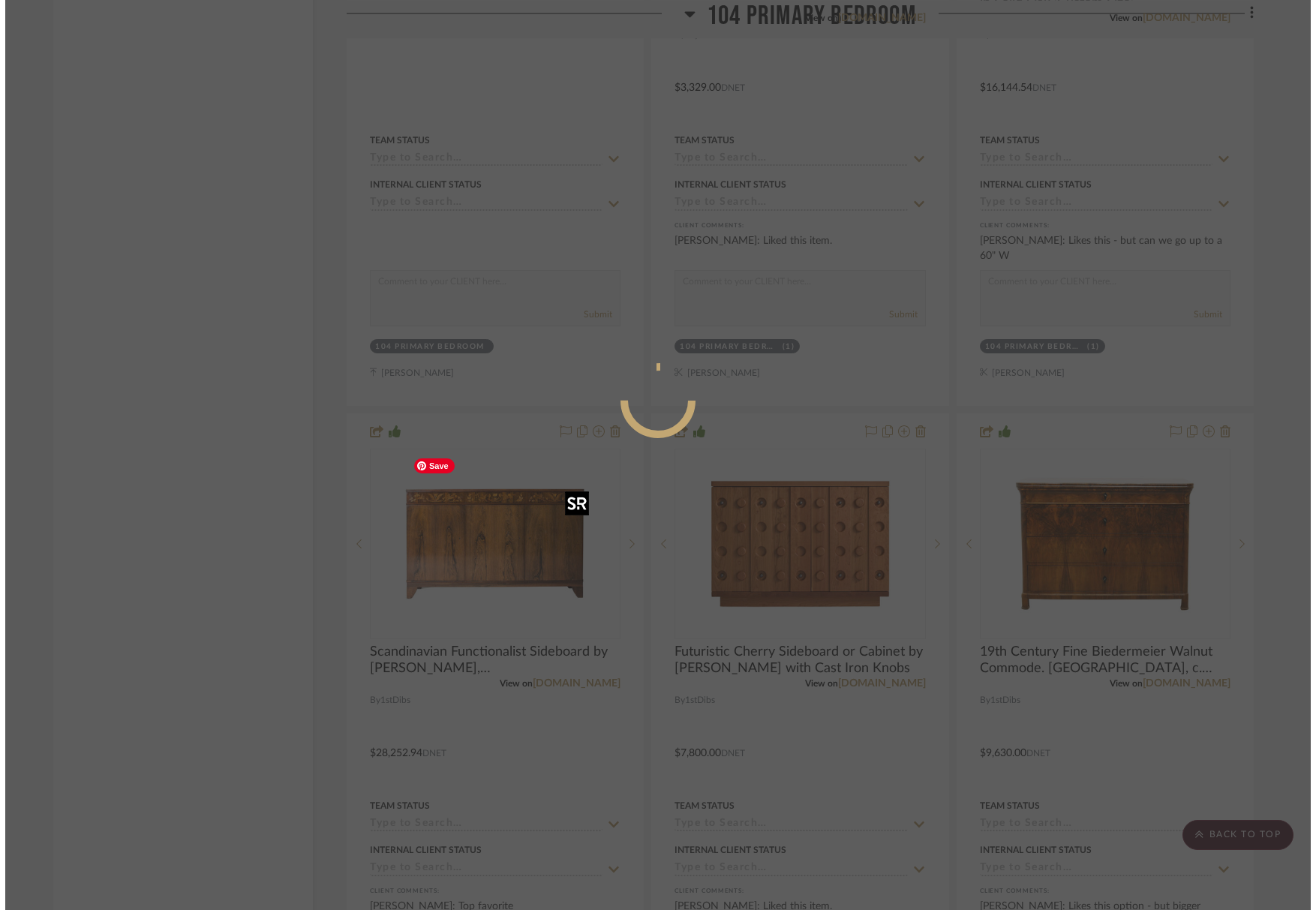
scroll to position [0, 0]
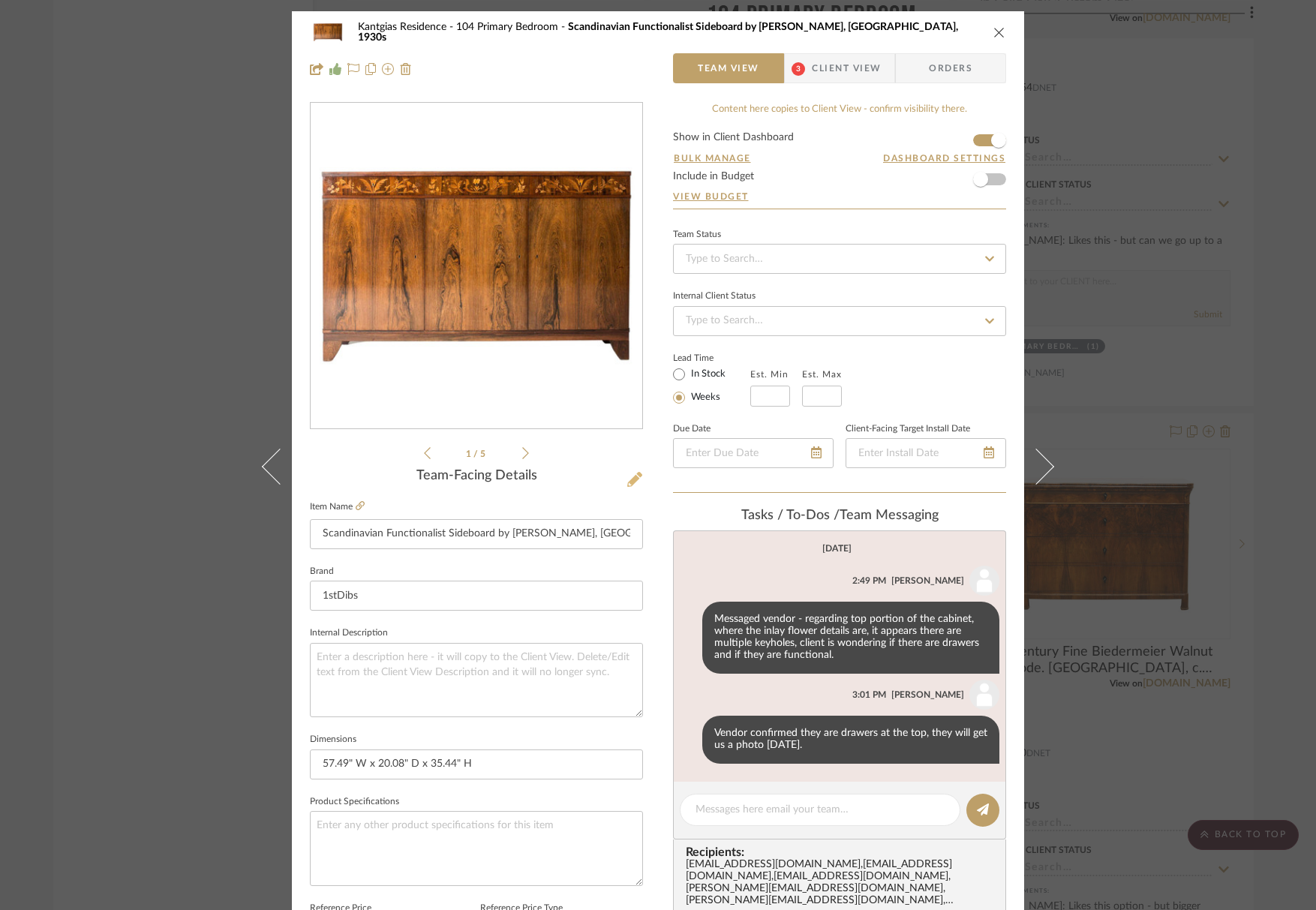
click at [633, 473] on icon at bounding box center [634, 479] width 15 height 15
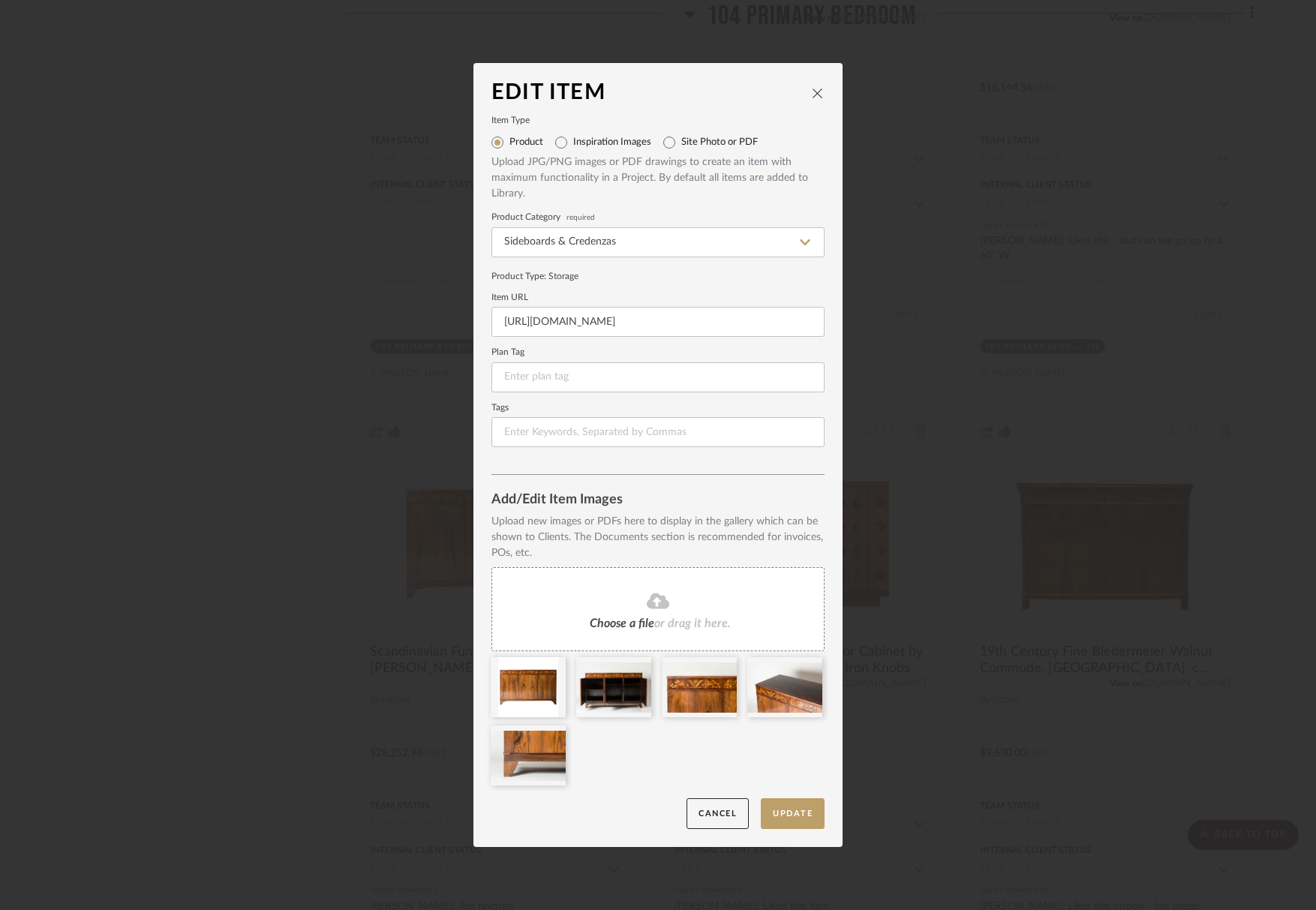
click at [621, 598] on fa-icon at bounding box center [658, 601] width 136 height 20
click at [639, 601] on fa-icon at bounding box center [658, 601] width 136 height 20
click at [804, 819] on button "Update" at bounding box center [793, 813] width 64 height 30
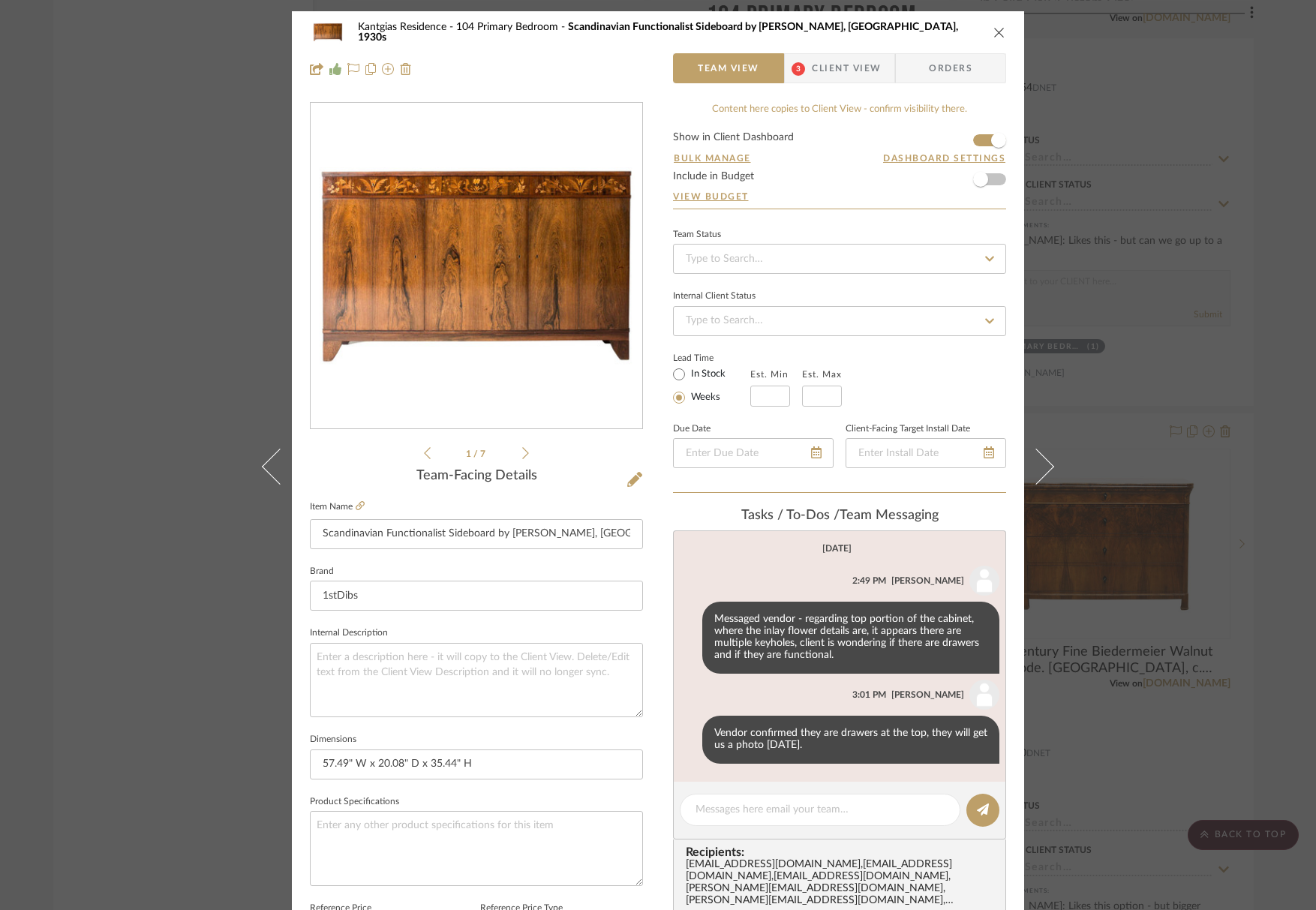
click at [994, 36] on icon "close" at bounding box center [999, 32] width 12 height 12
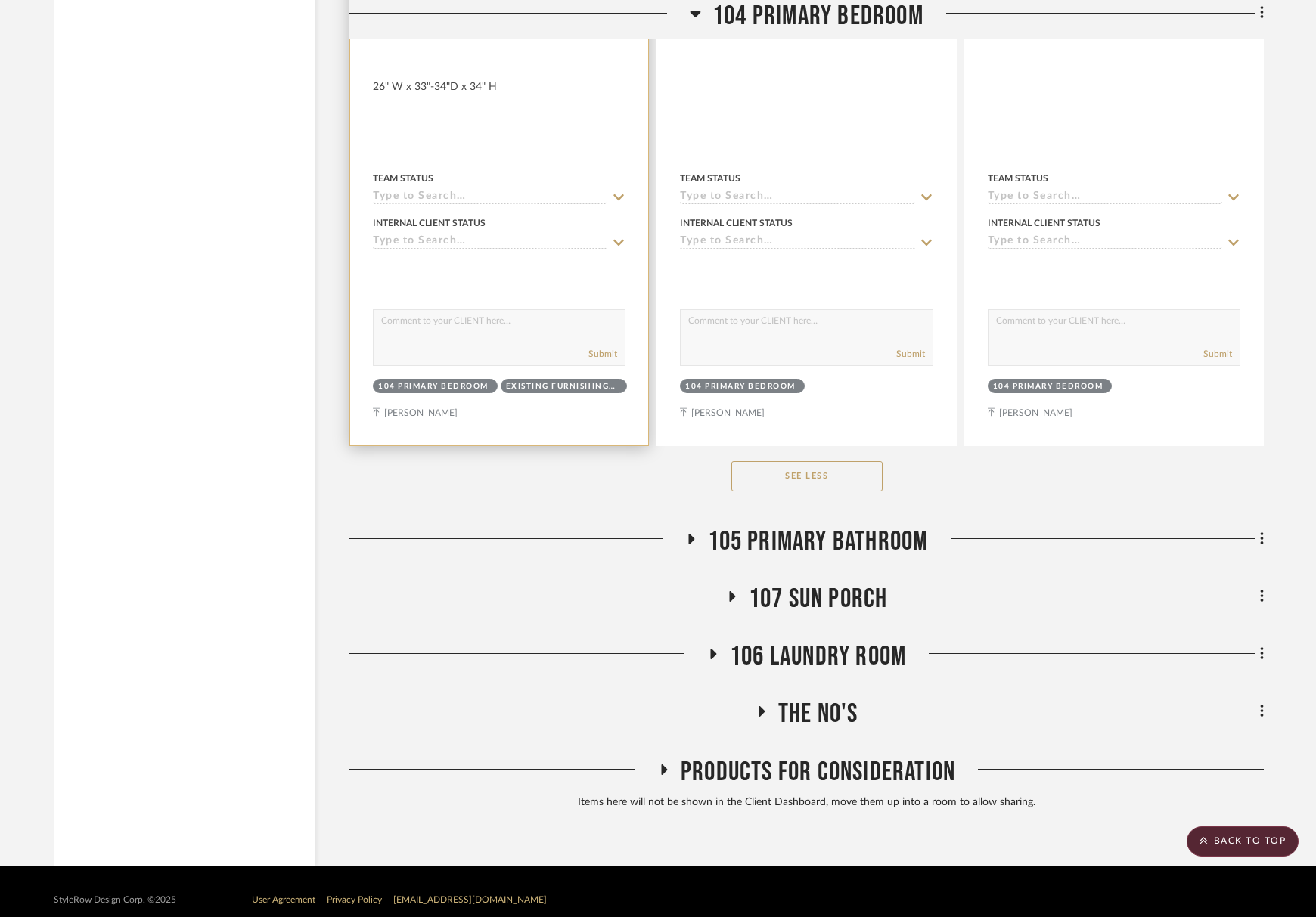
scroll to position [4349, 0]
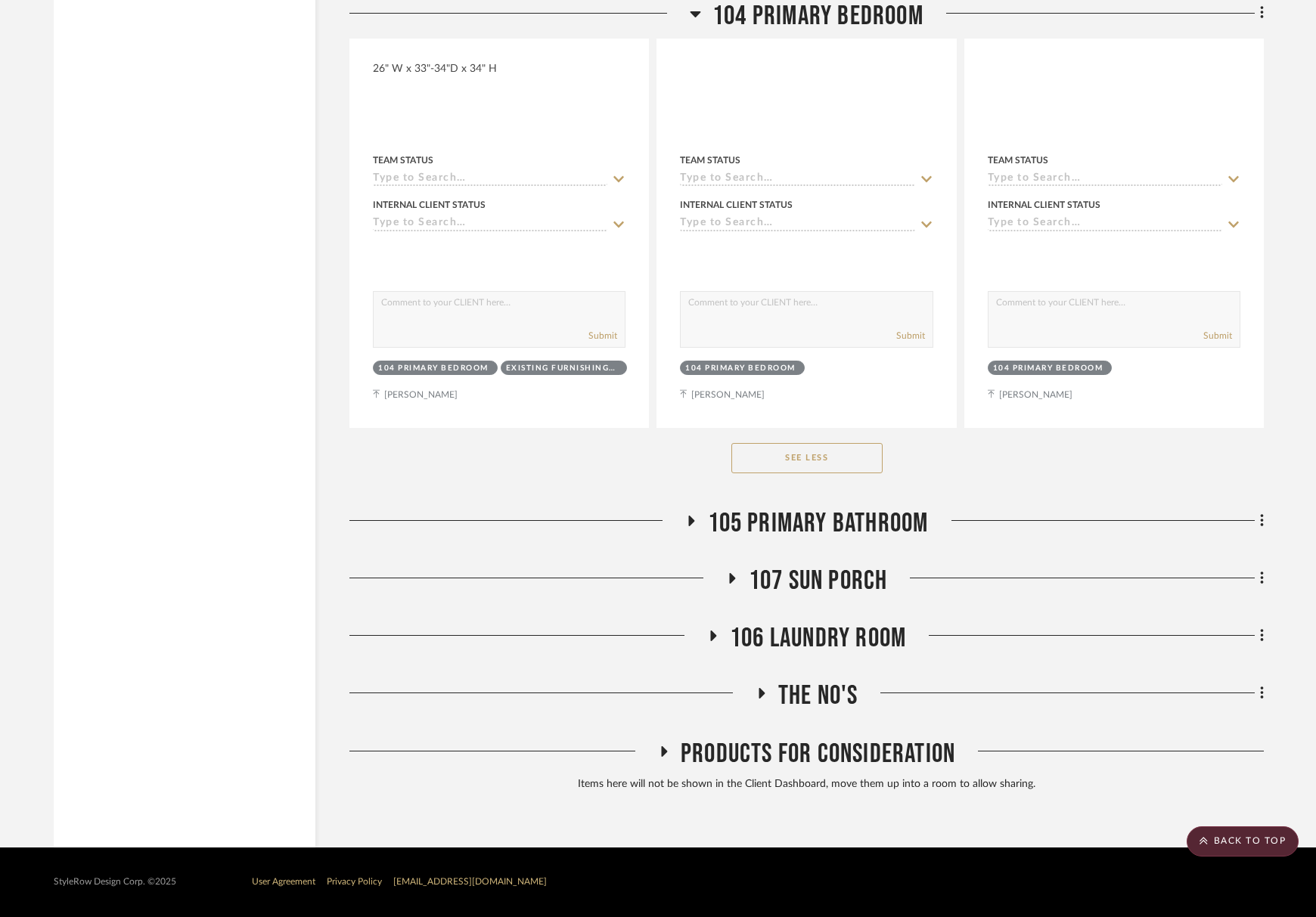
click at [845, 451] on button "See Less" at bounding box center [807, 458] width 151 height 31
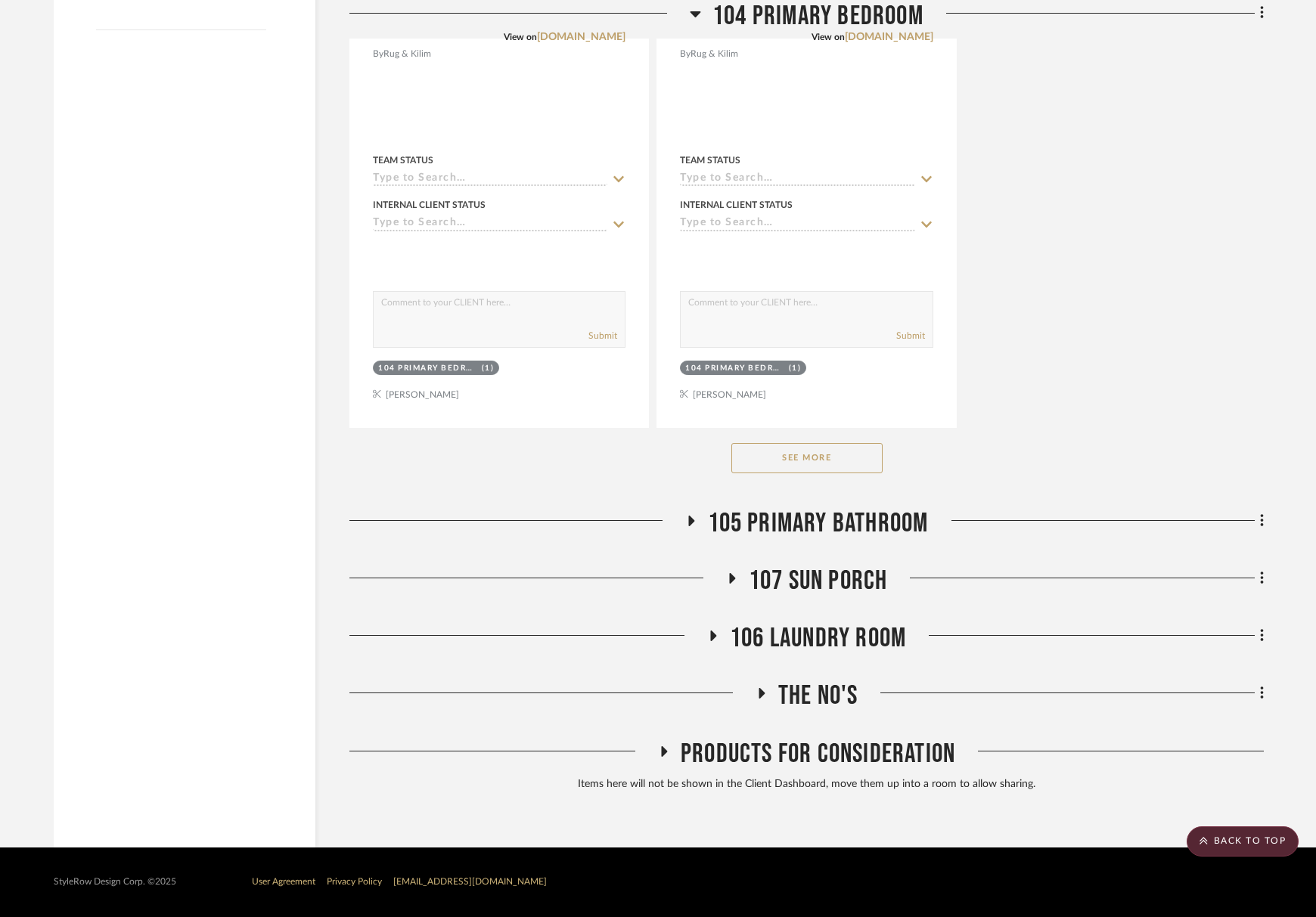
click at [842, 460] on button "See More" at bounding box center [807, 458] width 151 height 31
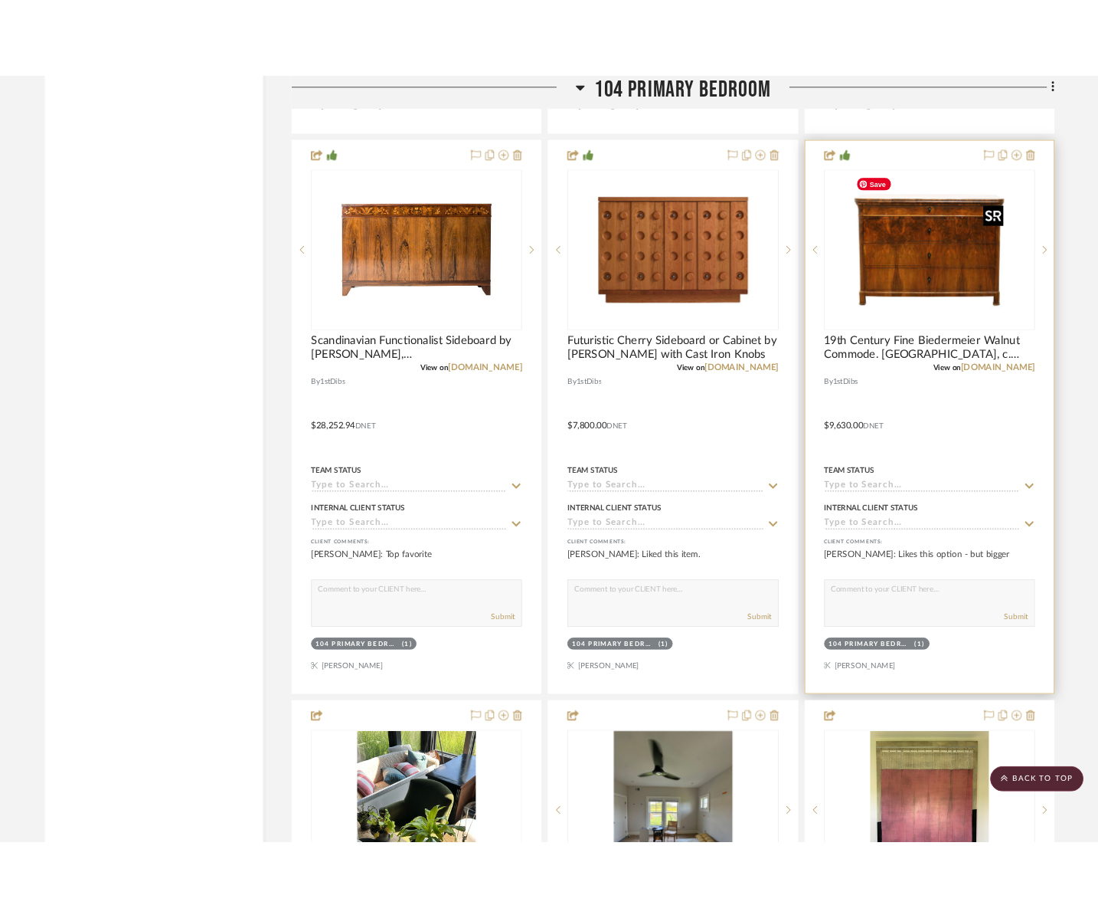
scroll to position [3486, 0]
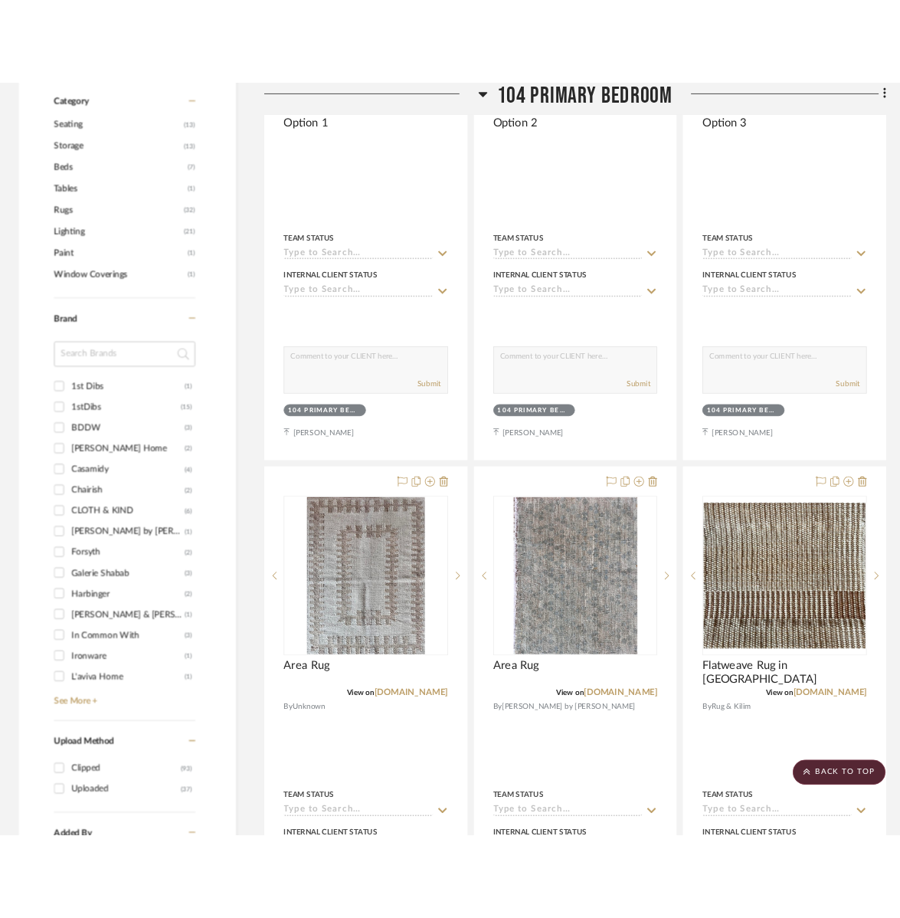
scroll to position [499, 0]
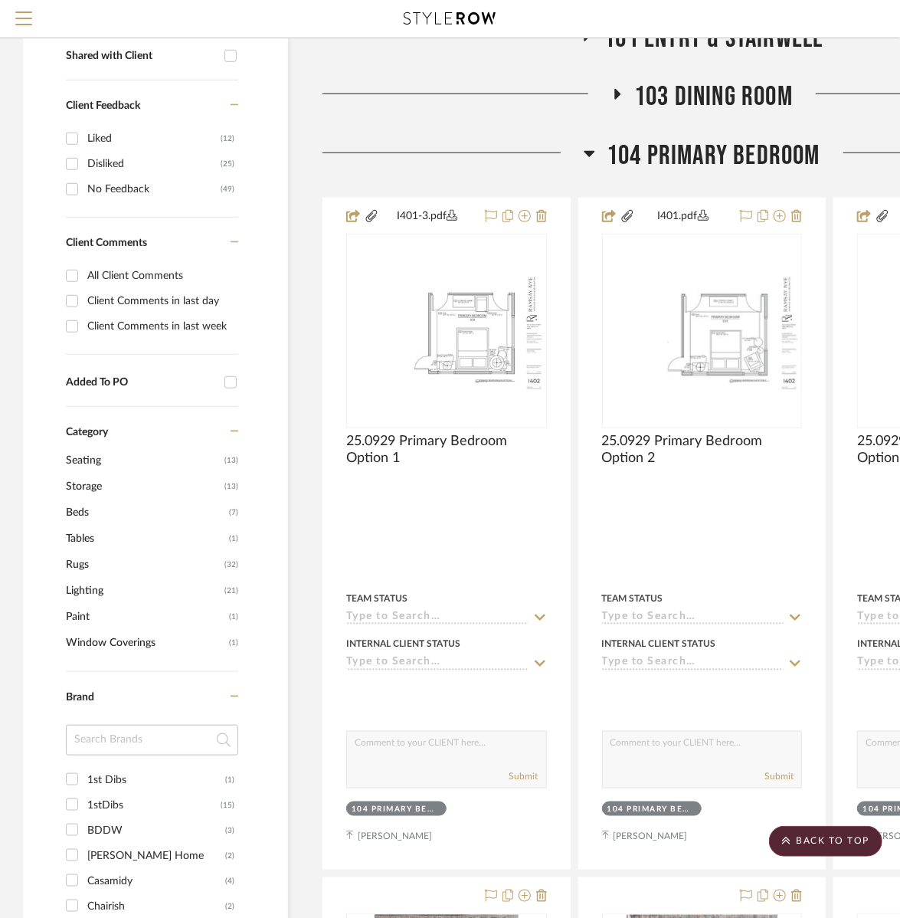
drag, startPoint x: 751, startPoint y: 162, endPoint x: 751, endPoint y: 113, distance: 48.3
click at [751, 162] on span "104 Primary Bedroom" at bounding box center [714, 155] width 214 height 33
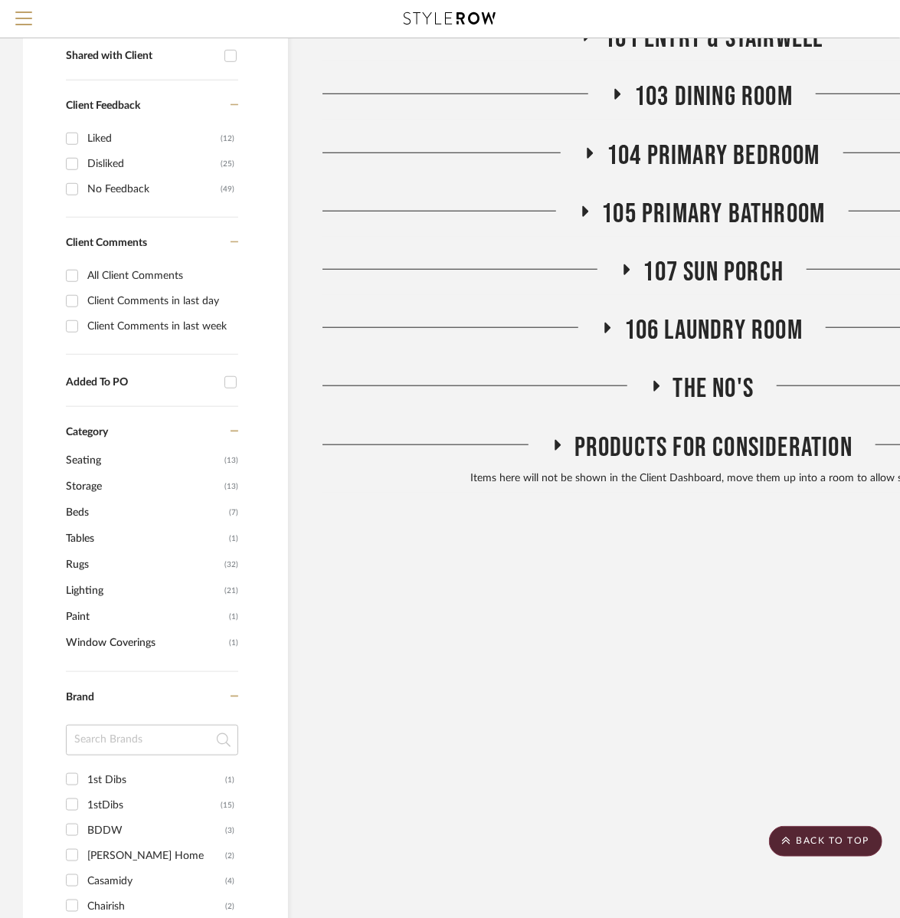
click at [751, 93] on span "103 Dining Room" at bounding box center [713, 96] width 159 height 33
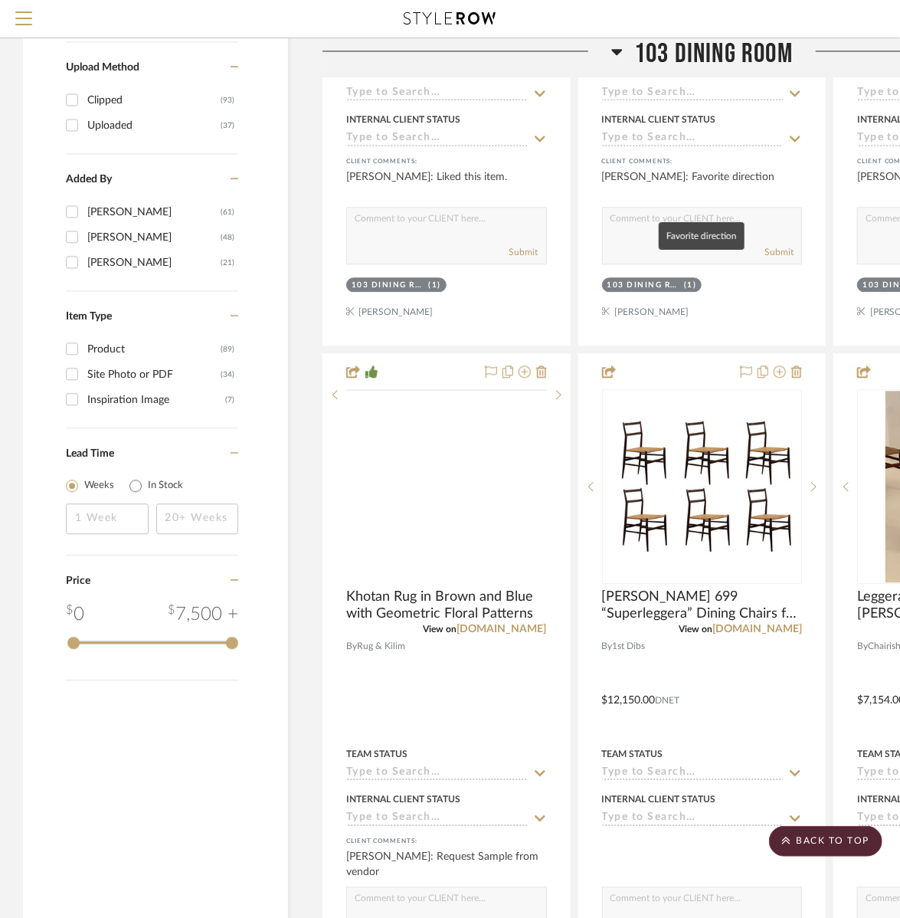
scroll to position [1648, 0]
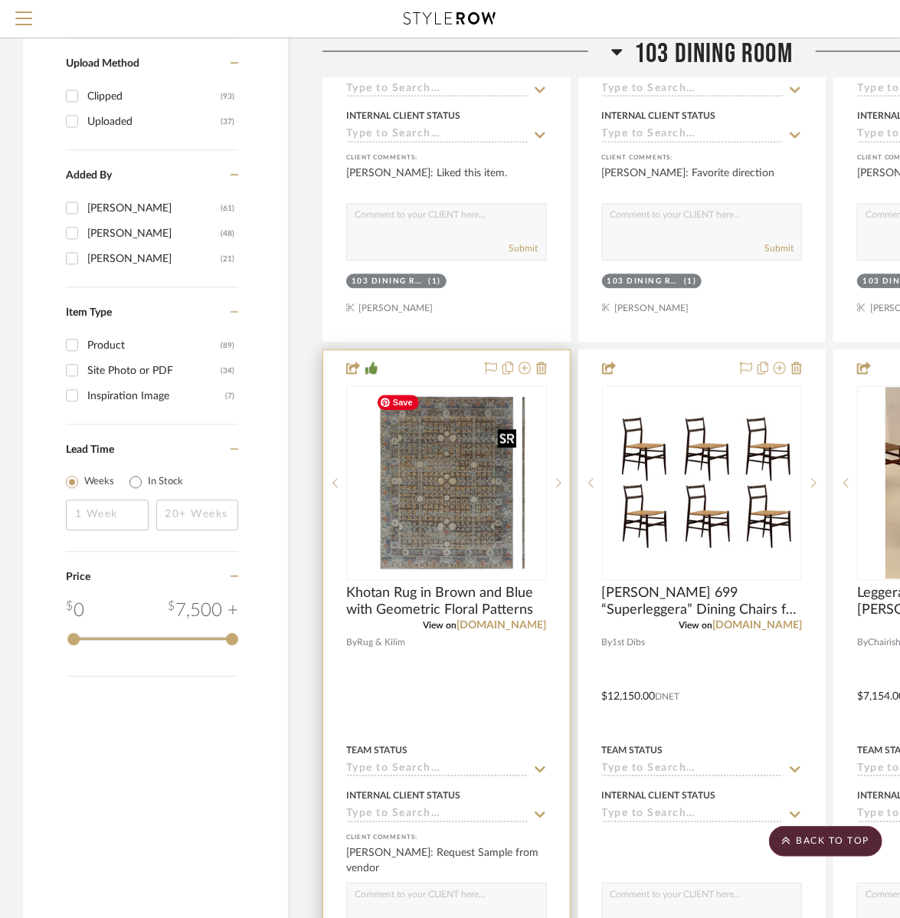
click at [435, 533] on div at bounding box center [446, 482] width 201 height 195
click at [455, 519] on img "0" at bounding box center [447, 482] width 152 height 191
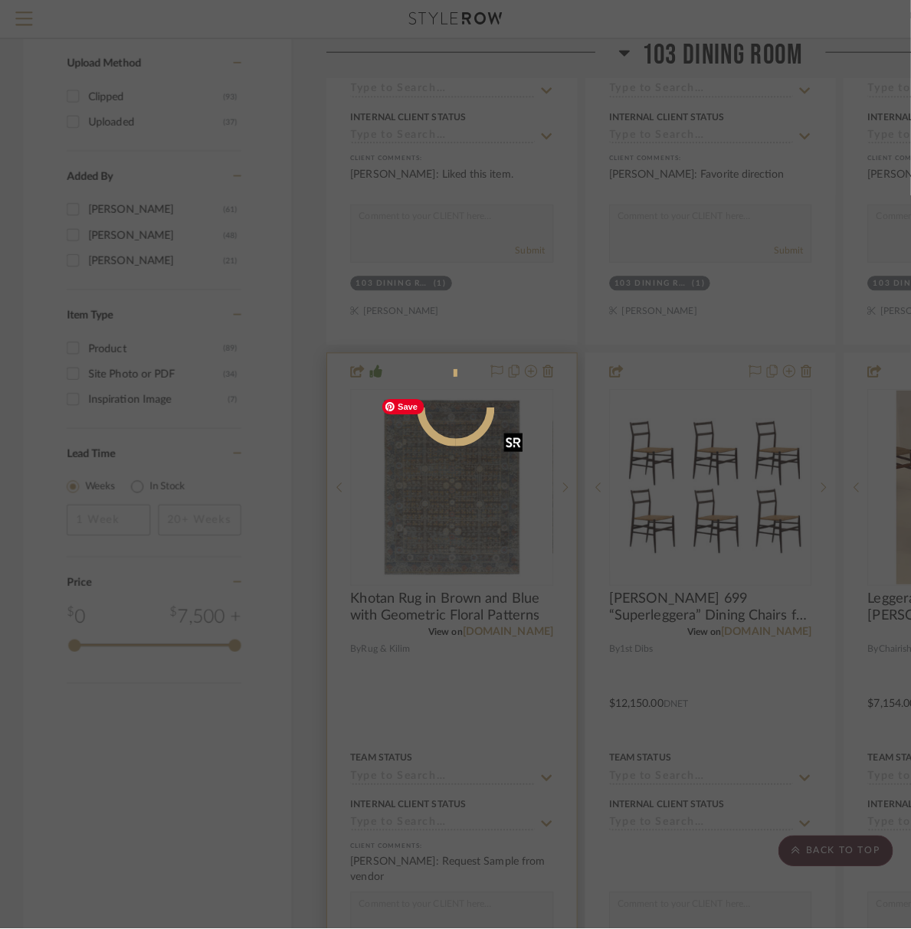
scroll to position [0, 0]
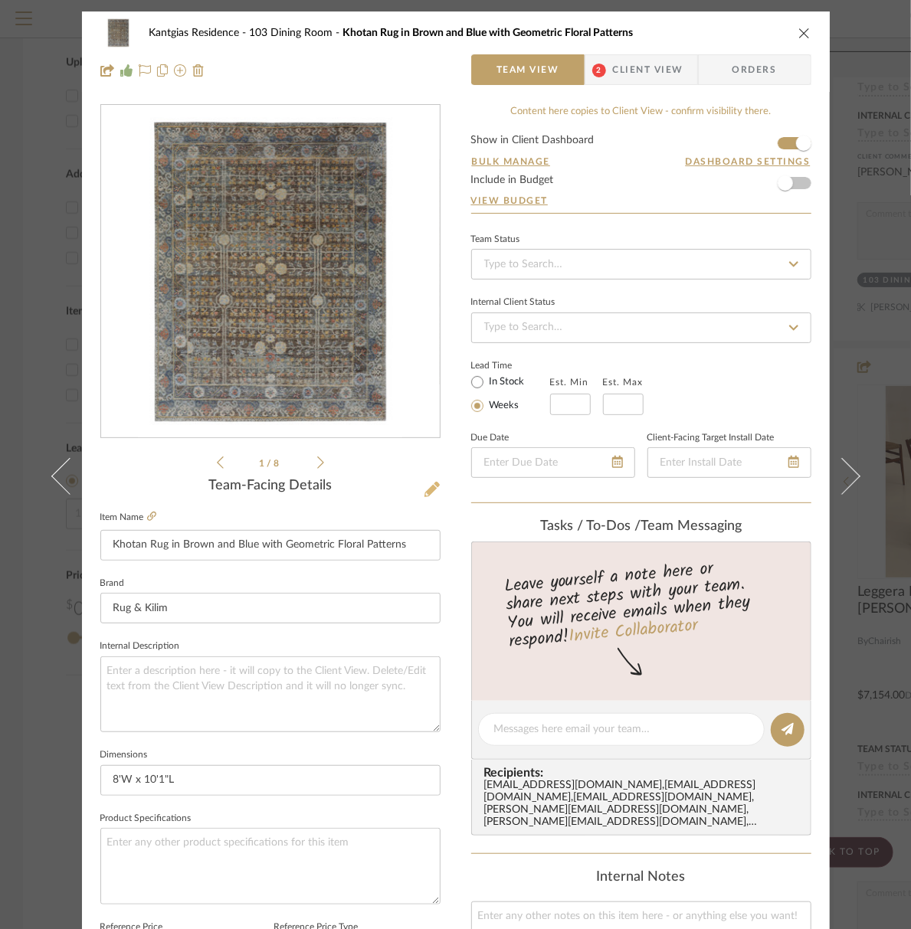
click at [426, 488] on icon at bounding box center [431, 489] width 15 height 15
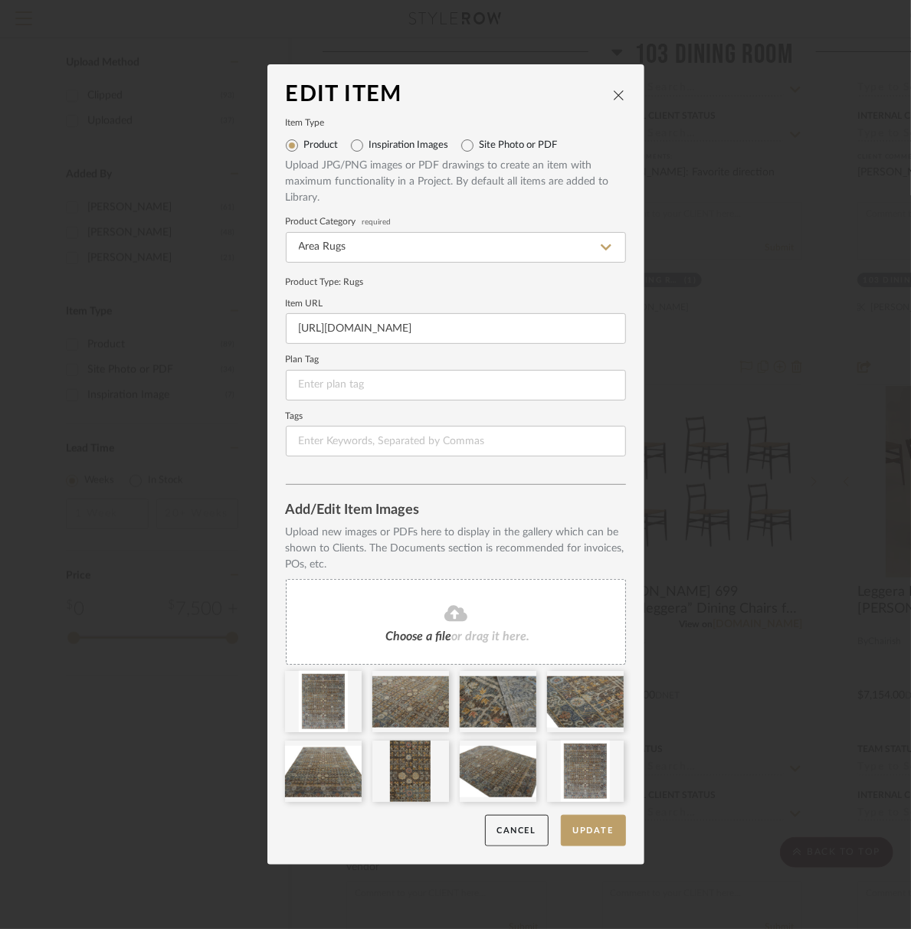
click at [453, 618] on icon at bounding box center [455, 614] width 23 height 16
click at [607, 755] on icon at bounding box center [612, 750] width 11 height 12
click at [613, 95] on icon "close" at bounding box center [619, 95] width 12 height 12
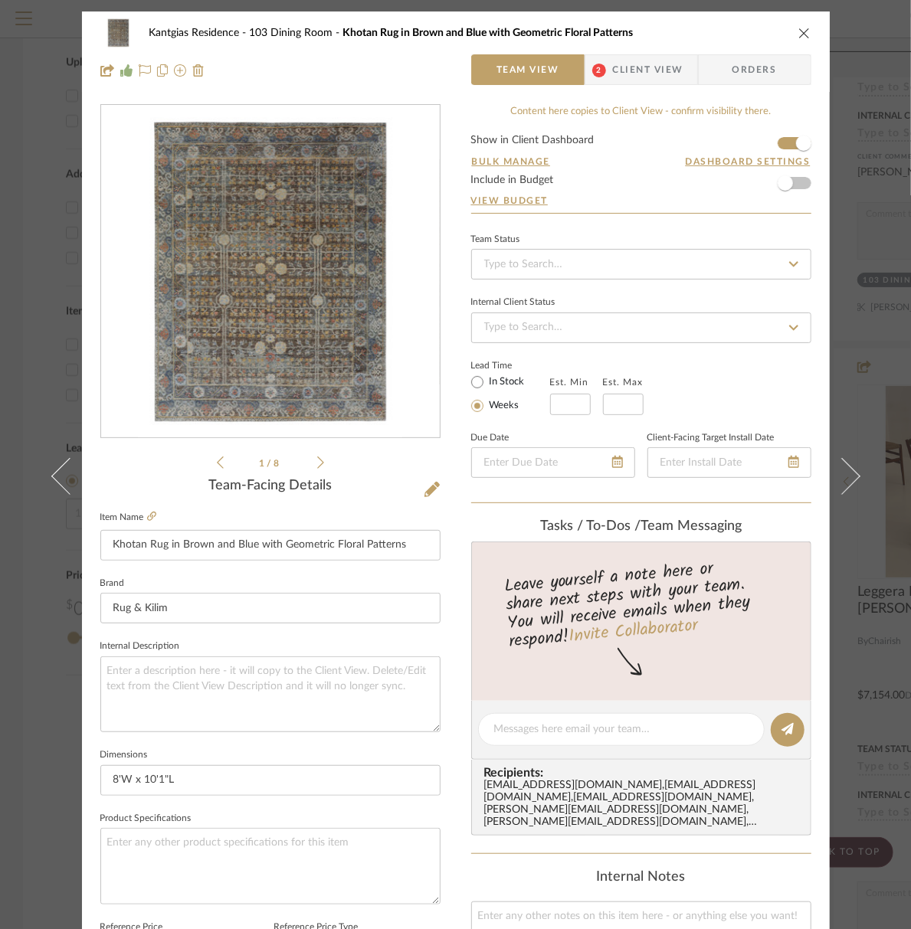
click at [801, 28] on icon "close" at bounding box center [804, 33] width 12 height 12
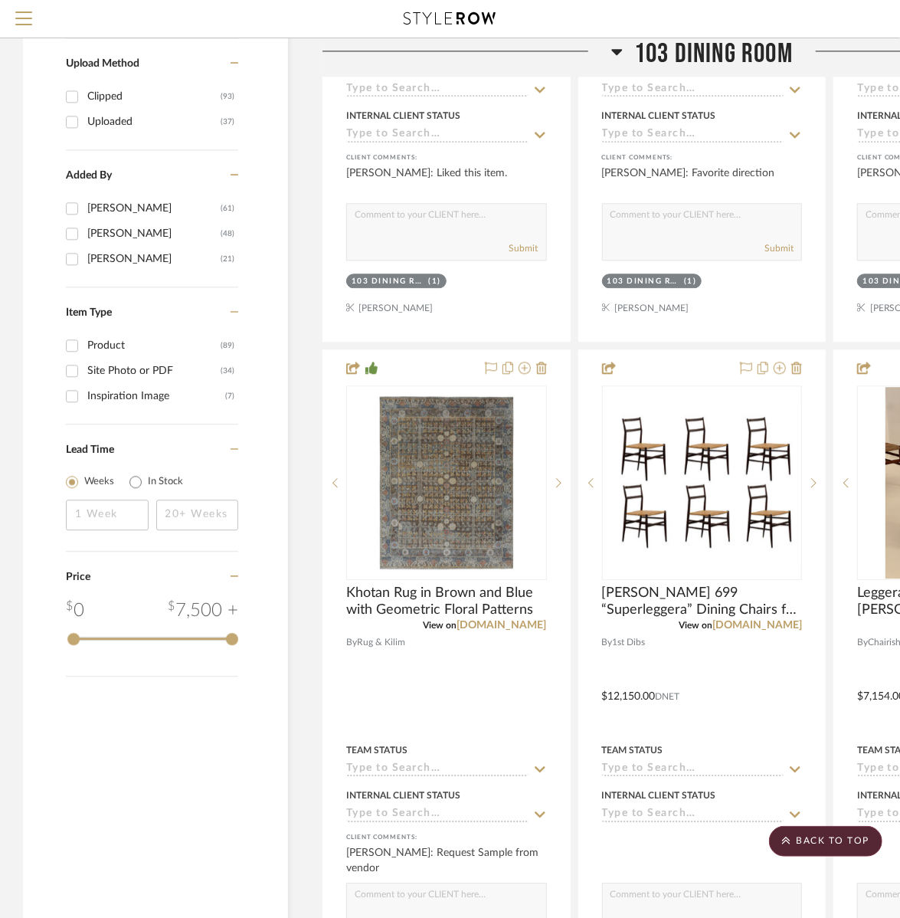
click at [712, 65] on span "103 Dining Room" at bounding box center [713, 54] width 159 height 33
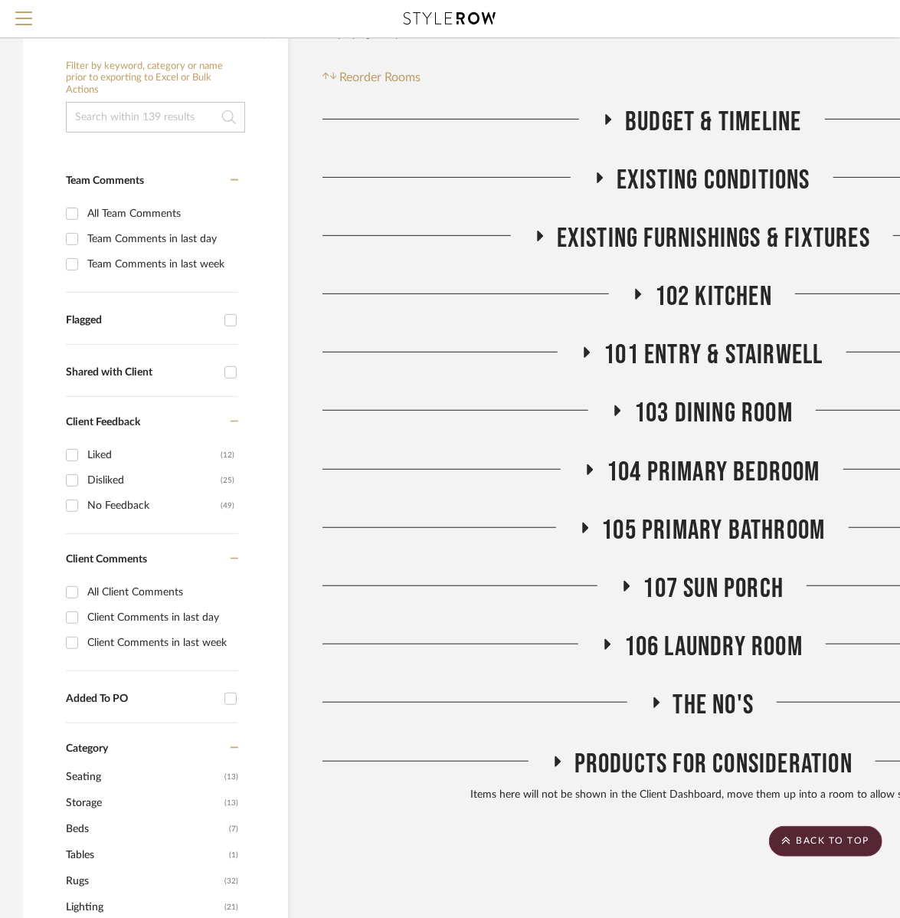
scroll to position [170, 0]
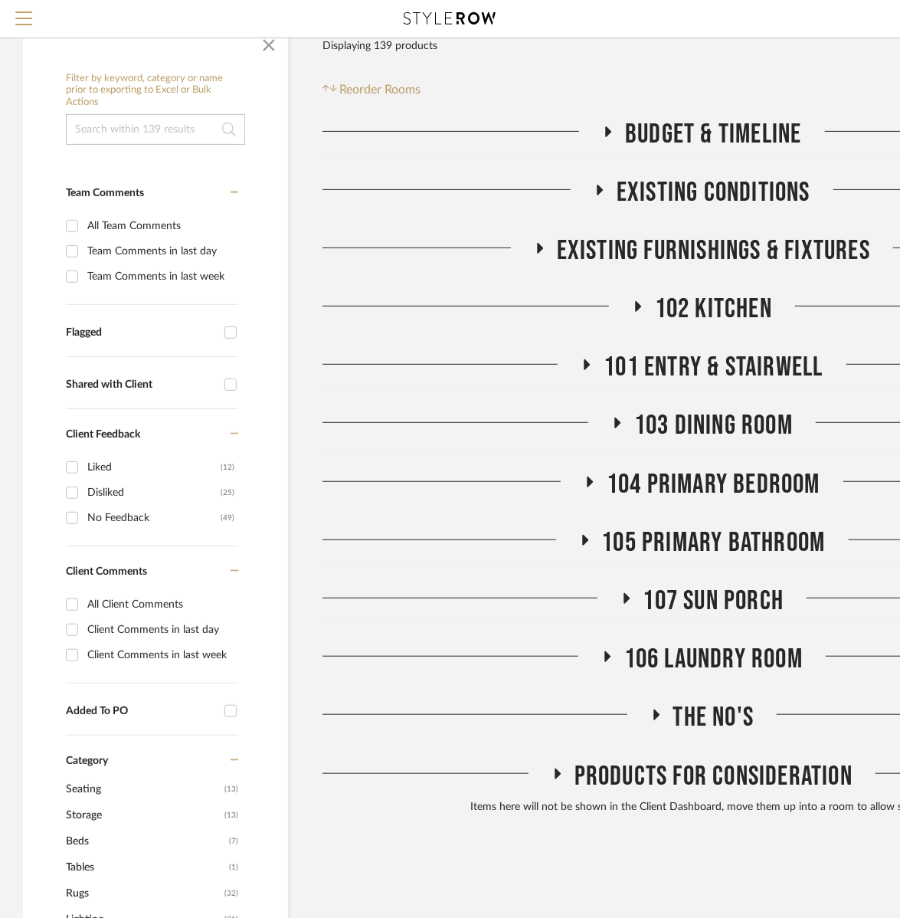
click at [743, 450] on div "Budget & Timeline Existing Conditions Existing Furnishings & Fixtures 102 Kitch…" at bounding box center [701, 469] width 759 height 703
click at [731, 475] on span "104 Primary Bedroom" at bounding box center [714, 484] width 214 height 33
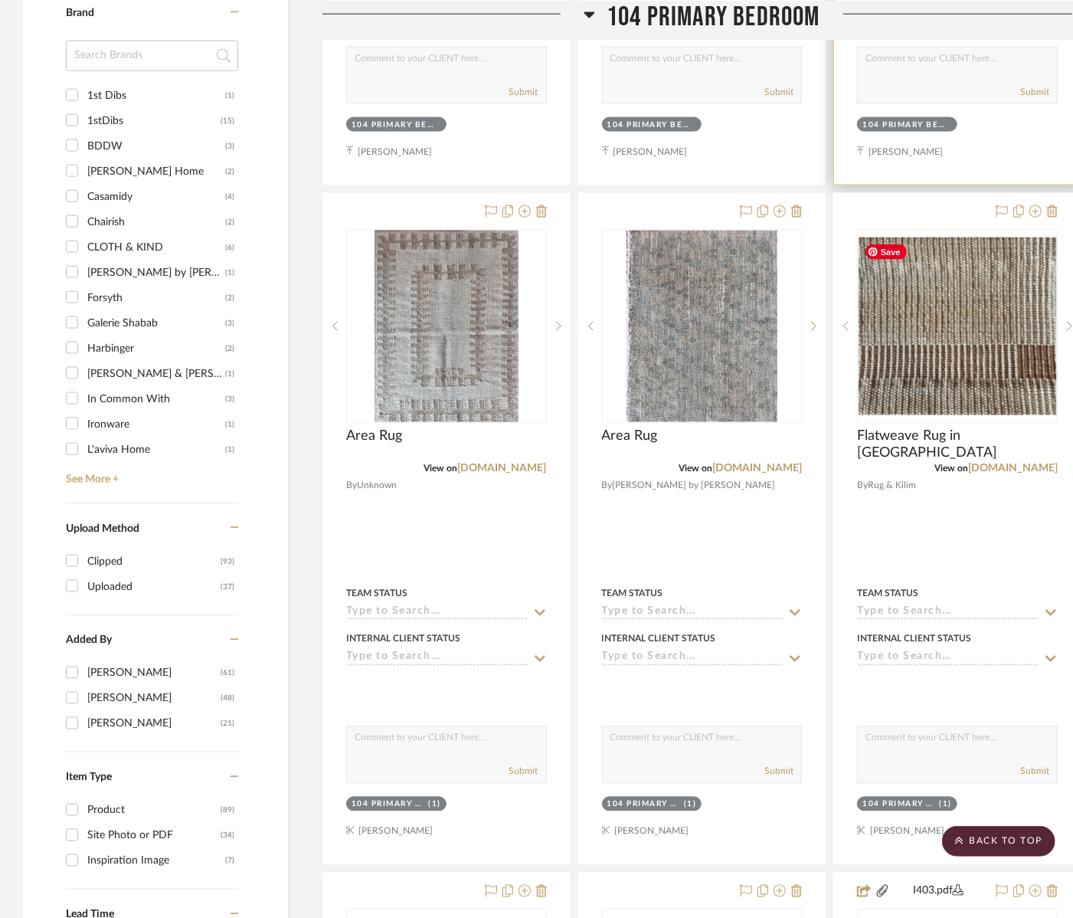
scroll to position [1319, 0]
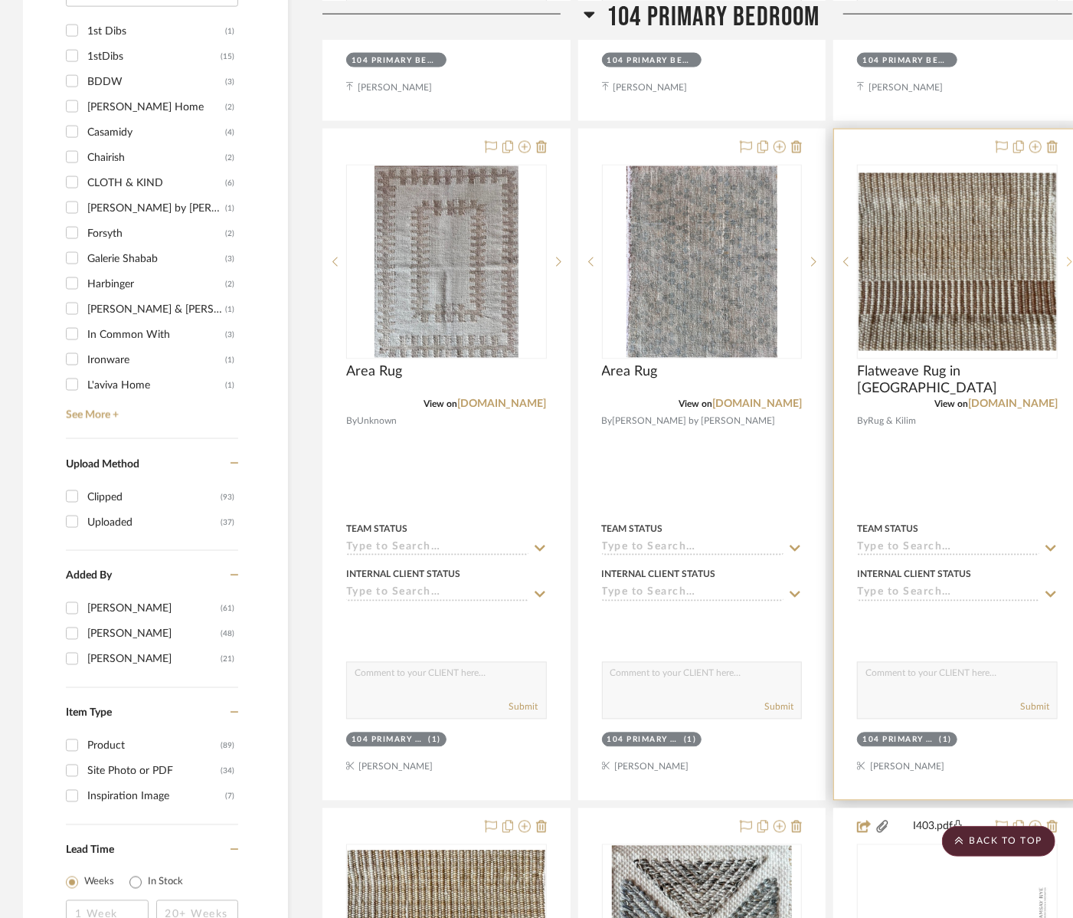
click at [1065, 267] on div at bounding box center [1069, 262] width 23 height 195
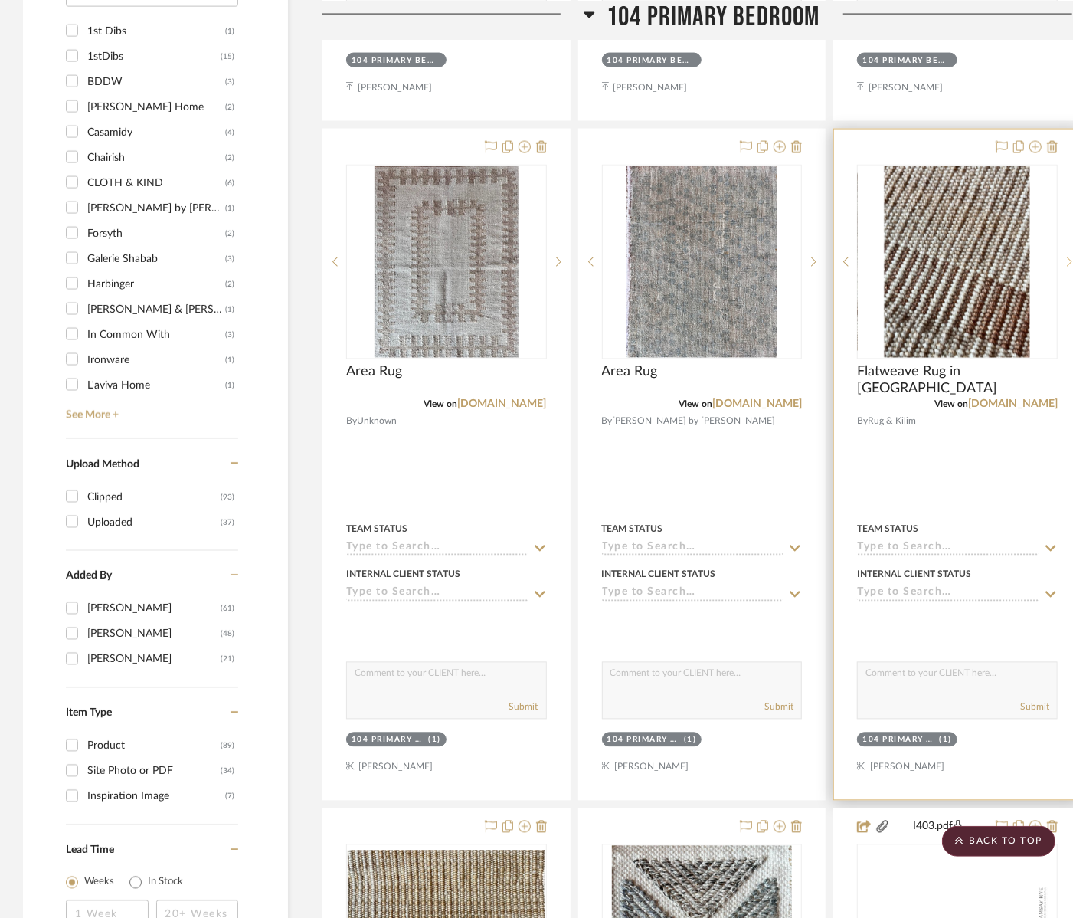
click at [1065, 267] on div at bounding box center [1069, 262] width 23 height 195
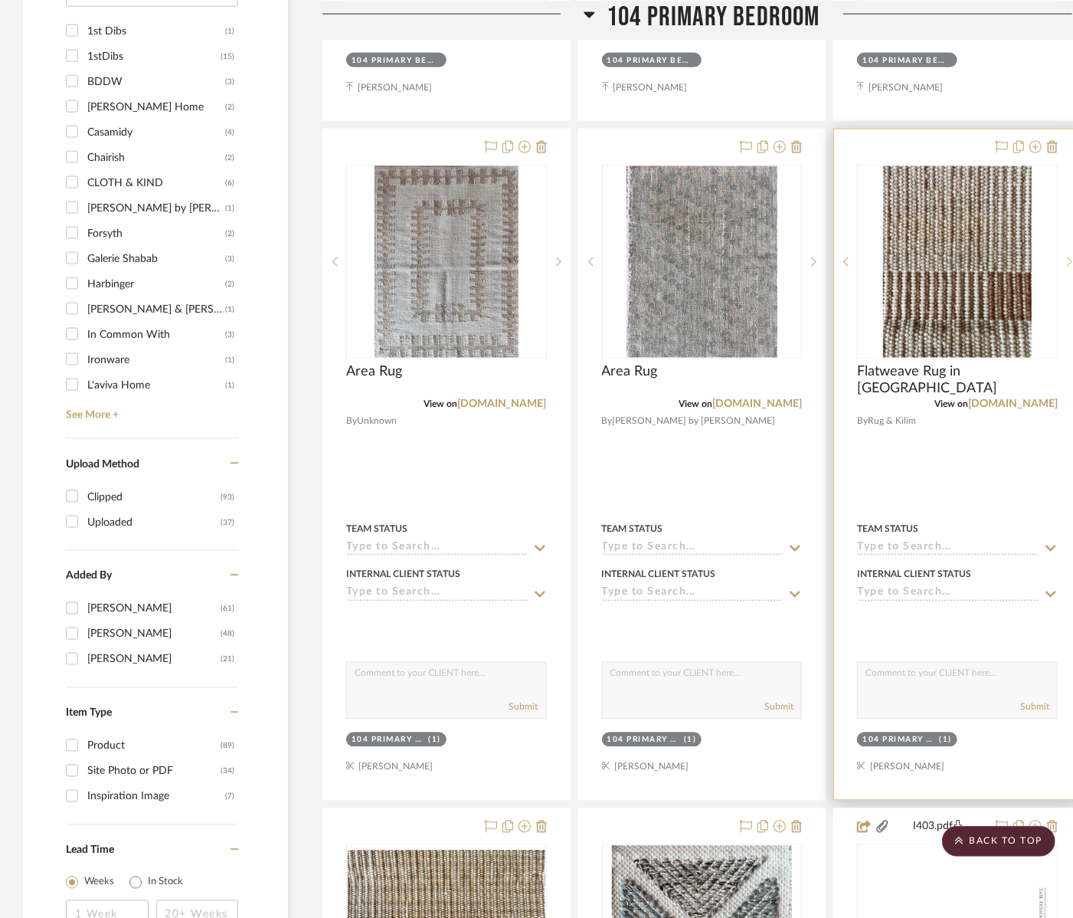
click at [1065, 267] on div at bounding box center [1069, 262] width 23 height 195
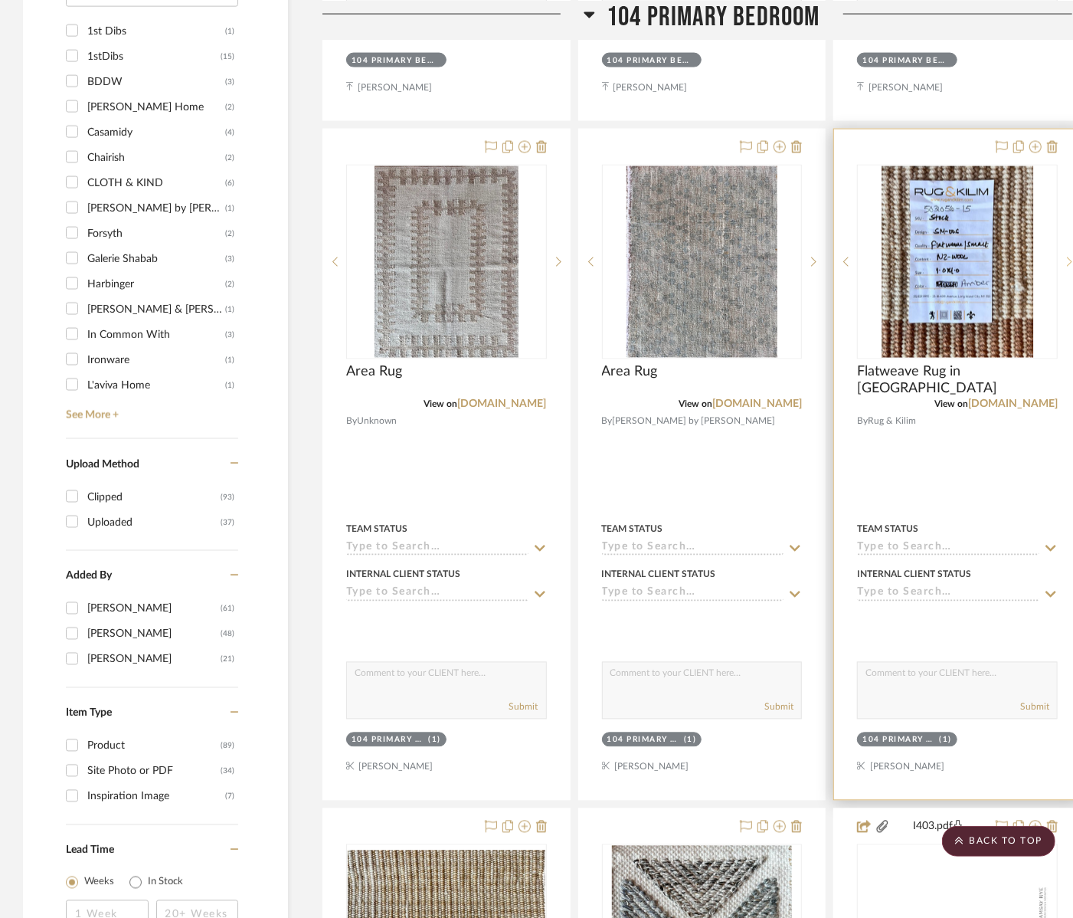
click at [1065, 267] on div at bounding box center [1069, 262] width 23 height 195
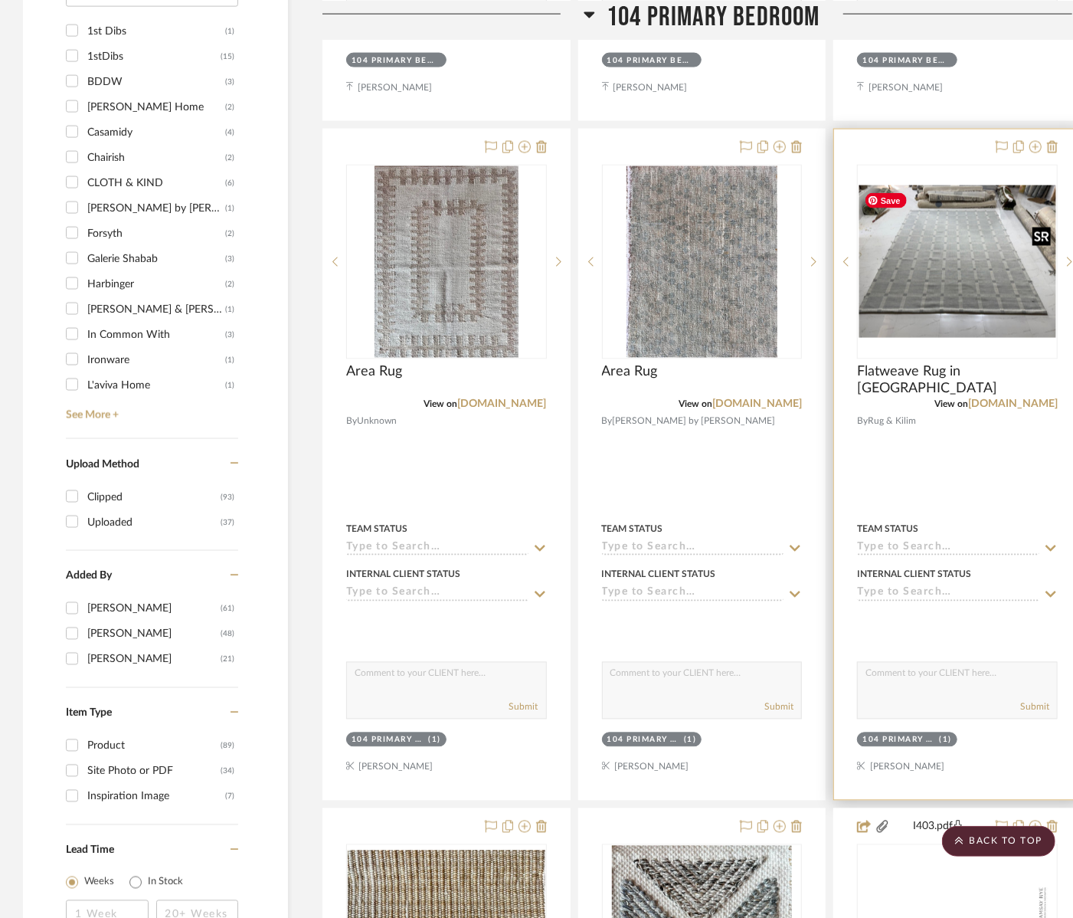
click at [990, 283] on img "4" at bounding box center [958, 261] width 198 height 152
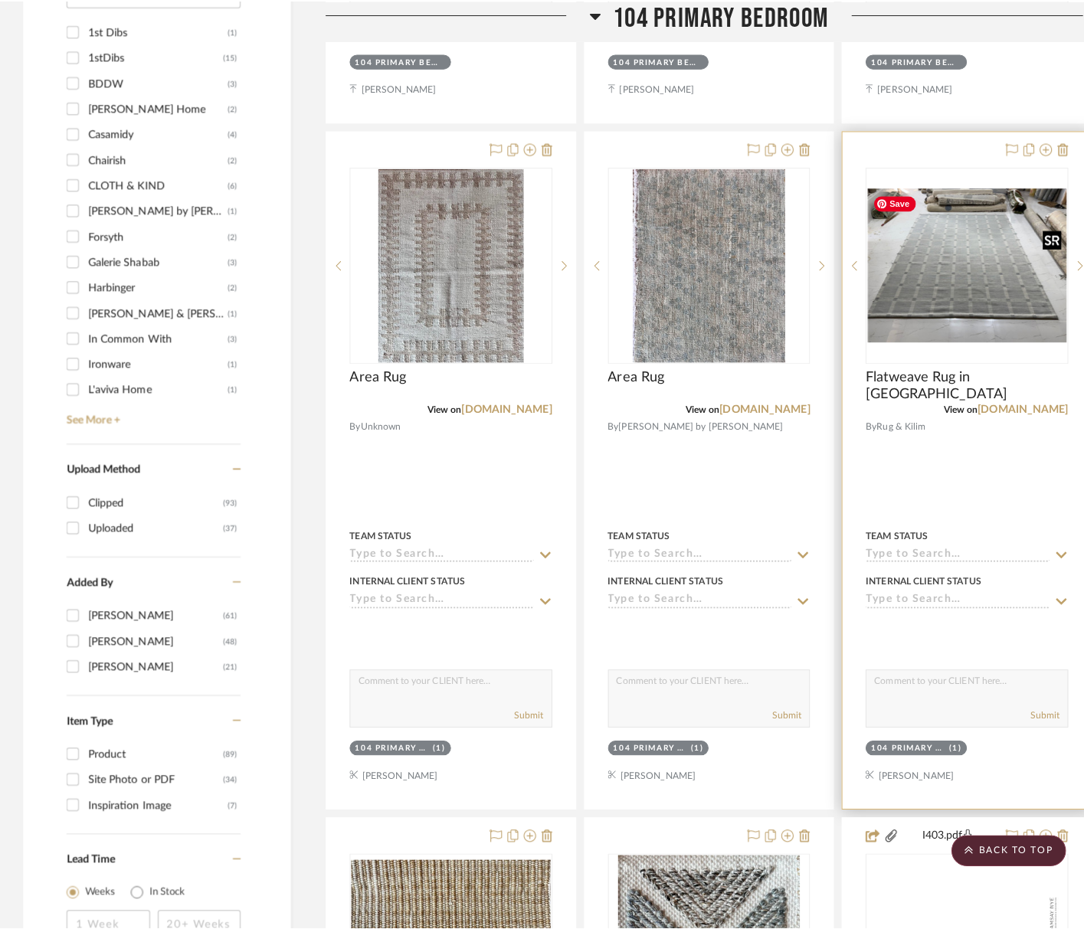
scroll to position [0, 0]
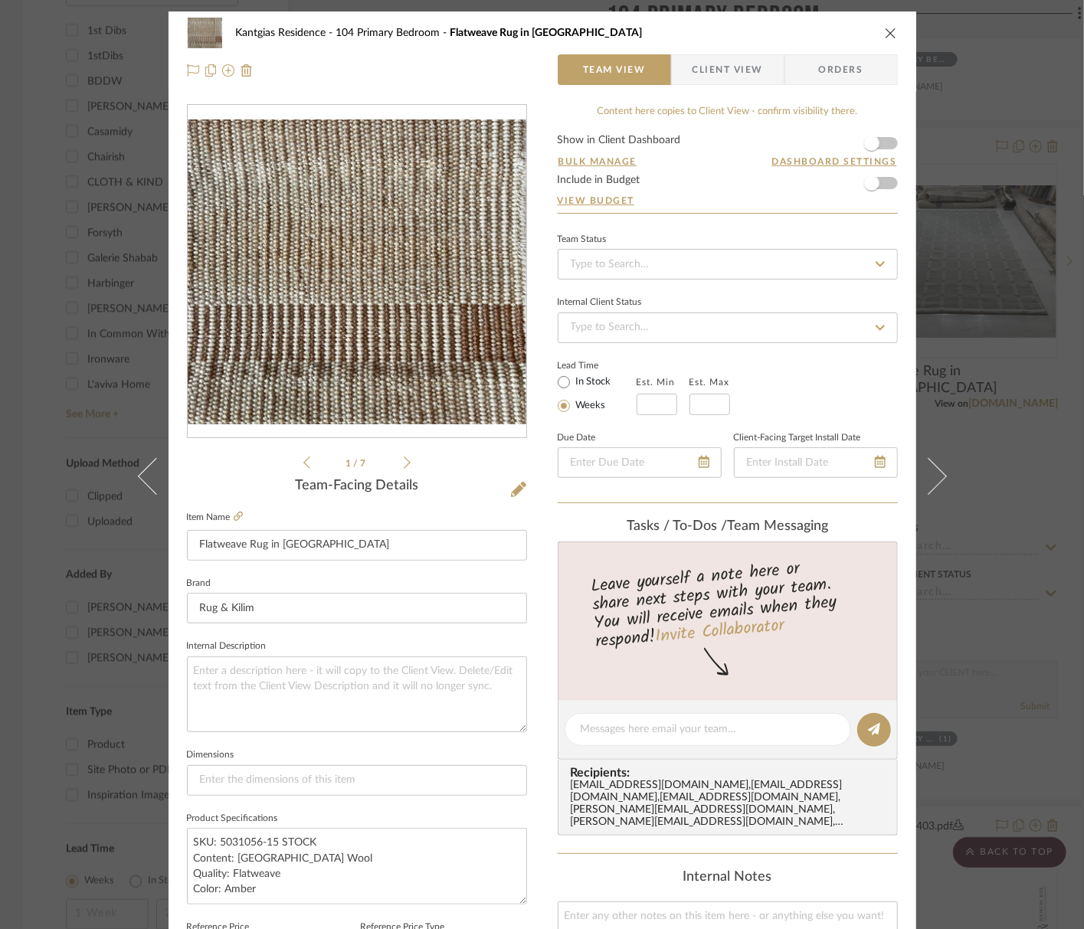
click at [404, 462] on icon at bounding box center [407, 463] width 7 height 12
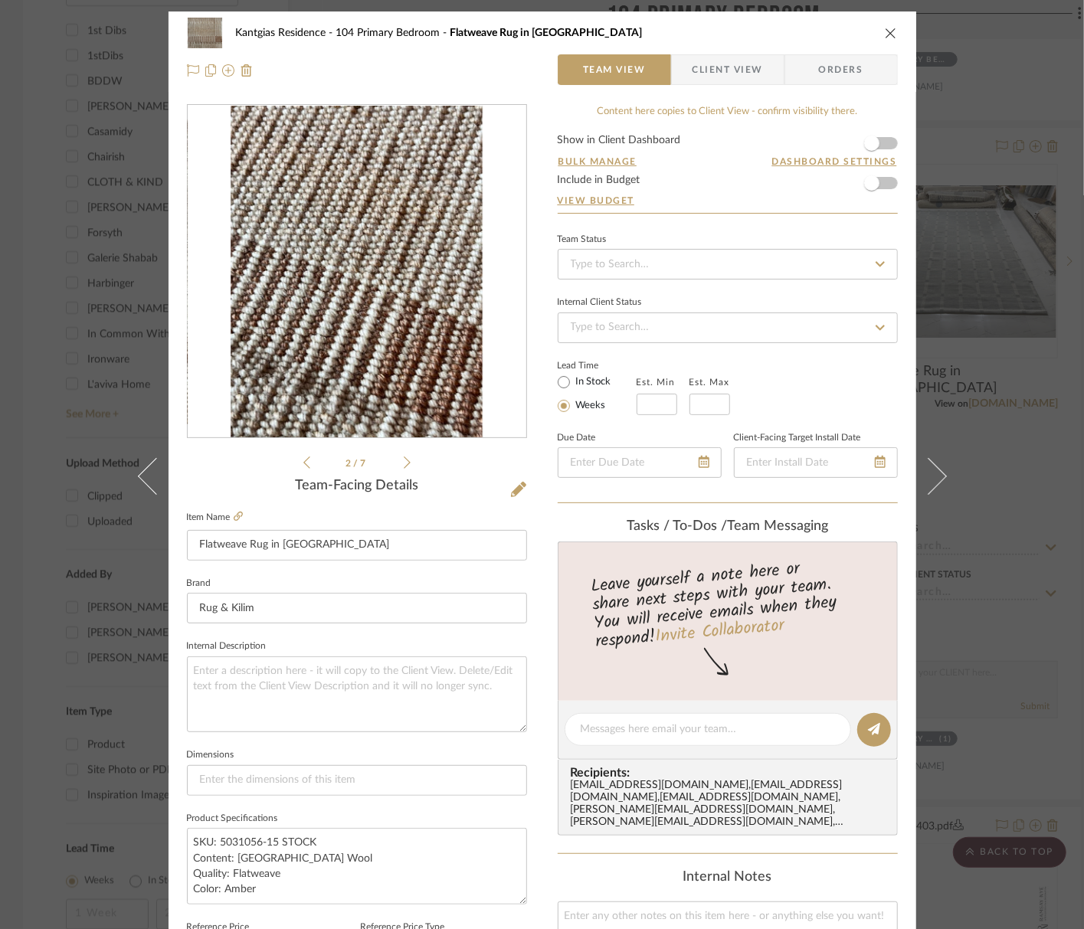
click at [404, 462] on icon at bounding box center [407, 463] width 7 height 14
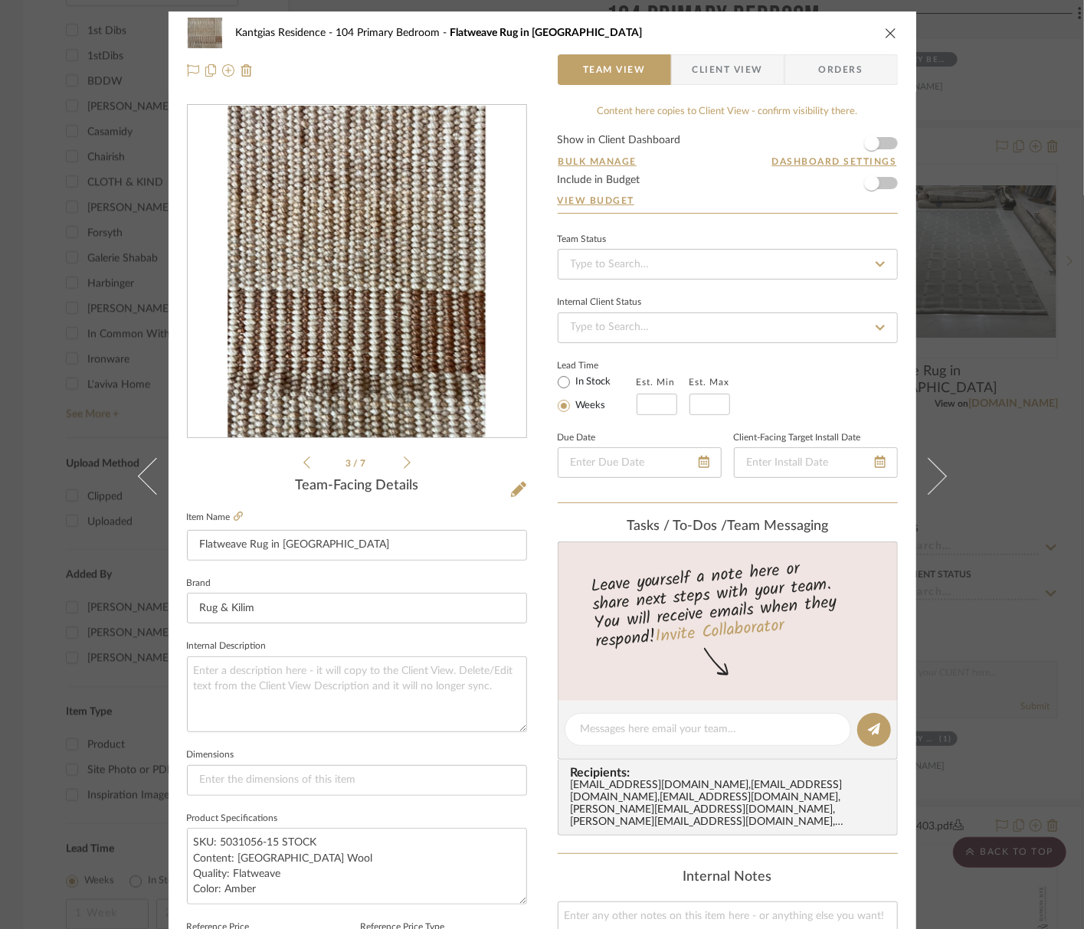
click at [404, 460] on icon at bounding box center [407, 463] width 7 height 14
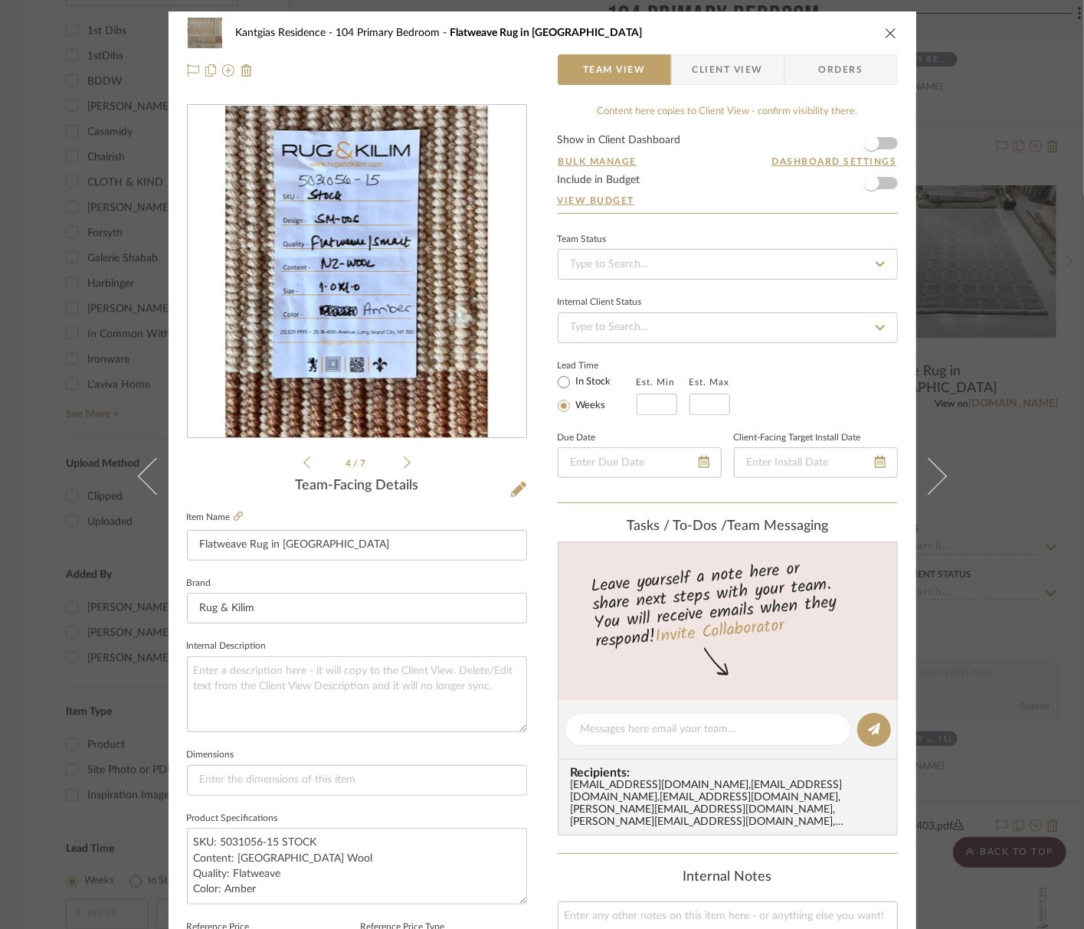
click at [404, 460] on icon at bounding box center [407, 463] width 7 height 14
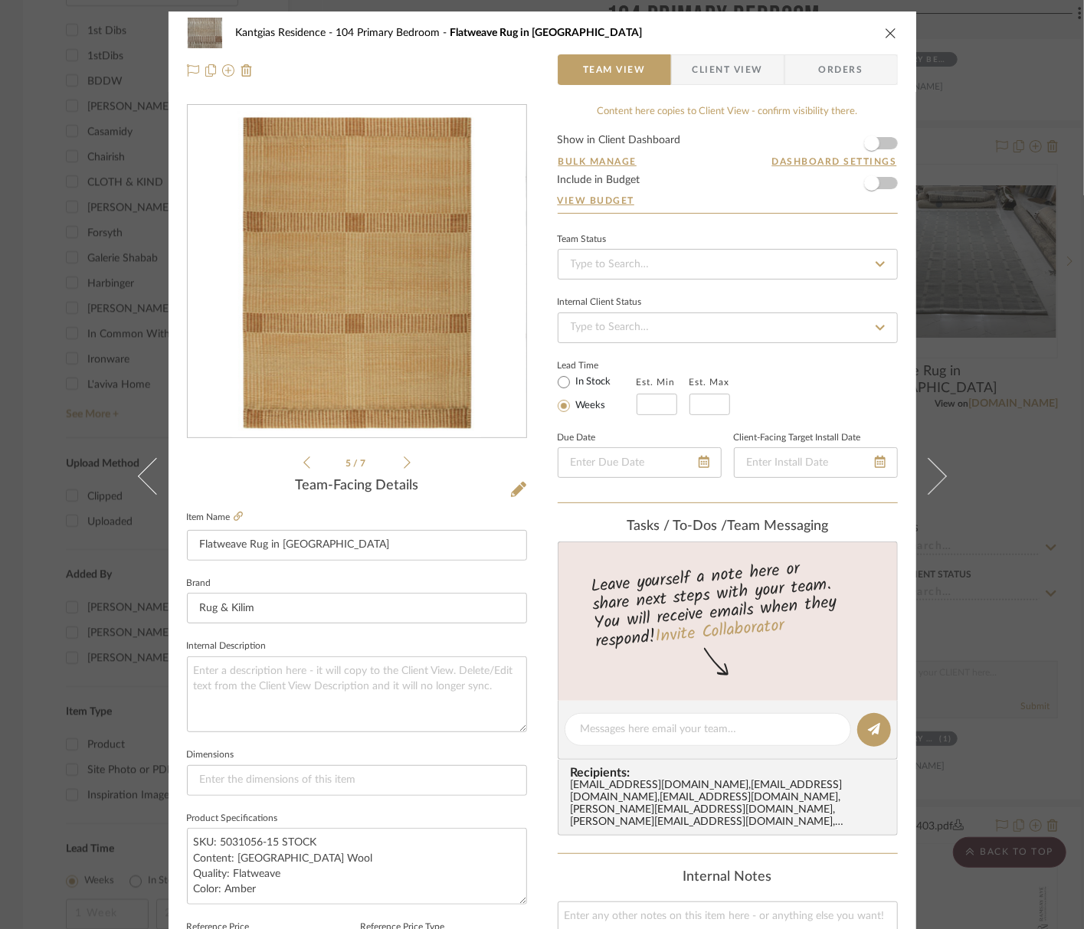
click at [404, 460] on icon at bounding box center [407, 463] width 7 height 14
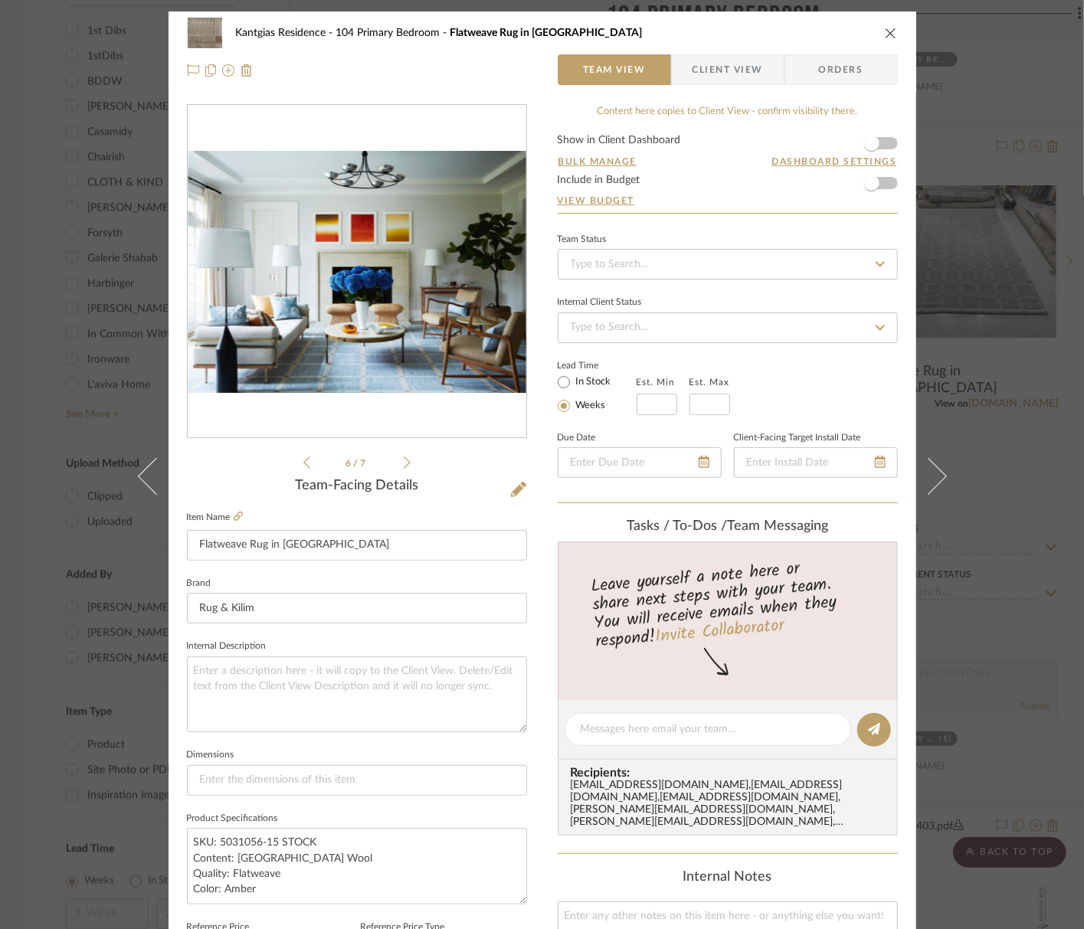
click at [404, 460] on icon at bounding box center [407, 463] width 7 height 14
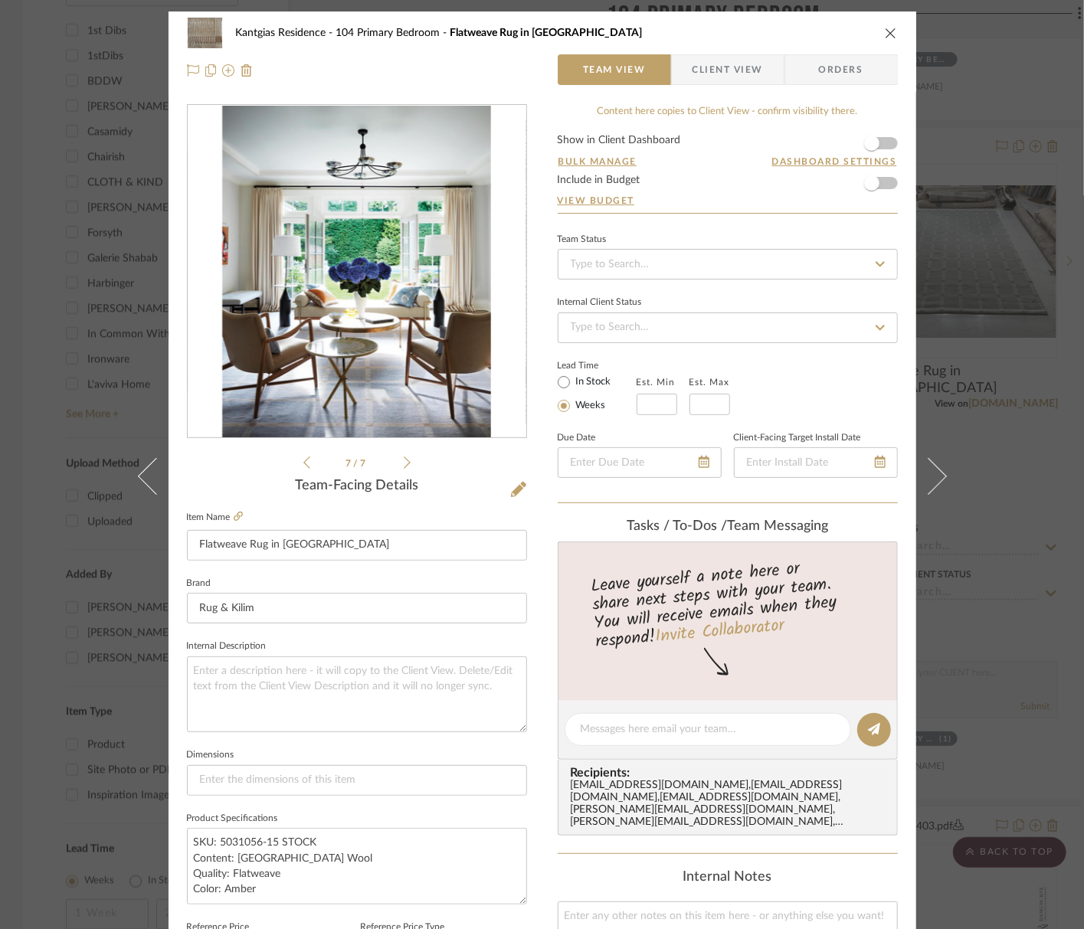
click at [404, 460] on icon at bounding box center [407, 463] width 7 height 14
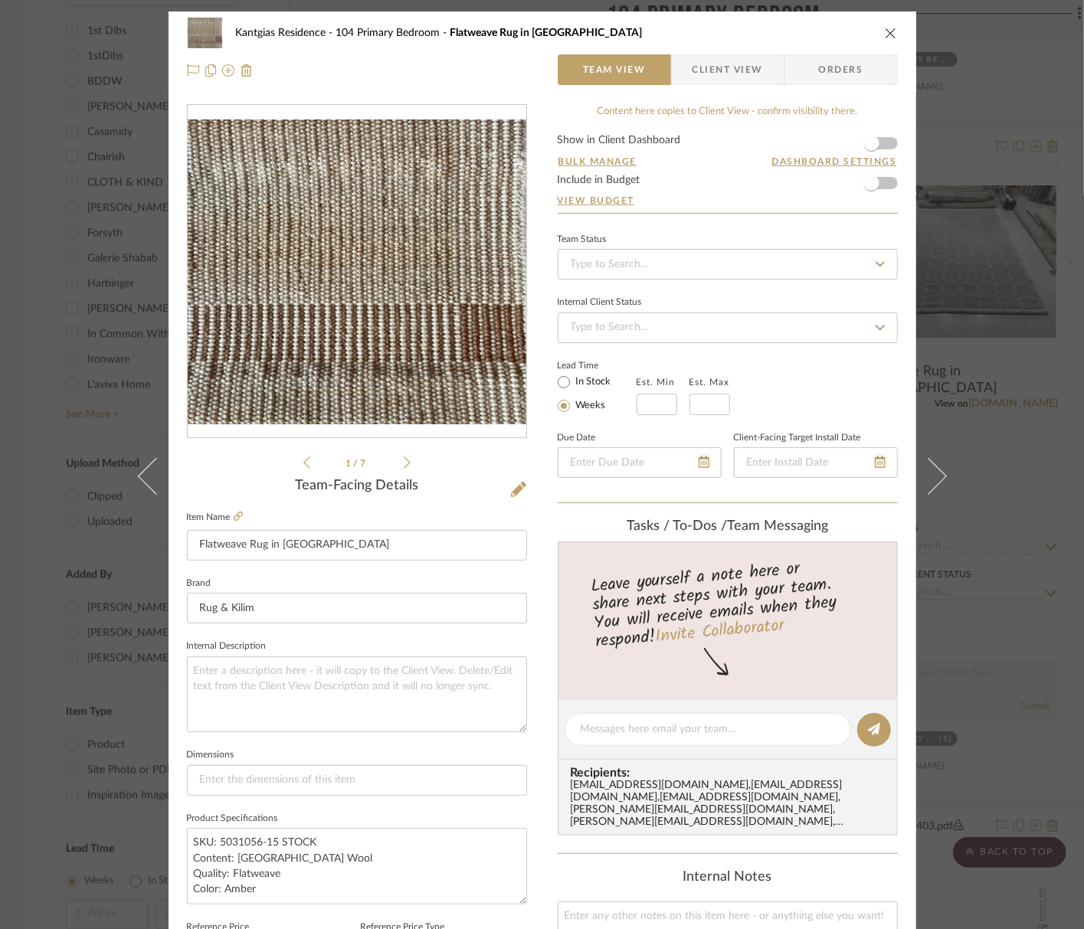
click at [888, 36] on icon "close" at bounding box center [891, 33] width 12 height 12
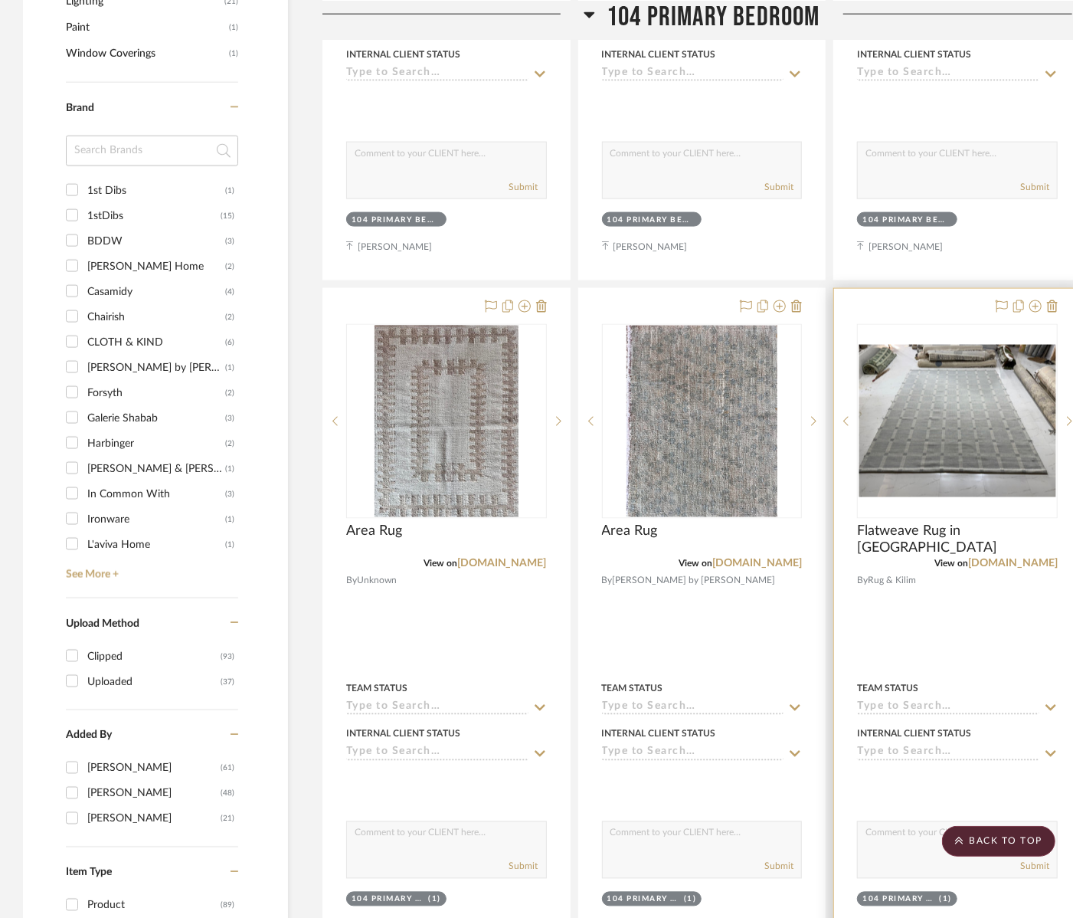
scroll to position [1089, 0]
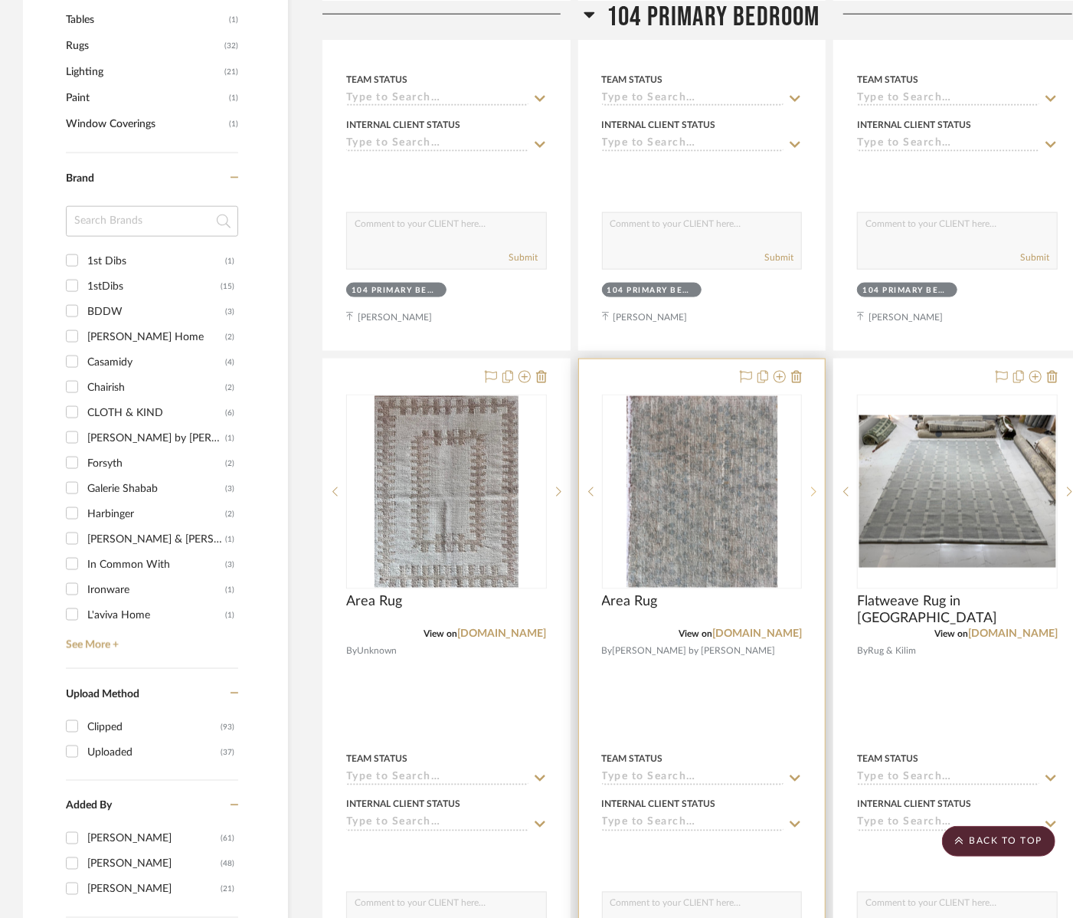
click at [814, 491] on icon at bounding box center [813, 491] width 5 height 11
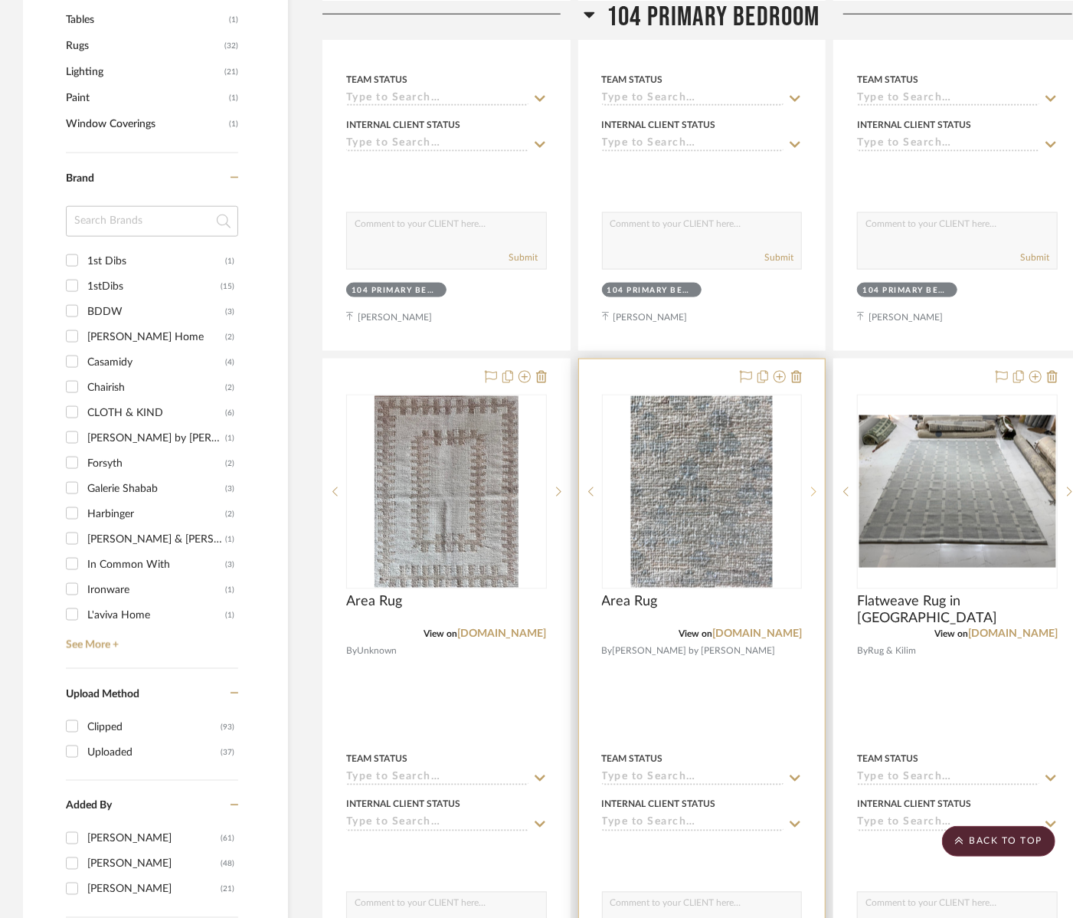
click at [814, 491] on icon at bounding box center [813, 491] width 5 height 11
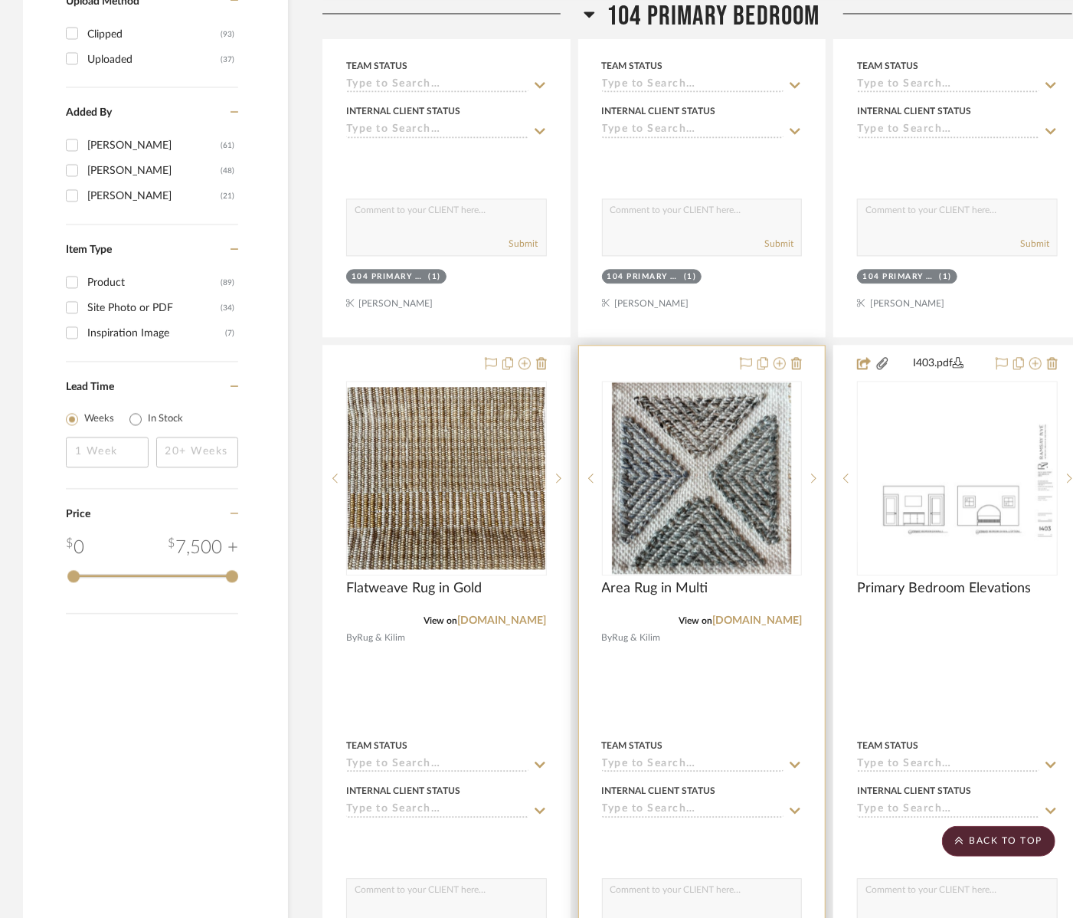
scroll to position [1779, 0]
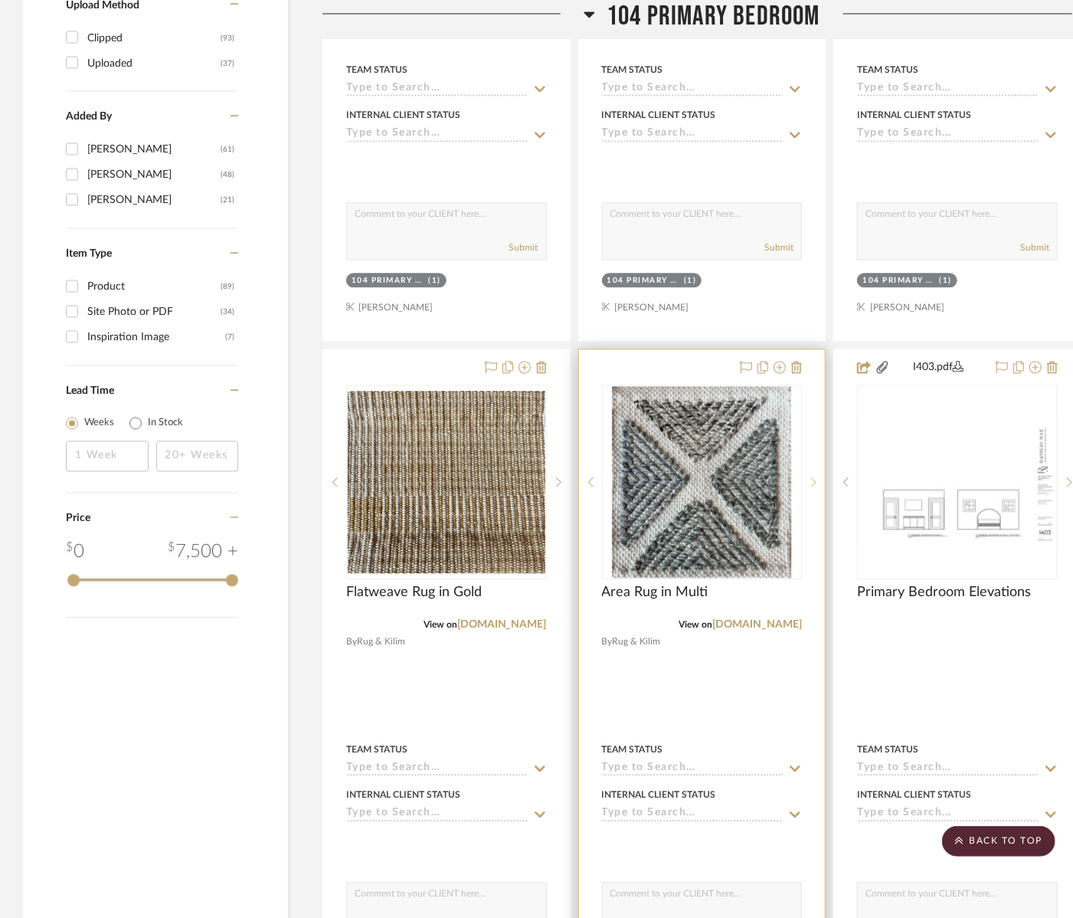
click at [820, 478] on sr-next-btn at bounding box center [813, 481] width 23 height 11
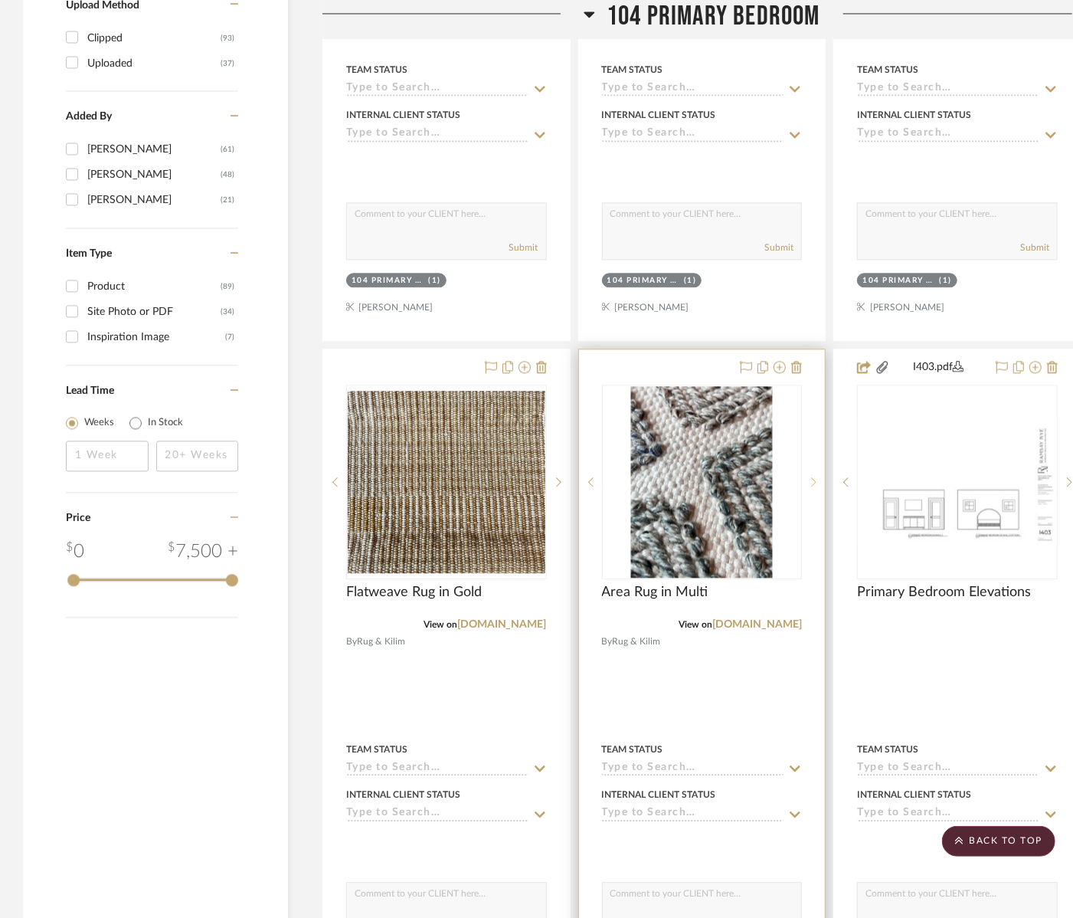
click at [820, 478] on sr-next-btn at bounding box center [813, 481] width 23 height 11
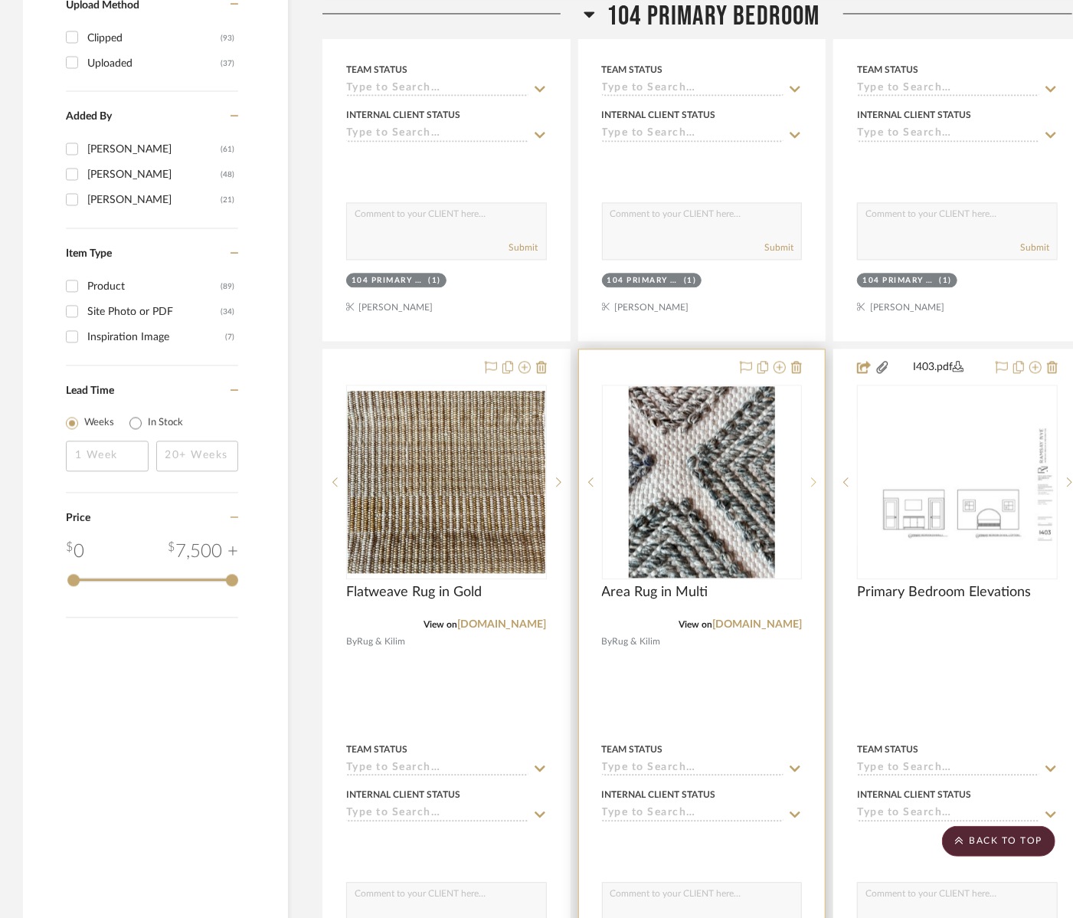
click at [819, 477] on sr-next-btn at bounding box center [813, 481] width 23 height 11
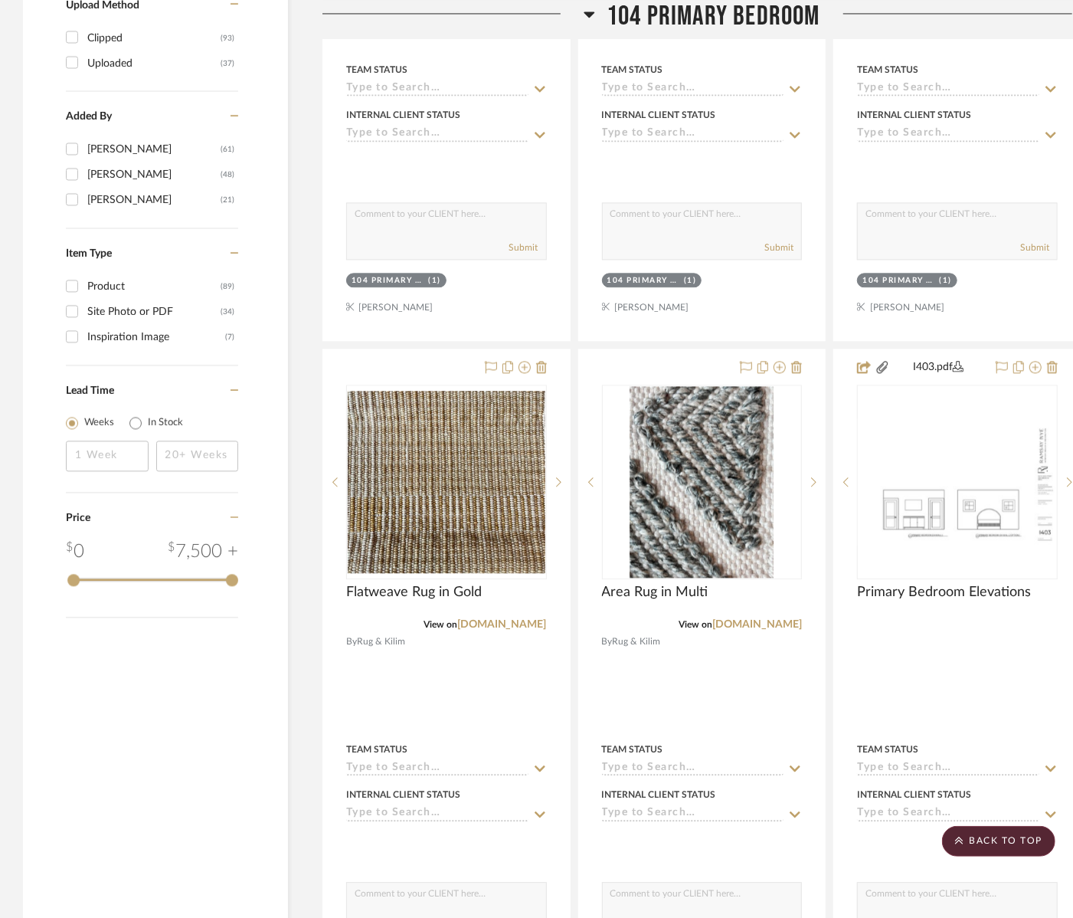
click at [725, 2] on span "104 Primary Bedroom" at bounding box center [714, 16] width 214 height 33
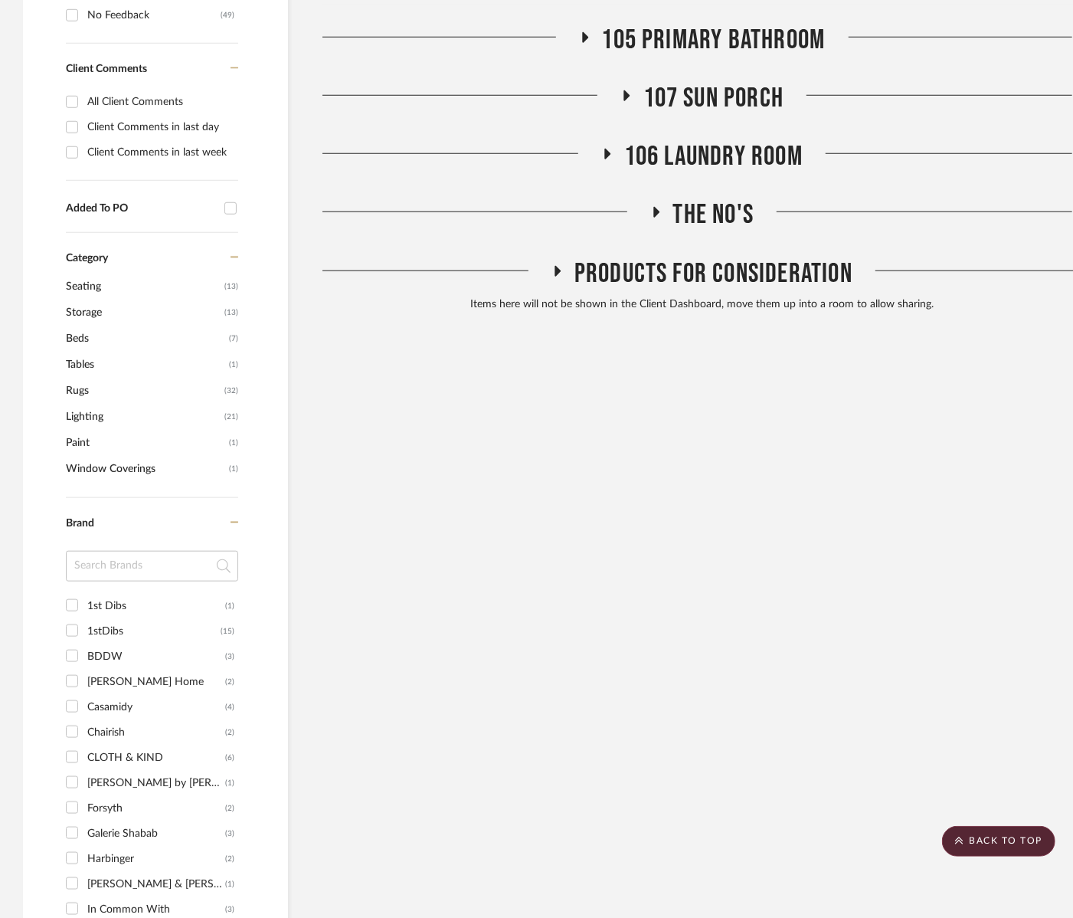
scroll to position [319, 0]
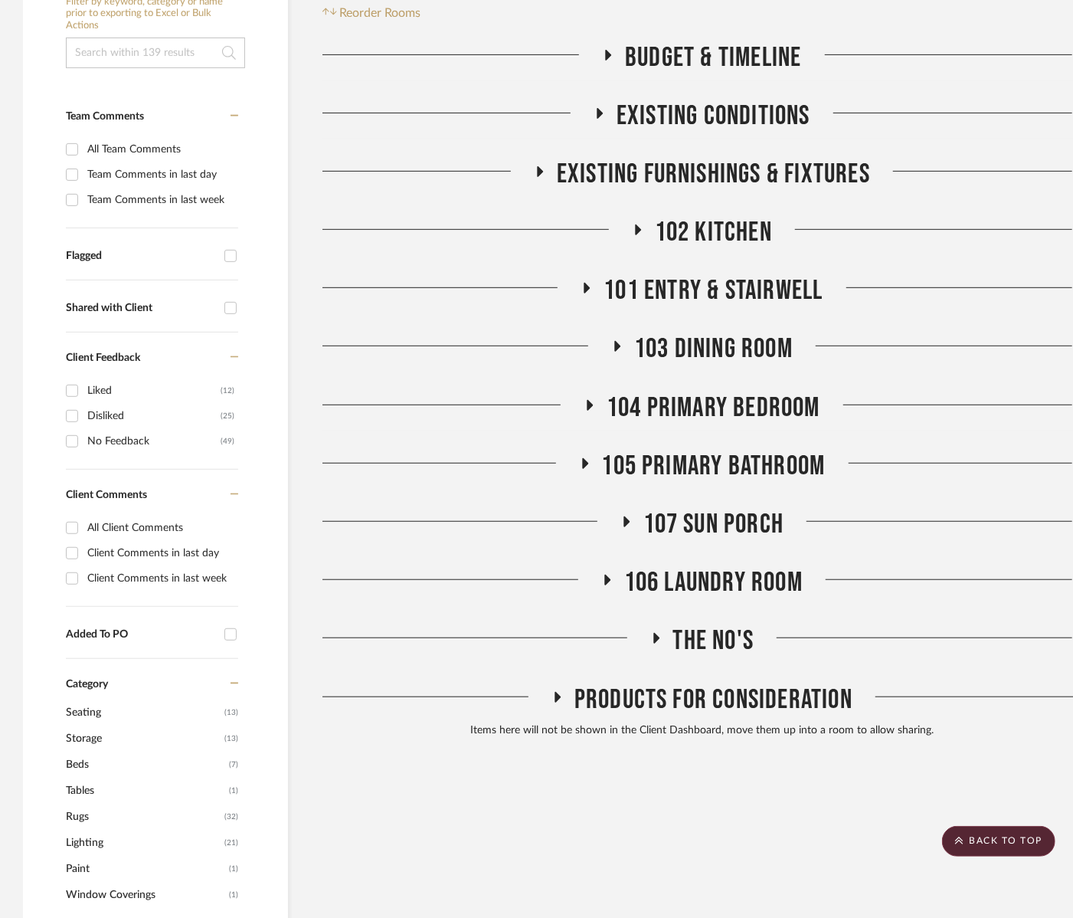
click at [705, 408] on span "104 Primary Bedroom" at bounding box center [714, 407] width 214 height 33
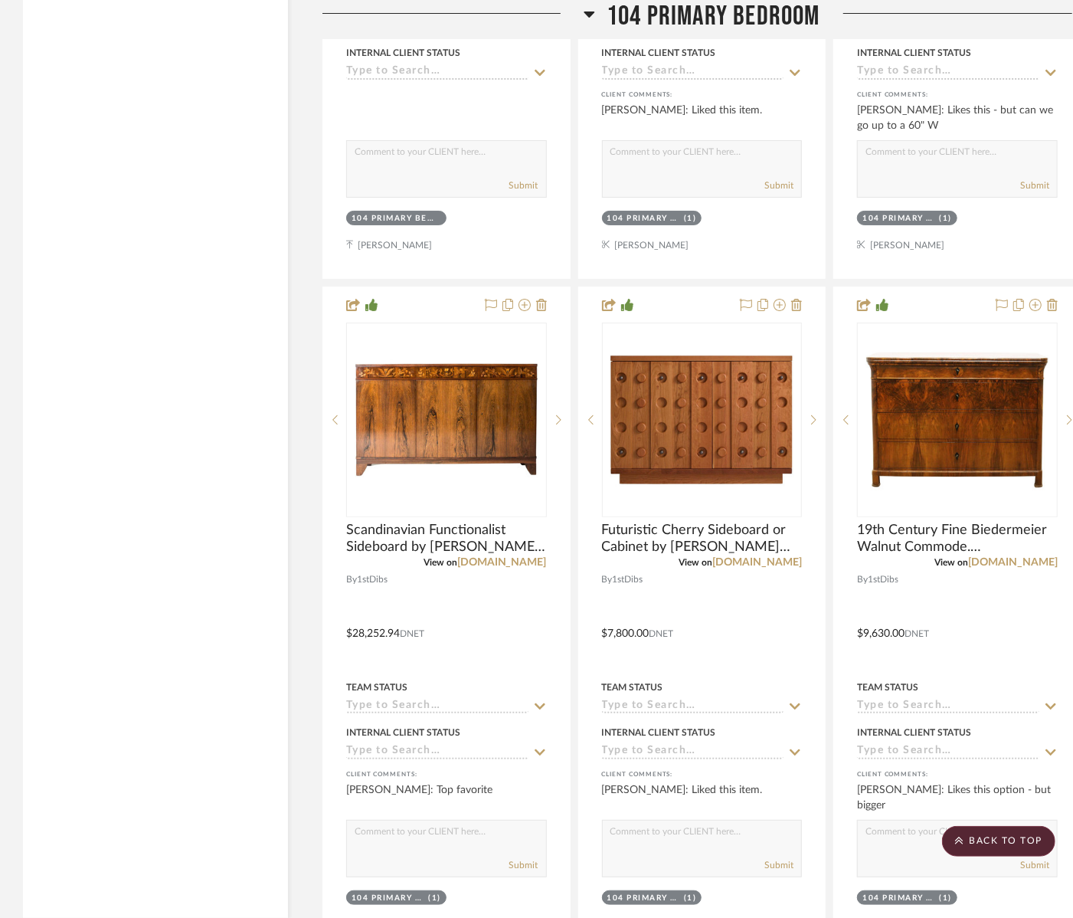
scroll to position [3153, 0]
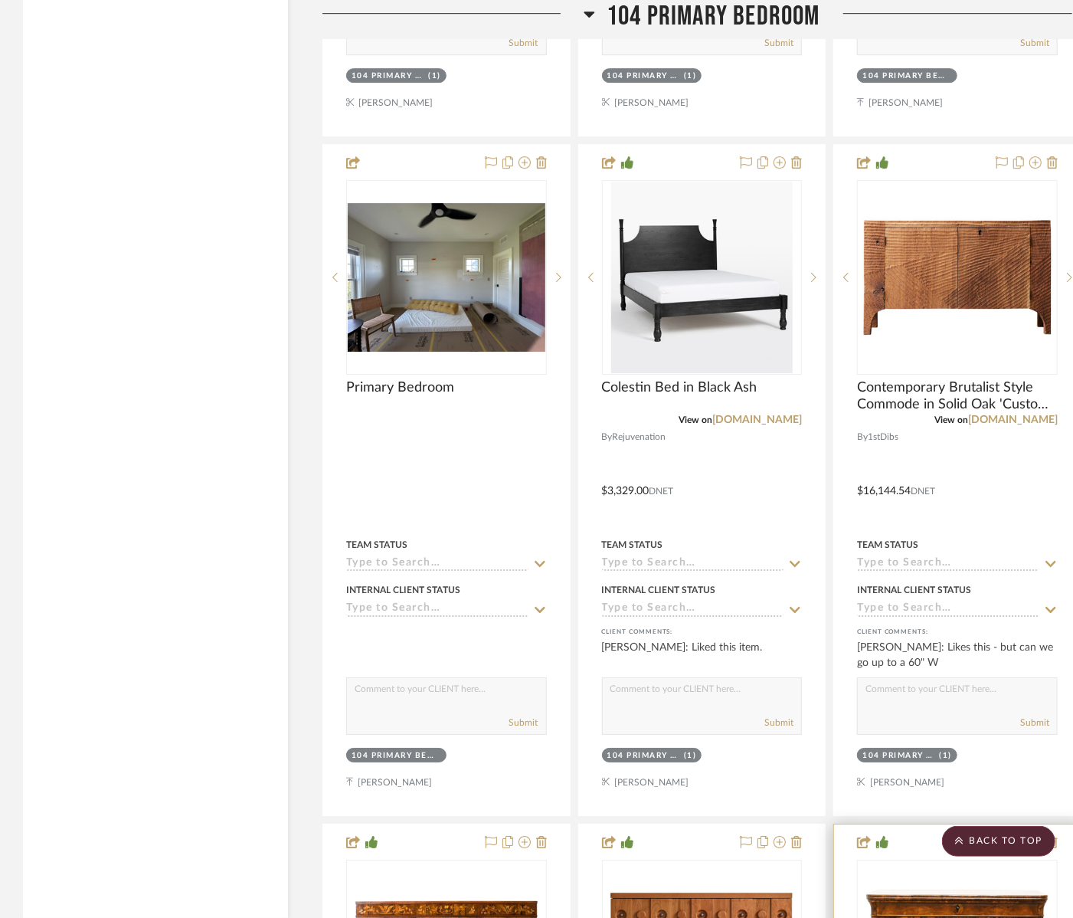
scroll to position [2616, 0]
